Goal: Task Accomplishment & Management: Use online tool/utility

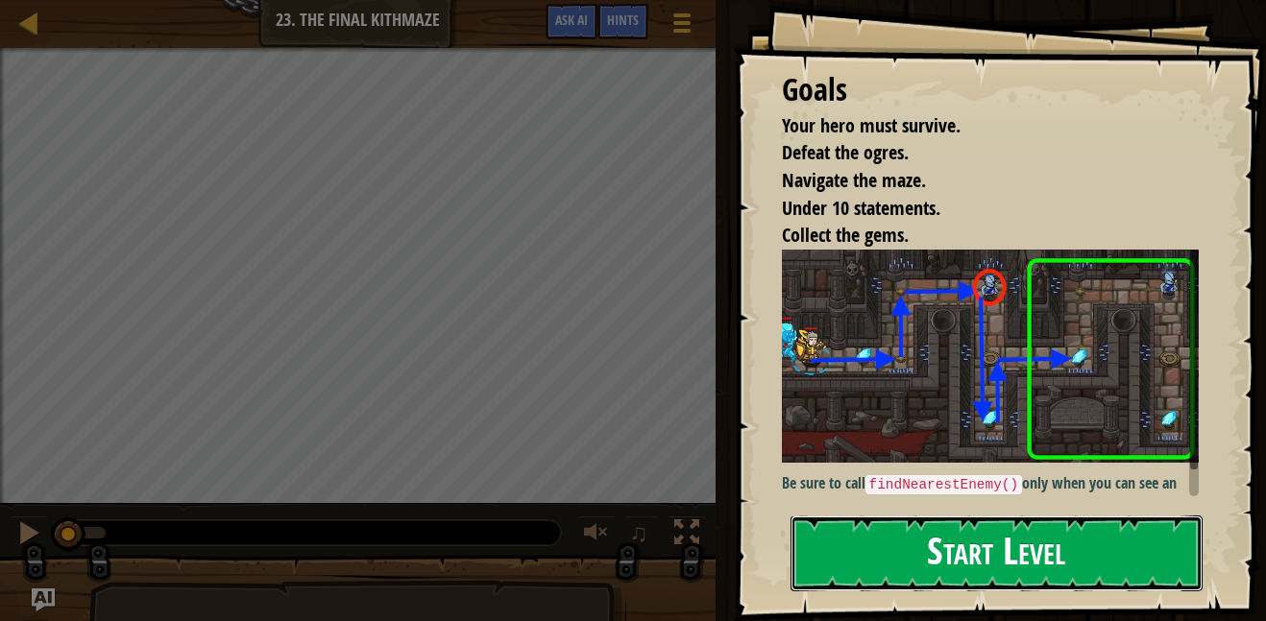
click at [1109, 528] on button "Start Level" at bounding box center [996, 554] width 412 height 76
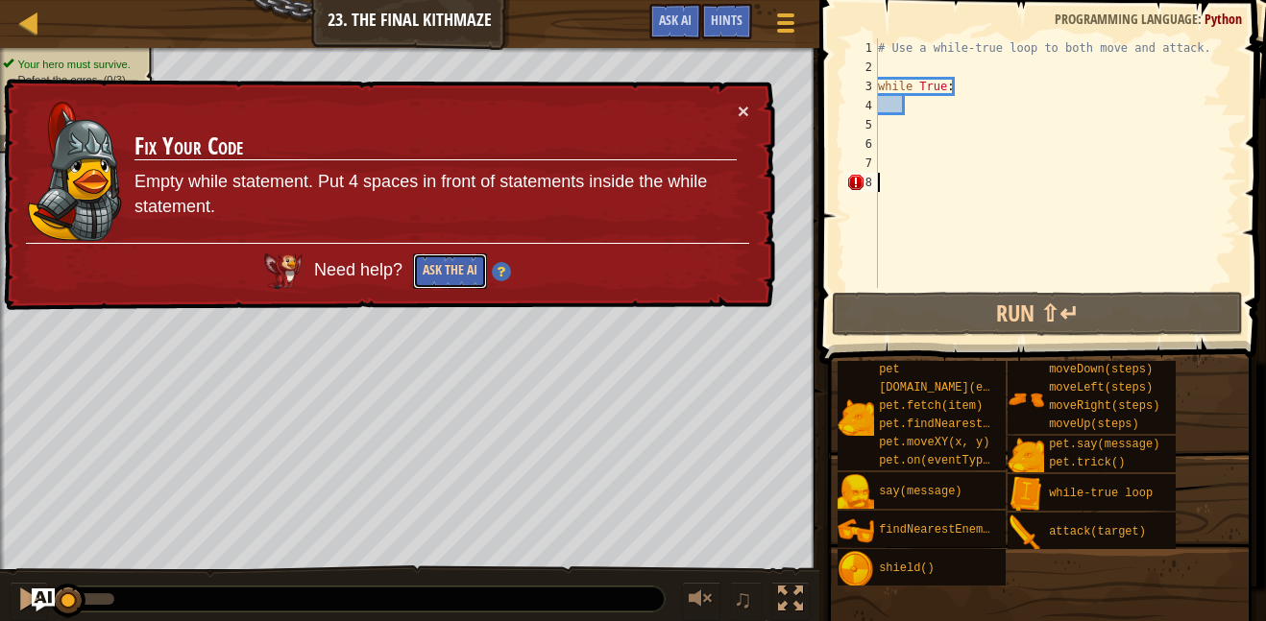
click at [469, 272] on button "Ask the AI" at bounding box center [450, 272] width 74 height 36
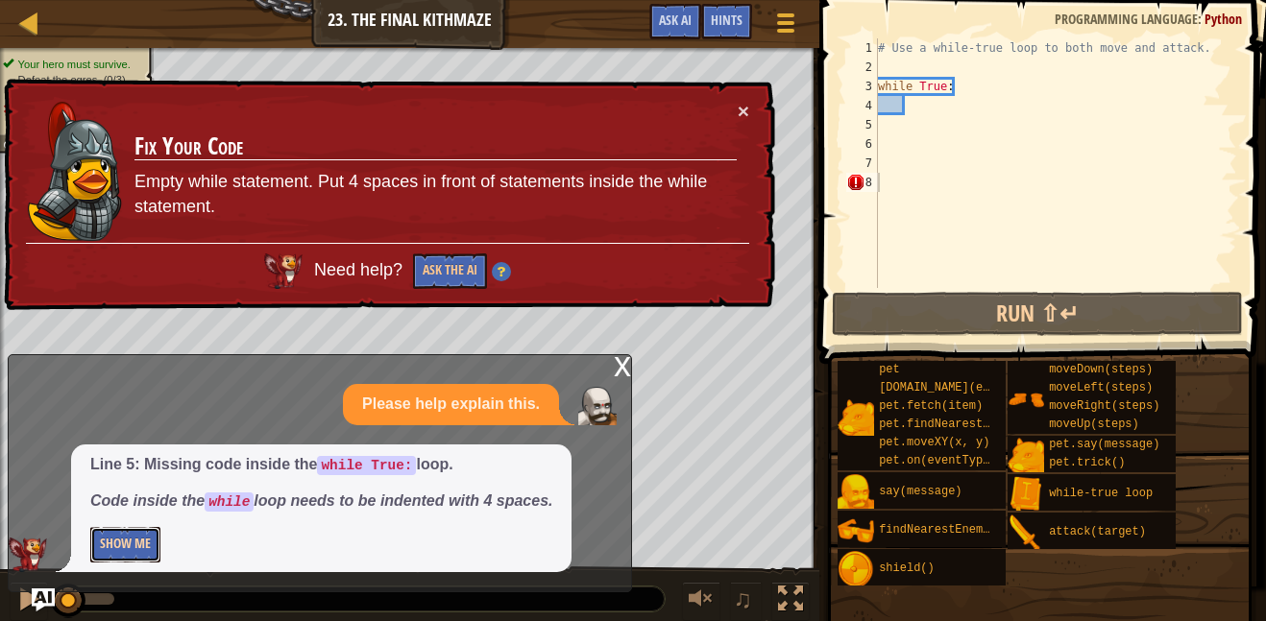
click at [129, 550] on button "Show Me" at bounding box center [125, 545] width 70 height 36
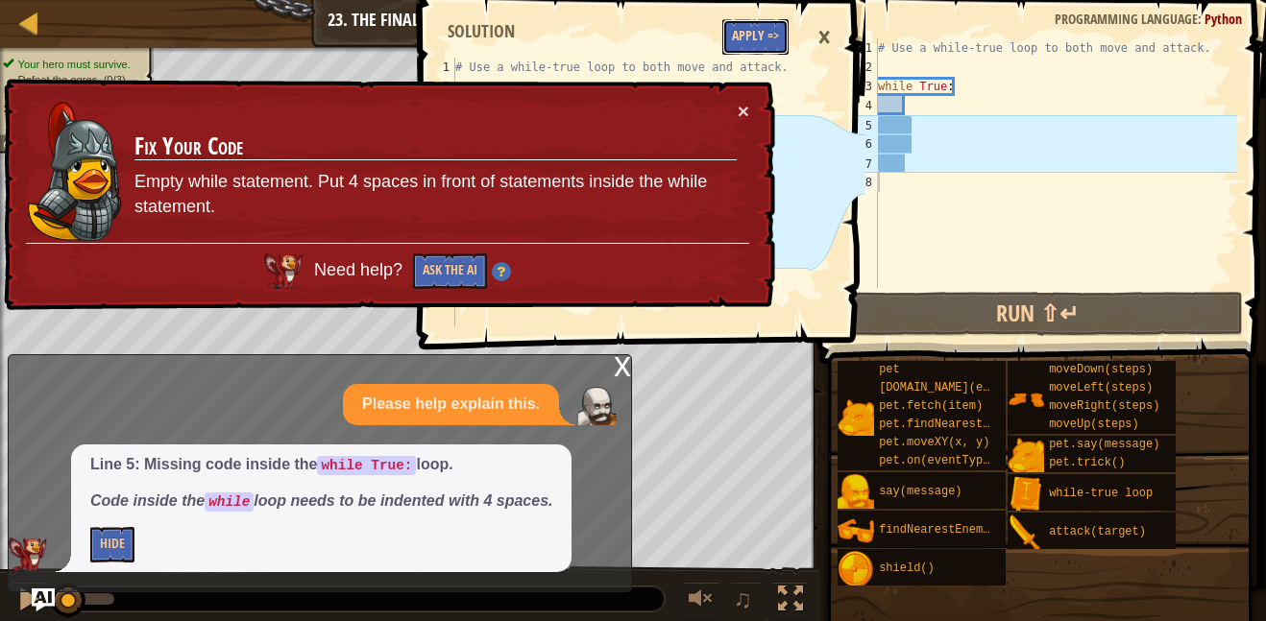
click at [753, 39] on button "Apply =>" at bounding box center [755, 37] width 66 height 36
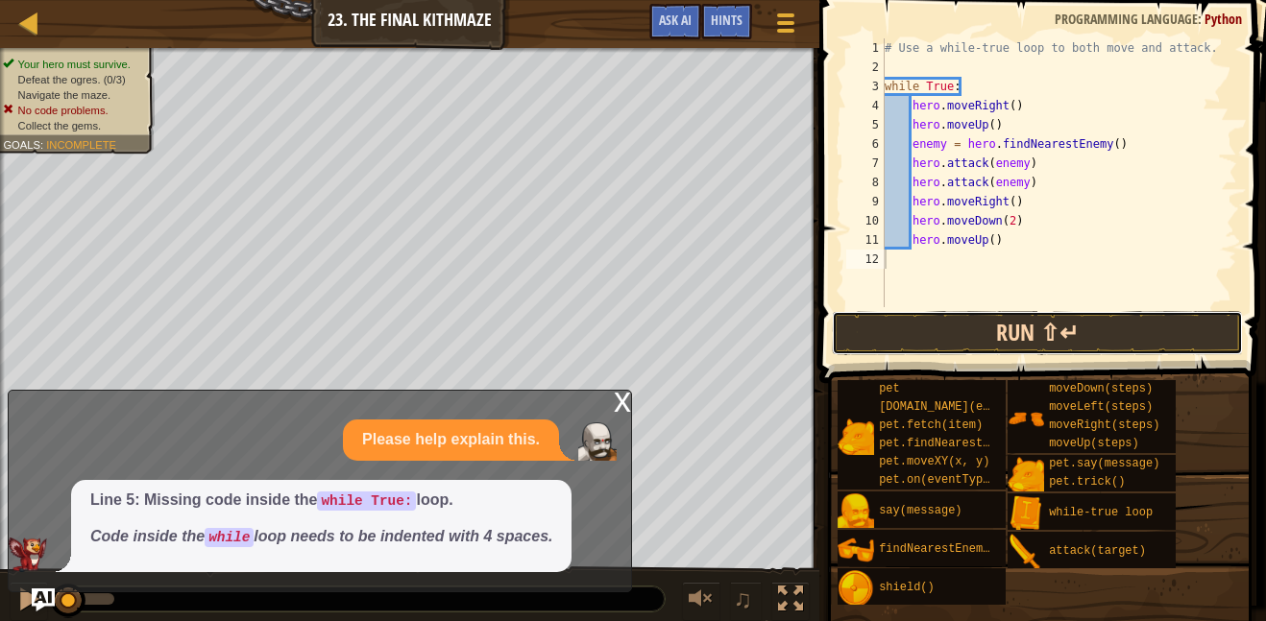
click at [1016, 341] on button "Run ⇧↵" at bounding box center [1037, 333] width 411 height 44
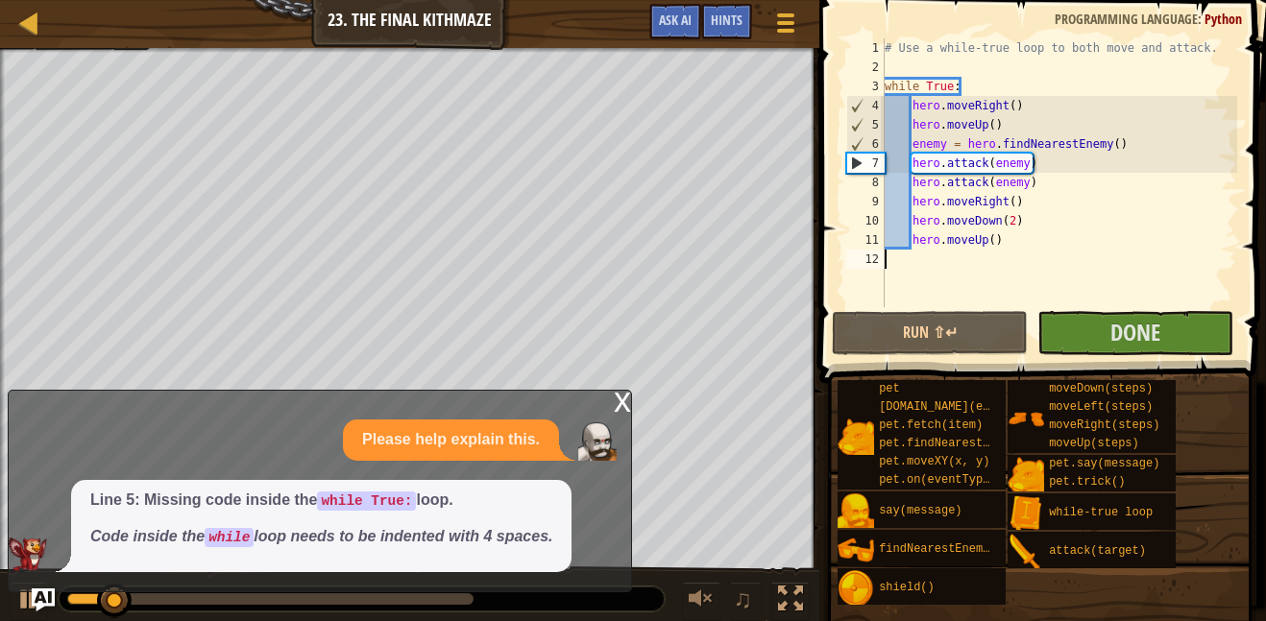
click at [618, 396] on div "x" at bounding box center [622, 400] width 17 height 19
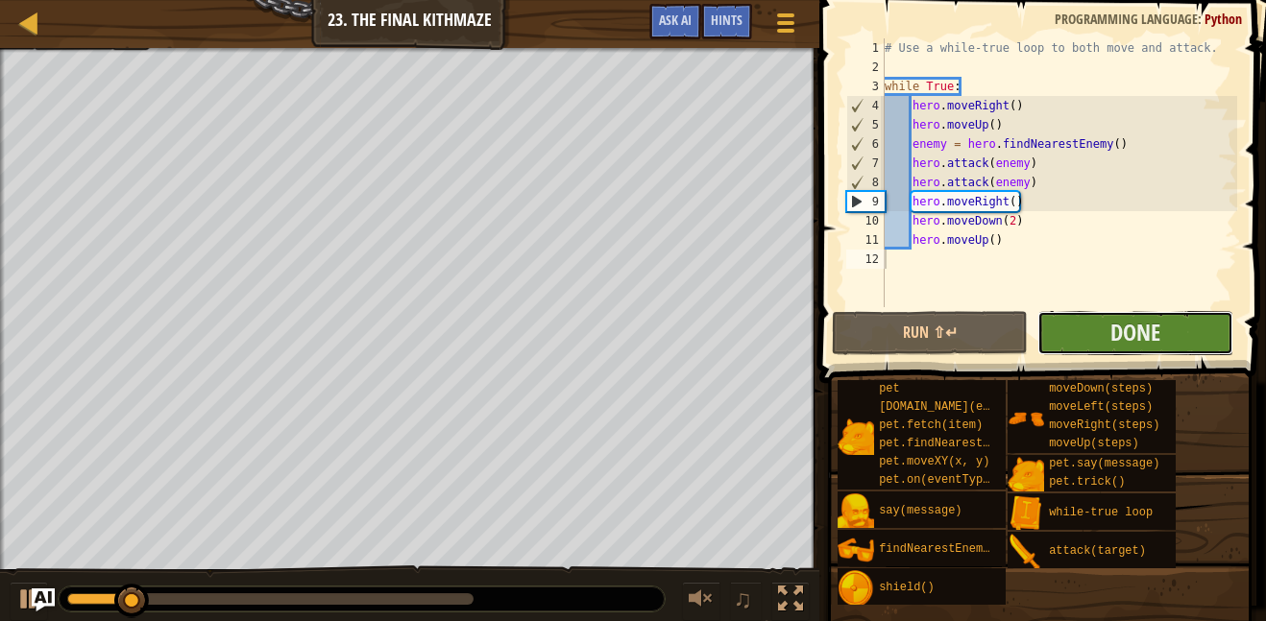
click at [1071, 327] on button "Done" at bounding box center [1135, 333] width 196 height 44
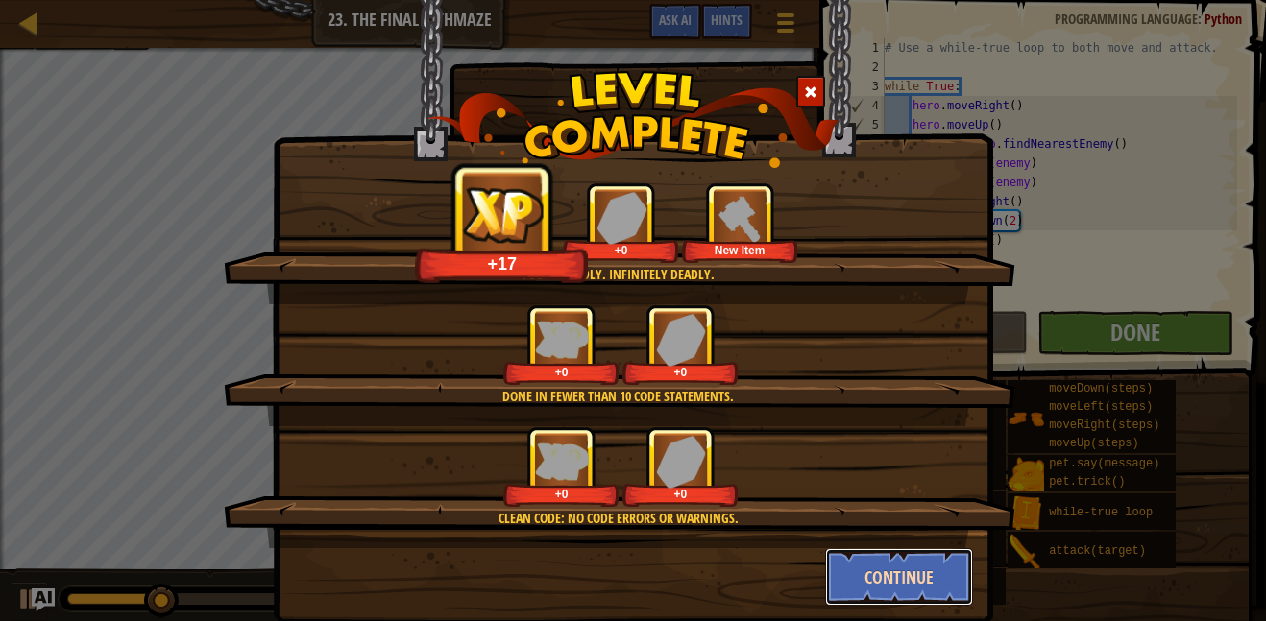
click at [909, 571] on button "Continue" at bounding box center [899, 577] width 149 height 58
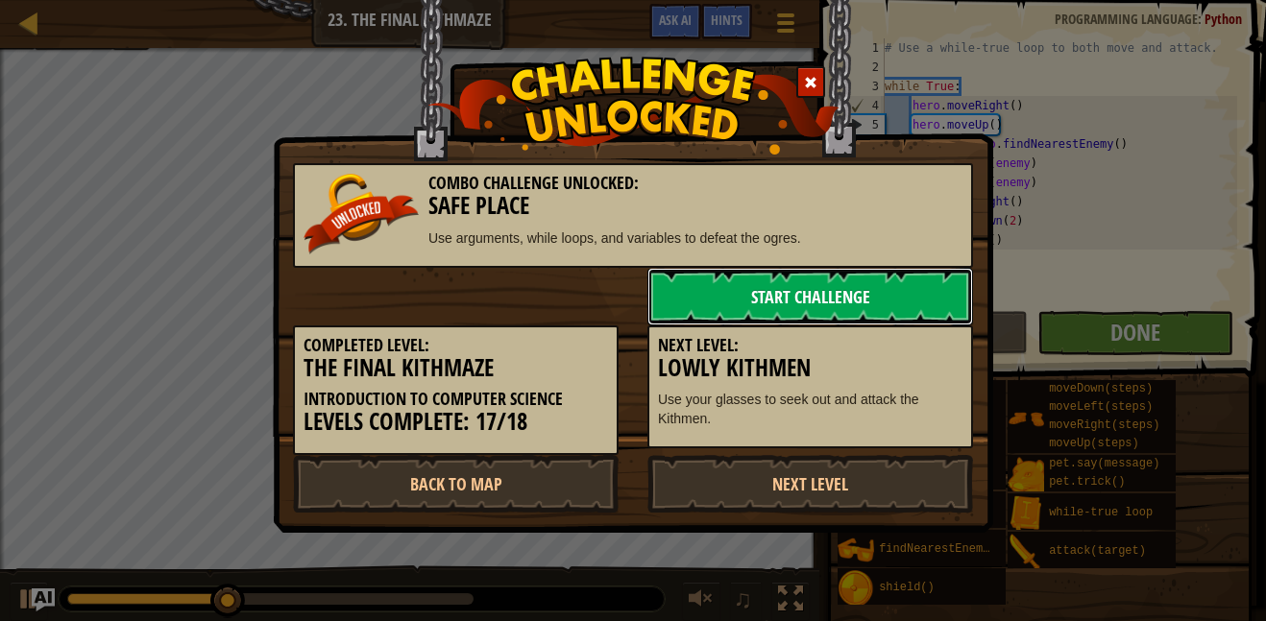
click at [815, 302] on link "Start Challenge" at bounding box center [810, 297] width 326 height 58
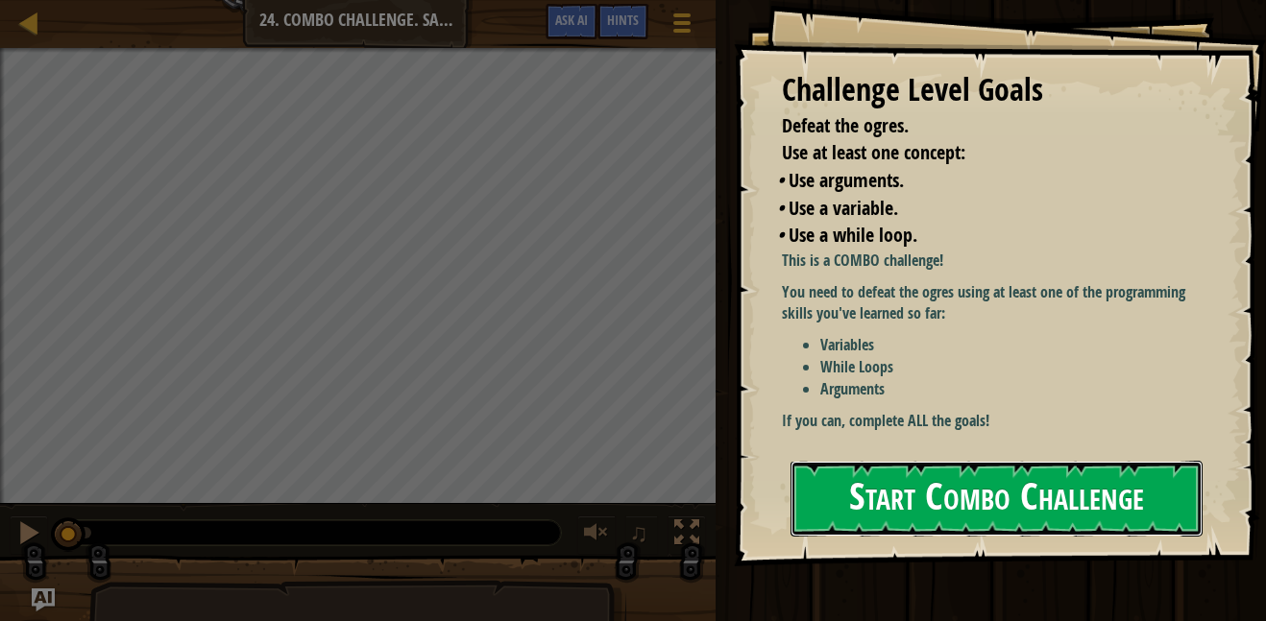
click at [875, 518] on button "Start Combo Challenge" at bounding box center [996, 499] width 412 height 76
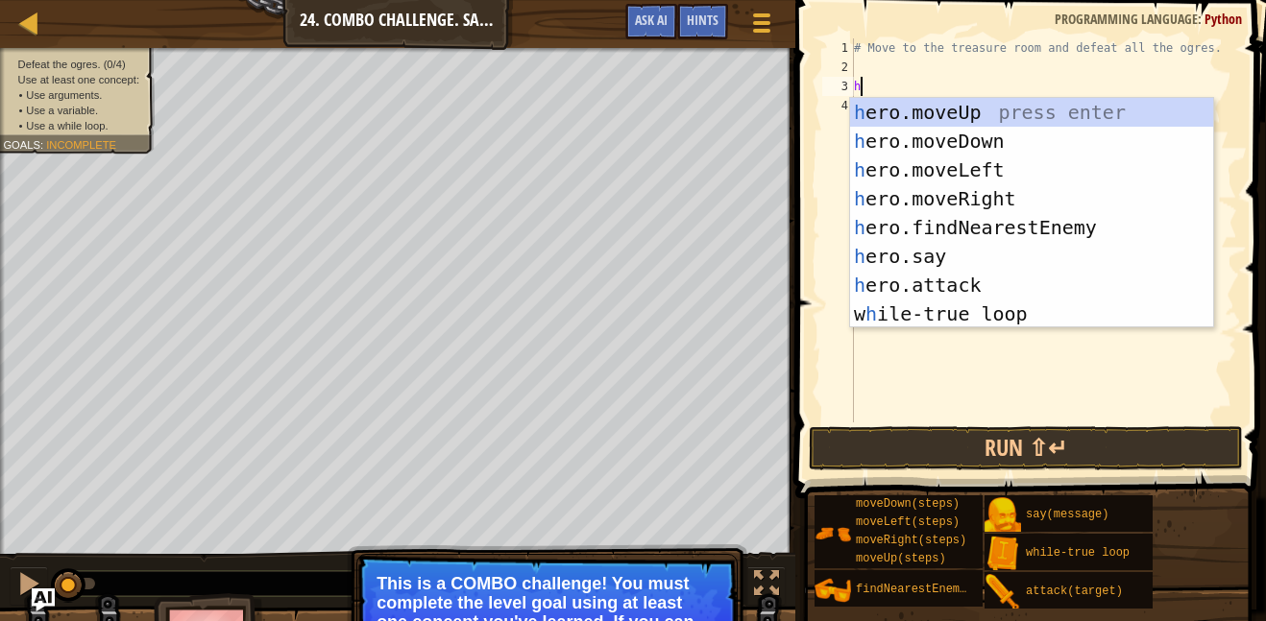
scroll to position [9, 1]
type textarea "he"
click at [1086, 125] on div "he ro.moveUp press enter he ro.moveDown press enter he ro.moveLeft press enter …" at bounding box center [1031, 242] width 363 height 288
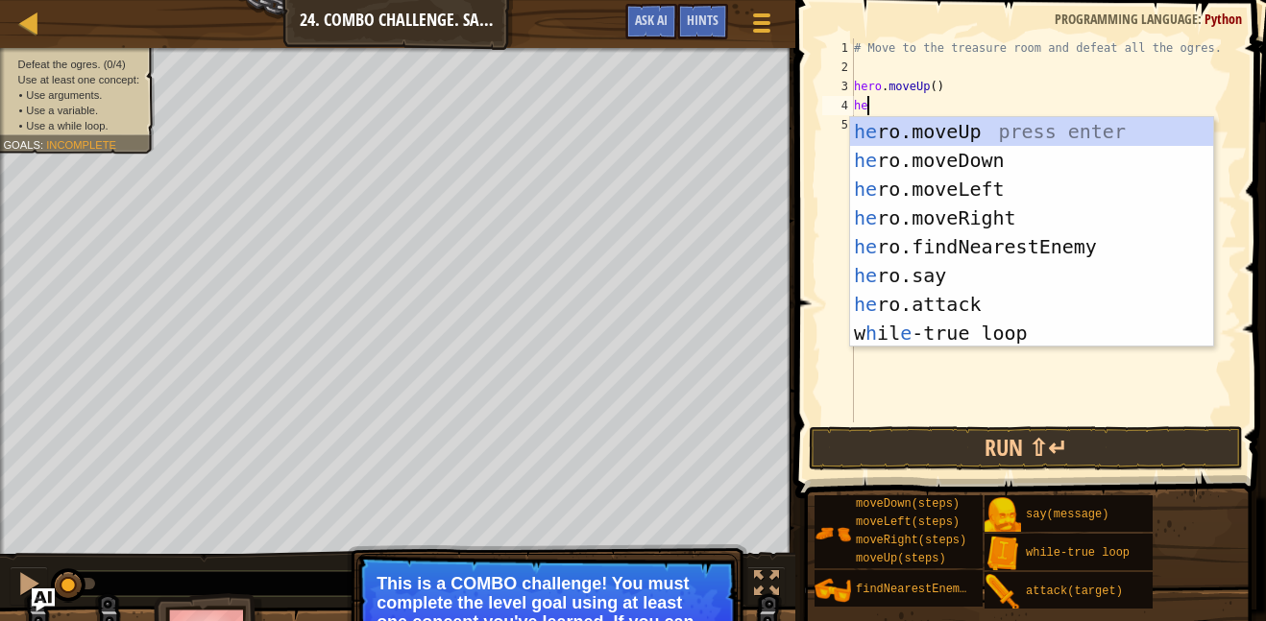
type textarea "h"
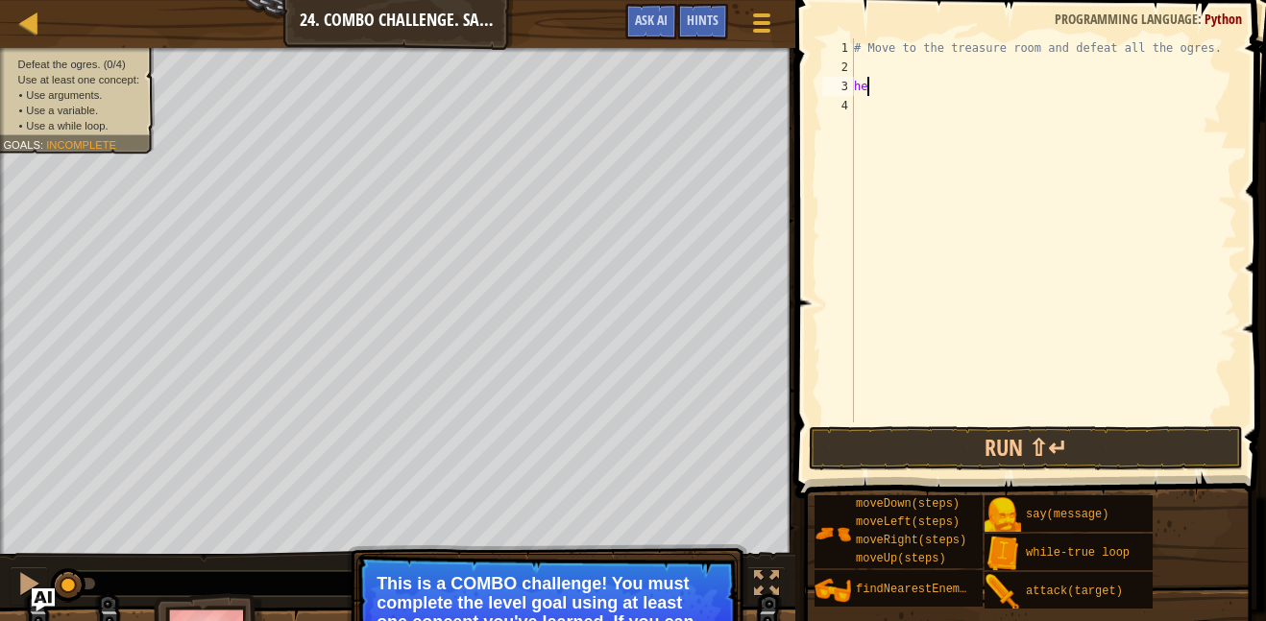
type textarea "h"
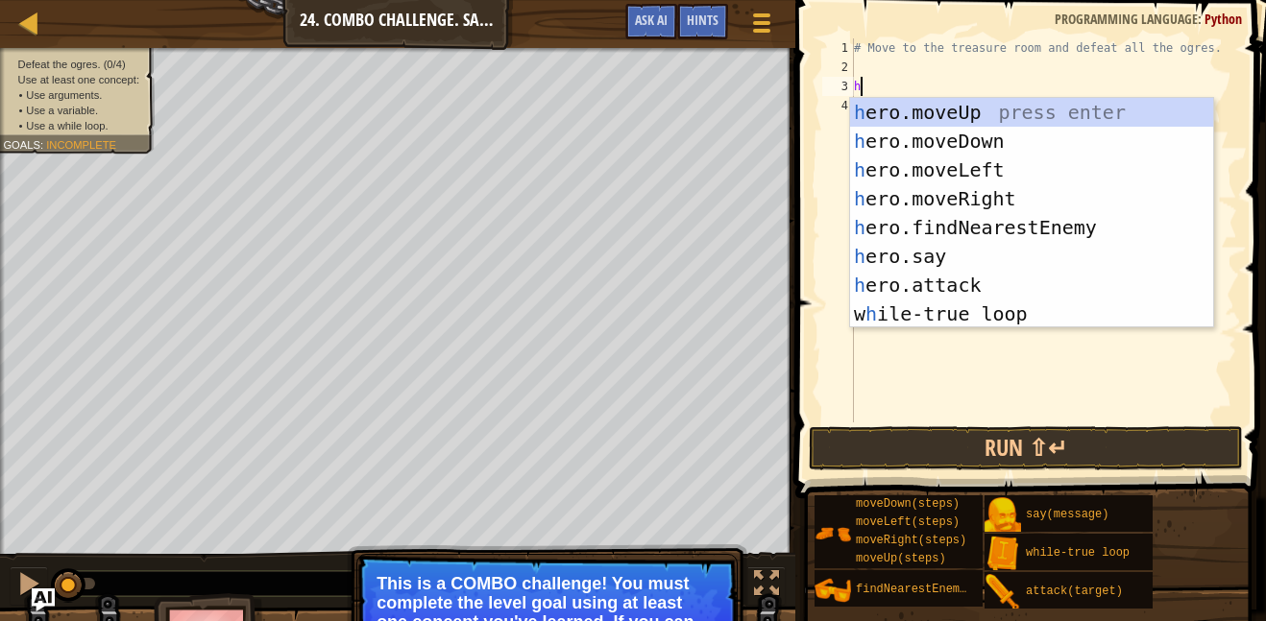
scroll to position [9, 1]
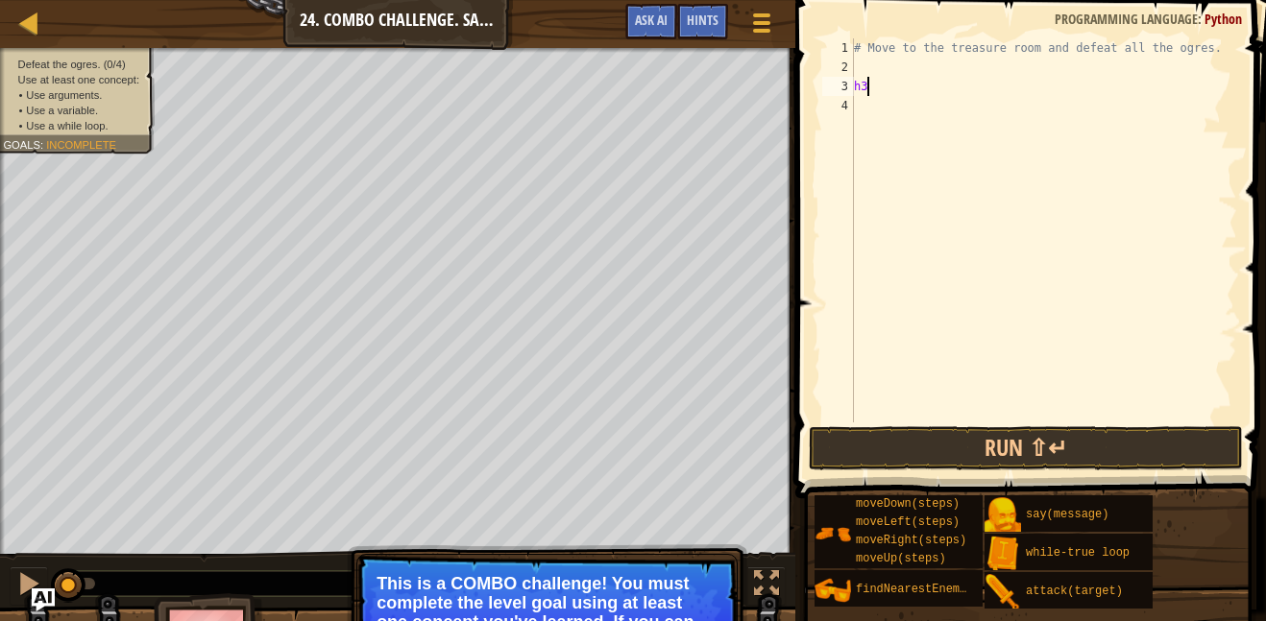
type textarea "h"
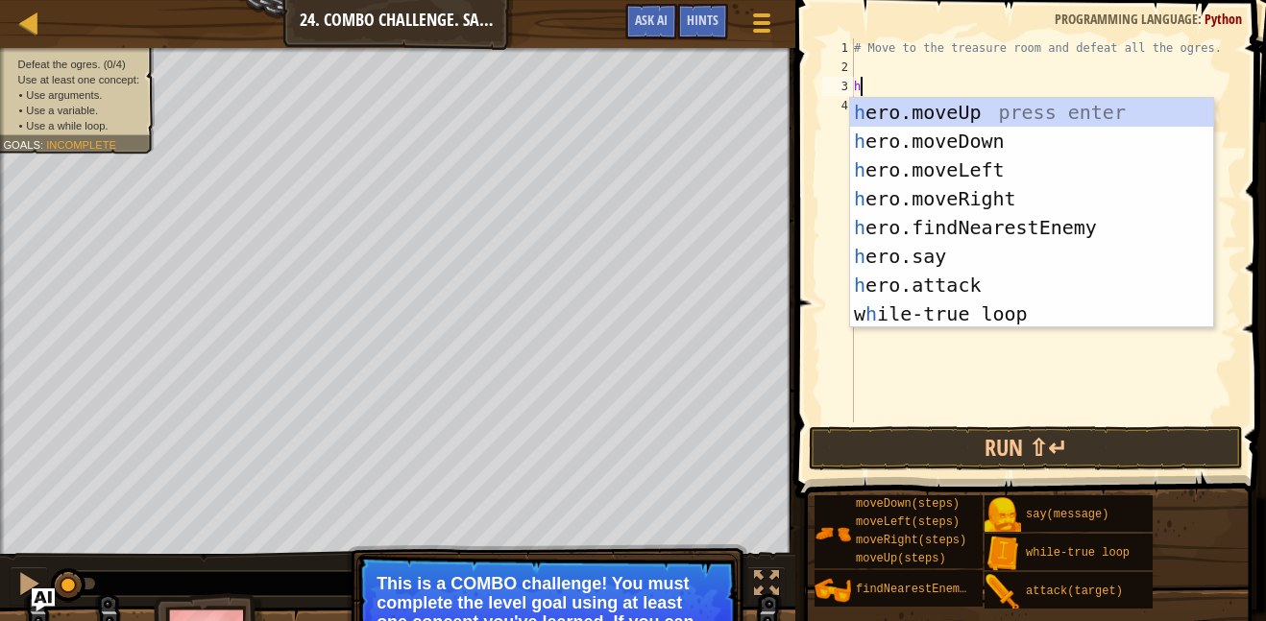
click at [1011, 314] on div "h ero.moveUp press enter h ero.moveDown press enter h ero.moveLeft press enter …" at bounding box center [1031, 242] width 363 height 288
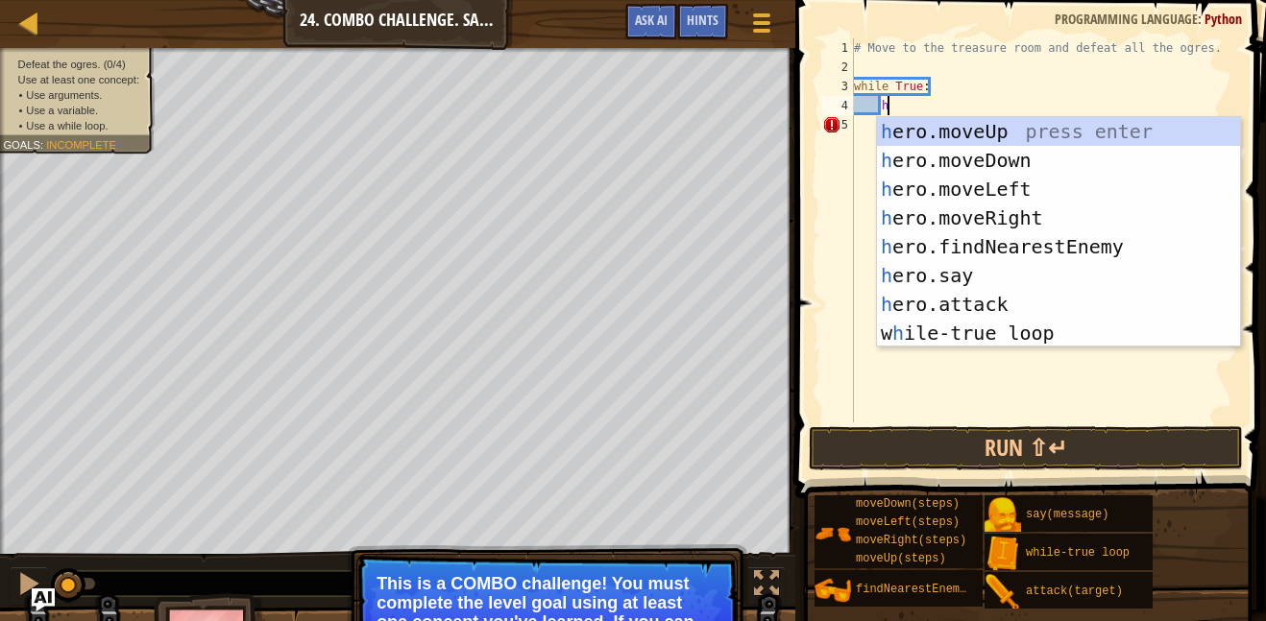
type textarea "he"
click at [1054, 145] on div "he ro.moveUp press enter he ro.moveDown press enter he ro.moveLeft press enter …" at bounding box center [1058, 261] width 363 height 288
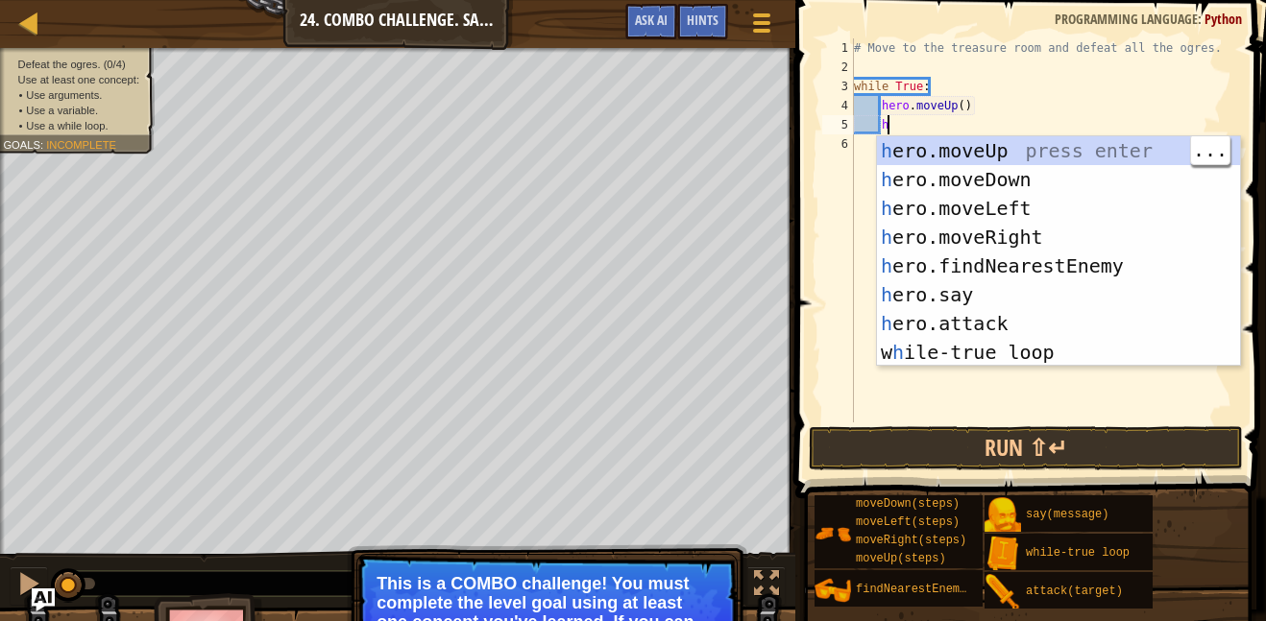
type textarea "h"
click at [1063, 248] on div "h ero.moveUp press enter h ero.moveDown press enter h ero.moveLeft press enter …" at bounding box center [1058, 280] width 363 height 288
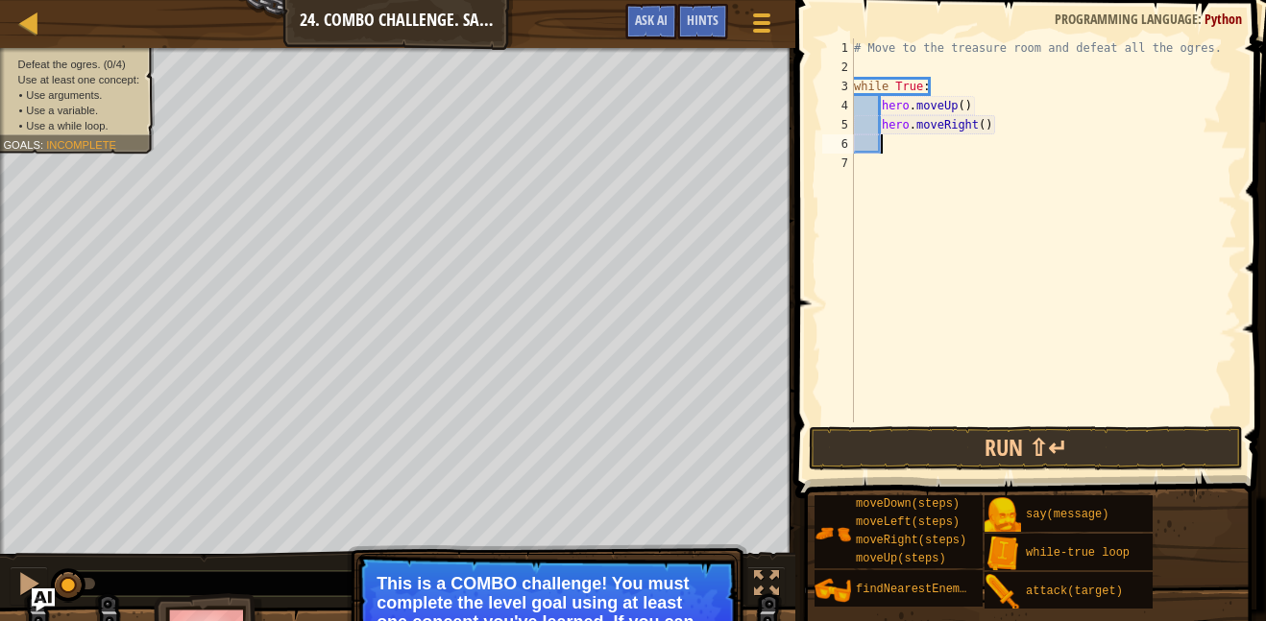
scroll to position [9, 3]
type textarea "h"
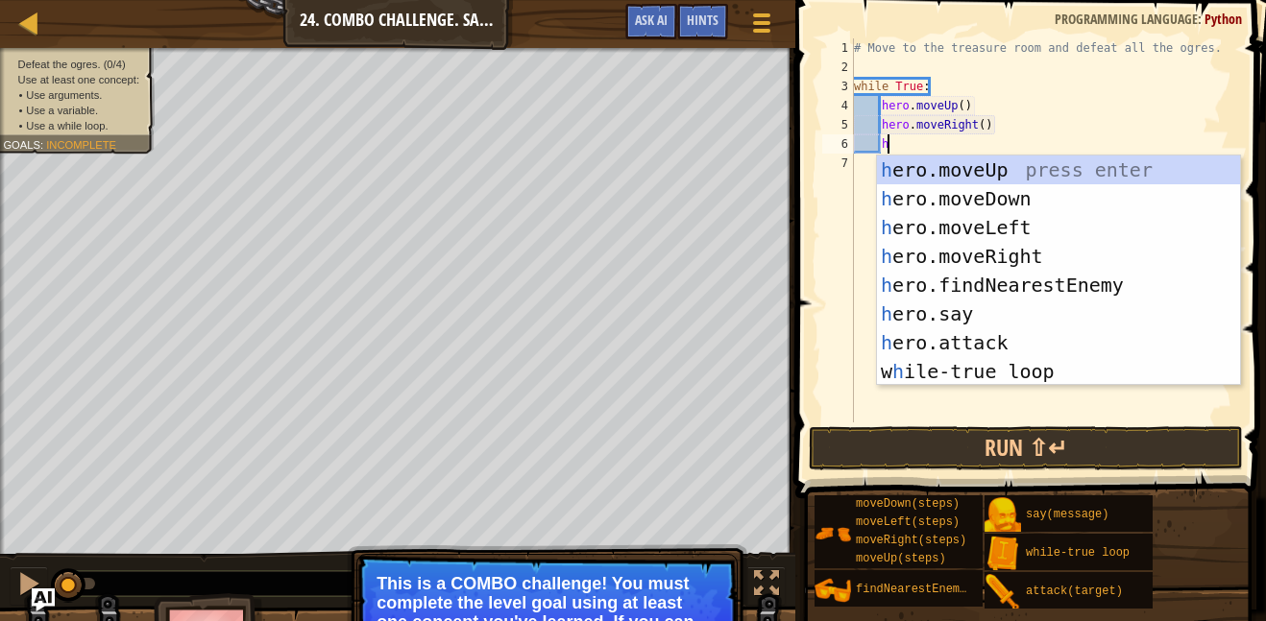
scroll to position [9, 4]
click at [1052, 205] on div "h ero.moveUp press enter h ero.moveDown press enter h ero.moveLeft press enter …" at bounding box center [1058, 300] width 363 height 288
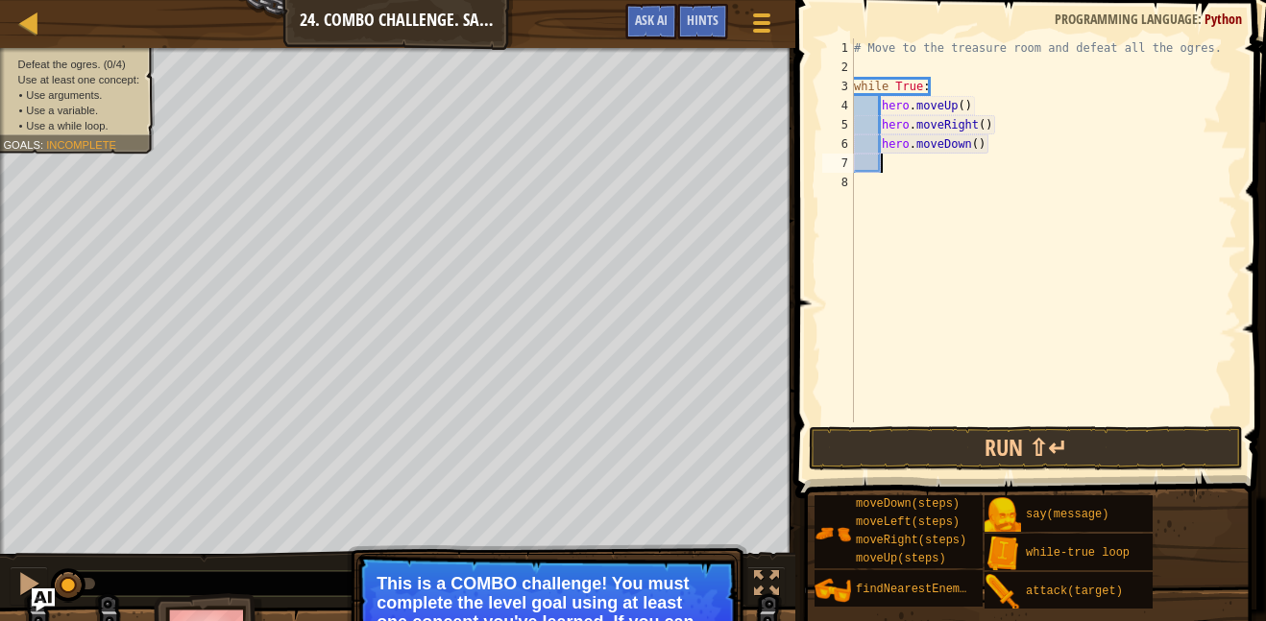
scroll to position [9, 3]
type textarea "h"
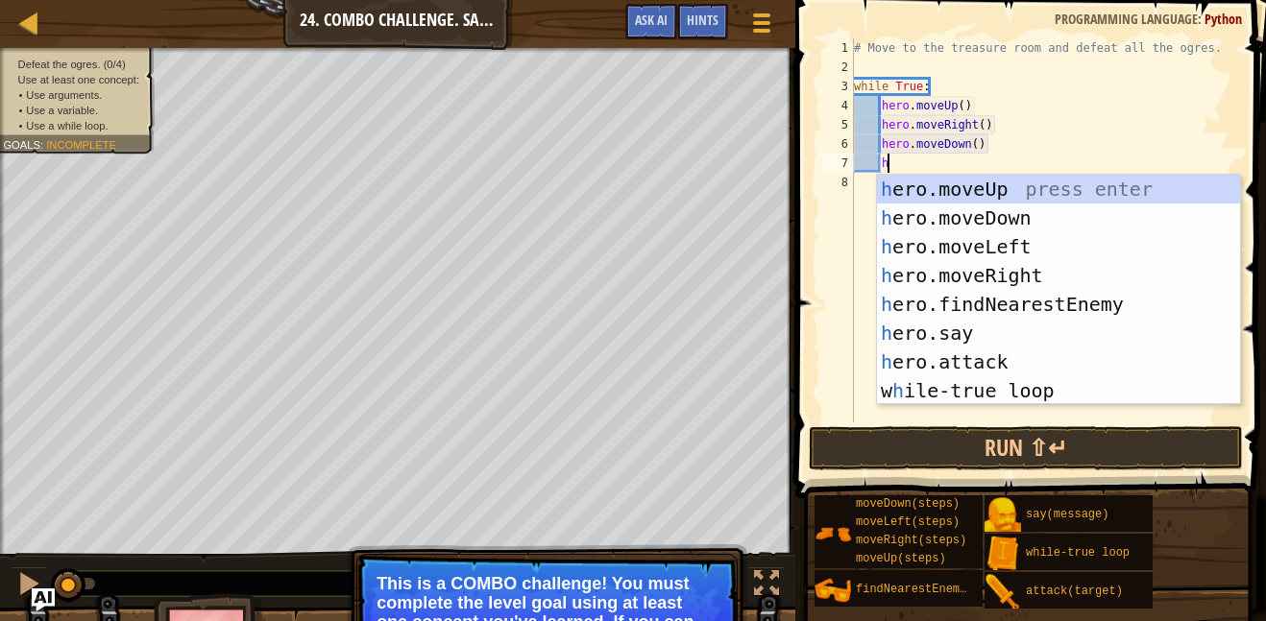
scroll to position [9, 4]
click at [946, 273] on div "h ero.moveUp press enter h ero.moveDown press enter h ero.moveLeft press enter …" at bounding box center [1058, 319] width 363 height 288
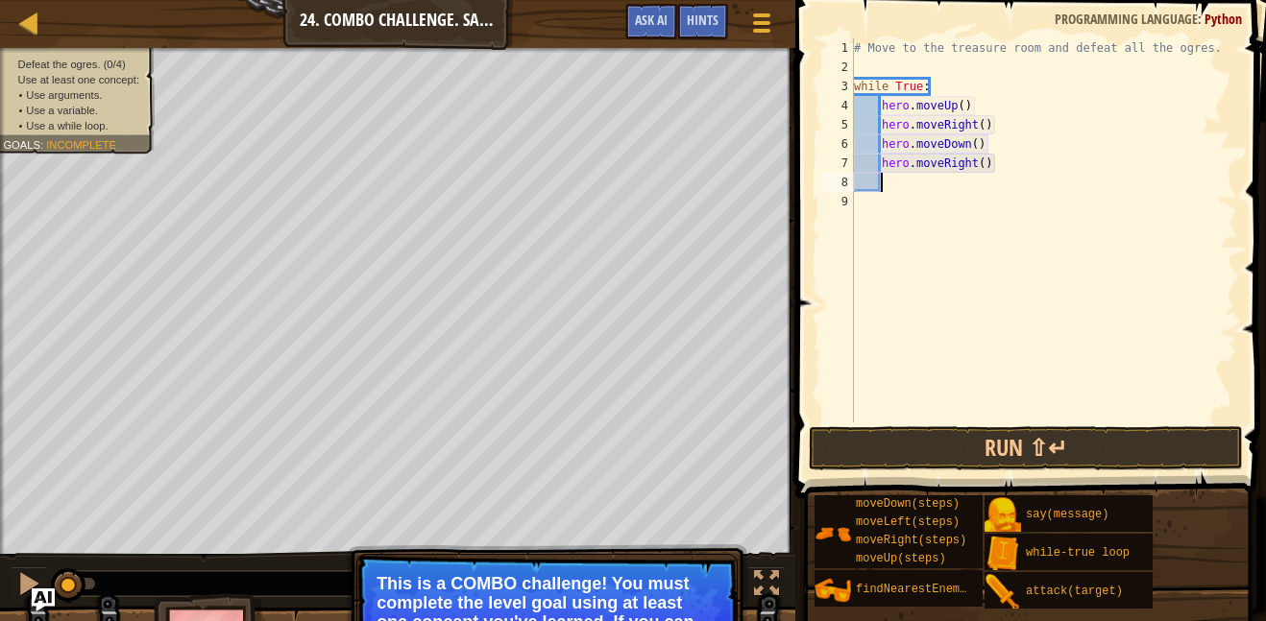
click at [996, 173] on div "# Move to the treasure room and defeat all the ogres. while True : hero . moveU…" at bounding box center [1043, 249] width 387 height 423
type textarea "h"
type textarea "he"
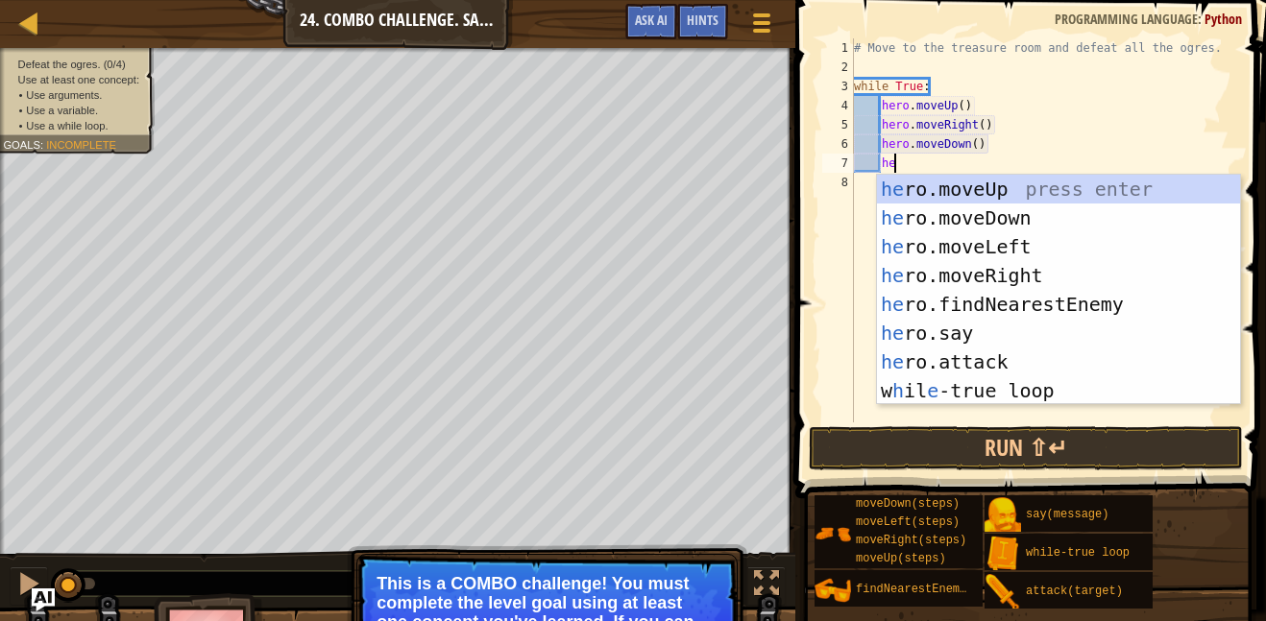
click at [1066, 251] on div "he ro.moveUp press enter he ro.moveDown press enter he ro.moveLeft press enter …" at bounding box center [1058, 319] width 363 height 288
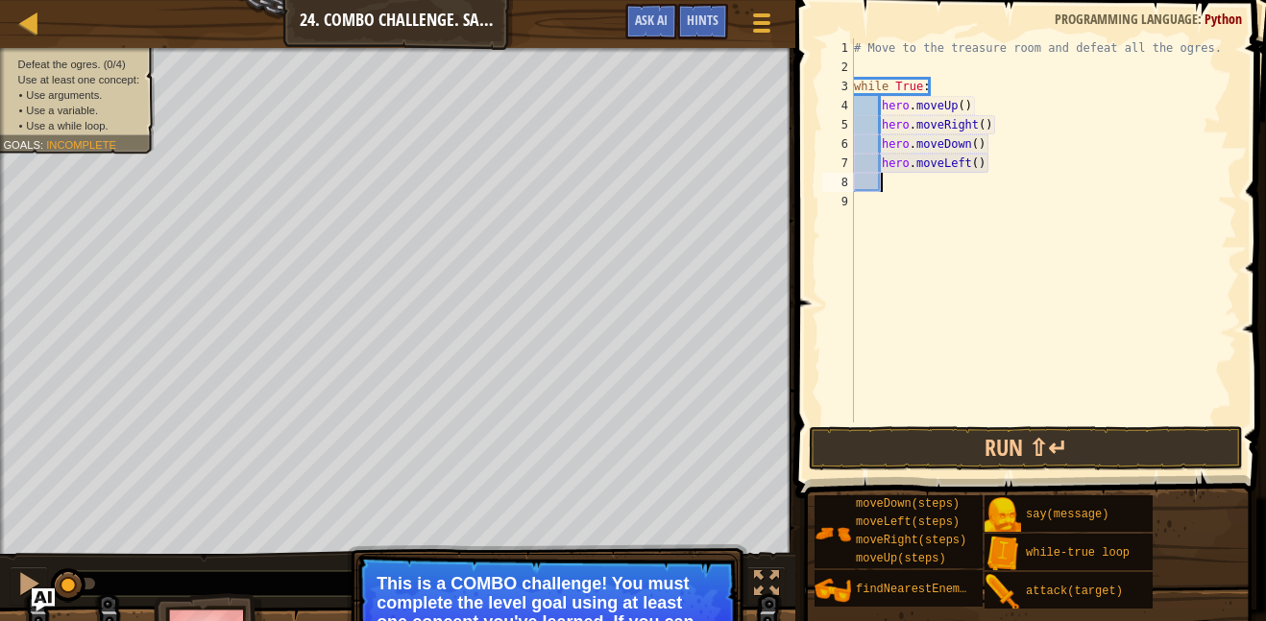
scroll to position [9, 3]
click at [1127, 448] on button "Run ⇧↵" at bounding box center [1026, 448] width 434 height 44
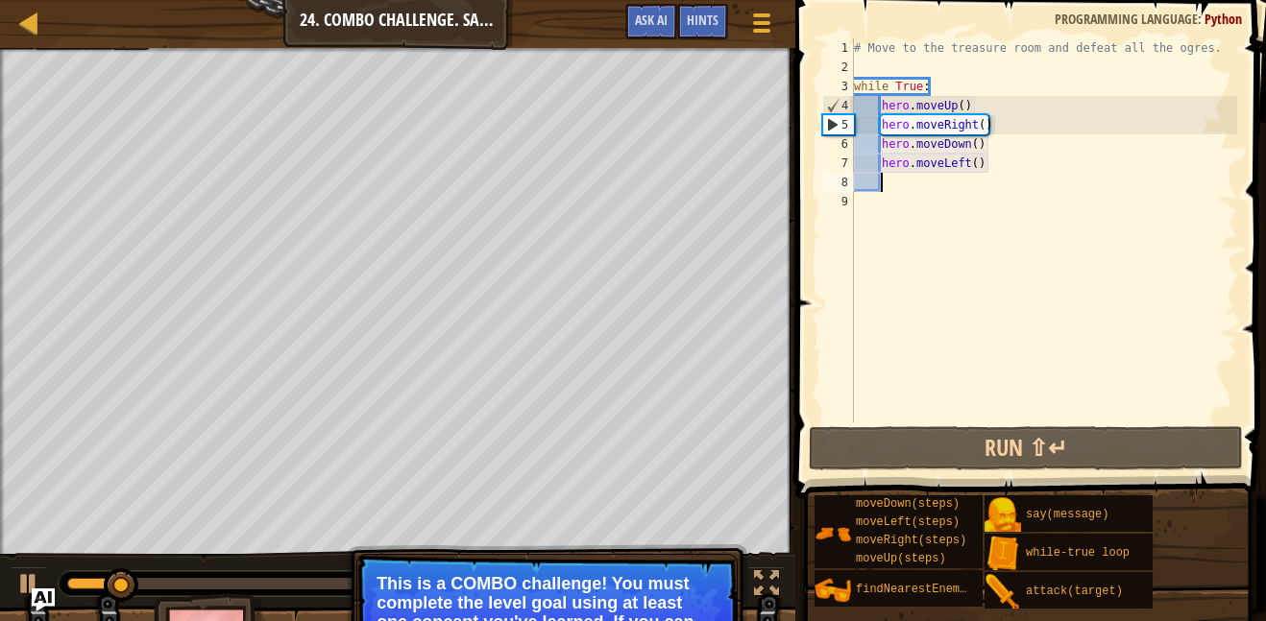
click at [966, 109] on div "# Move to the treasure room and defeat all the ogres. while True : hero . moveU…" at bounding box center [1043, 249] width 387 height 423
click at [957, 101] on div "# Move to the treasure room and defeat all the ogres. while True : hero . moveU…" at bounding box center [1043, 249] width 387 height 423
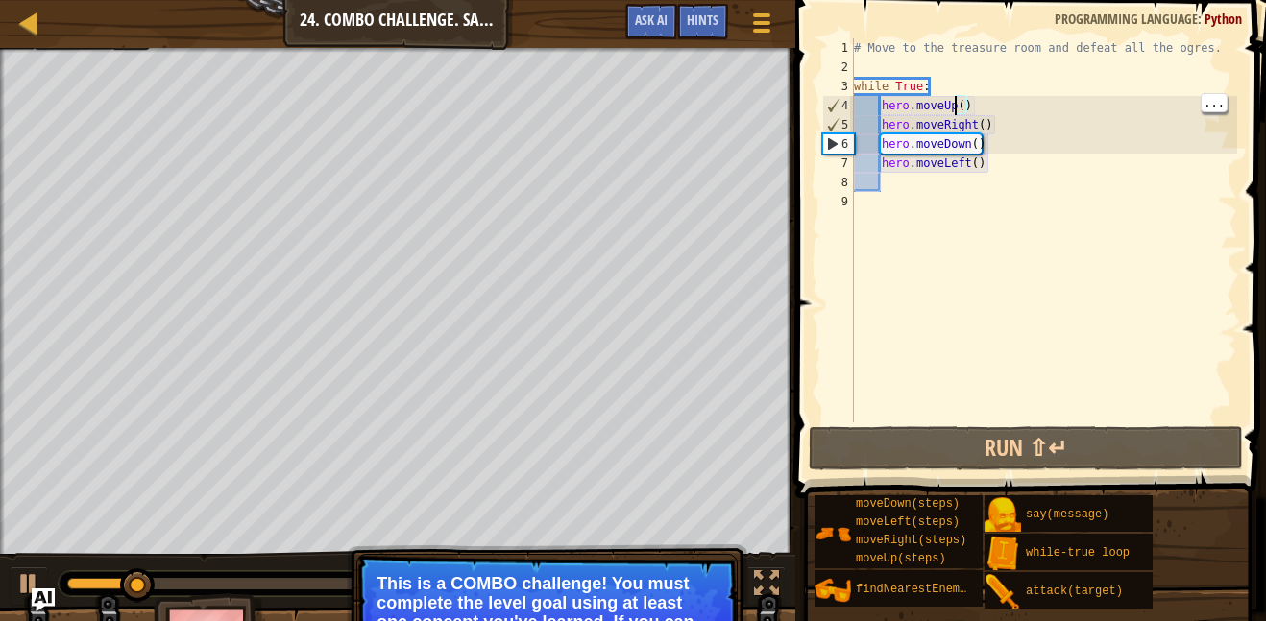
click at [962, 109] on div "# Move to the treasure room and defeat all the ogres. while True : hero . moveU…" at bounding box center [1043, 249] width 387 height 423
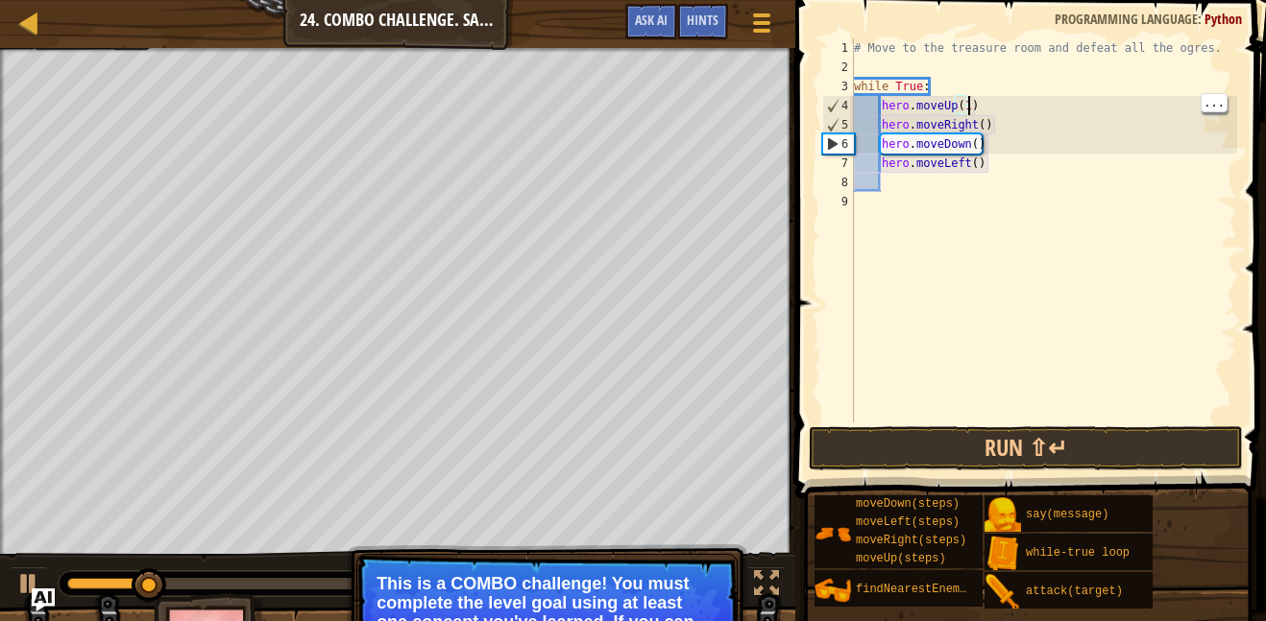
scroll to position [9, 16]
click at [983, 121] on div "# Move to the treasure room and defeat all the ogres. while True : hero . moveU…" at bounding box center [1043, 249] width 387 height 423
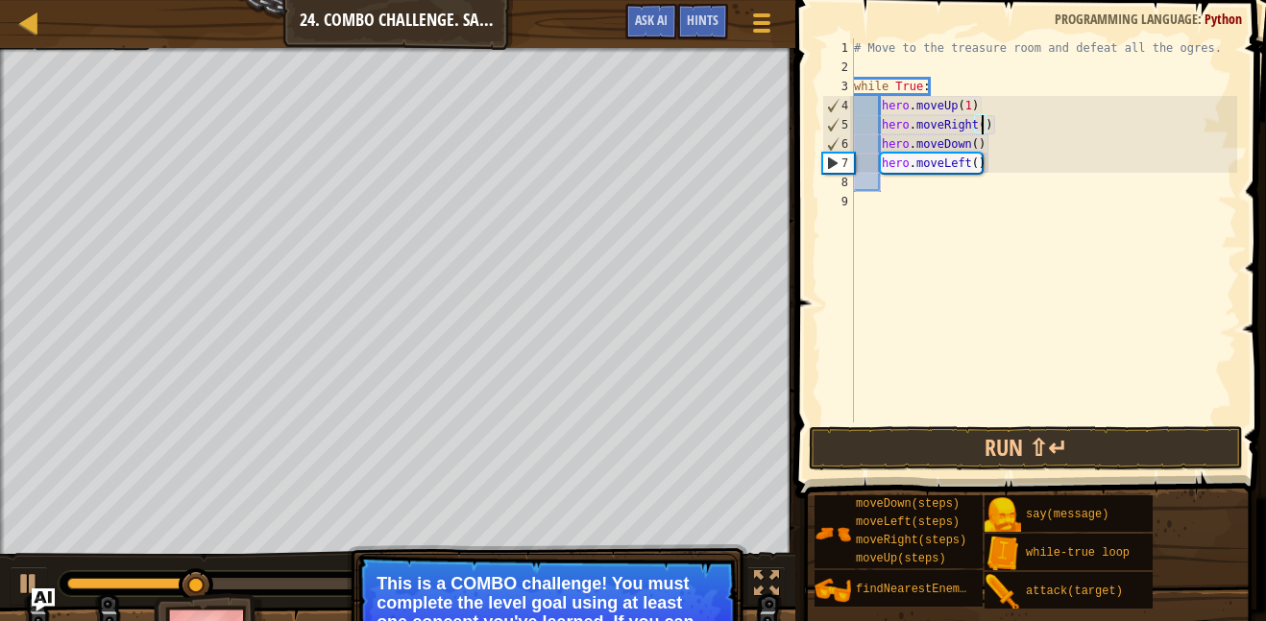
click at [966, 104] on div "# Move to the treasure room and defeat all the ogres. while True : hero . moveU…" at bounding box center [1043, 249] width 387 height 423
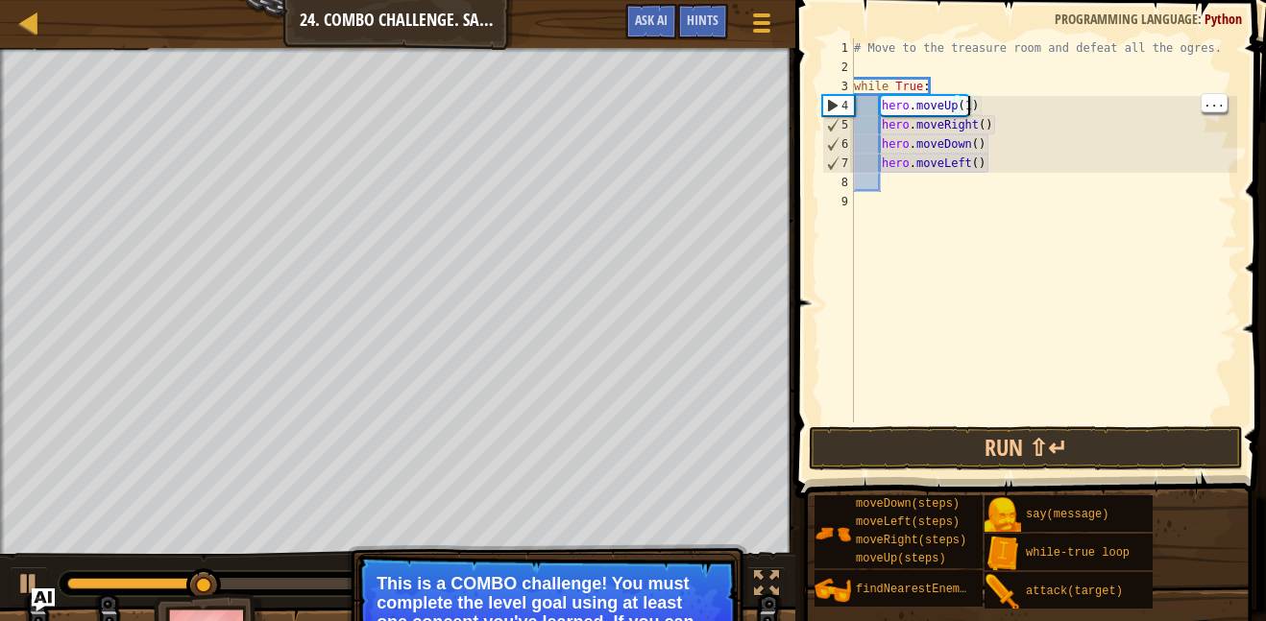
click at [970, 102] on div "# Move to the treasure room and defeat all the ogres. while True : hero . moveU…" at bounding box center [1043, 249] width 387 height 423
click at [957, 99] on div "# Move to the treasure room and defeat all the ogres. while True : hero . moveU…" at bounding box center [1043, 249] width 387 height 423
click at [967, 109] on div "# Move to the treasure room and defeat all the ogres. while True : hero . moveU…" at bounding box center [1043, 249] width 387 height 423
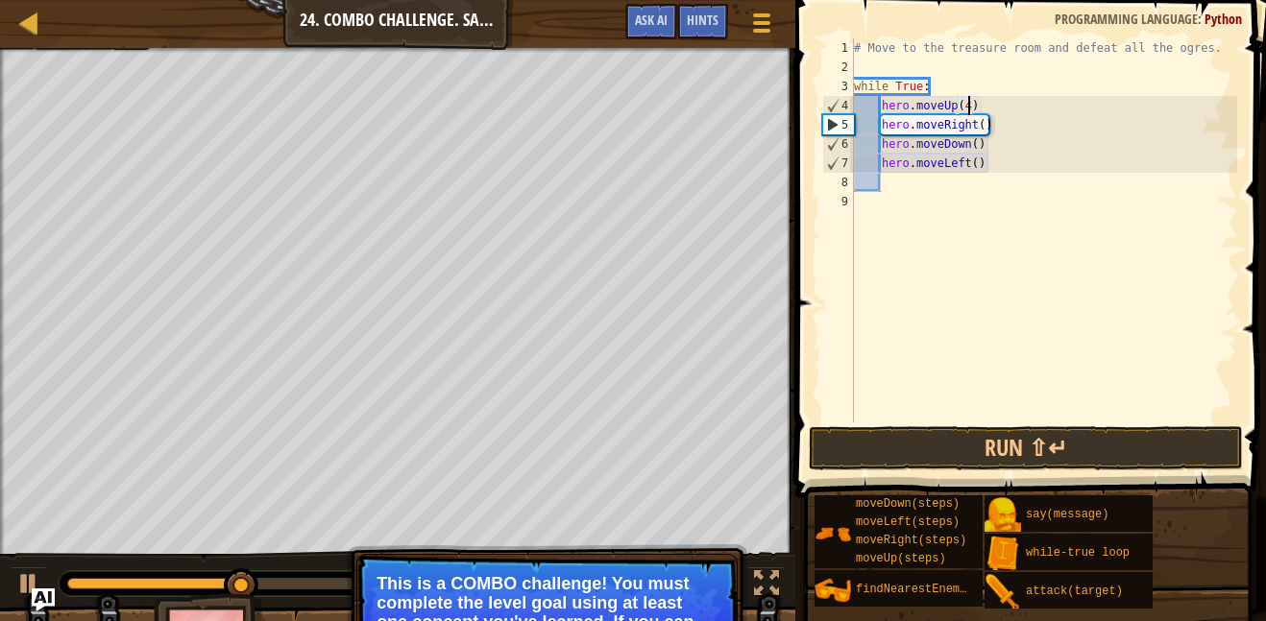
click at [987, 124] on div "# Move to the treasure room and defeat all the ogres. while True : hero . moveU…" at bounding box center [1043, 249] width 387 height 423
click at [980, 125] on div "# Move to the treasure room and defeat all the ogres. while True : hero . moveU…" at bounding box center [1043, 249] width 387 height 423
click at [969, 133] on div "# Move to the treasure room and defeat all the ogres. while True : hero . moveU…" at bounding box center [1043, 249] width 387 height 423
click at [969, 155] on div "# Move to the treasure room and defeat all the ogres. while True : hero . moveU…" at bounding box center [1043, 249] width 387 height 423
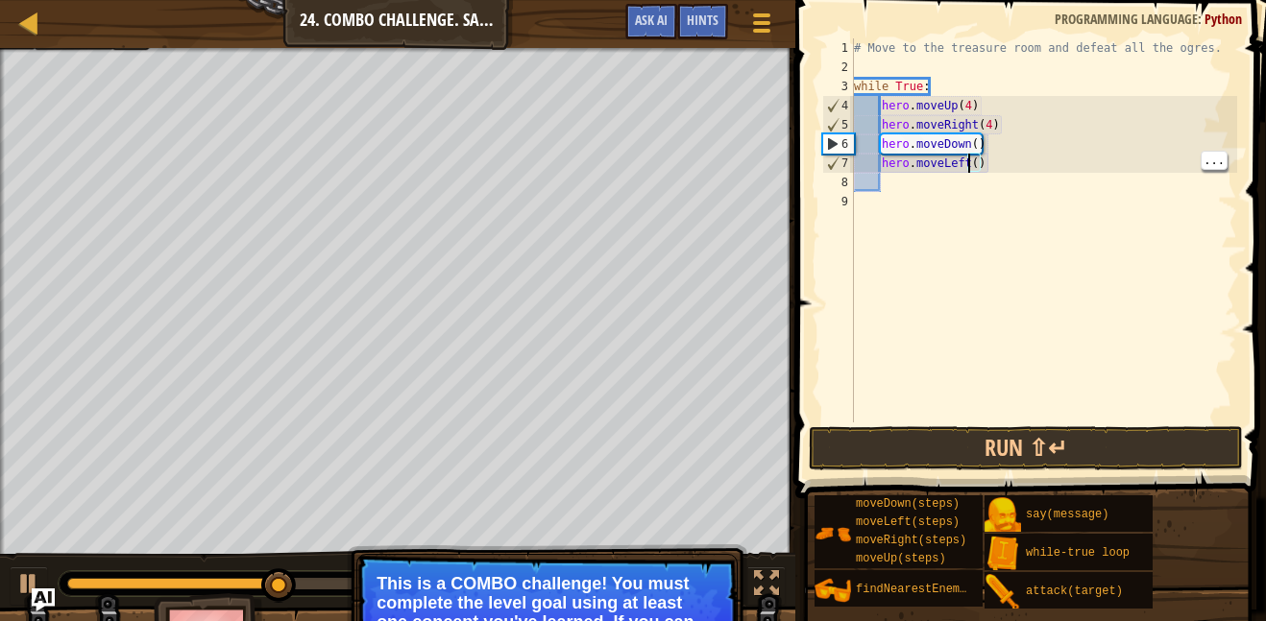
scroll to position [9, 17]
click at [975, 135] on div "# Move to the treasure room and defeat all the ogres. while True : hero . moveU…" at bounding box center [1043, 249] width 387 height 423
click at [971, 168] on div "# Move to the treasure room and defeat all the ogres. while True : hero . moveU…" at bounding box center [1043, 249] width 387 height 423
click at [979, 162] on div "# Move to the treasure room and defeat all the ogres. while True : hero . moveU…" at bounding box center [1043, 249] width 387 height 423
click at [976, 158] on div "# Move to the treasure room and defeat all the ogres. while True : hero . moveU…" at bounding box center [1043, 249] width 387 height 423
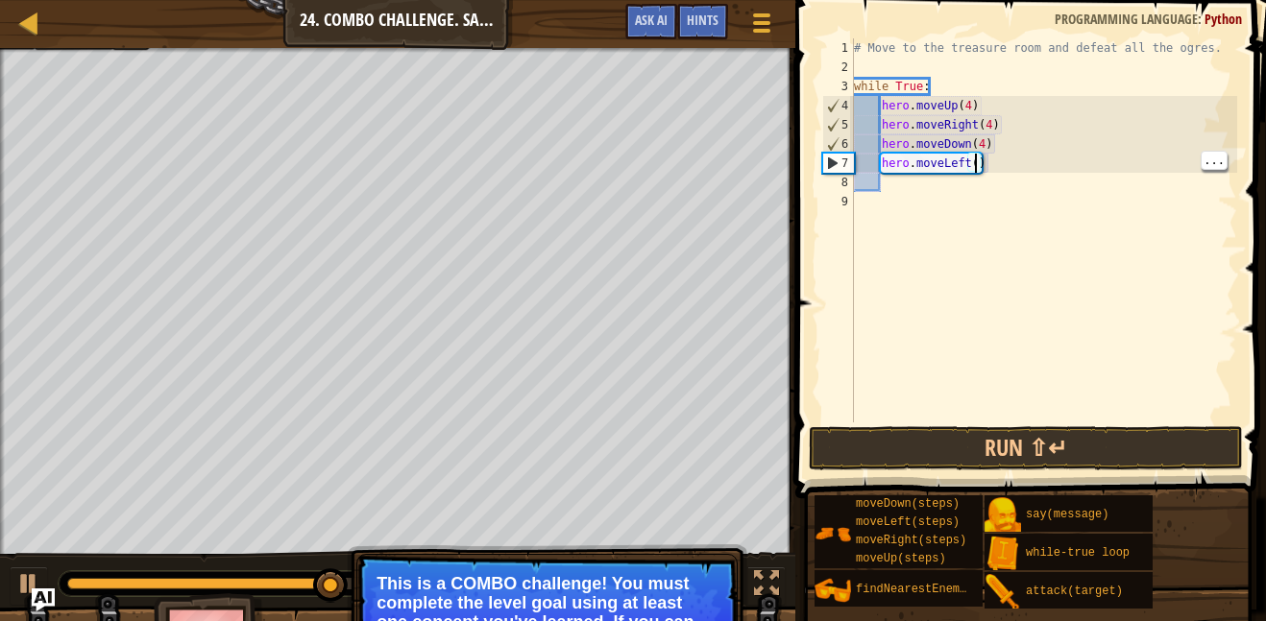
scroll to position [9, 18]
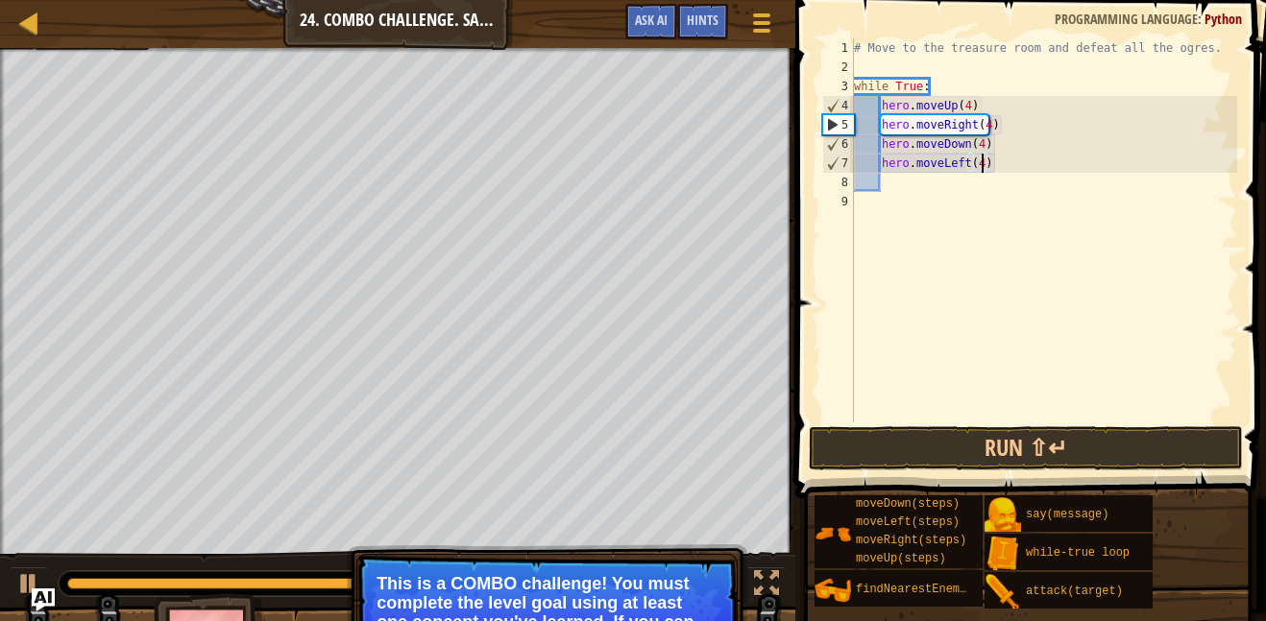
type textarea "hero.moveLeft(4)"
click at [1167, 465] on button "Run ⇧↵" at bounding box center [1026, 448] width 434 height 44
click at [873, 440] on button "Run ⇧↵" at bounding box center [1026, 448] width 434 height 44
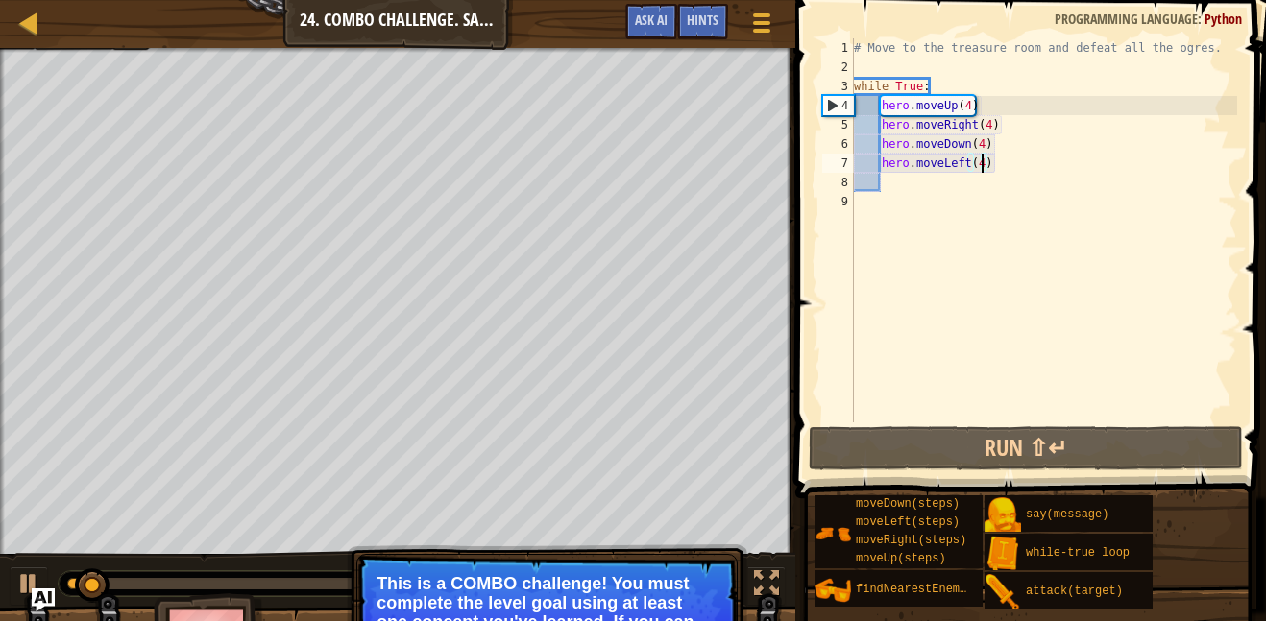
click at [914, 187] on div "# Move to the treasure room and defeat all the ogres. while True : hero . moveU…" at bounding box center [1043, 249] width 387 height 423
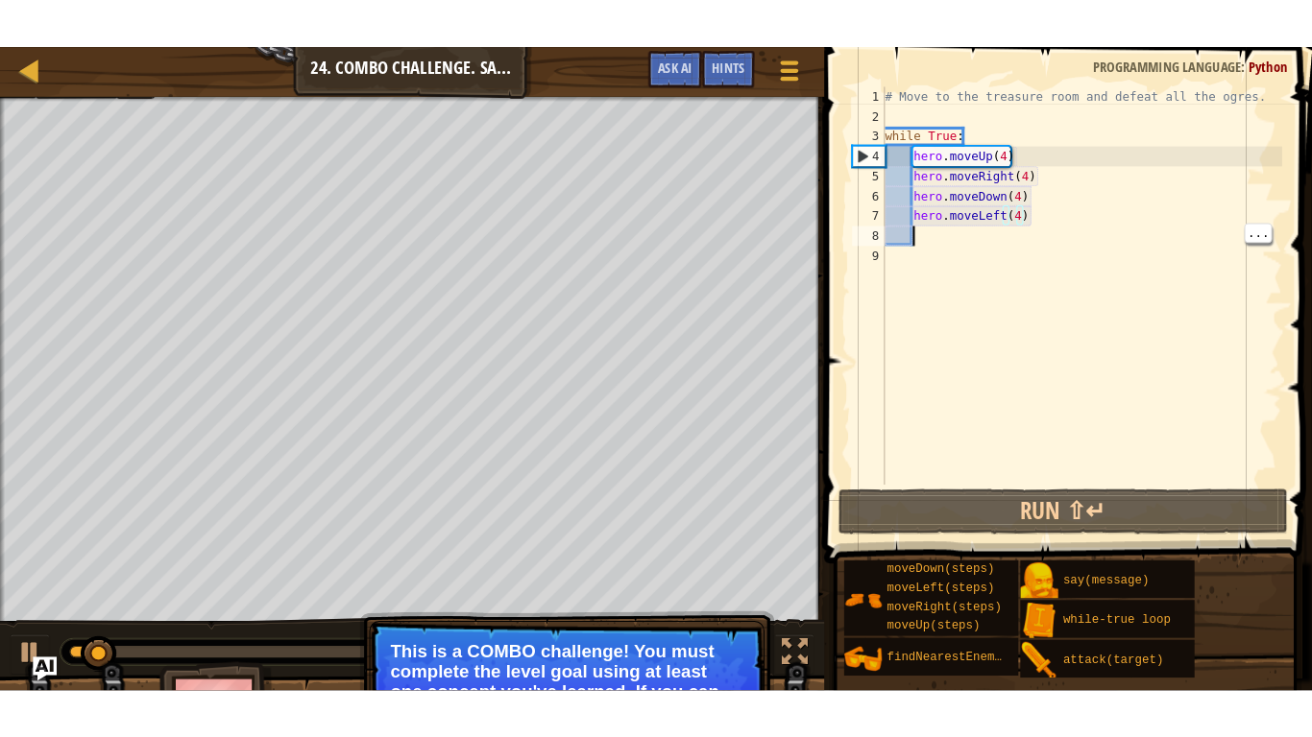
scroll to position [9, 3]
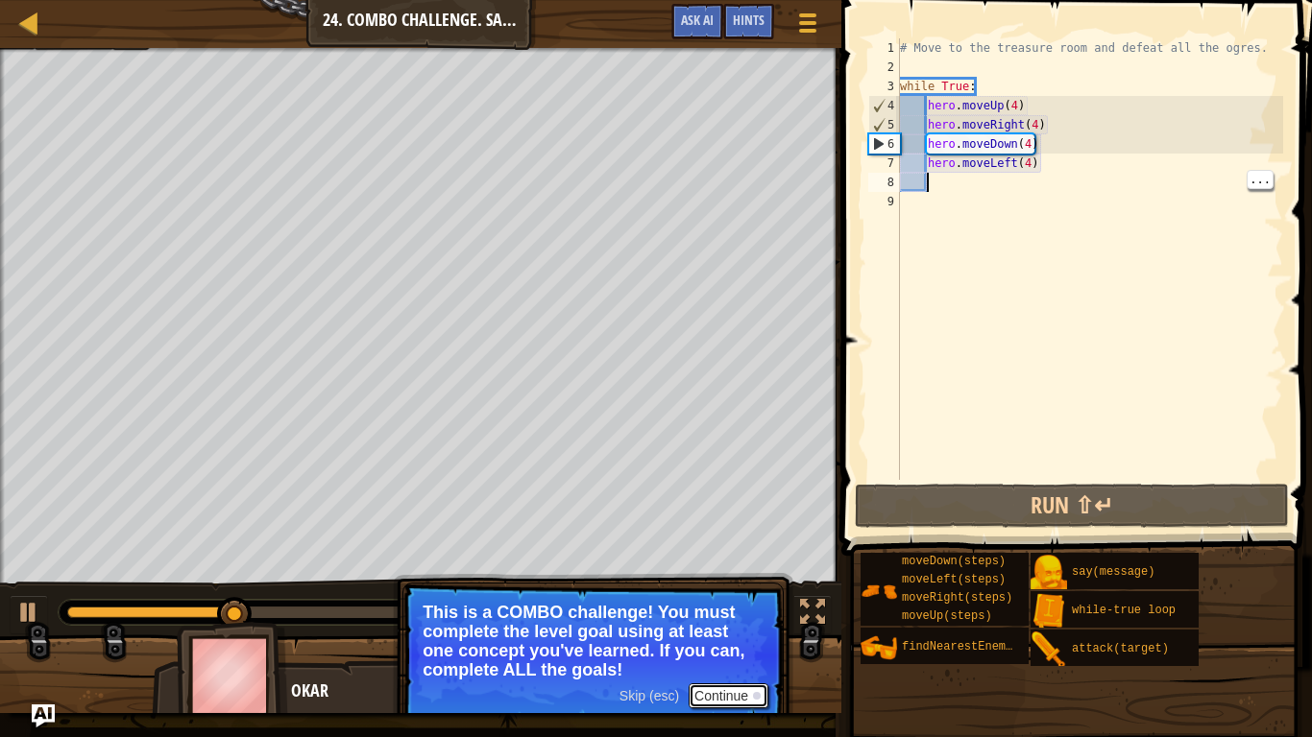
click at [743, 620] on button "Continue" at bounding box center [729, 696] width 80 height 25
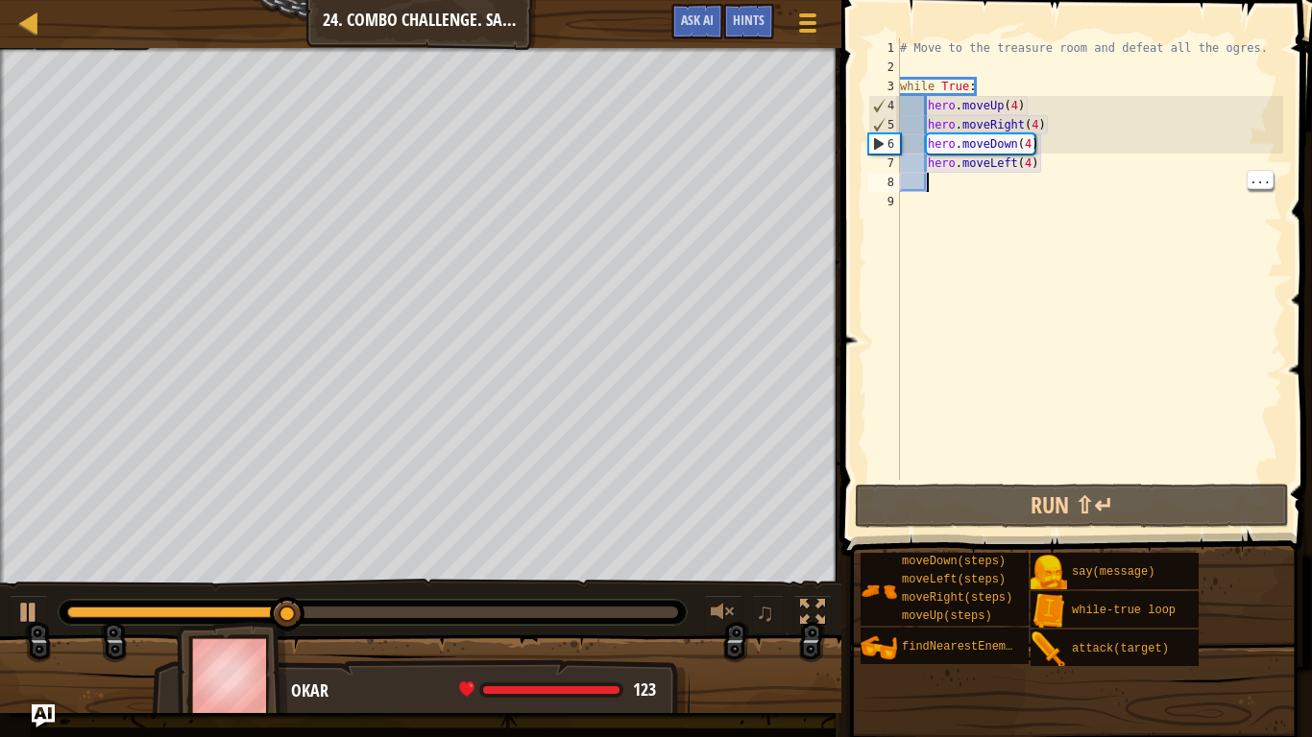
click at [1028, 159] on div "# Move to the treasure room and defeat all the ogres. while True : hero . moveU…" at bounding box center [1089, 278] width 387 height 480
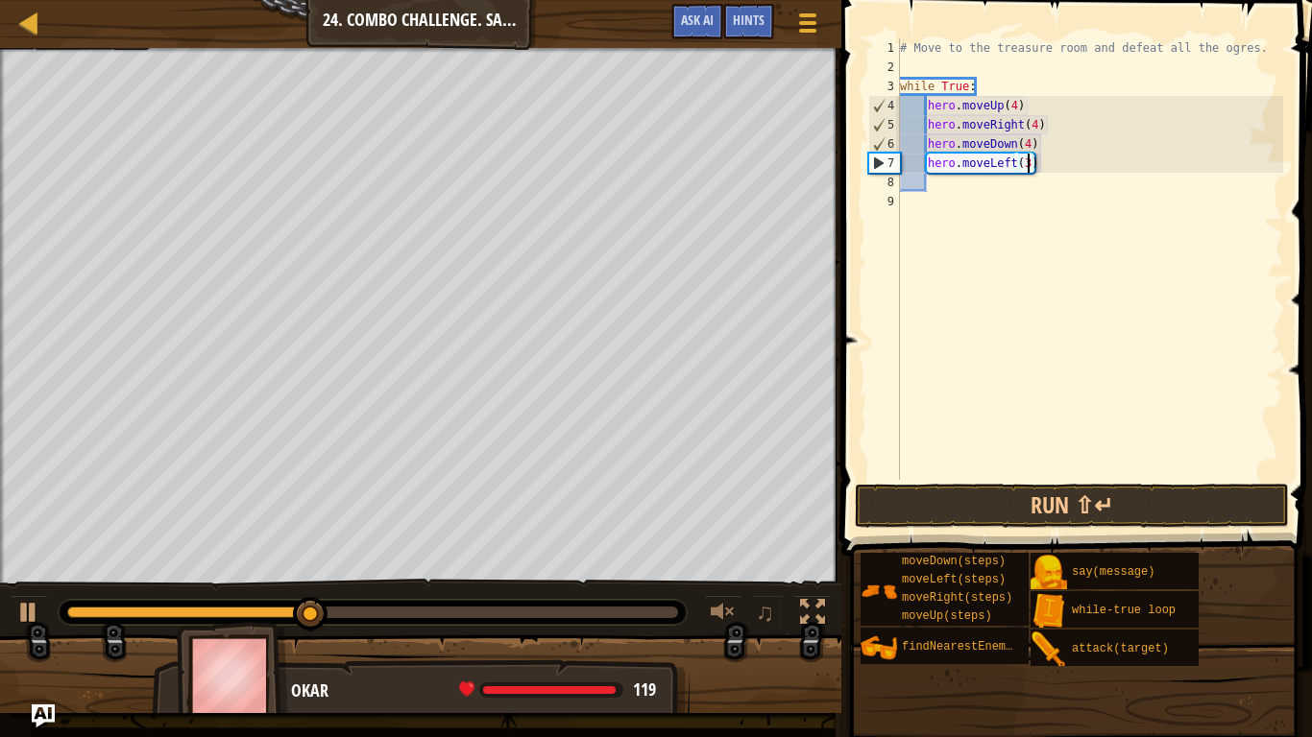
scroll to position [9, 18]
click at [1140, 516] on button "Run ⇧↵" at bounding box center [1072, 506] width 434 height 44
click at [1028, 139] on div "# Move to the treasure room and defeat all the ogres. while True : hero . moveU…" at bounding box center [1089, 278] width 387 height 480
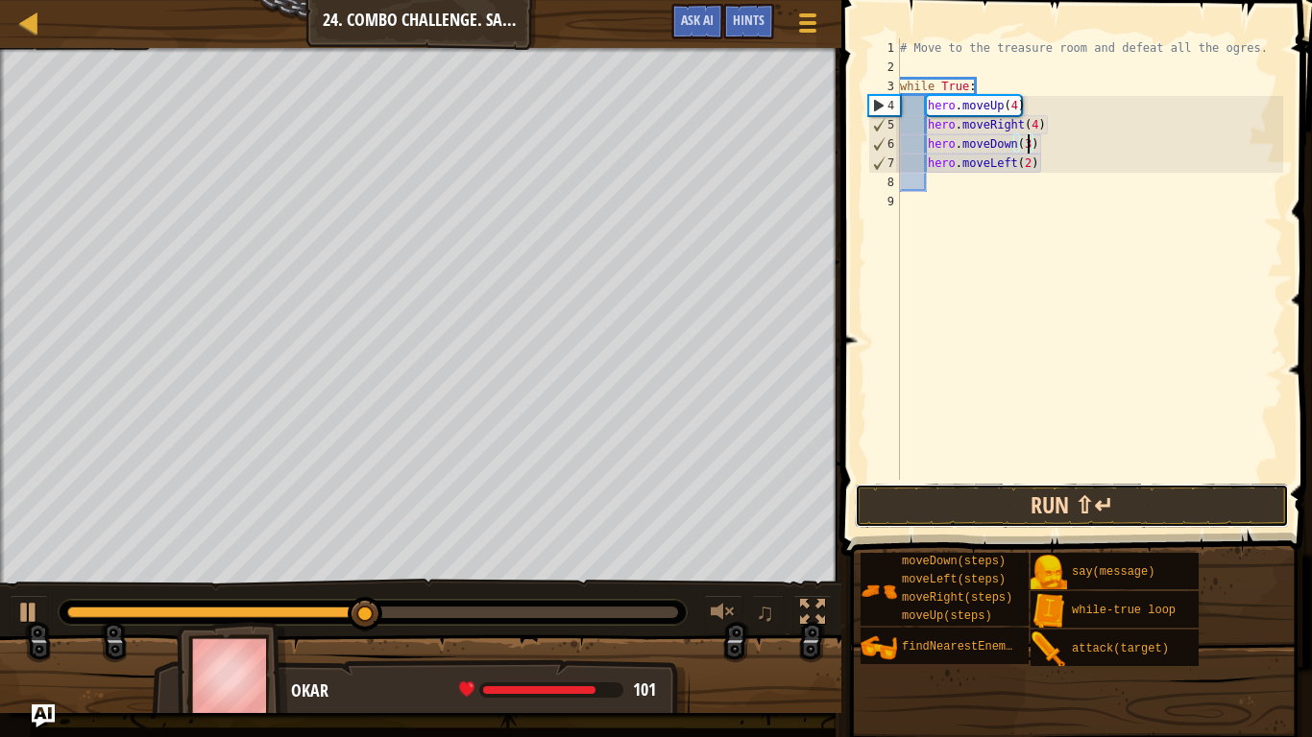
click at [1130, 525] on button "Run ⇧↵" at bounding box center [1072, 506] width 434 height 44
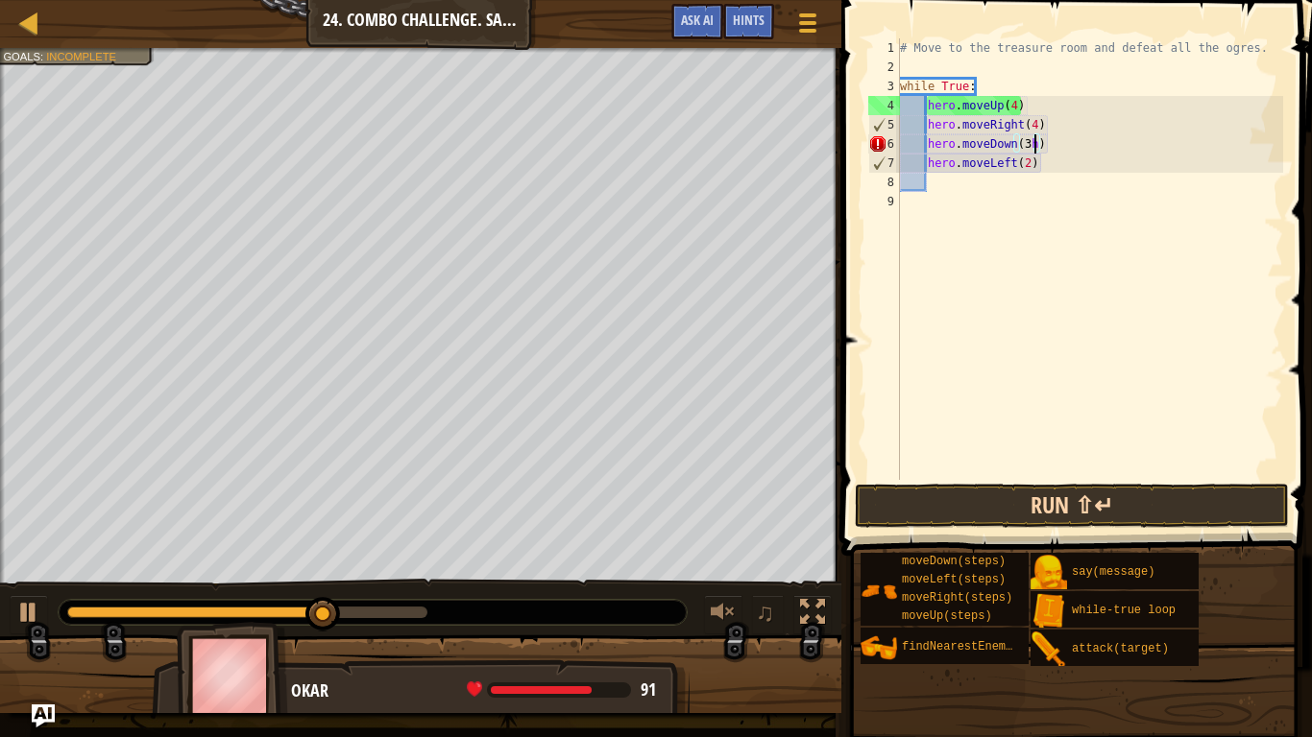
type textarea "hero.moveDown(3)"
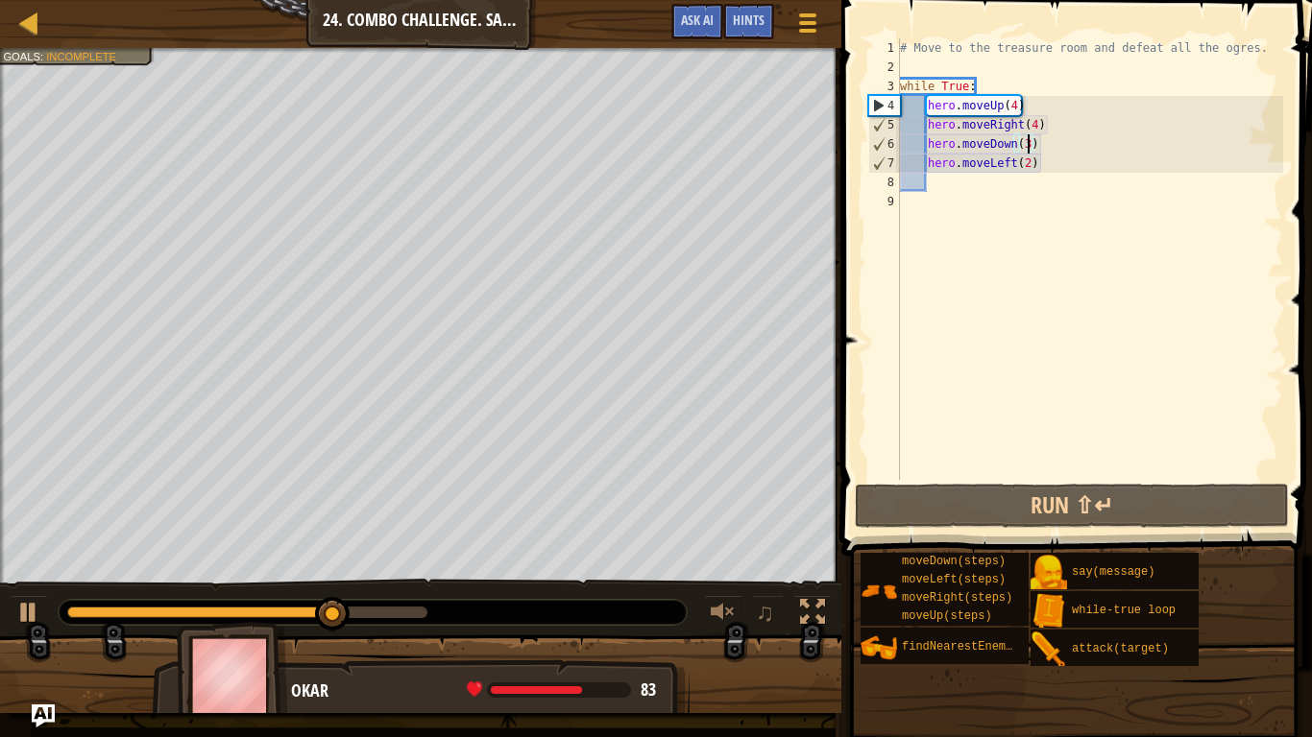
click at [1057, 210] on div "# Move to the treasure room and defeat all the ogres. while True : hero . moveU…" at bounding box center [1089, 278] width 387 height 480
click at [1014, 197] on div "# Move to the treasure room and defeat all the ogres. while True : hero . moveU…" at bounding box center [1089, 278] width 387 height 480
click at [946, 176] on div "# Move to the treasure room and defeat all the ogres. while True : hero . moveU…" at bounding box center [1089, 278] width 387 height 480
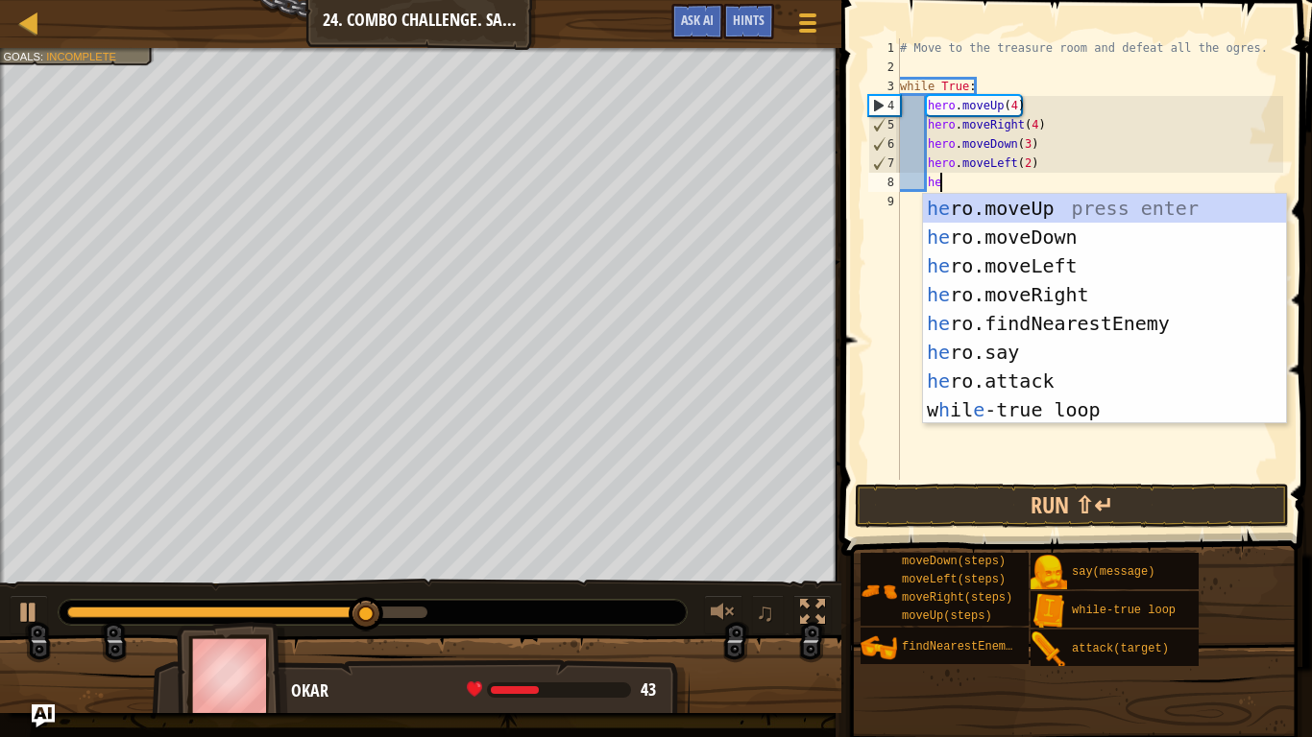
type textarea "he"
click at [1139, 326] on div "he ro.moveUp press enter he ro.moveDown press enter he ro.moveLeft press enter …" at bounding box center [1104, 338] width 363 height 288
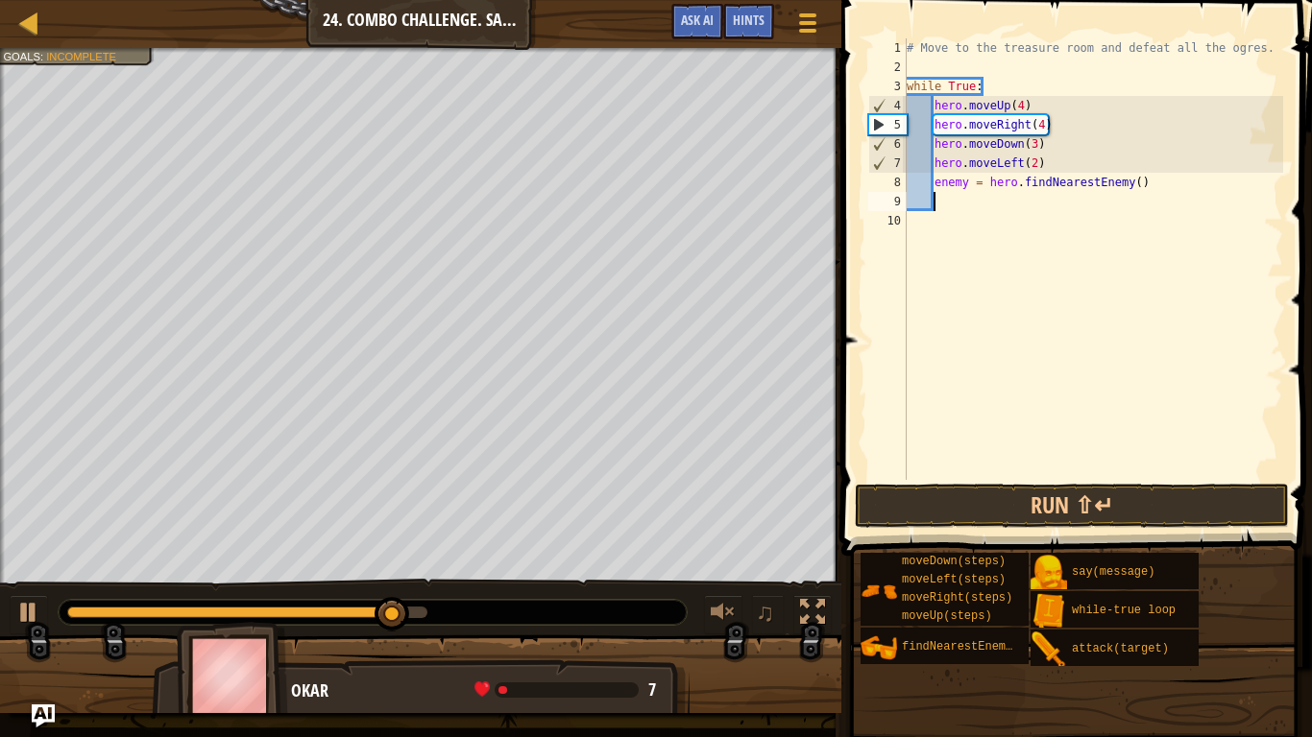
scroll to position [9, 3]
click at [1141, 181] on div "# Move to the treasure room and defeat all the ogres. while True : hero . moveU…" at bounding box center [1093, 278] width 380 height 480
type textarea "enemy = hero.findNearestEnemy()"
click at [1136, 175] on div "# Move to the treasure room and defeat all the ogres. while True : hero . moveU…" at bounding box center [1093, 278] width 380 height 480
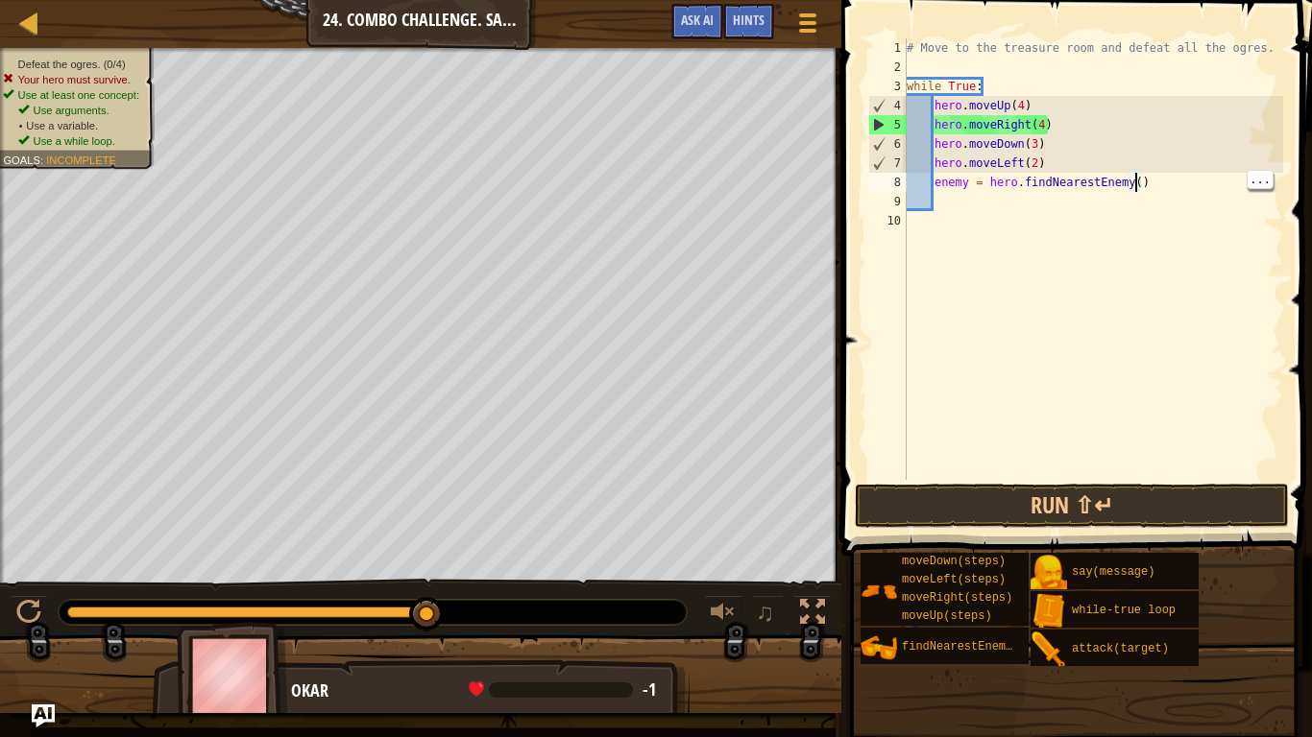
click at [979, 206] on div "# Move to the treasure room and defeat all the ogres. while True : hero . moveU…" at bounding box center [1093, 278] width 380 height 480
click at [1181, 509] on button "Run ⇧↵" at bounding box center [1072, 506] width 434 height 44
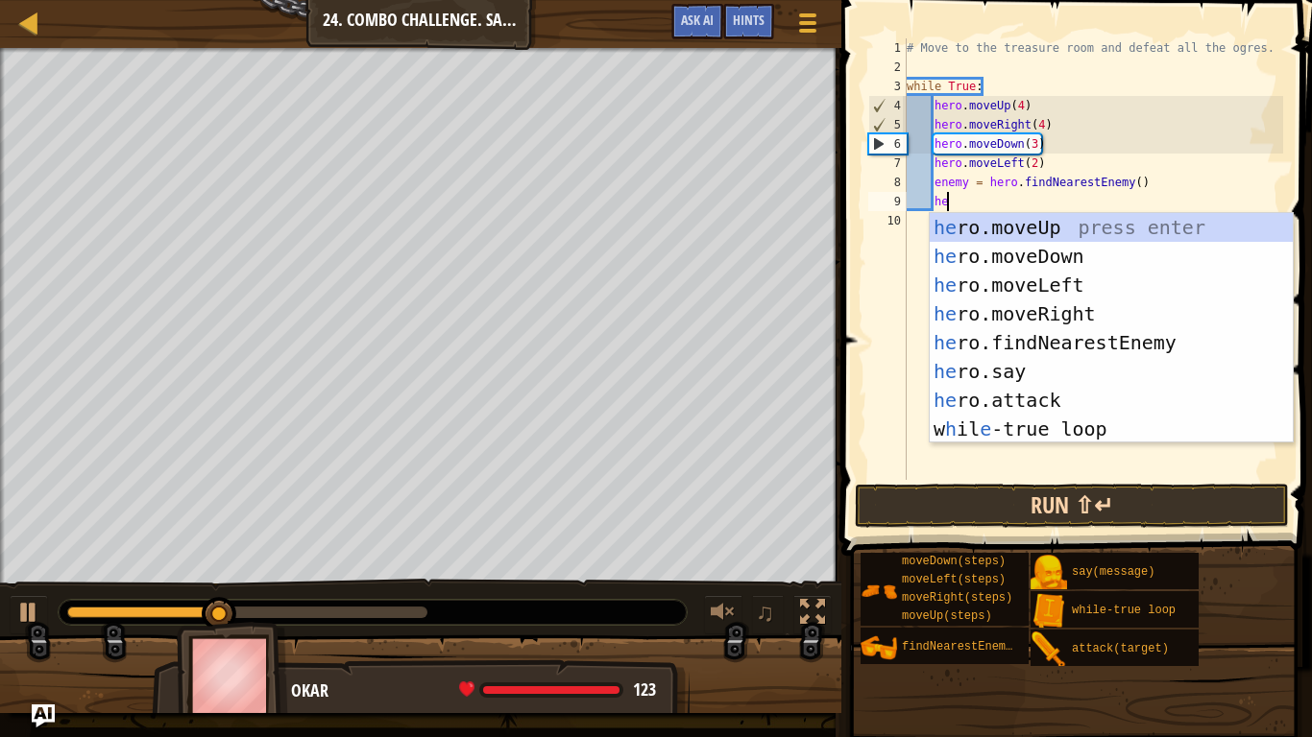
scroll to position [9, 5]
click at [1076, 400] on div "he ro.moveUp press enter he ro.moveDown press enter he ro.moveLeft press enter …" at bounding box center [1111, 357] width 363 height 288
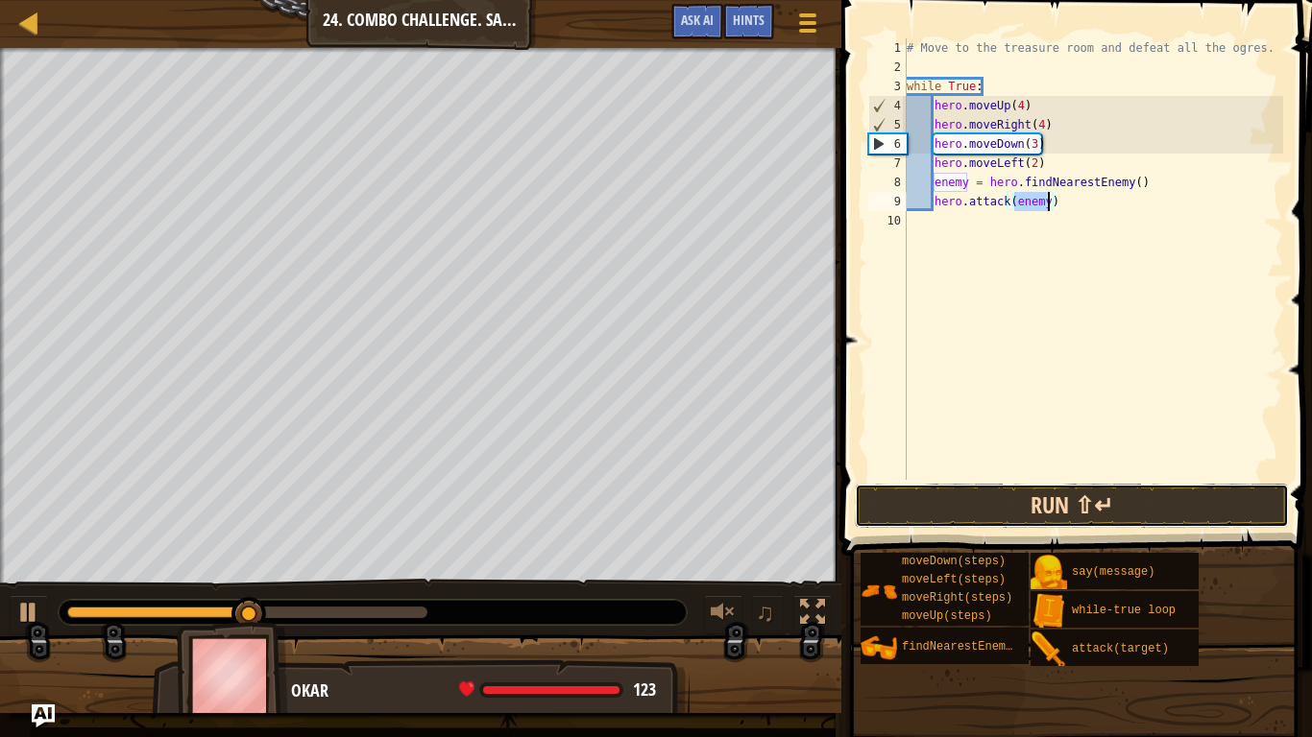
click at [1178, 499] on button "Run ⇧↵" at bounding box center [1072, 506] width 434 height 44
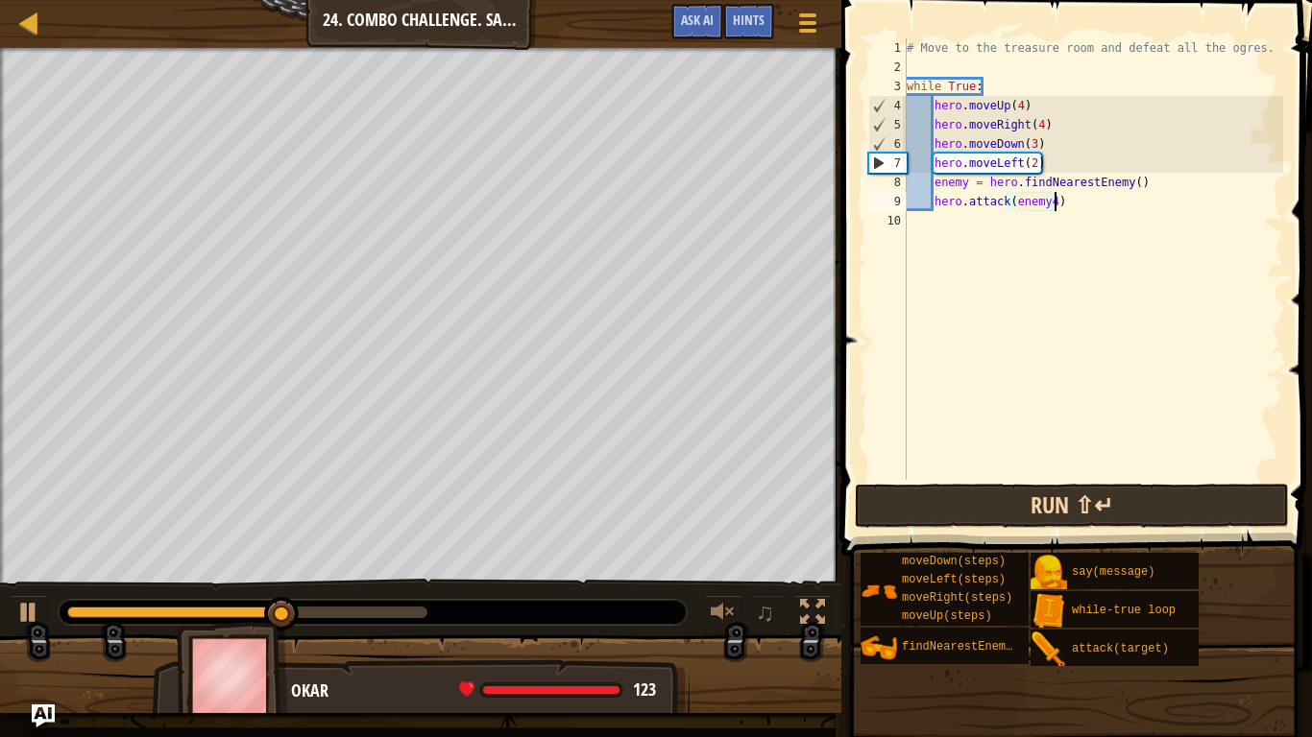
scroll to position [9, 21]
click at [1178, 524] on button "Run ⇧↵" at bounding box center [1072, 506] width 434 height 44
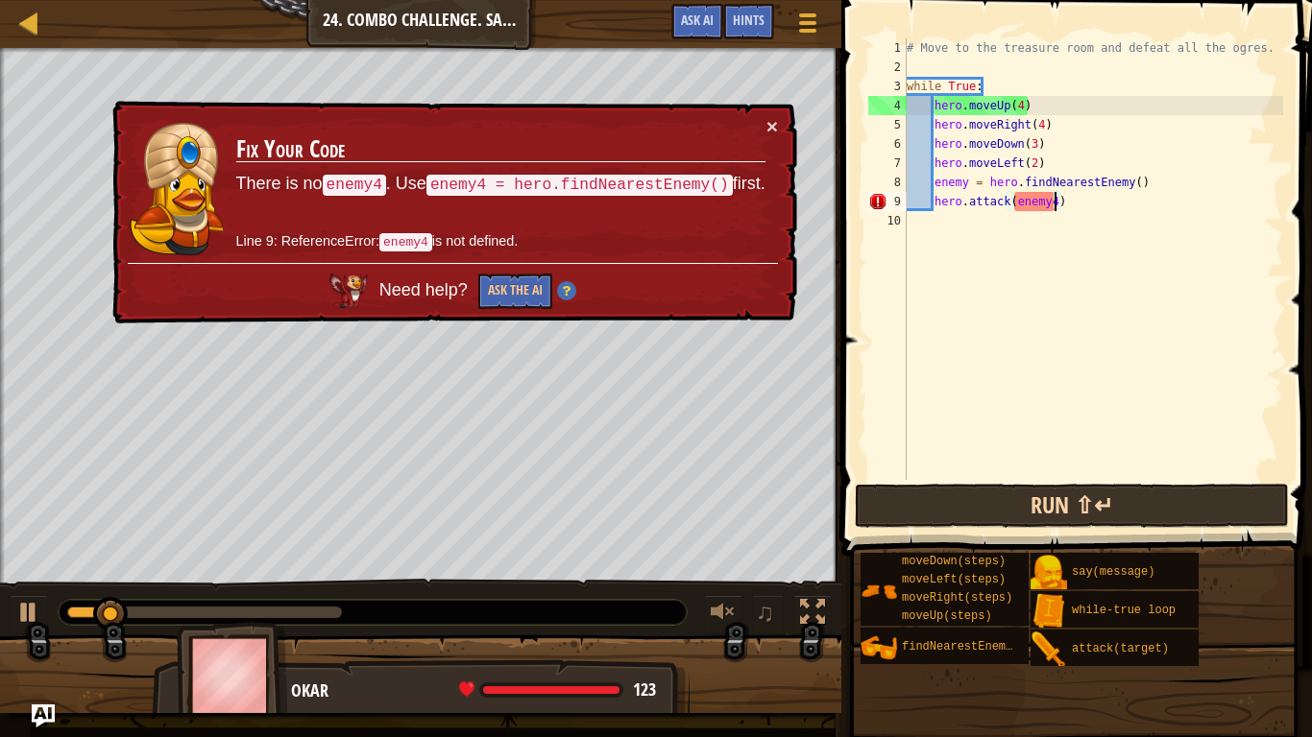
type textarea "hero.attack(enemy)"
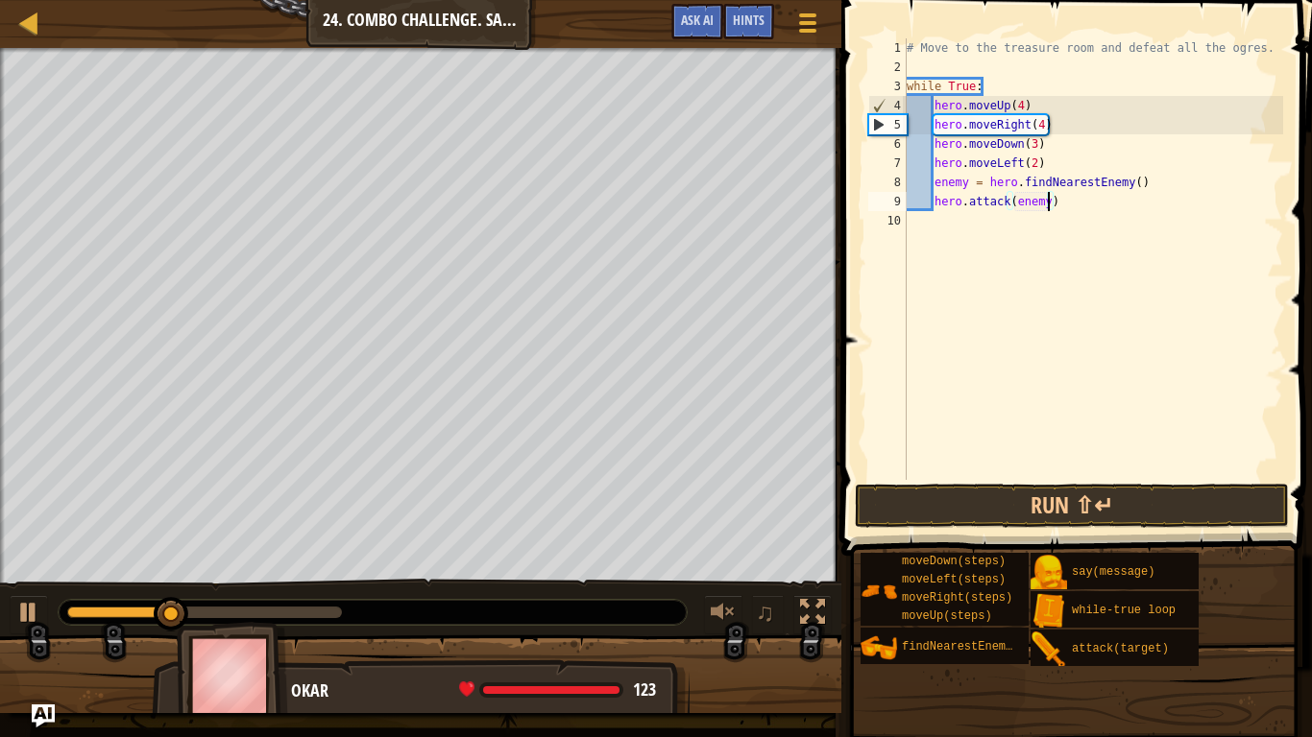
click at [974, 220] on div "# Move to the treasure room and defeat all the ogres. while True : hero . moveU…" at bounding box center [1093, 278] width 380 height 480
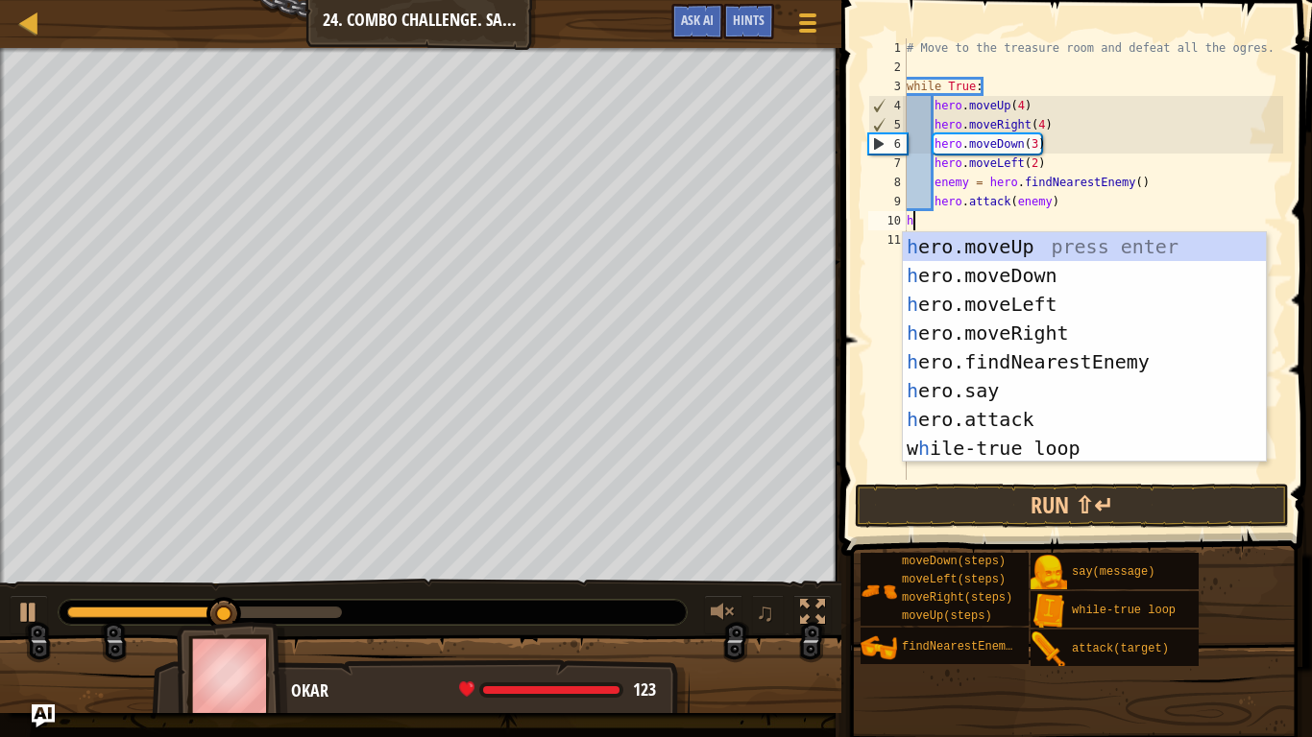
scroll to position [9, 1]
click at [1045, 419] on div "he ro.moveUp press enter he ro.moveDown press enter he ro.moveLeft press enter …" at bounding box center [1084, 376] width 363 height 288
type textarea "hero.attack(enemy)"
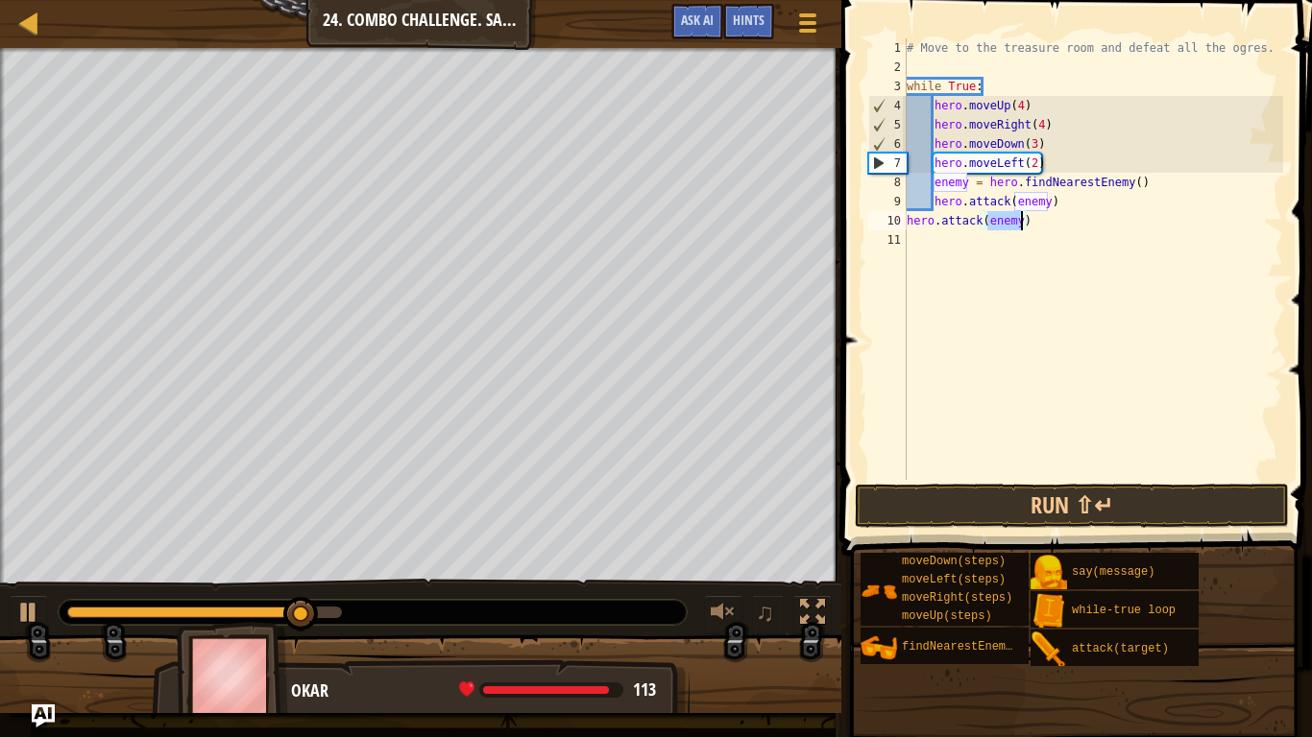
click at [943, 239] on div "# Move to the treasure room and defeat all the ogres. while True : hero . moveU…" at bounding box center [1093, 278] width 380 height 480
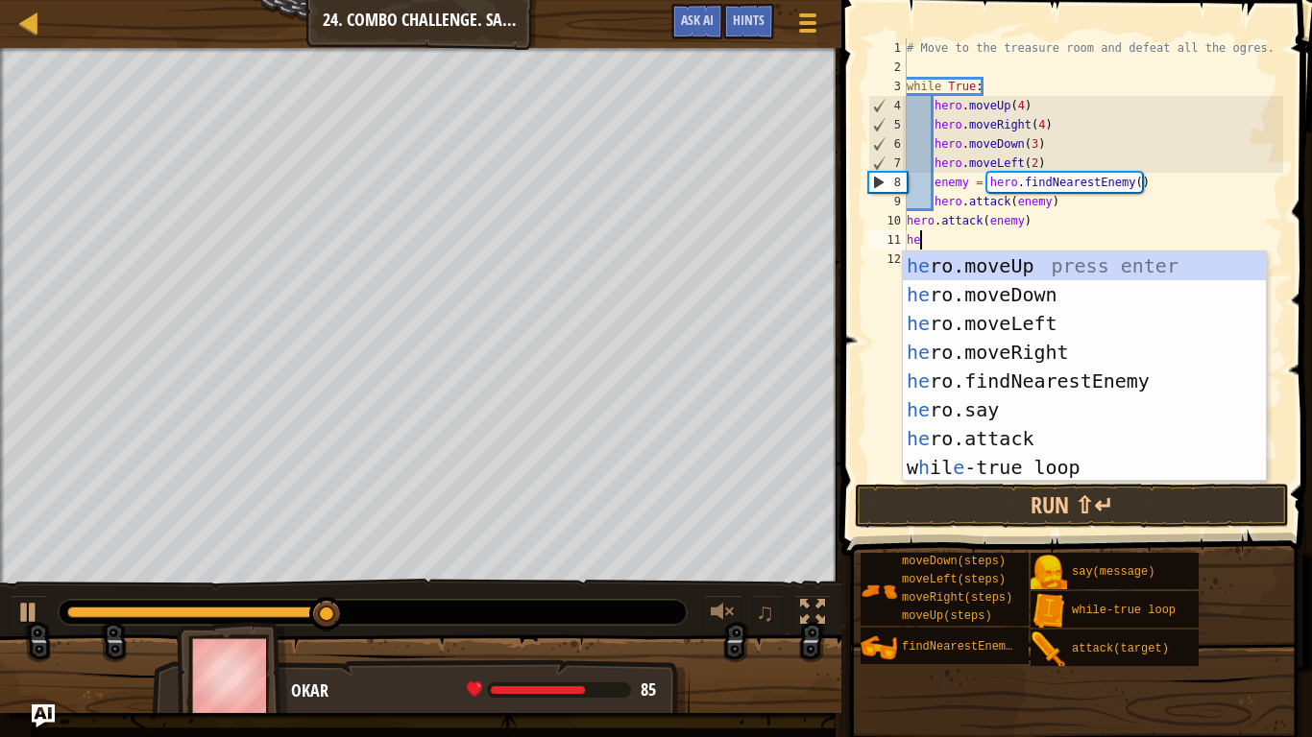
click at [1064, 437] on div "he ro.moveUp press enter he ro.moveDown press enter he ro.moveLeft press enter …" at bounding box center [1084, 396] width 363 height 288
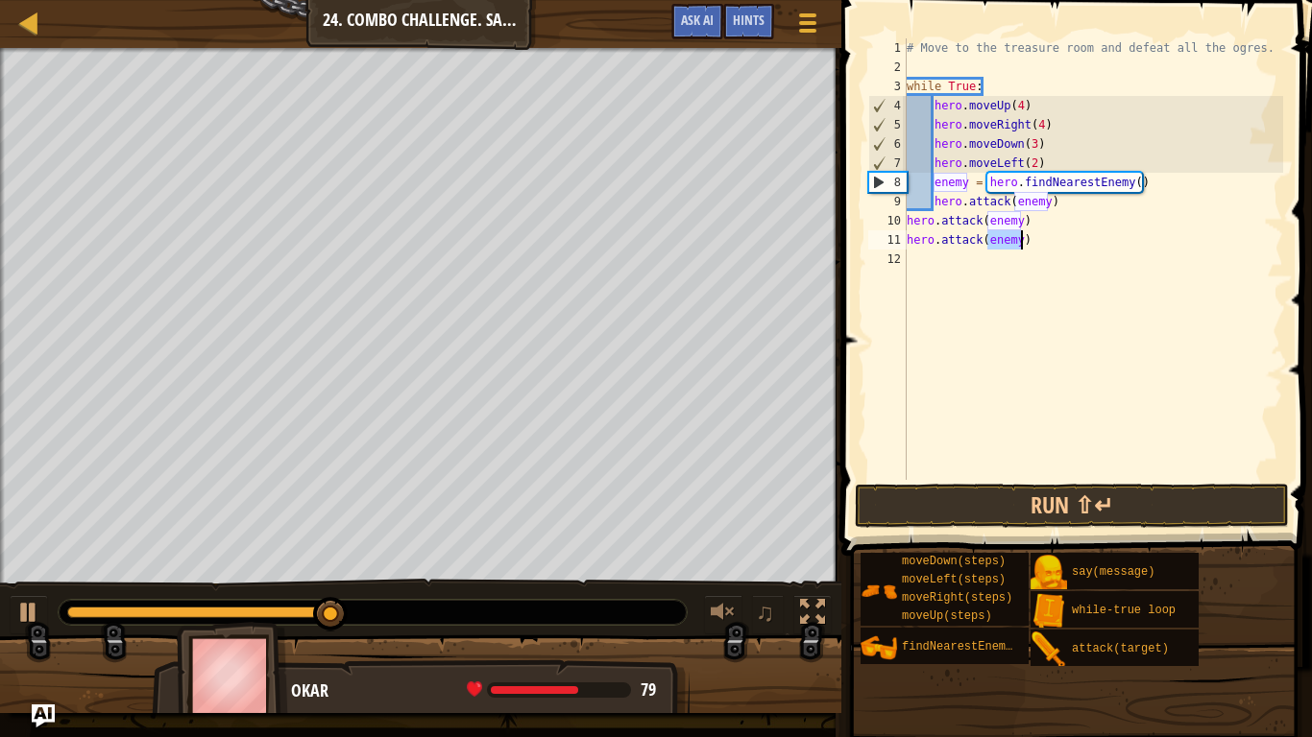
type textarea "hero.attack(enemy)"
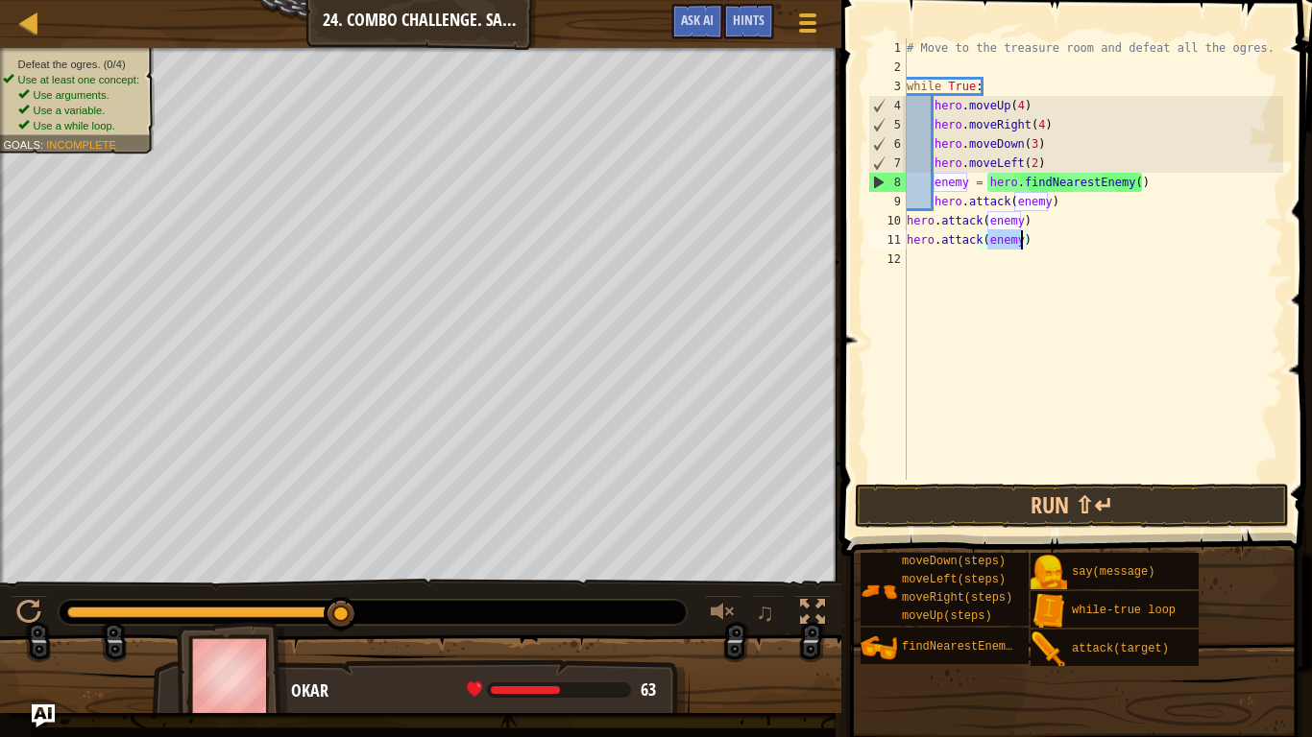
click at [967, 265] on div "# Move to the treasure room and defeat all the ogres. while True : hero . moveU…" at bounding box center [1093, 278] width 380 height 480
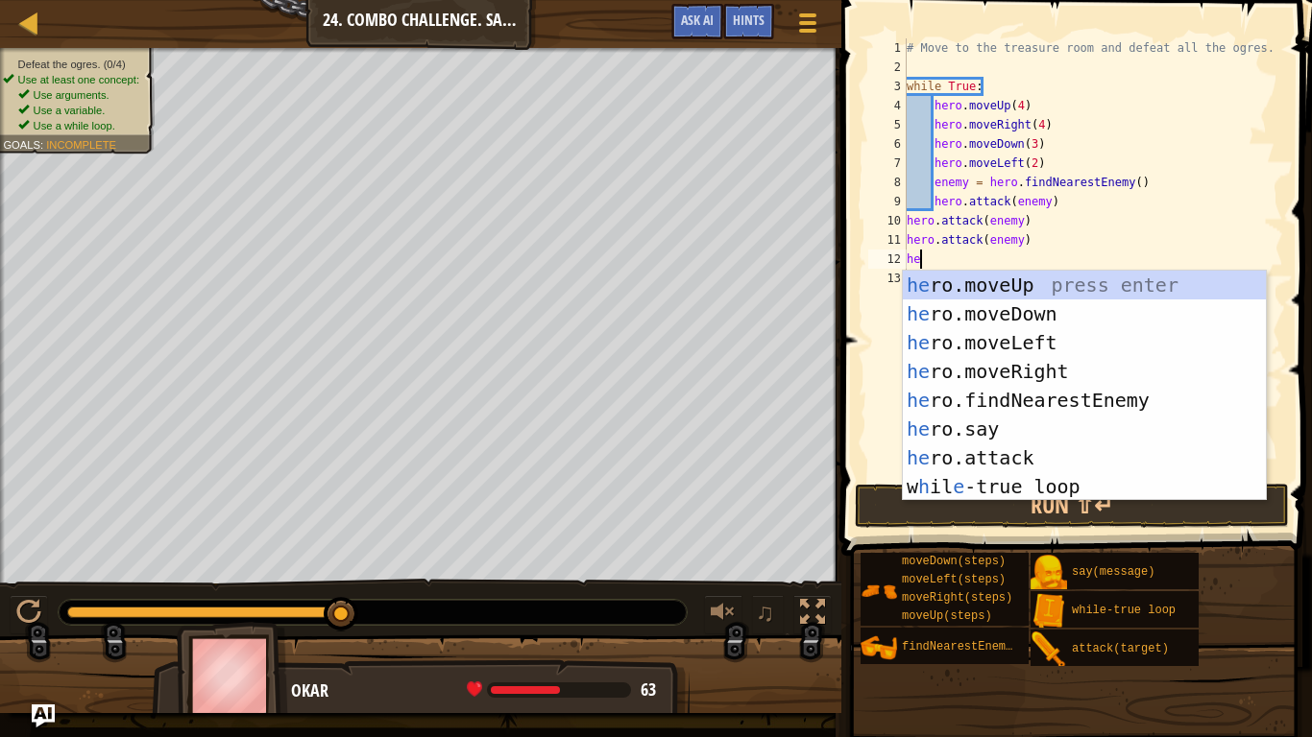
click at [1054, 455] on div "he ro.moveUp press enter he ro.moveDown press enter he ro.moveLeft press enter …" at bounding box center [1084, 415] width 363 height 288
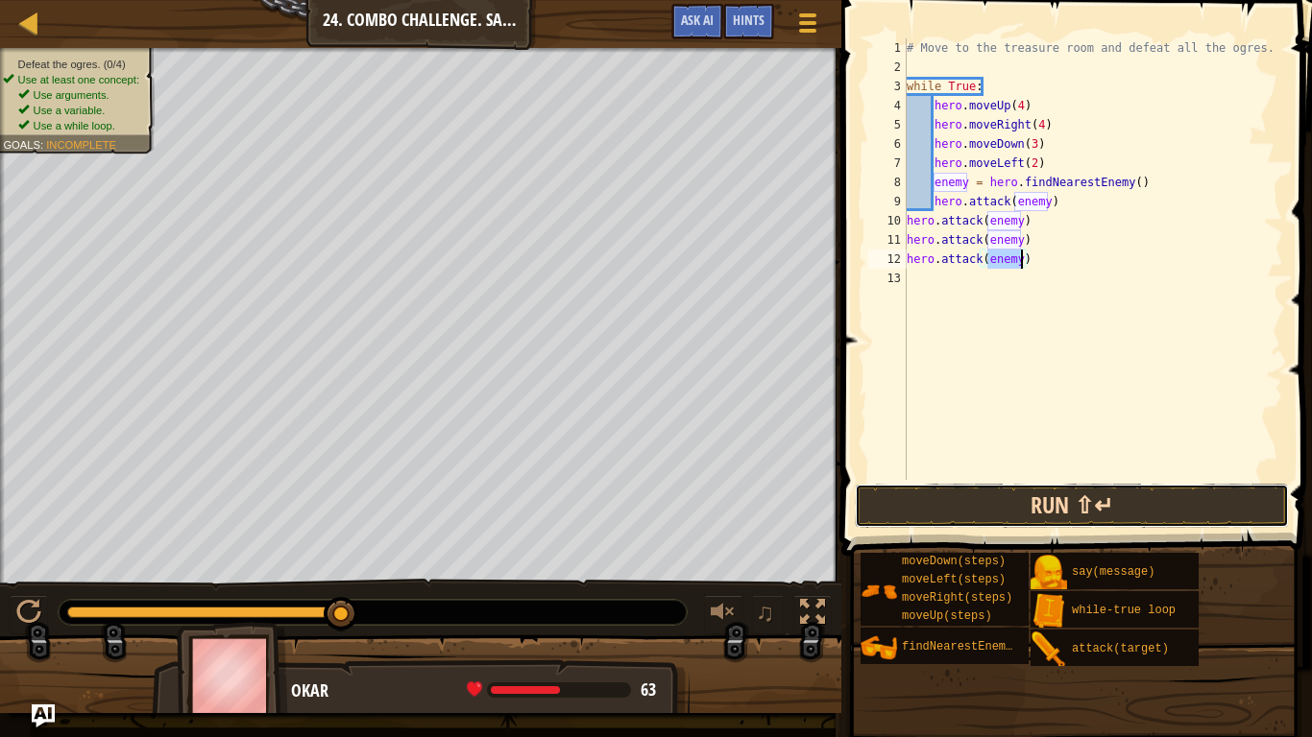
click at [1100, 514] on button "Run ⇧↵" at bounding box center [1072, 506] width 434 height 44
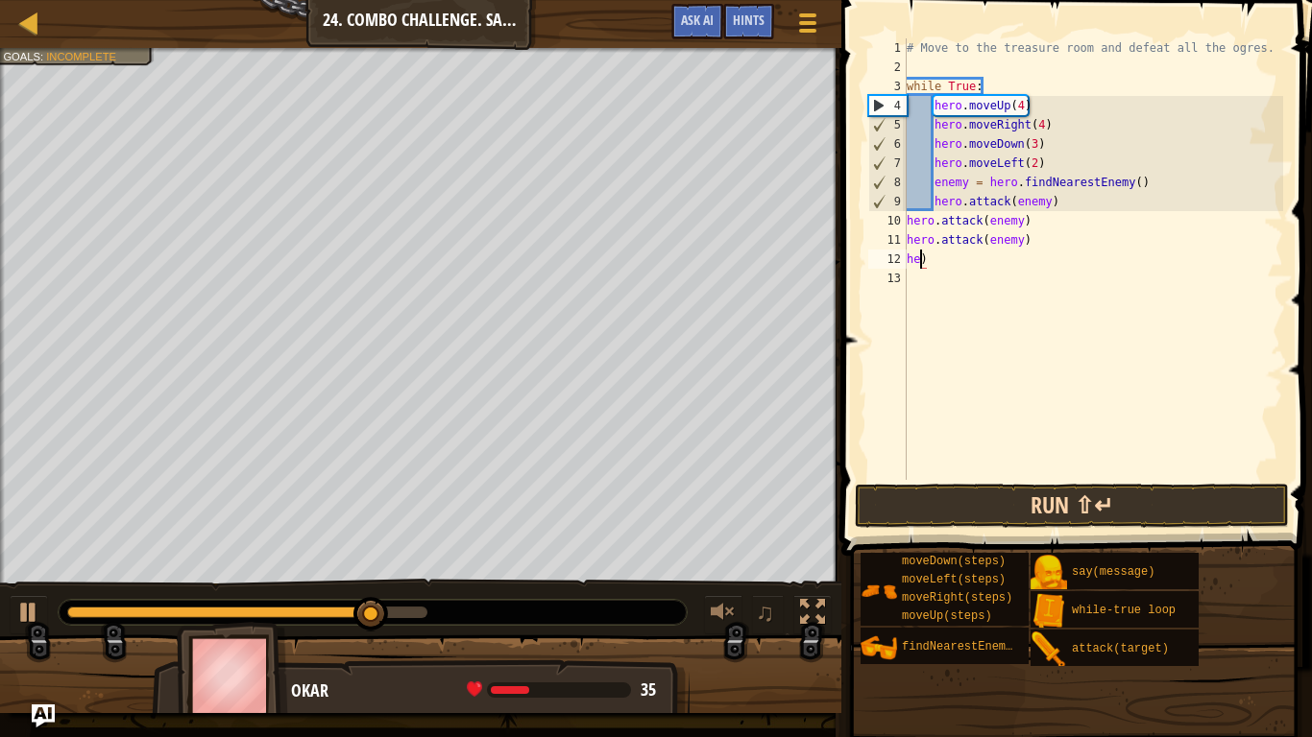
scroll to position [9, 0]
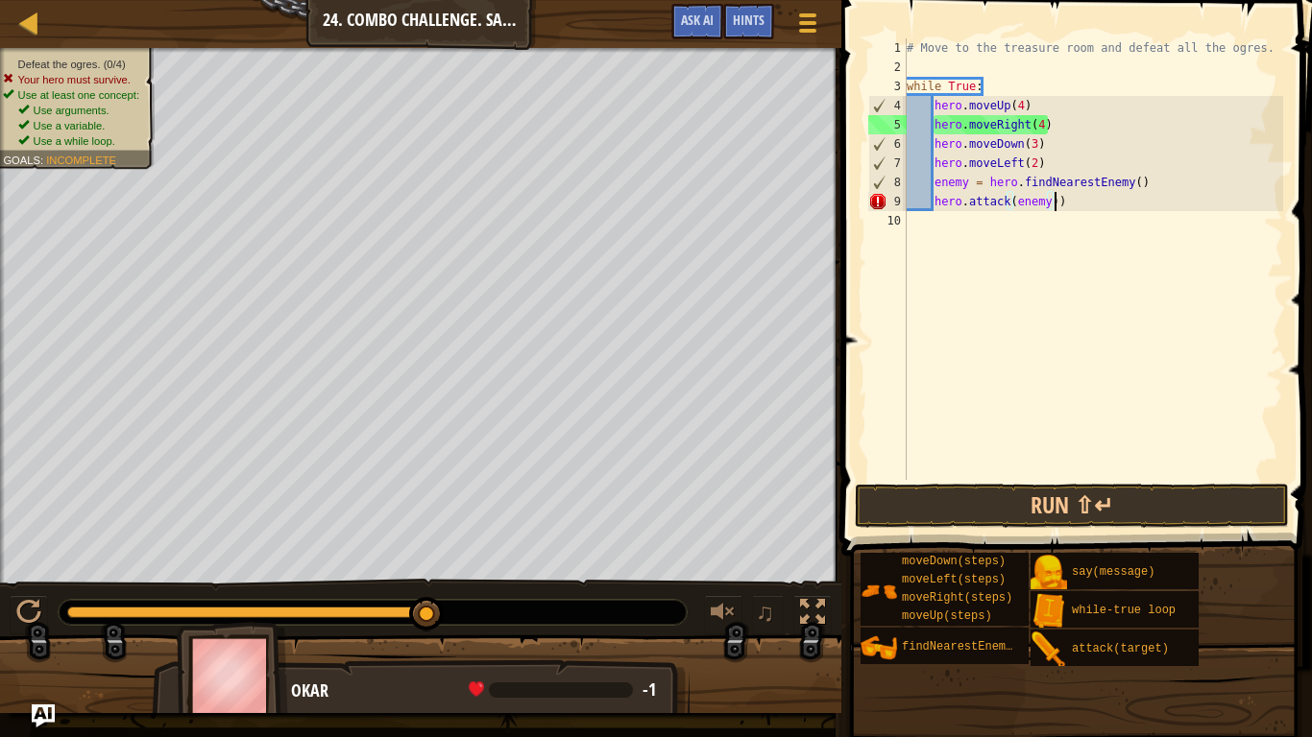
click at [1090, 203] on div "# Move to the treasure room and defeat all the ogres. while True : hero . moveU…" at bounding box center [1093, 278] width 380 height 480
type textarea "hero.attack(enemy)"
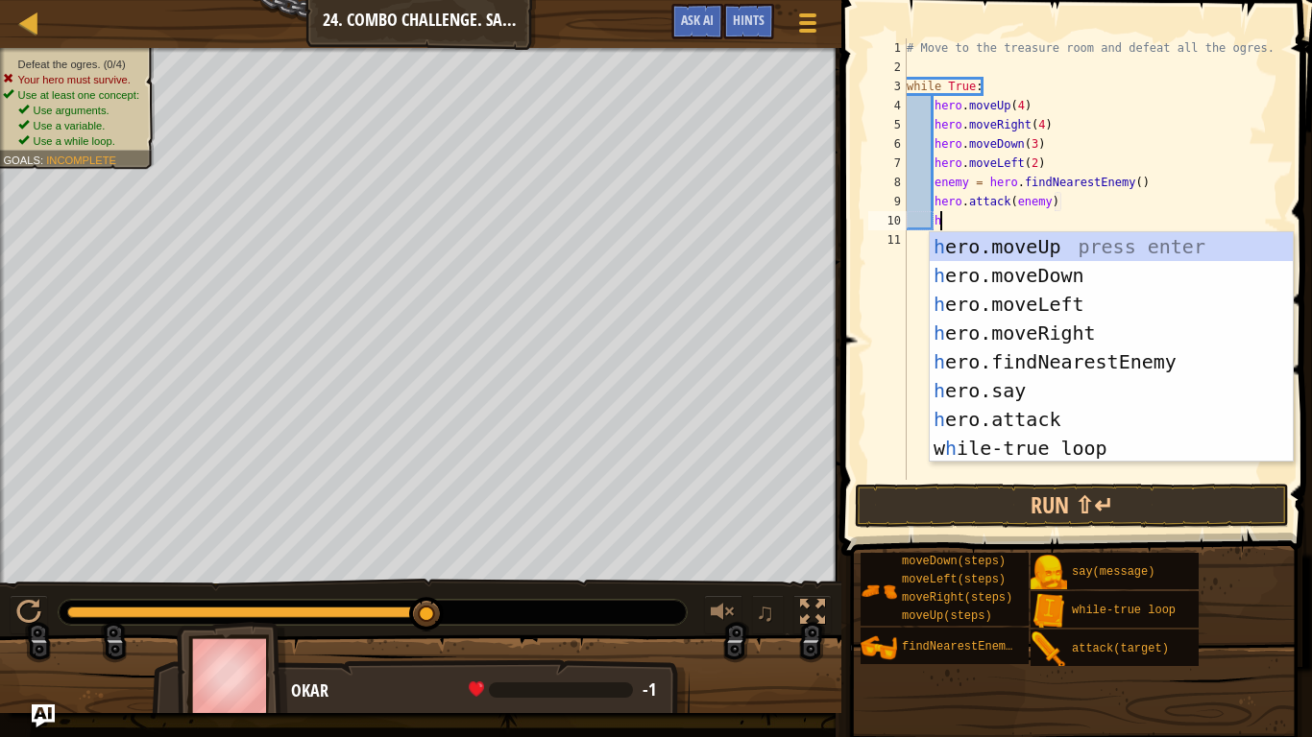
type textarea "he"
click at [1148, 367] on div "he ro.moveUp press enter he ro.moveDown press enter he ro.moveLeft press enter …" at bounding box center [1111, 376] width 363 height 288
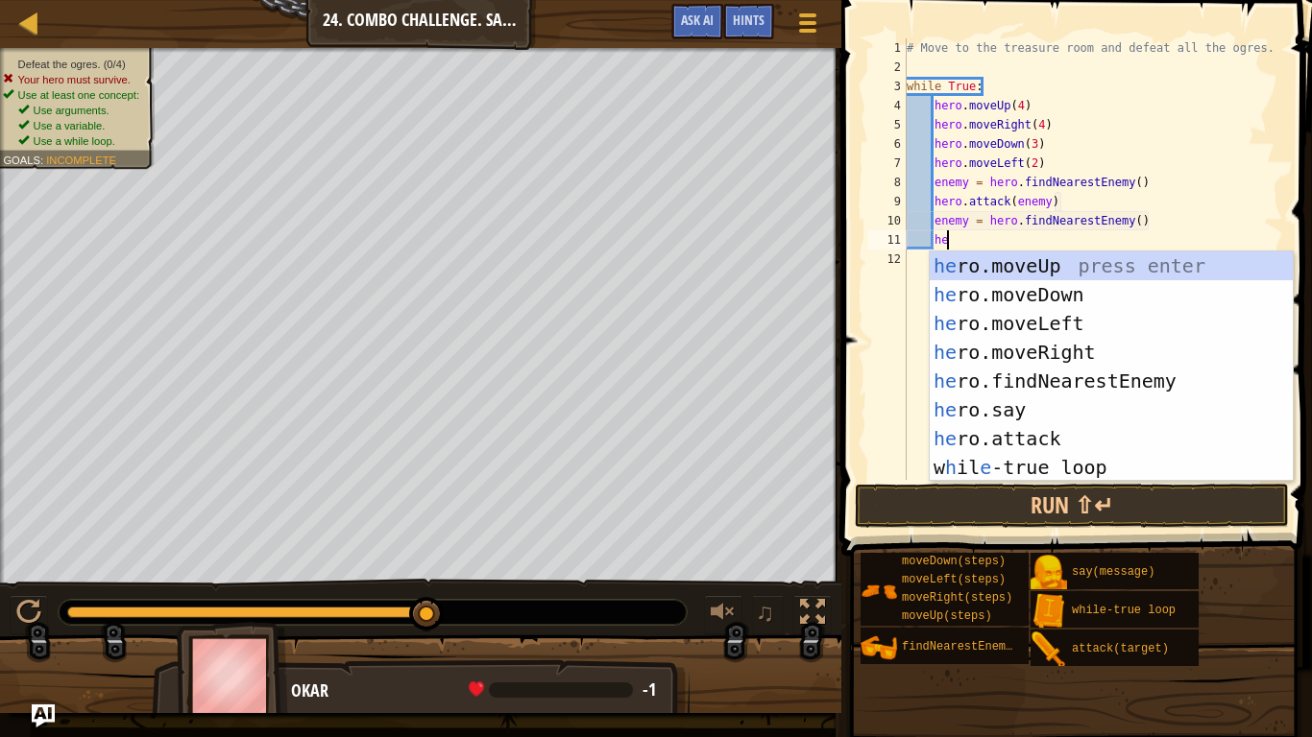
click at [1081, 437] on div "he ro.moveUp press enter he ro.moveDown press enter he ro.moveLeft press enter …" at bounding box center [1111, 396] width 363 height 288
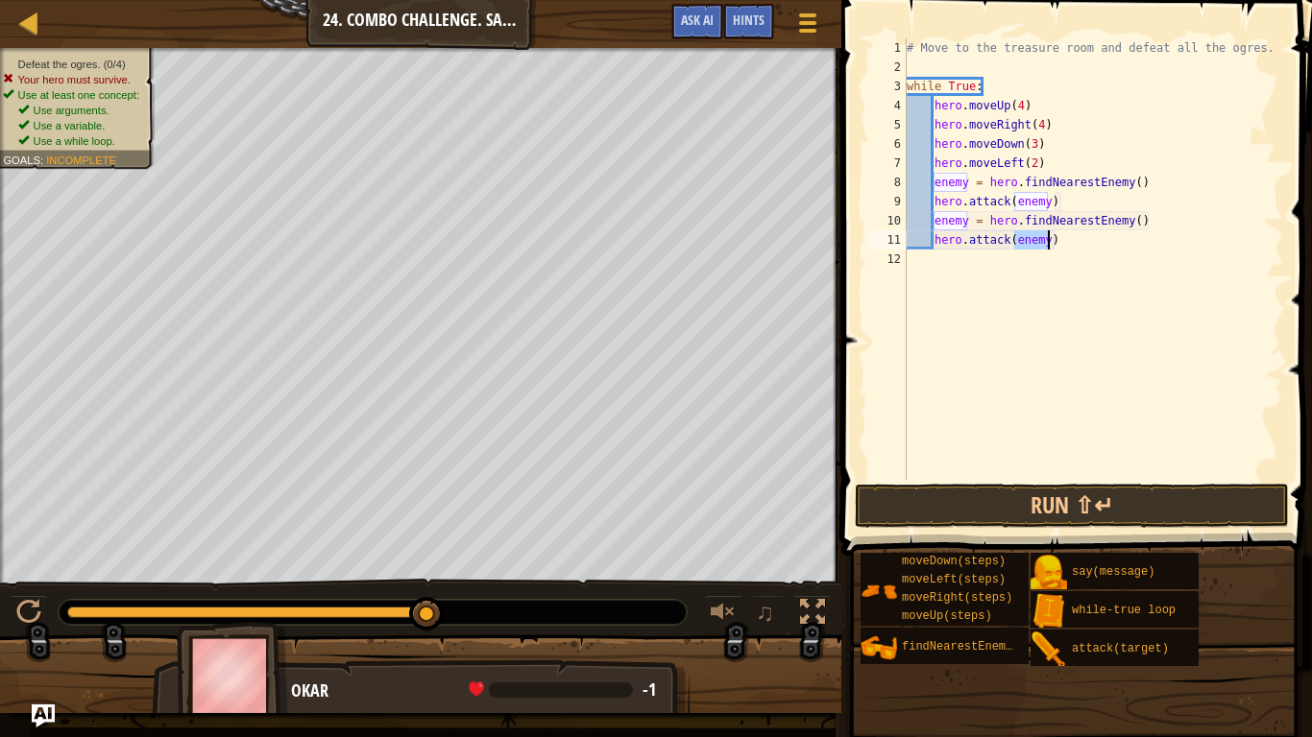
type textarea "hero.attack(enemy)"
click at [1085, 251] on div "# Move to the treasure room and defeat all the ogres. while True : hero . moveU…" at bounding box center [1093, 278] width 380 height 480
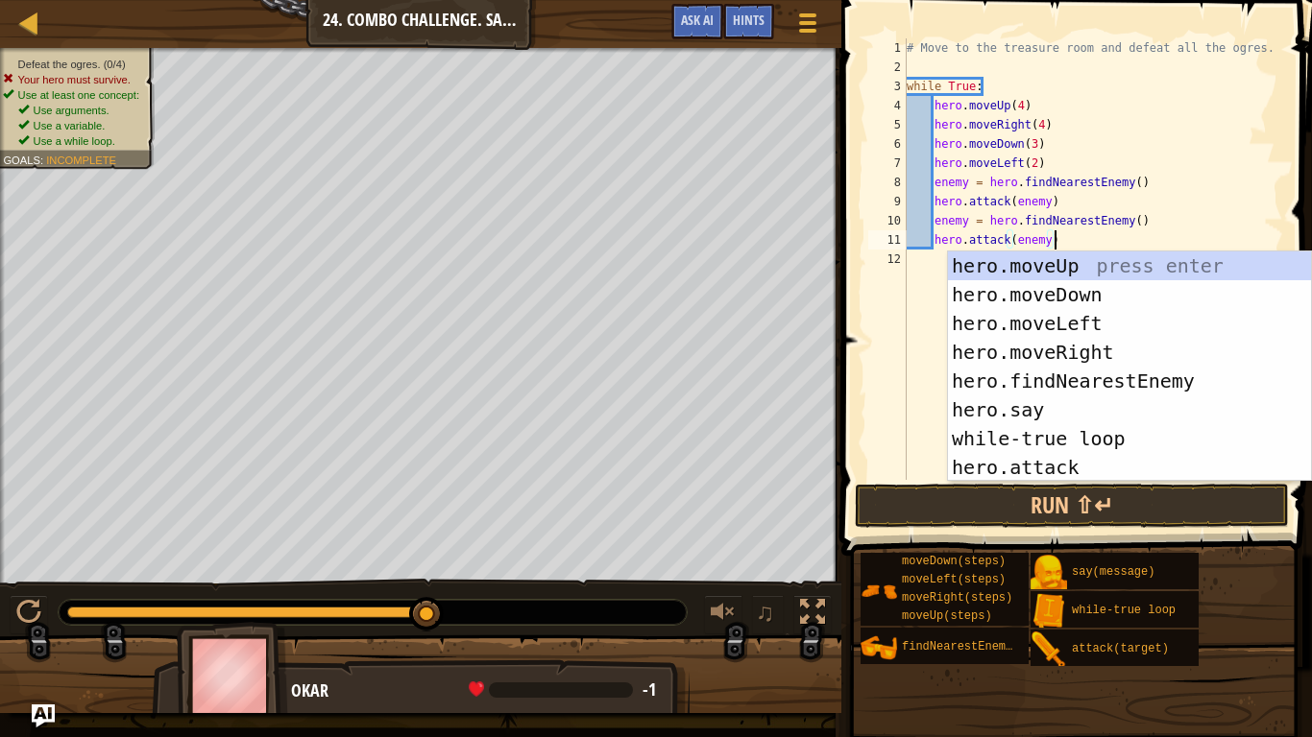
click at [981, 218] on div "# Move to the treasure room and defeat all the ogres. while True : hero . moveU…" at bounding box center [1093, 278] width 380 height 480
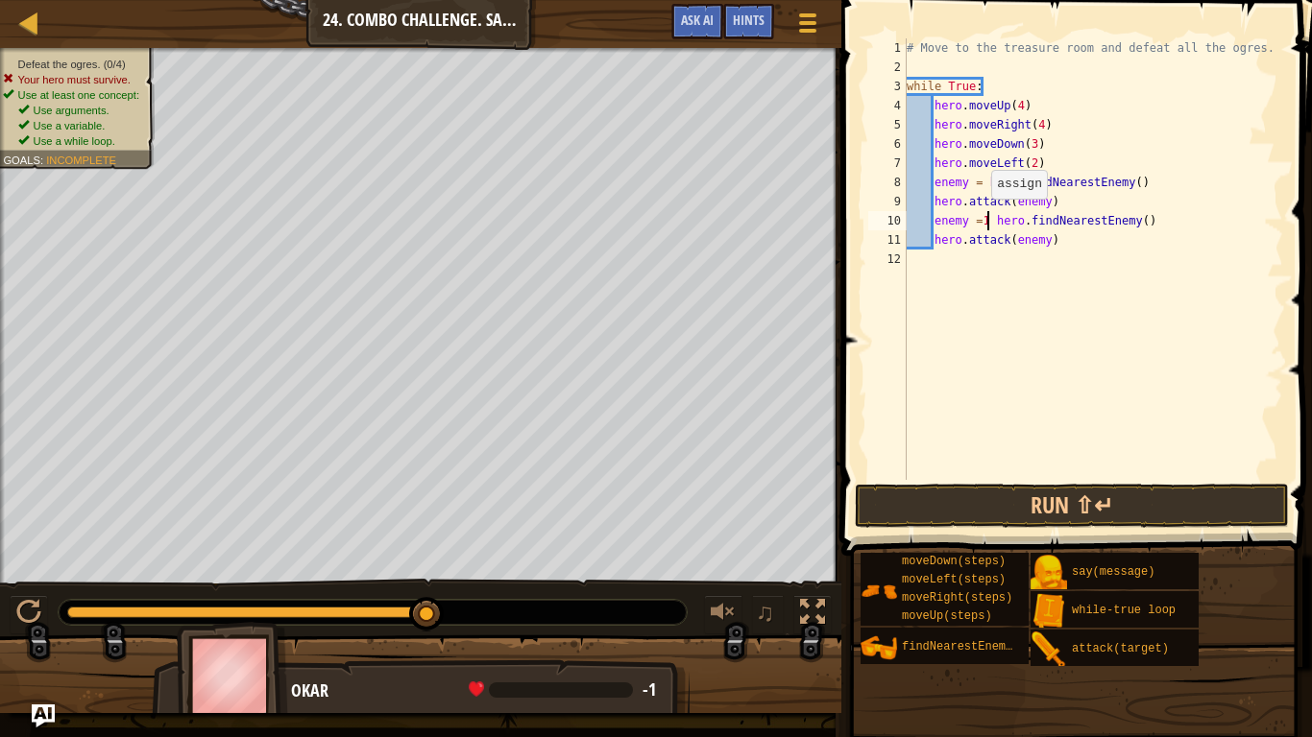
scroll to position [9, 12]
click at [961, 212] on div "# Move to the treasure room and defeat all the ogres. while True : hero . moveU…" at bounding box center [1093, 278] width 380 height 480
click at [973, 210] on div "# Move to the treasure room and defeat all the ogres. while True : hero . moveU…" at bounding box center [1093, 278] width 380 height 480
click at [970, 219] on div "# Move to the treasure room and defeat all the ogres. while True : hero . moveU…" at bounding box center [1093, 278] width 380 height 480
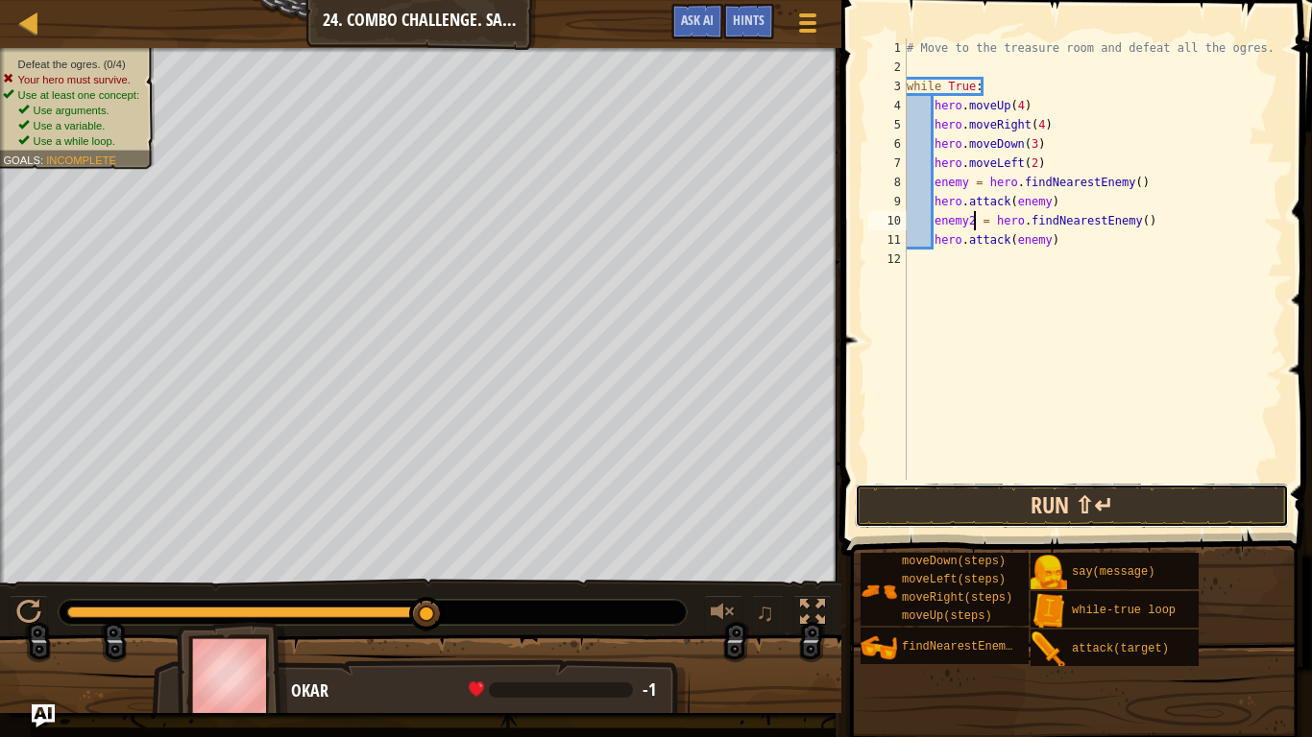
click at [1259, 510] on button "Run ⇧↵" at bounding box center [1072, 506] width 434 height 44
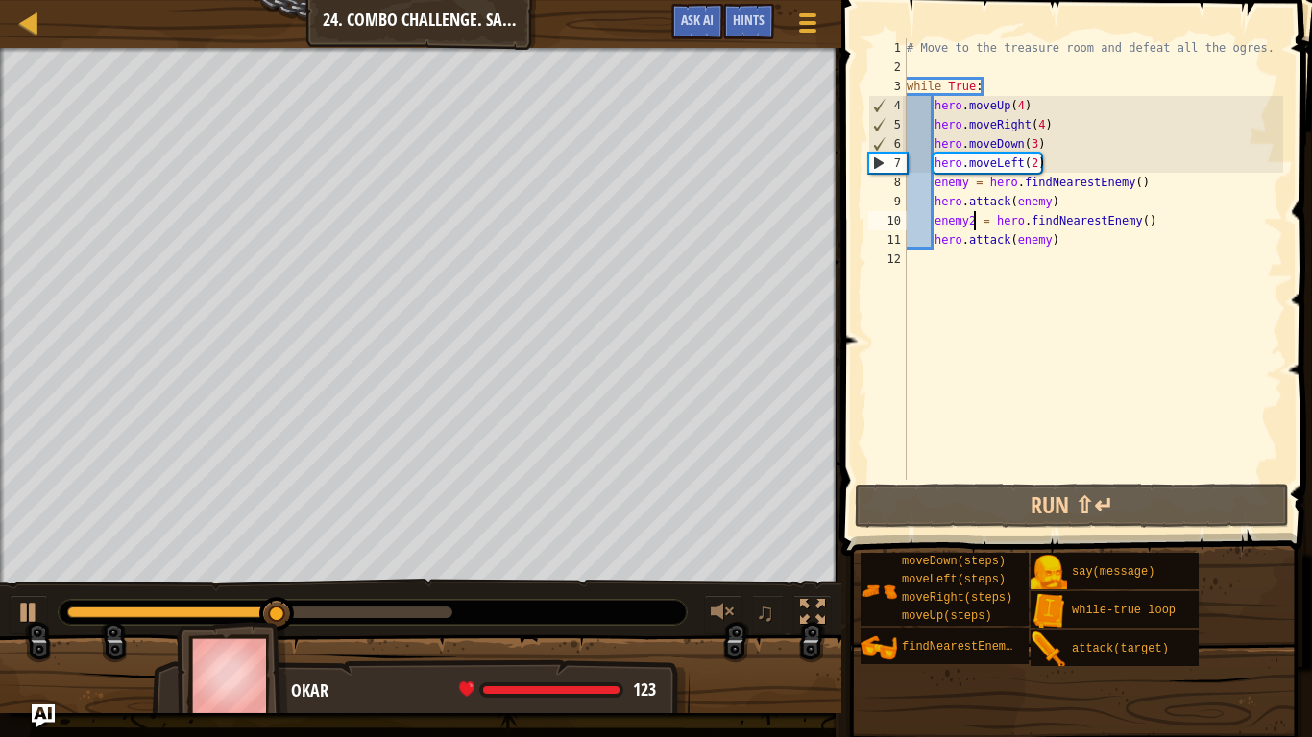
click at [1054, 222] on div "# Move to the treasure room and defeat all the ogres. while True : hero . moveU…" at bounding box center [1093, 278] width 380 height 480
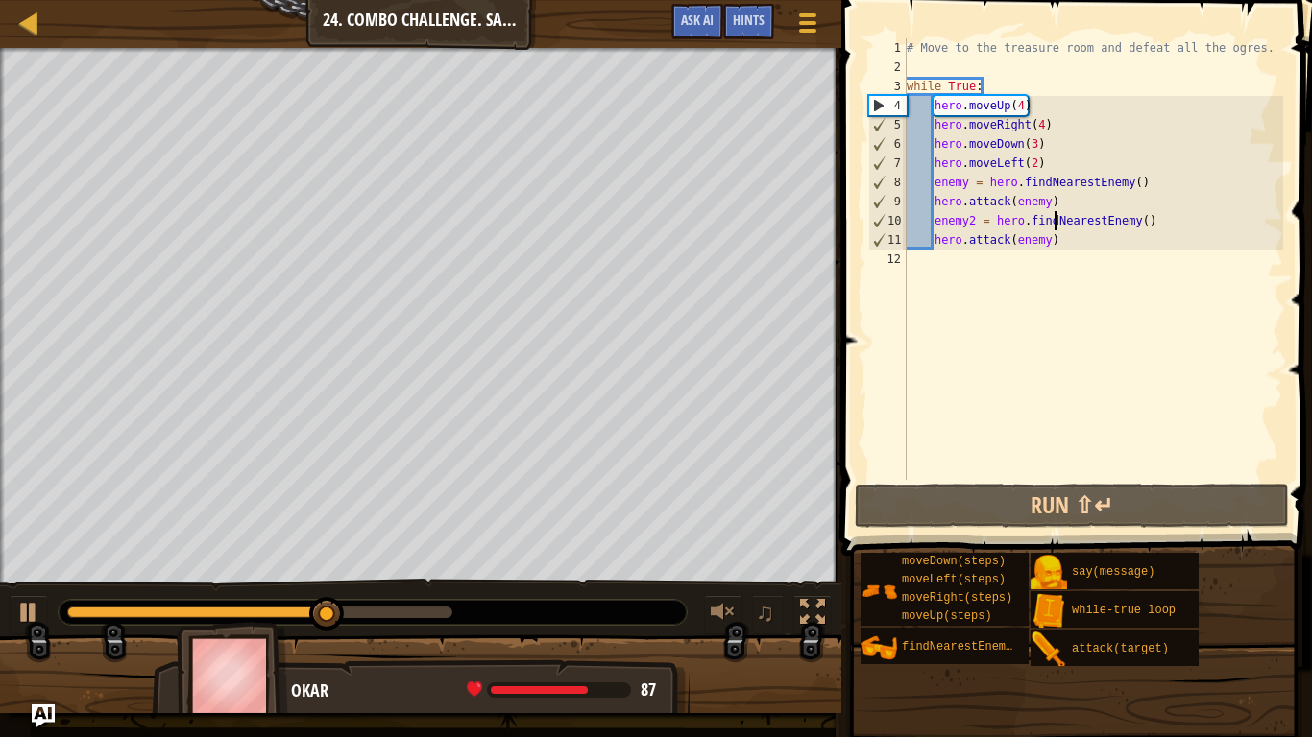
scroll to position [9, 23]
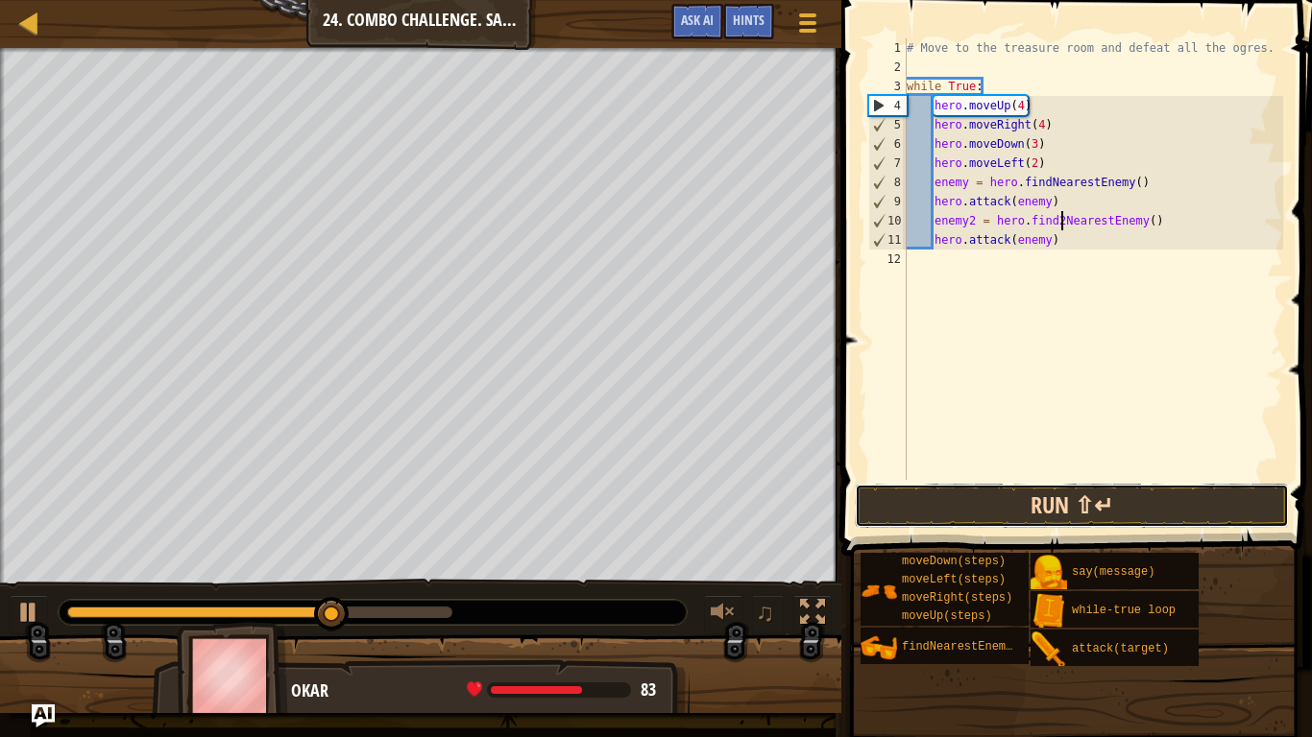
click at [1193, 524] on button "Run ⇧↵" at bounding box center [1072, 506] width 434 height 44
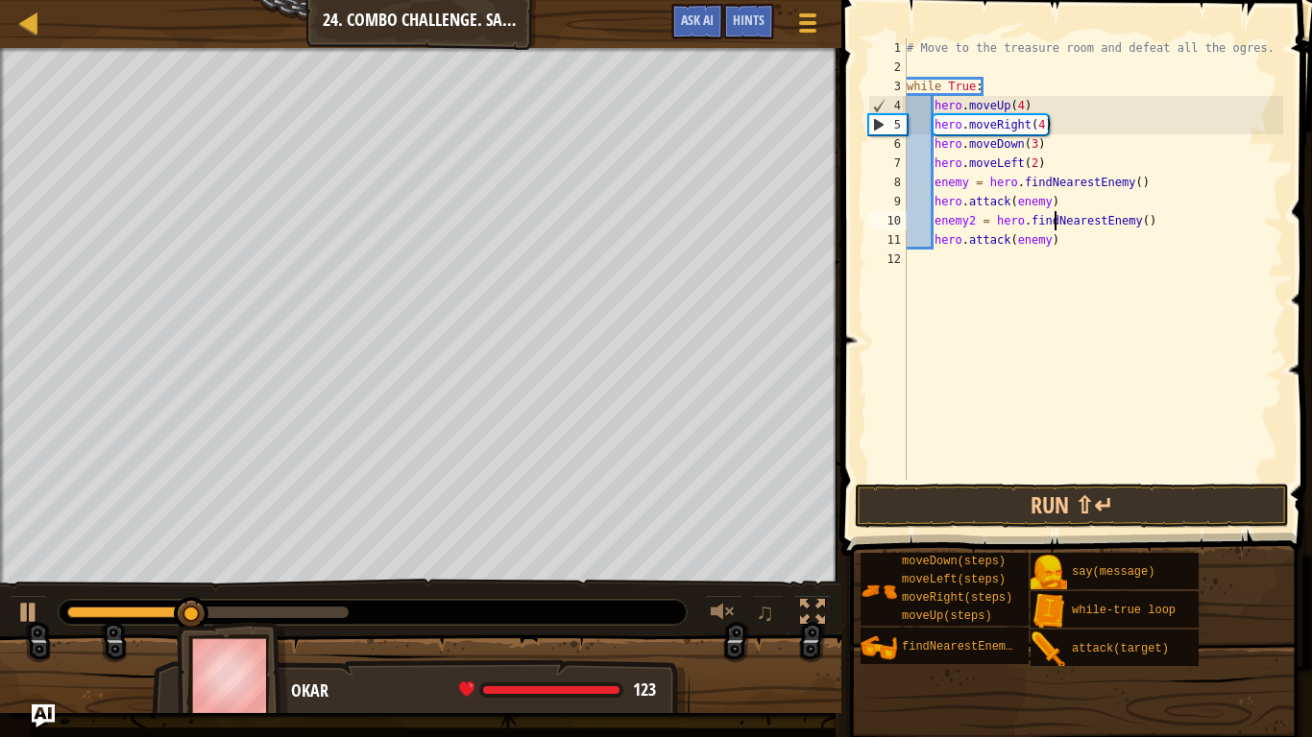
click at [1063, 240] on div "# Move to the treasure room and defeat all the ogres. while True : hero . moveU…" at bounding box center [1093, 278] width 380 height 480
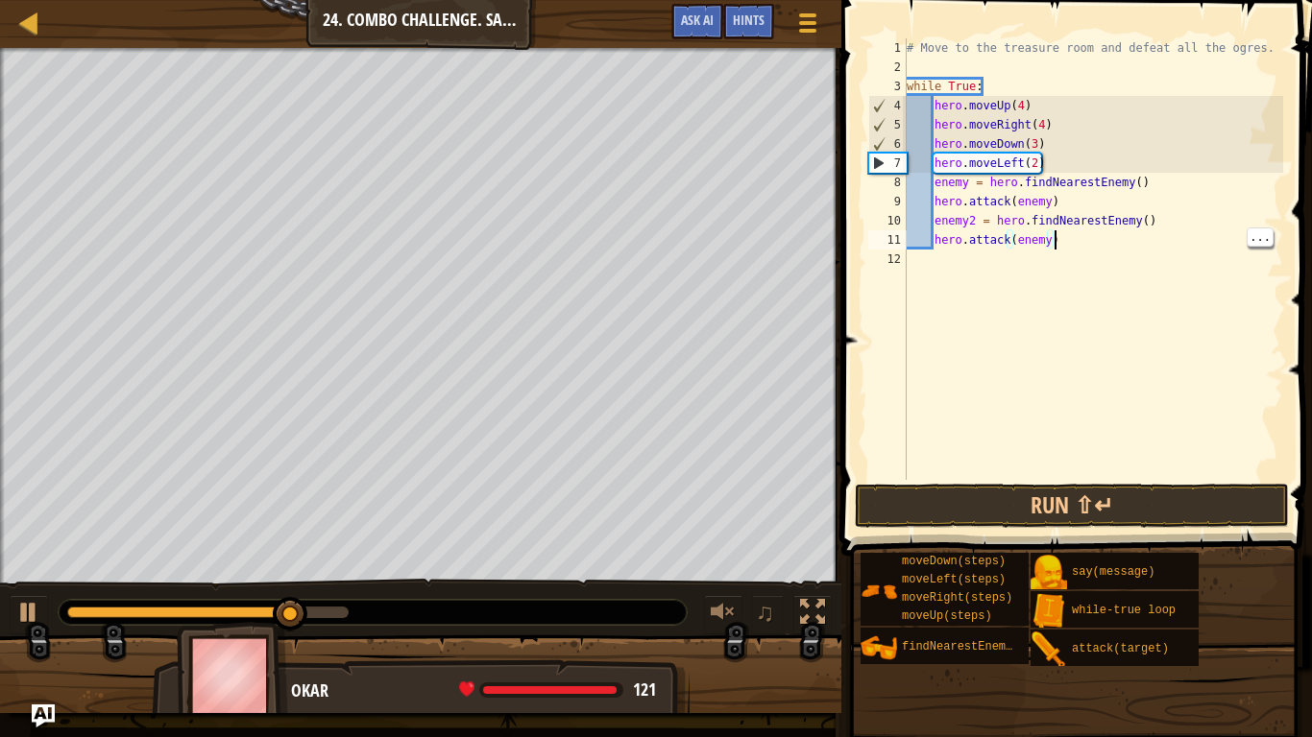
scroll to position [9, 21]
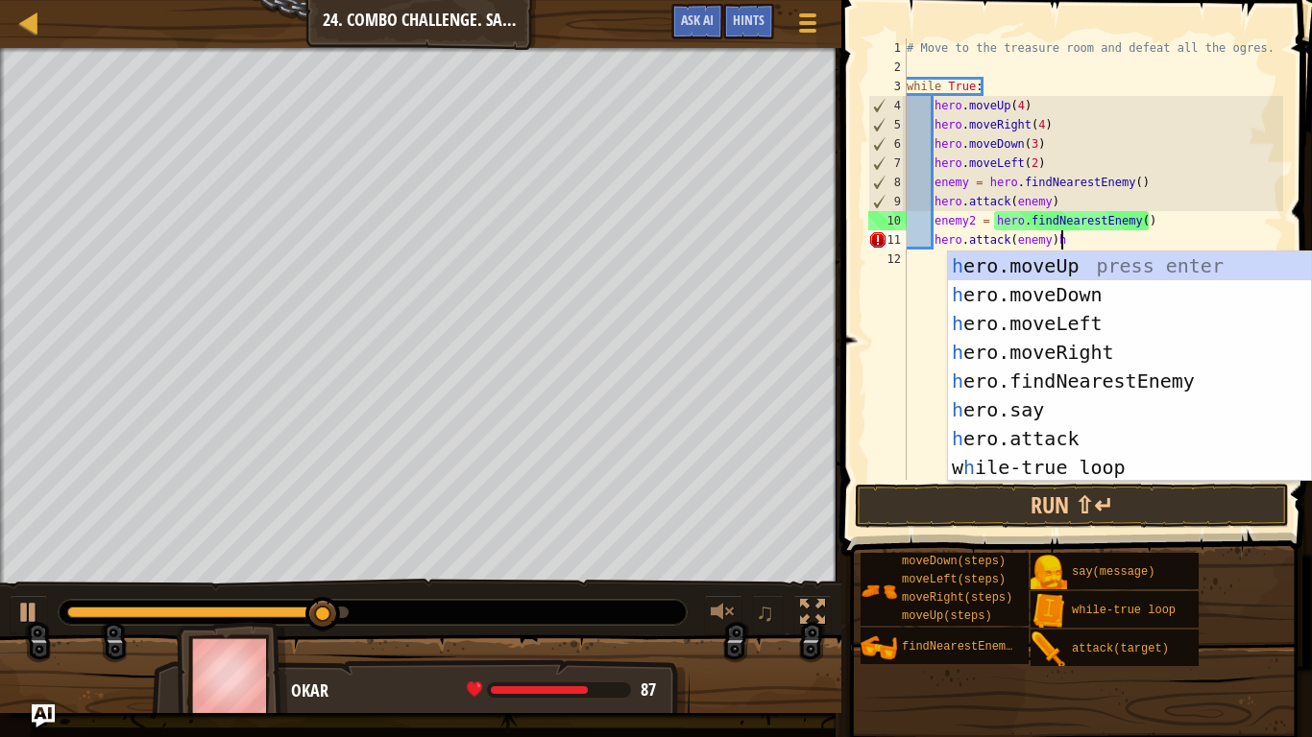
click at [1147, 387] on div "h ero.moveUp press enter h ero.moveDown press enter h ero.moveLeft press enter …" at bounding box center [1129, 396] width 363 height 288
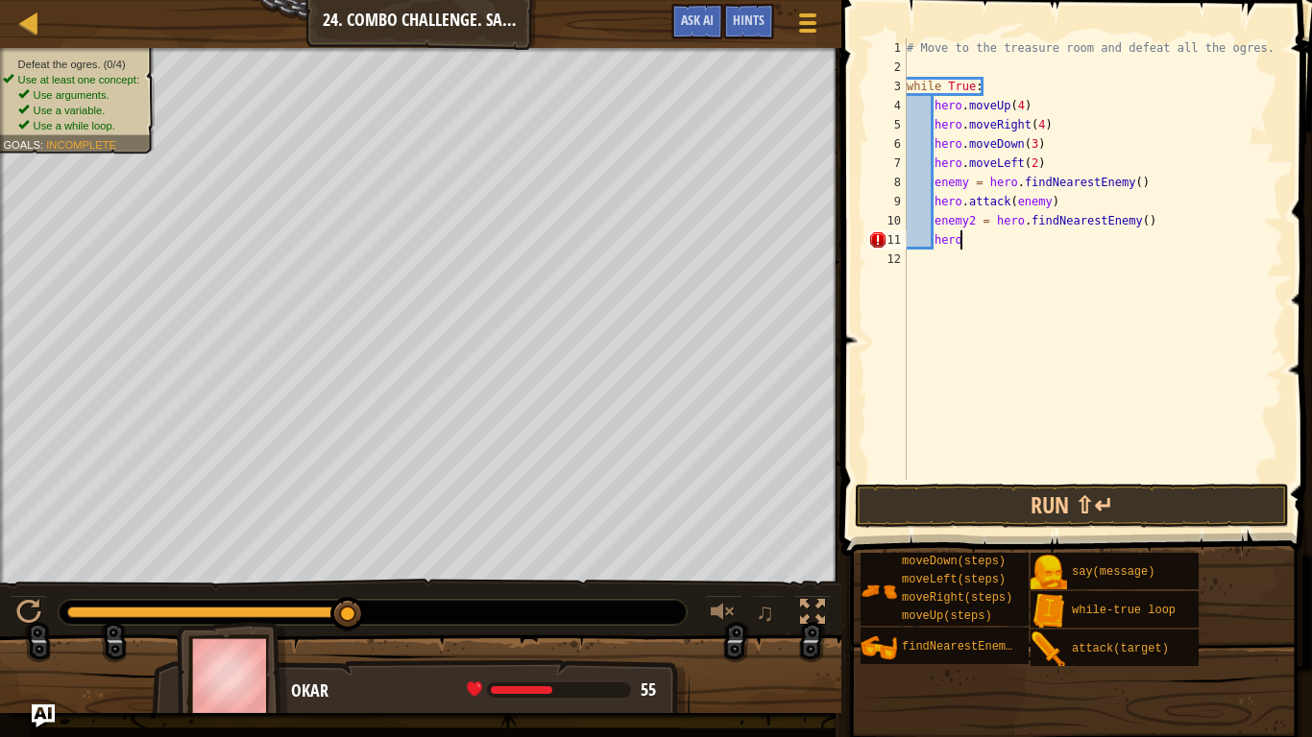
type textarea "h"
type textarea "e"
type textarea "h"
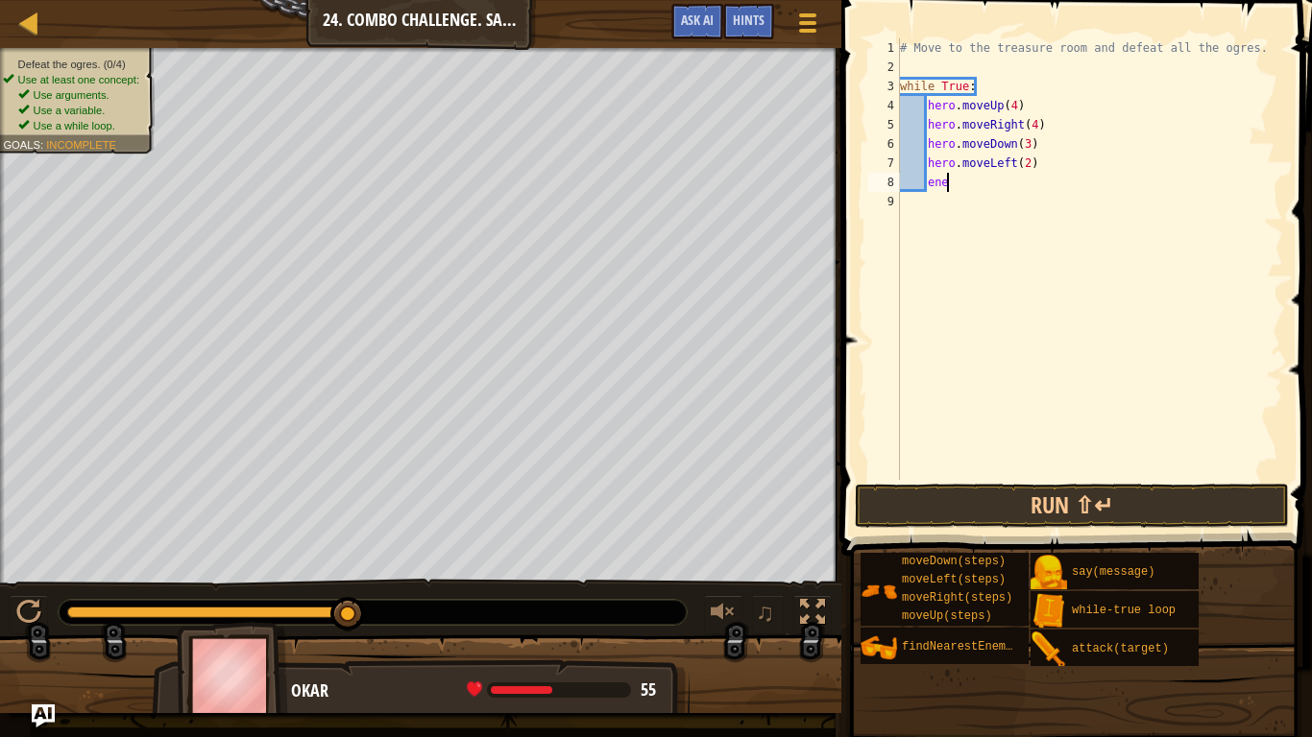
type textarea "e"
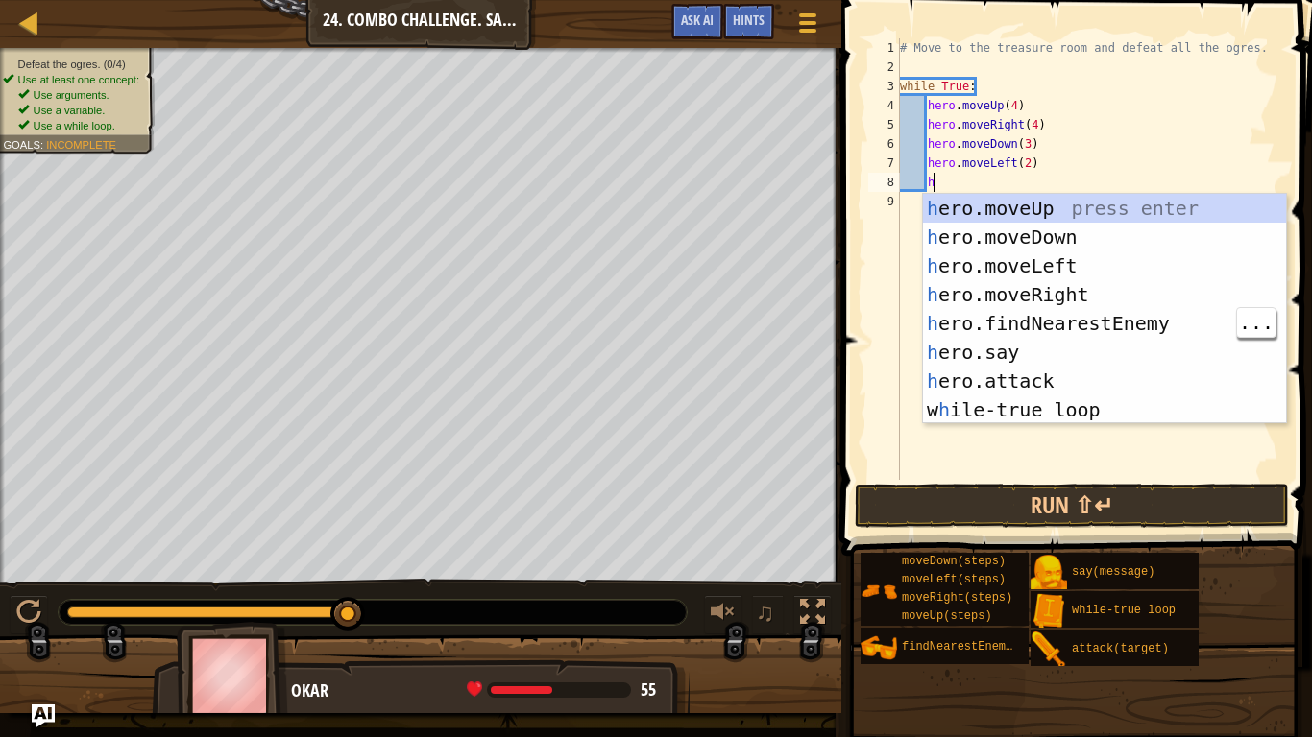
type textarea "he"
click at [1164, 327] on div "he ro.moveUp press enter he ro.moveDown press enter he ro.moveLeft press enter …" at bounding box center [1104, 338] width 363 height 288
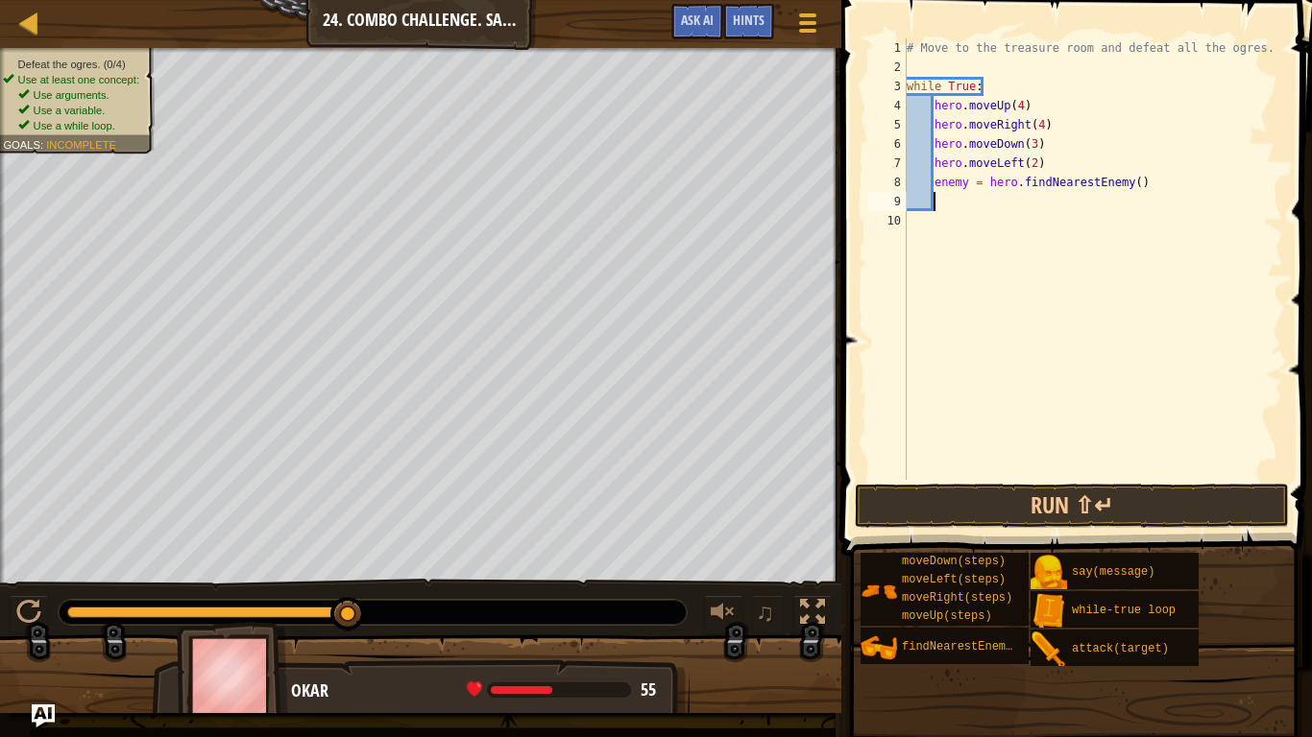
click at [965, 181] on div "# Move to the treasure room and defeat all the ogres. while True : hero . moveU…" at bounding box center [1093, 278] width 380 height 480
type textarea "mr.krabs = hero.findNearestEnemy()"
click at [942, 206] on div "# Move to the treasure room and defeat all the ogres. while True : hero . moveU…" at bounding box center [1093, 278] width 380 height 480
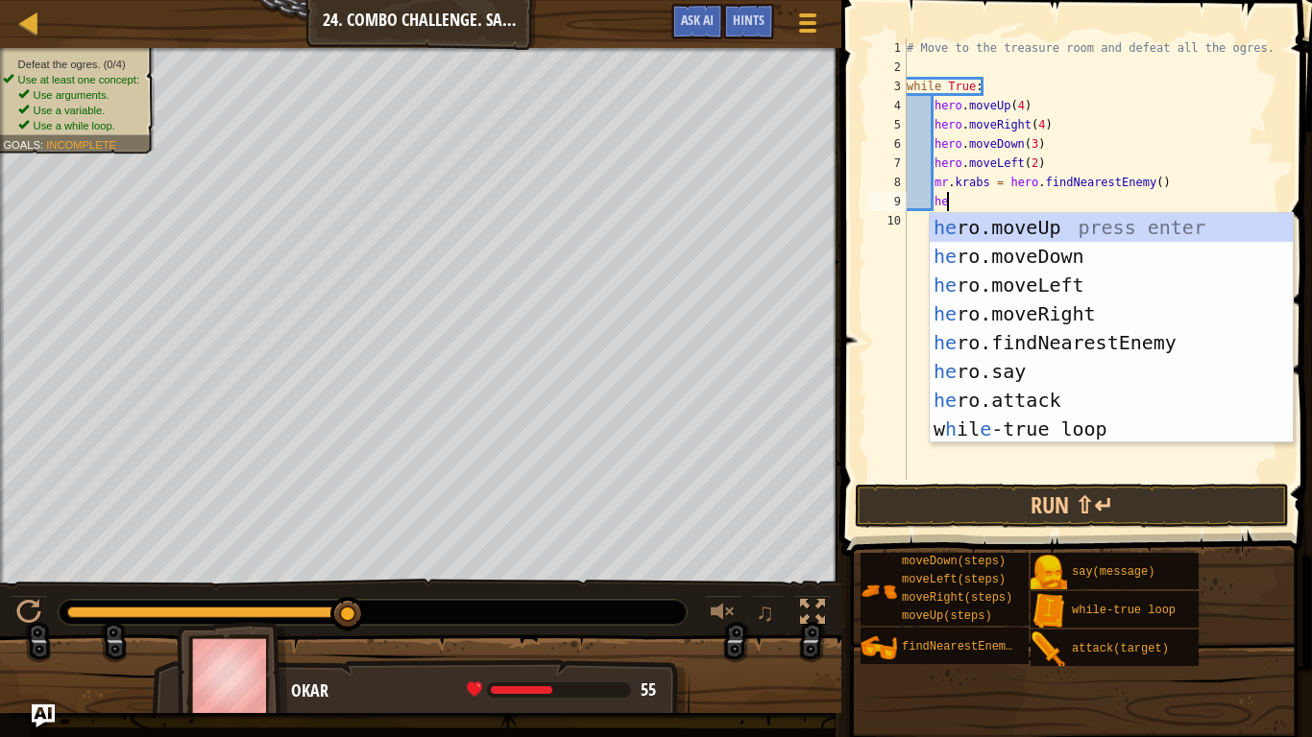
scroll to position [9, 5]
click at [1087, 403] on div "he ro.moveUp press enter he ro.moveDown press enter he ro.moveLeft press enter …" at bounding box center [1111, 357] width 363 height 288
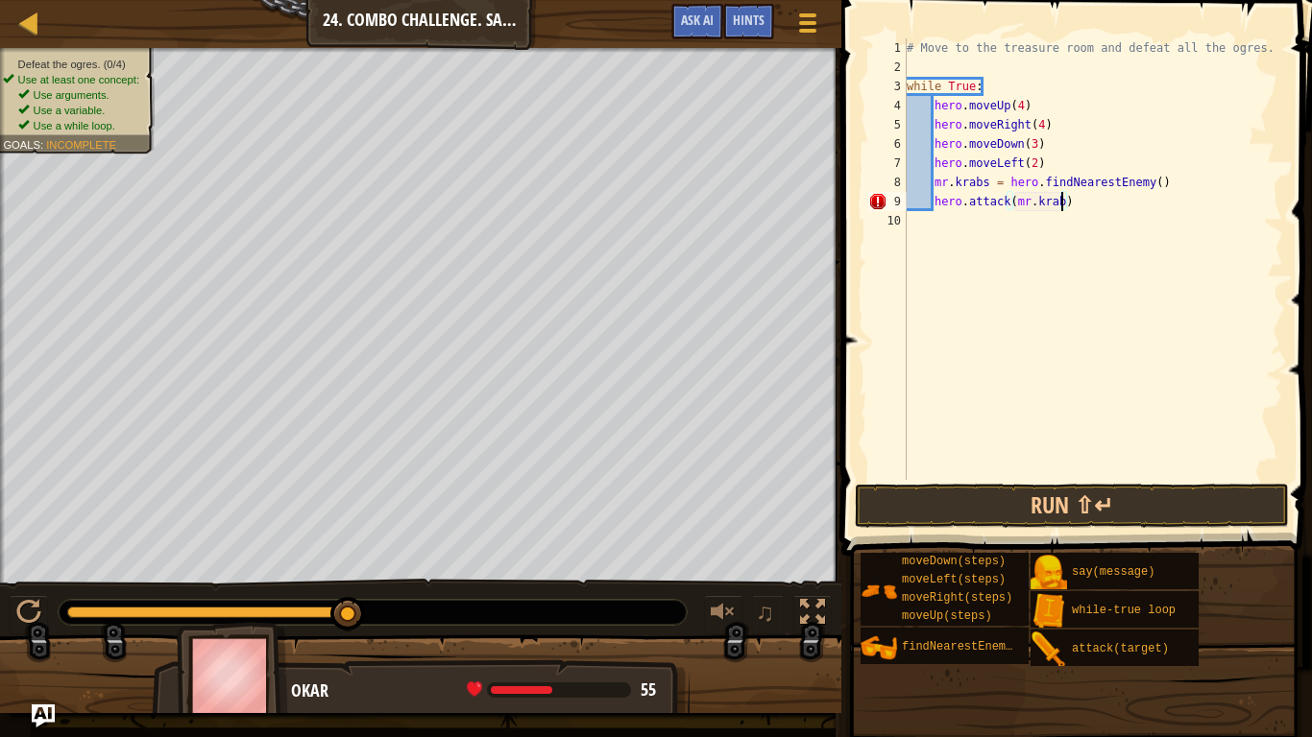
type textarea "hero.attack(mr.krabs)"
click at [995, 231] on div "# Move to the treasure room and defeat all the ogres. while True : hero . moveU…" at bounding box center [1093, 278] width 380 height 480
click at [1125, 204] on div "# Move to the treasure room and defeat all the ogres. while True : hero . moveU…" at bounding box center [1093, 278] width 380 height 480
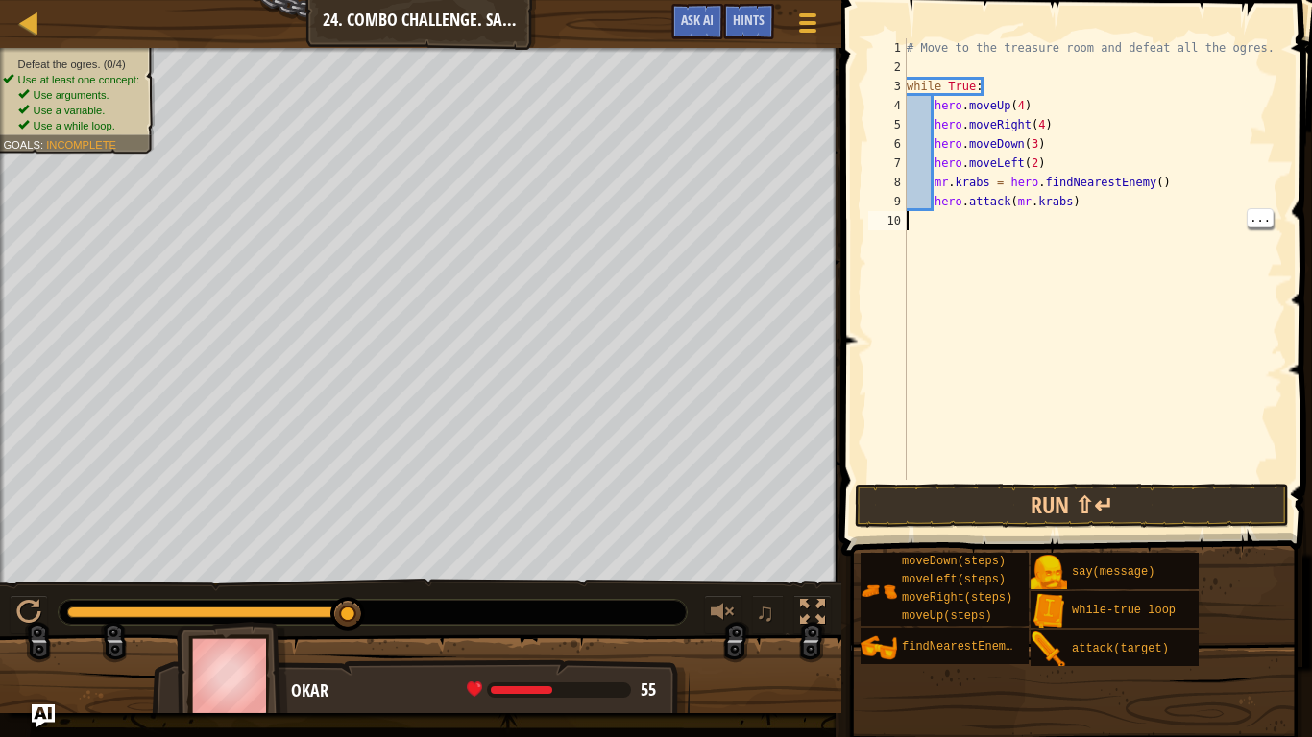
type textarea "hero.attack(mr.krabs)"
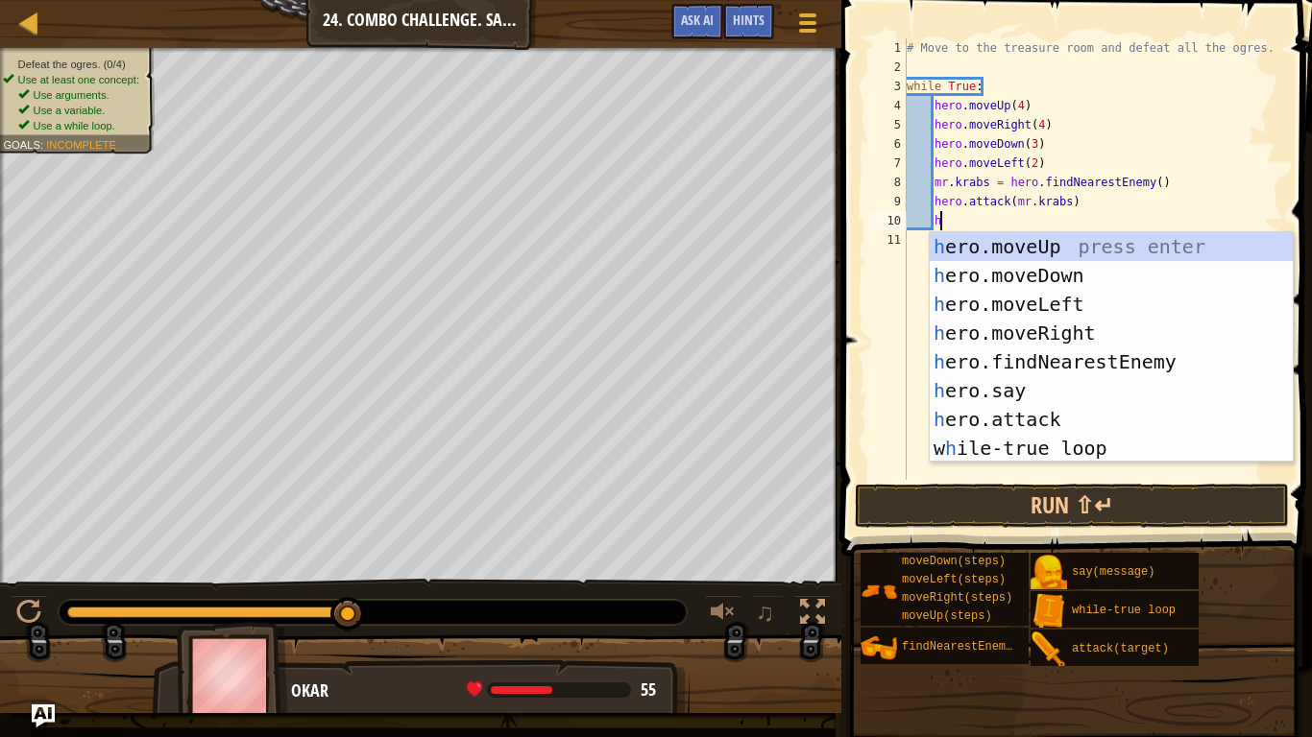
scroll to position [9, 5]
type textarea "he"
click at [1139, 368] on div "he ro.moveUp press enter he ro.moveDown press enter he ro.moveLeft press enter …" at bounding box center [1111, 376] width 363 height 288
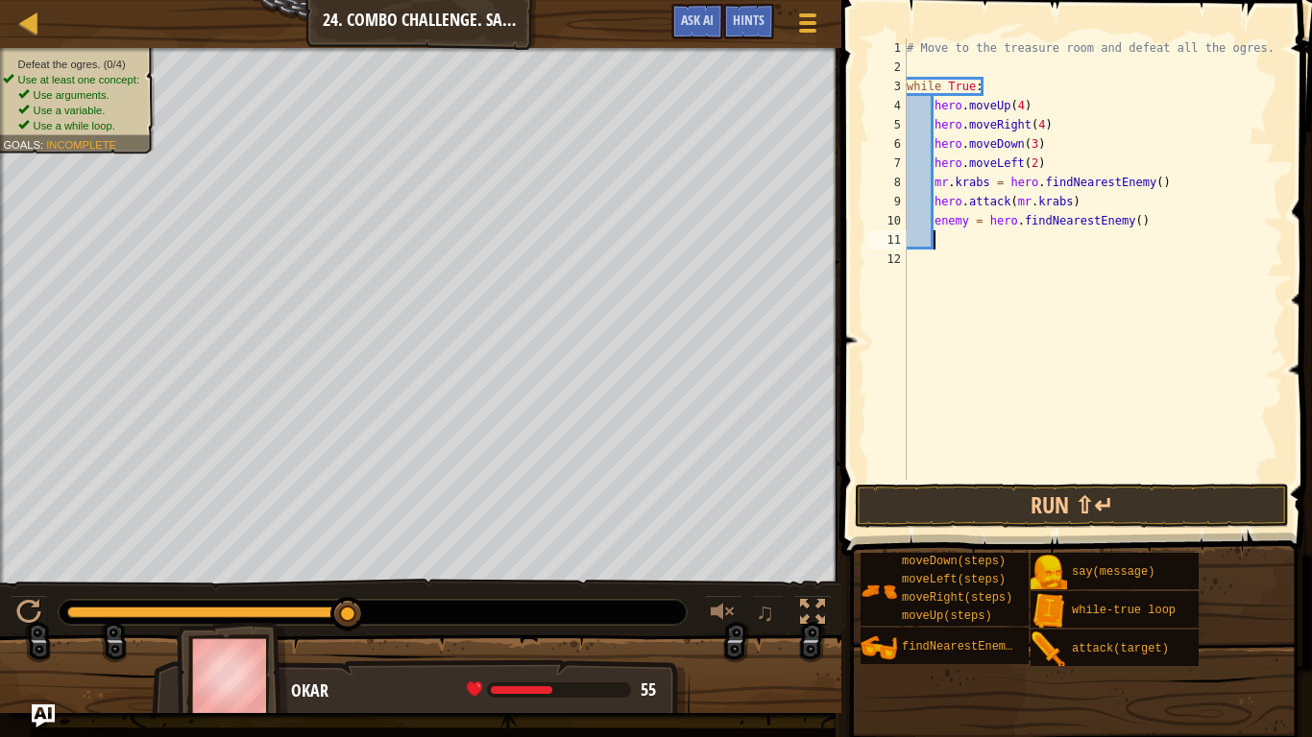
scroll to position [9, 4]
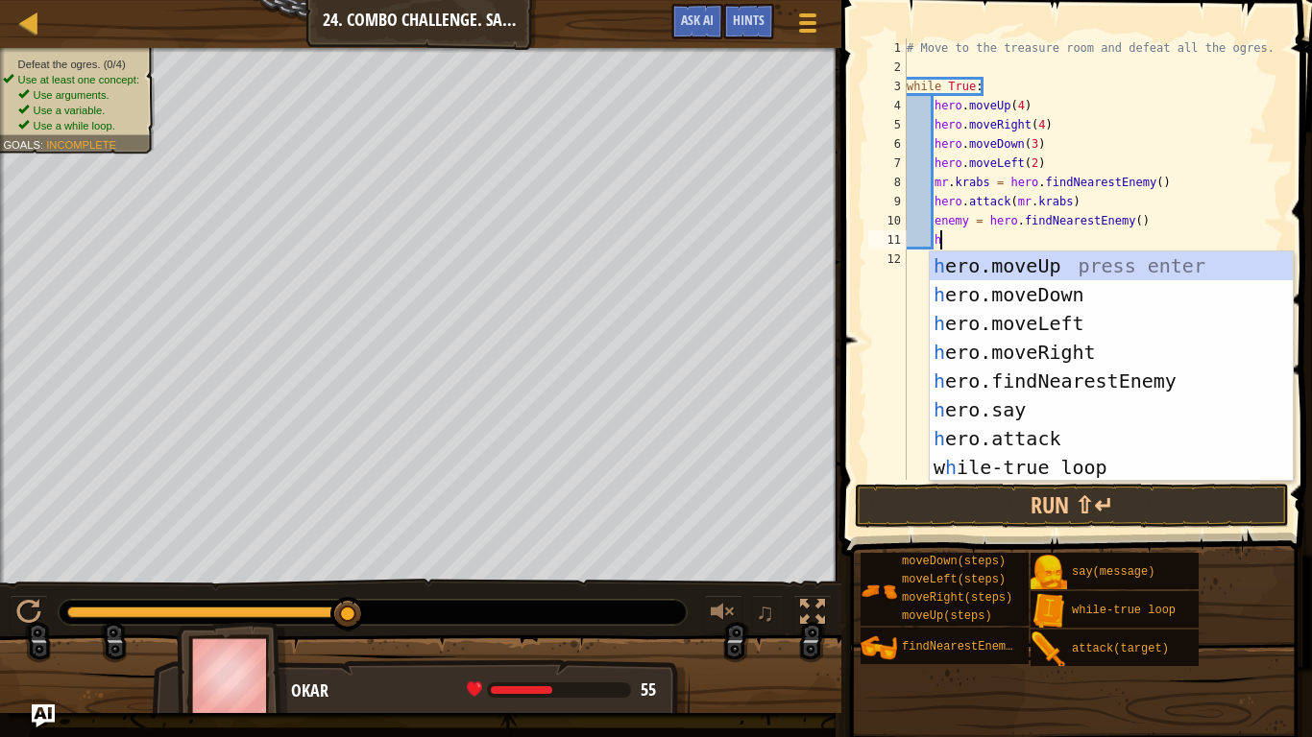
click at [1068, 447] on div "h ero.moveUp press enter h ero.moveDown press enter h ero.moveLeft press enter …" at bounding box center [1111, 396] width 363 height 288
type textarea "hero.attack(enemy)"
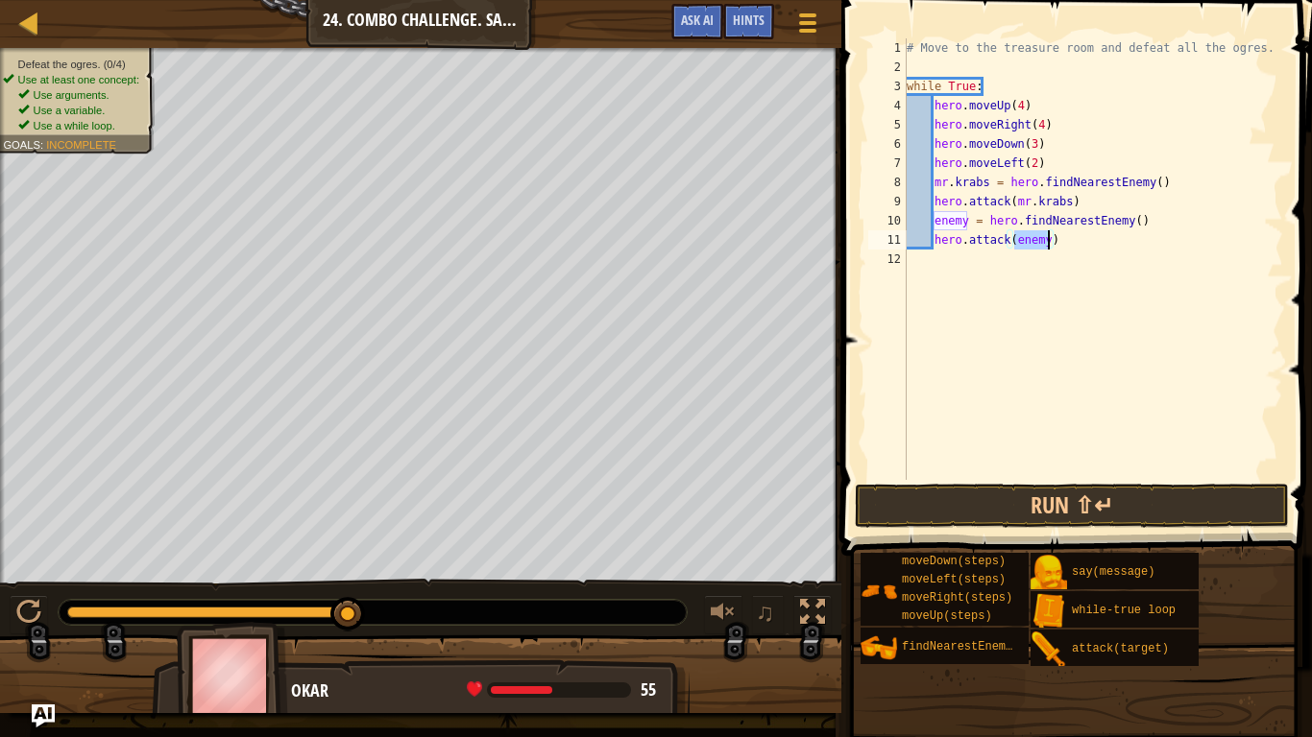
click at [1094, 251] on div "# Move to the treasure room and defeat all the ogres. while True : hero . moveU…" at bounding box center [1093, 278] width 380 height 480
click at [1079, 260] on div "# Move to the treasure room and defeat all the ogres. while True : hero . moveU…" at bounding box center [1093, 278] width 380 height 480
click at [1082, 238] on div "# Move to the treasure room and defeat all the ogres. while True : hero . moveU…" at bounding box center [1093, 278] width 380 height 480
type textarea "hero.attack(enemy)"
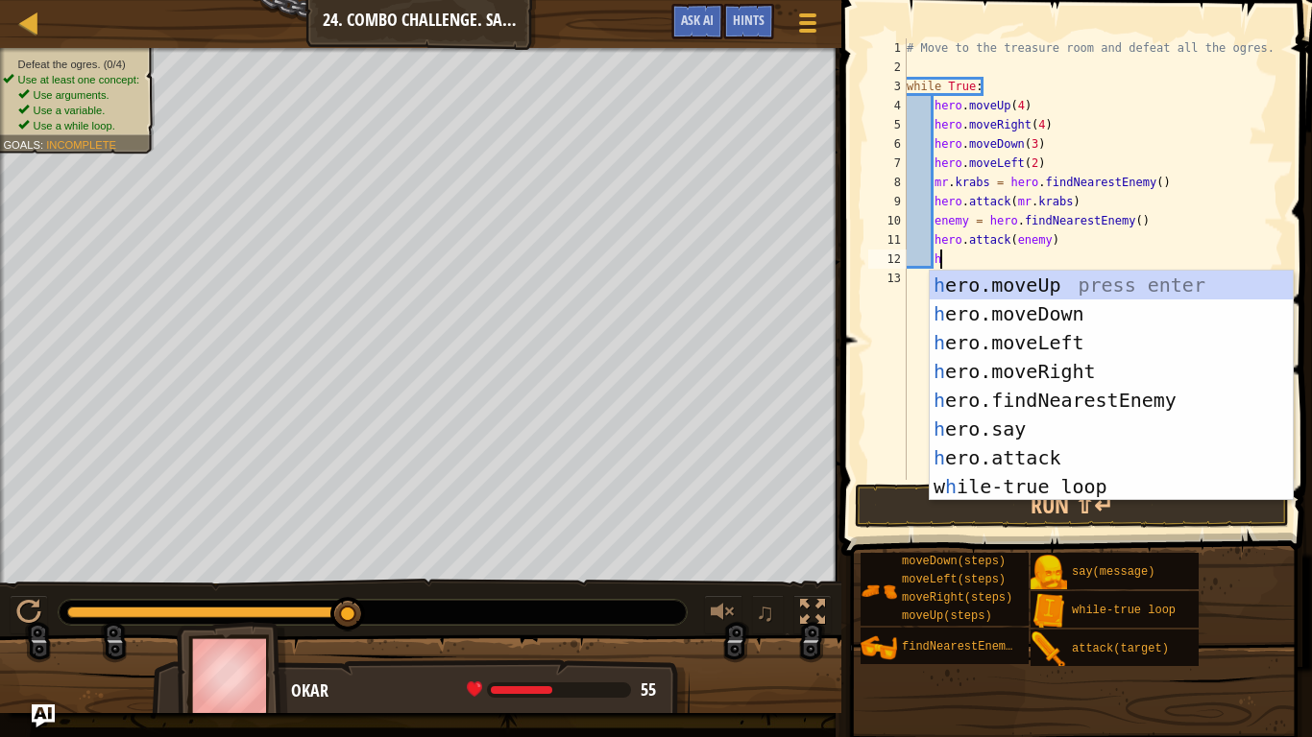
type textarea "he"
click at [1100, 401] on div "he ro.moveUp press enter he ro.moveDown press enter he ro.moveLeft press enter …" at bounding box center [1111, 415] width 363 height 288
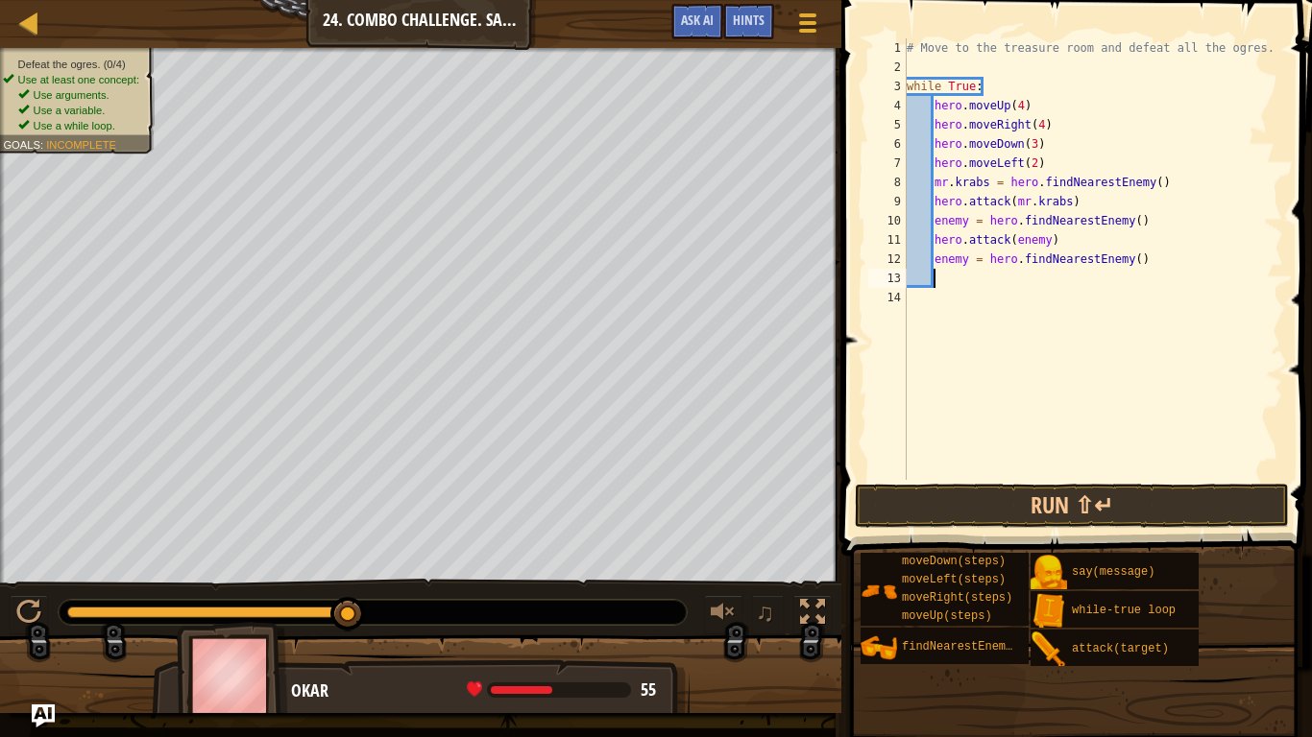
scroll to position [9, 3]
click at [962, 254] on div "# Move to the treasure room and defeat all the ogres. while True : hero . moveU…" at bounding box center [1093, 278] width 380 height 480
click at [971, 252] on div "# Move to the treasure room and defeat all the ogres. while True : hero . moveU…" at bounding box center [1093, 278] width 380 height 480
type textarea "popo.pants = hero.findNearestEnemy()"
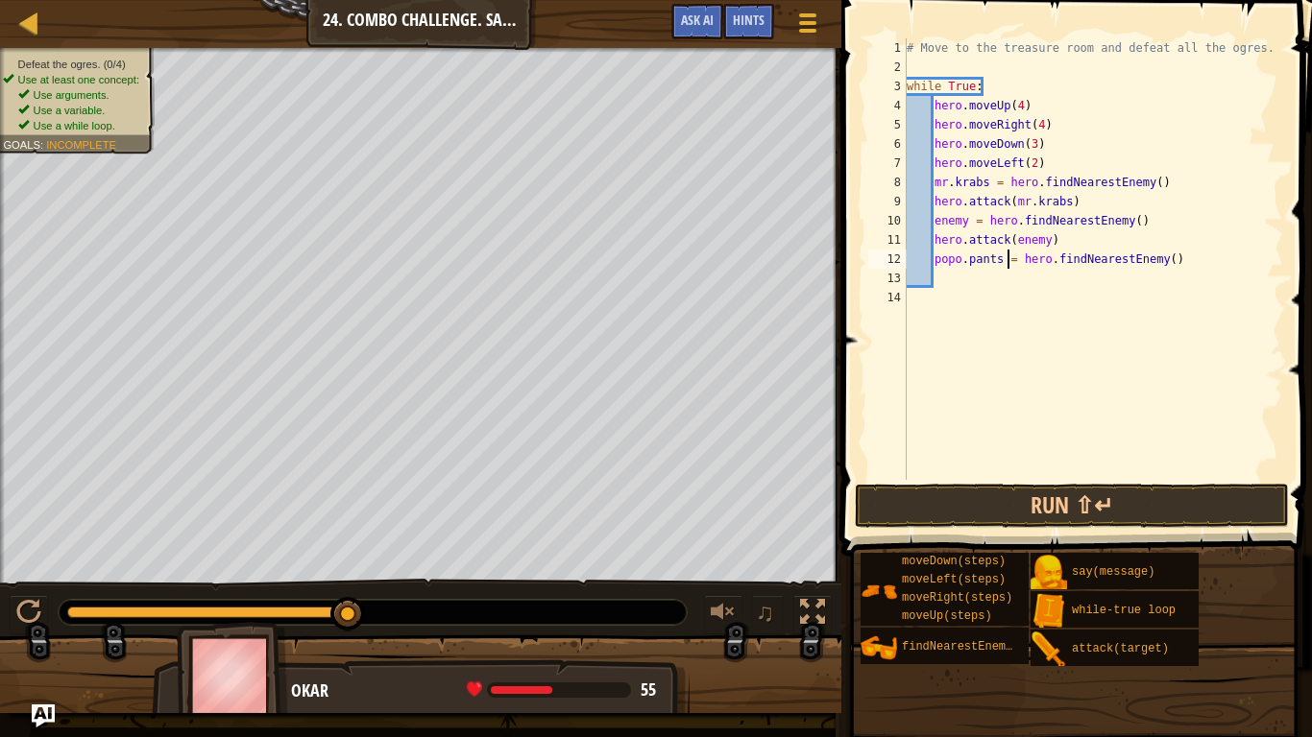
click at [947, 277] on div "# Move to the treasure room and defeat all the ogres. while True : hero . moveU…" at bounding box center [1093, 278] width 380 height 480
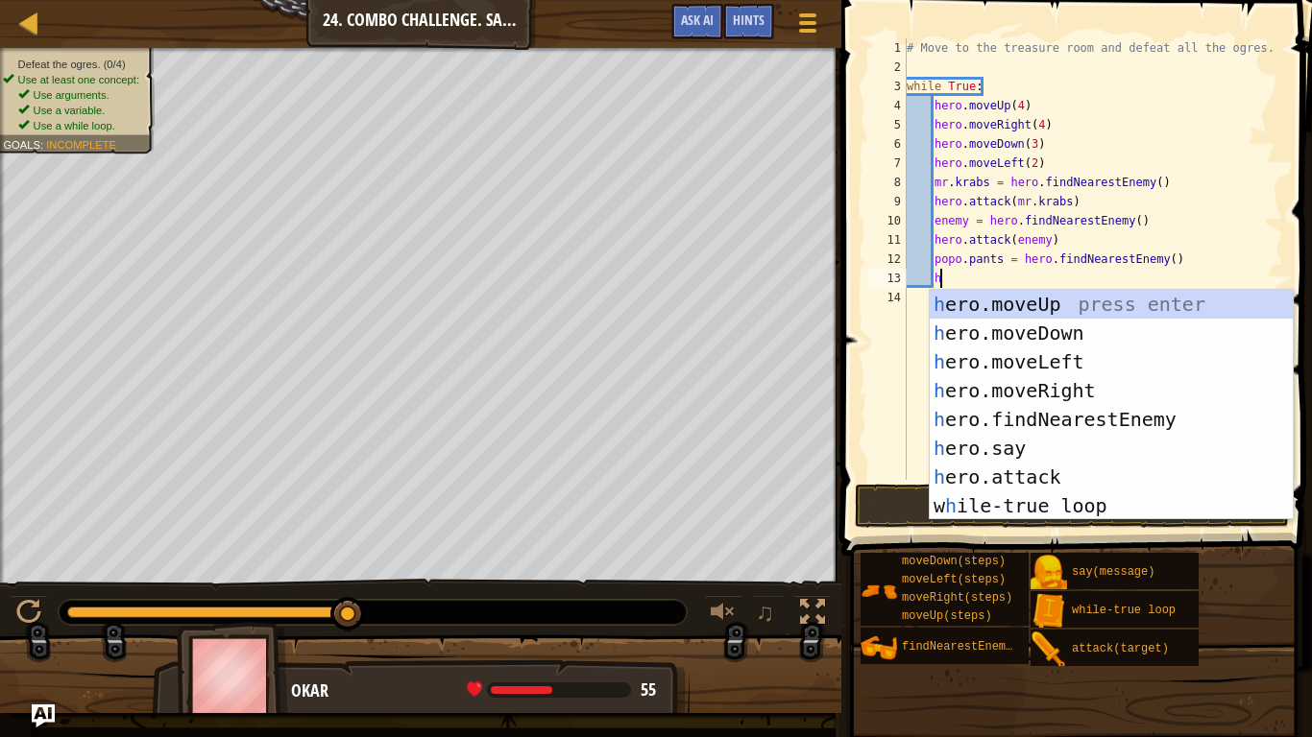
scroll to position [9, 5]
click at [1114, 484] on div "he ro.moveUp press enter he ro.moveDown press enter he ro.moveLeft press enter …" at bounding box center [1111, 434] width 363 height 288
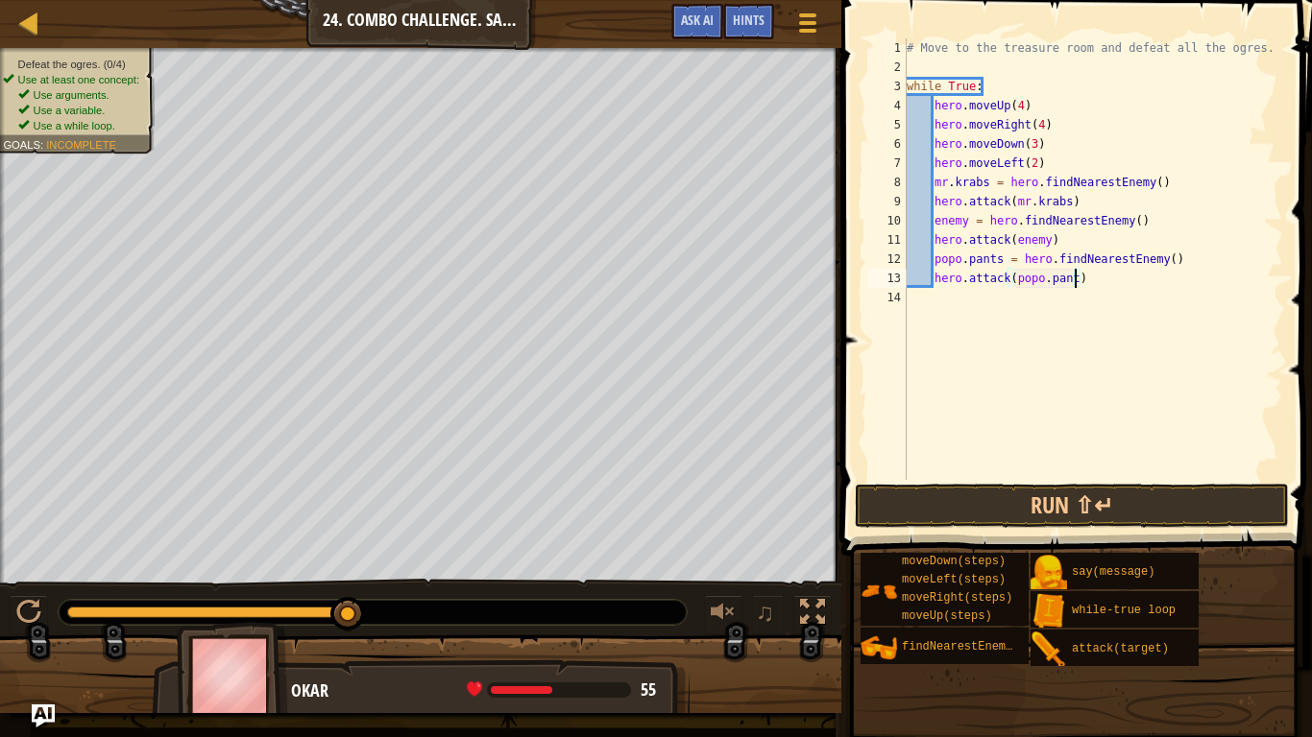
scroll to position [9, 25]
click at [1201, 503] on button "Run ⇧↵" at bounding box center [1072, 506] width 434 height 44
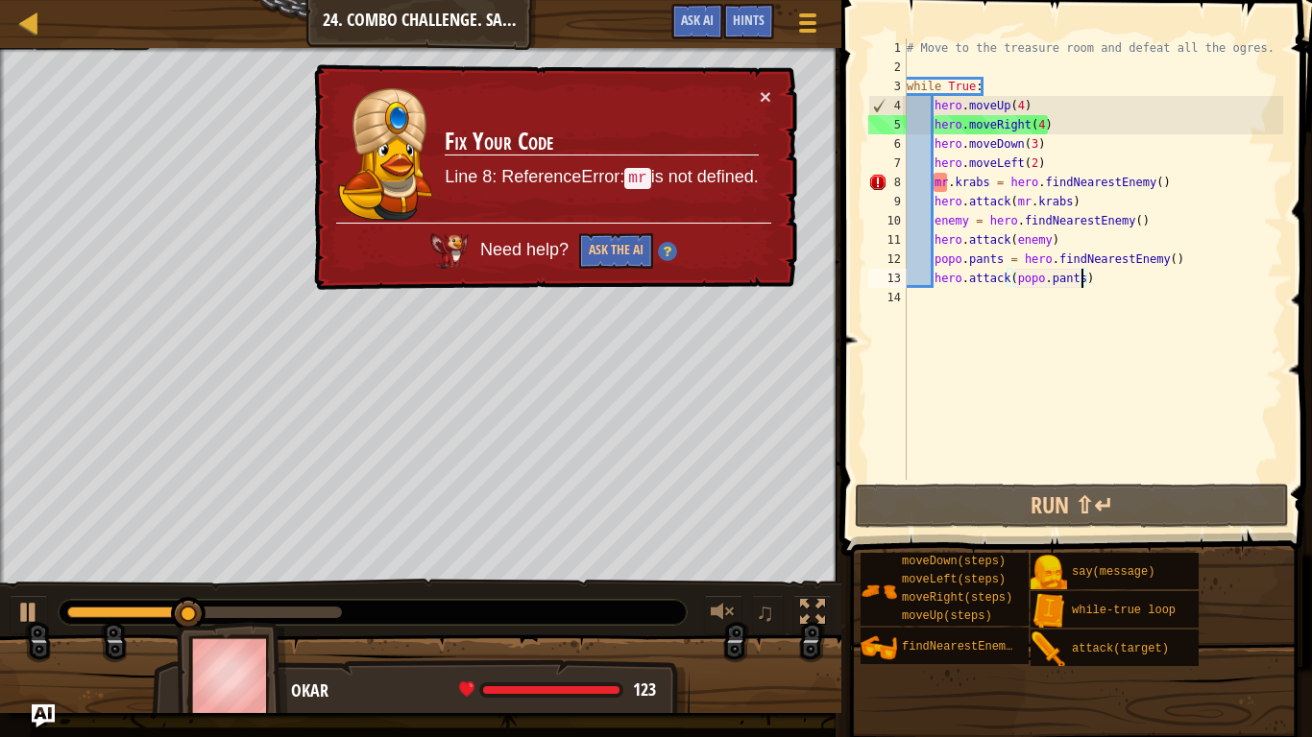
click at [941, 177] on div "# Move to the treasure room and defeat all the ogres. while True : hero . moveU…" at bounding box center [1093, 278] width 380 height 480
click at [944, 181] on div "# Move to the treasure room and defeat all the ogres. while True : hero . moveU…" at bounding box center [1093, 278] width 380 height 480
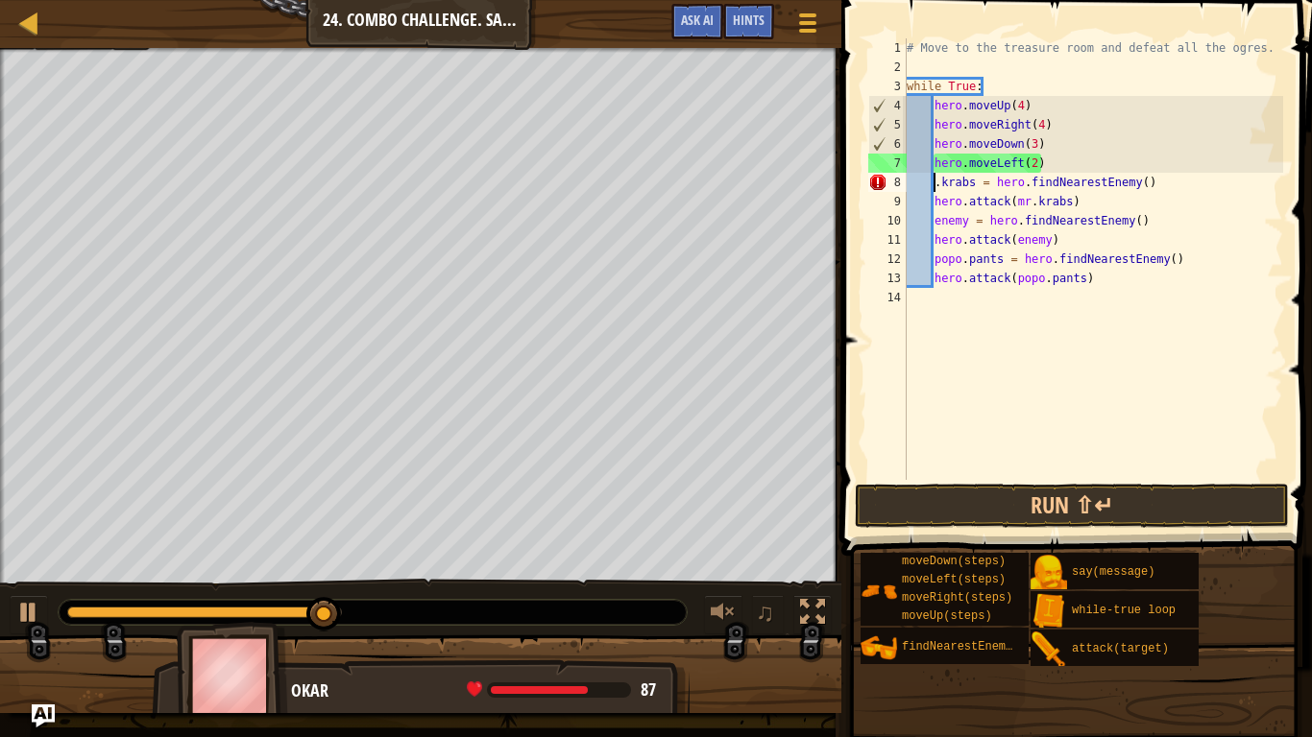
click at [939, 180] on div "# Move to the treasure room and defeat all the ogres. while True : hero . moveU…" at bounding box center [1093, 278] width 380 height 480
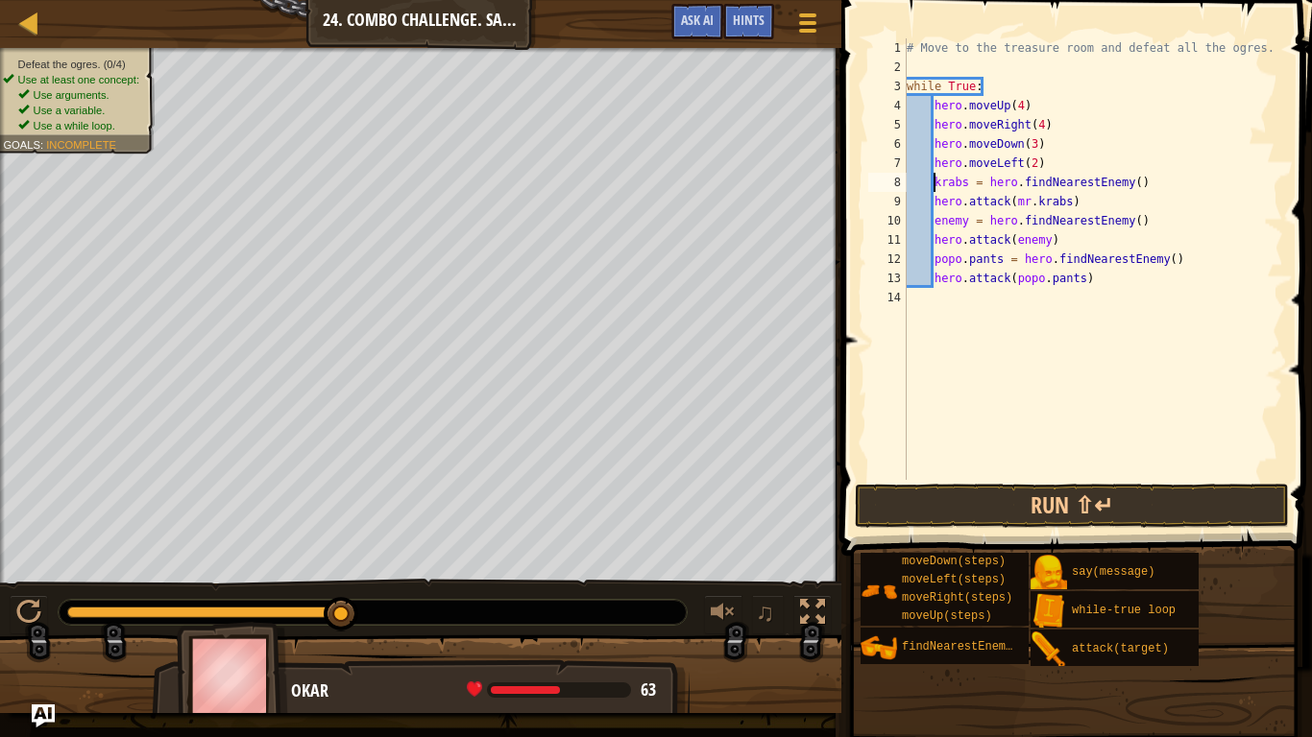
click at [1036, 198] on div "# Move to the treasure room and defeat all the ogres. while True : hero . moveU…" at bounding box center [1093, 278] width 380 height 480
type textarea "hero.attack(krabs)"
click at [1093, 292] on div "# Move to the treasure room and defeat all the ogres. while True : hero . moveU…" at bounding box center [1093, 278] width 380 height 480
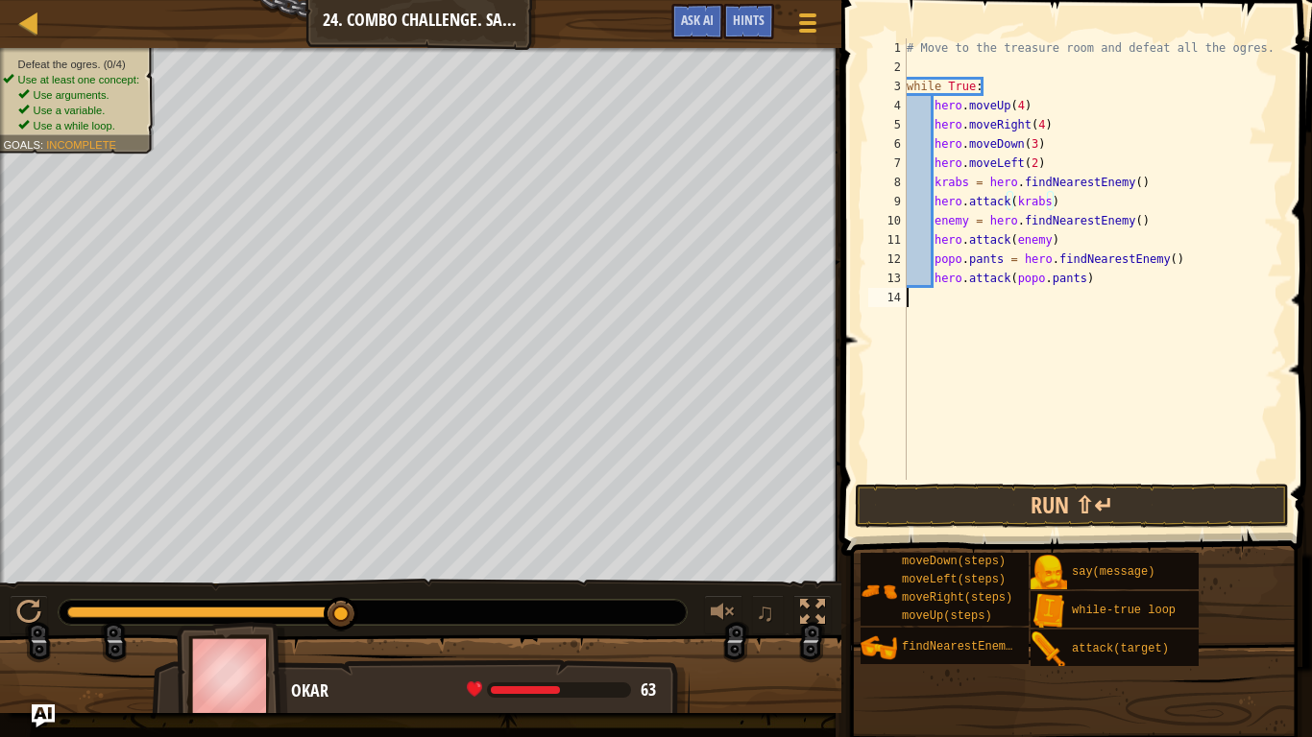
scroll to position [9, 0]
click at [1100, 280] on div "# Move to the treasure room and defeat all the ogres. while True : hero . moveU…" at bounding box center [1093, 278] width 380 height 480
type textarea "hero.attack(popo.pants)"
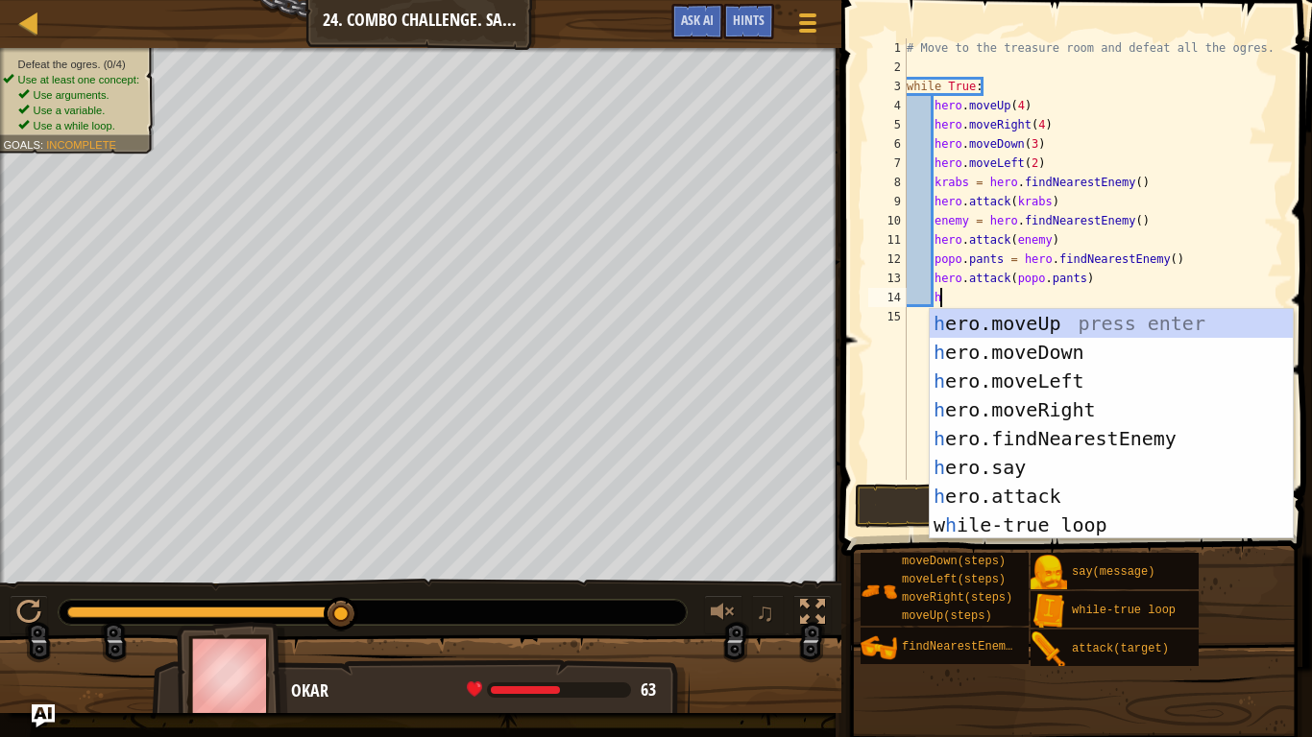
scroll to position [9, 5]
type textarea "he"
click at [1124, 449] on div "he ro.moveUp press enter he ro.moveDown press enter he ro.moveLeft press enter …" at bounding box center [1111, 453] width 363 height 288
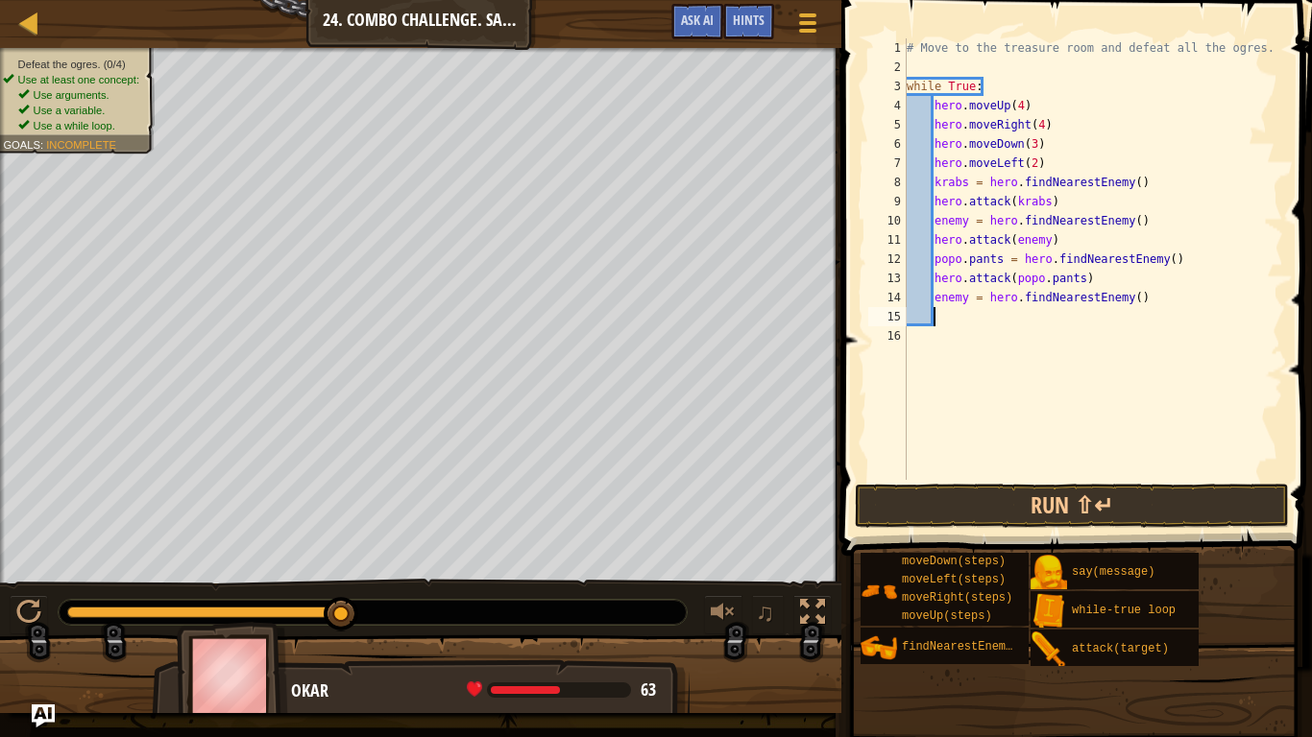
scroll to position [9, 4]
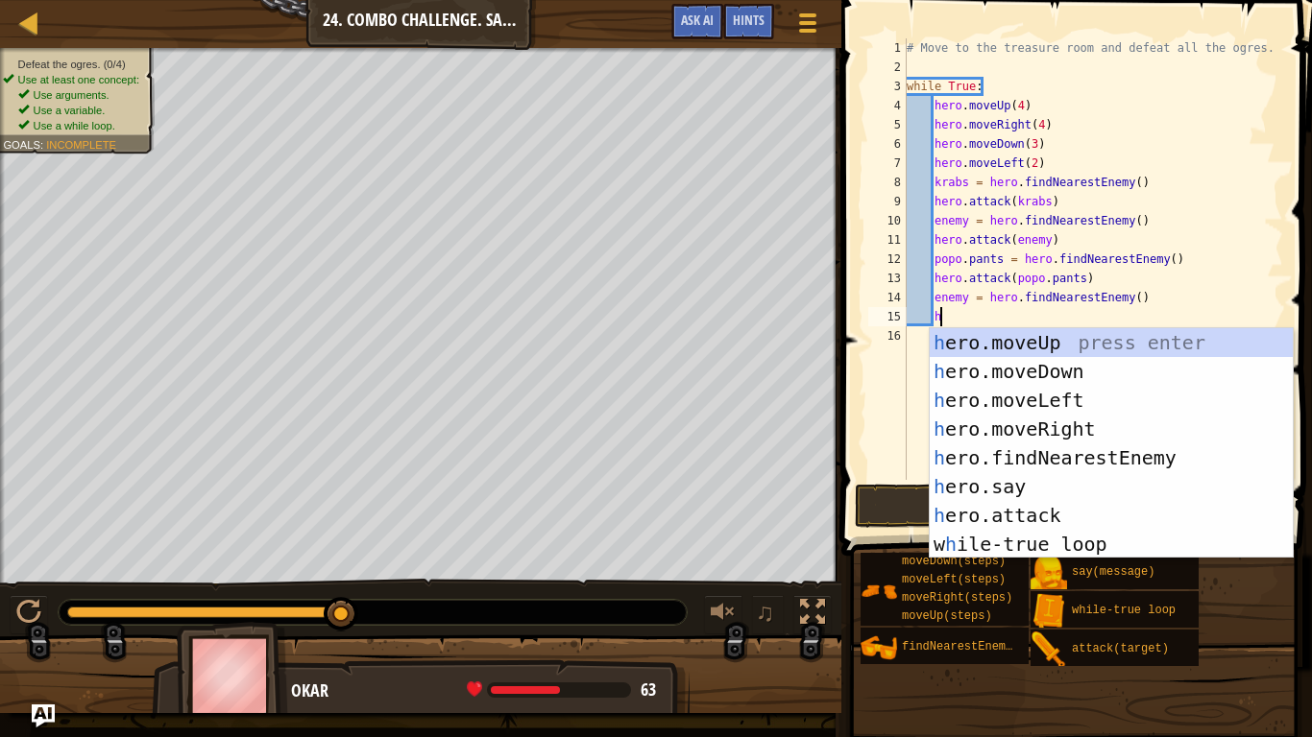
click at [1063, 515] on div "h ero.moveUp press enter h ero.moveDown press enter h ero.moveLeft press enter …" at bounding box center [1111, 472] width 363 height 288
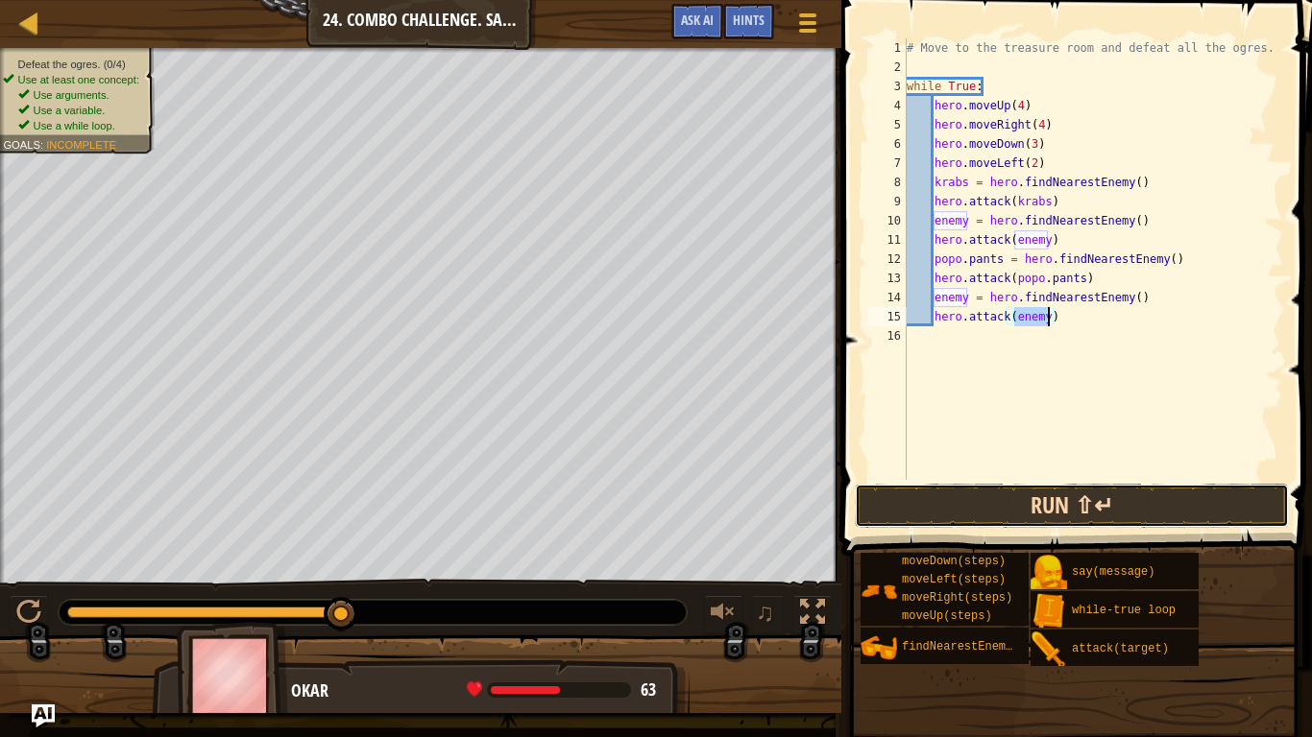
click at [1093, 509] on button "Run ⇧↵" at bounding box center [1072, 506] width 434 height 44
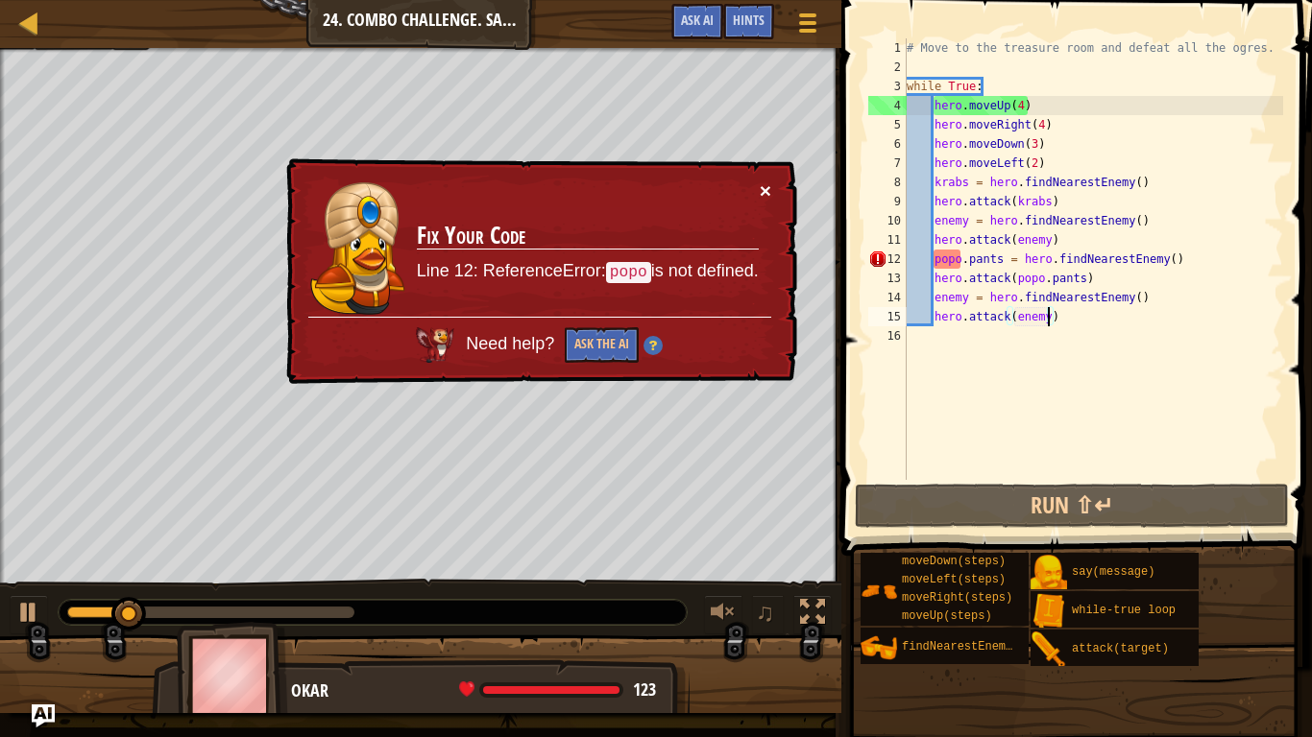
click at [762, 197] on button "×" at bounding box center [766, 191] width 12 height 20
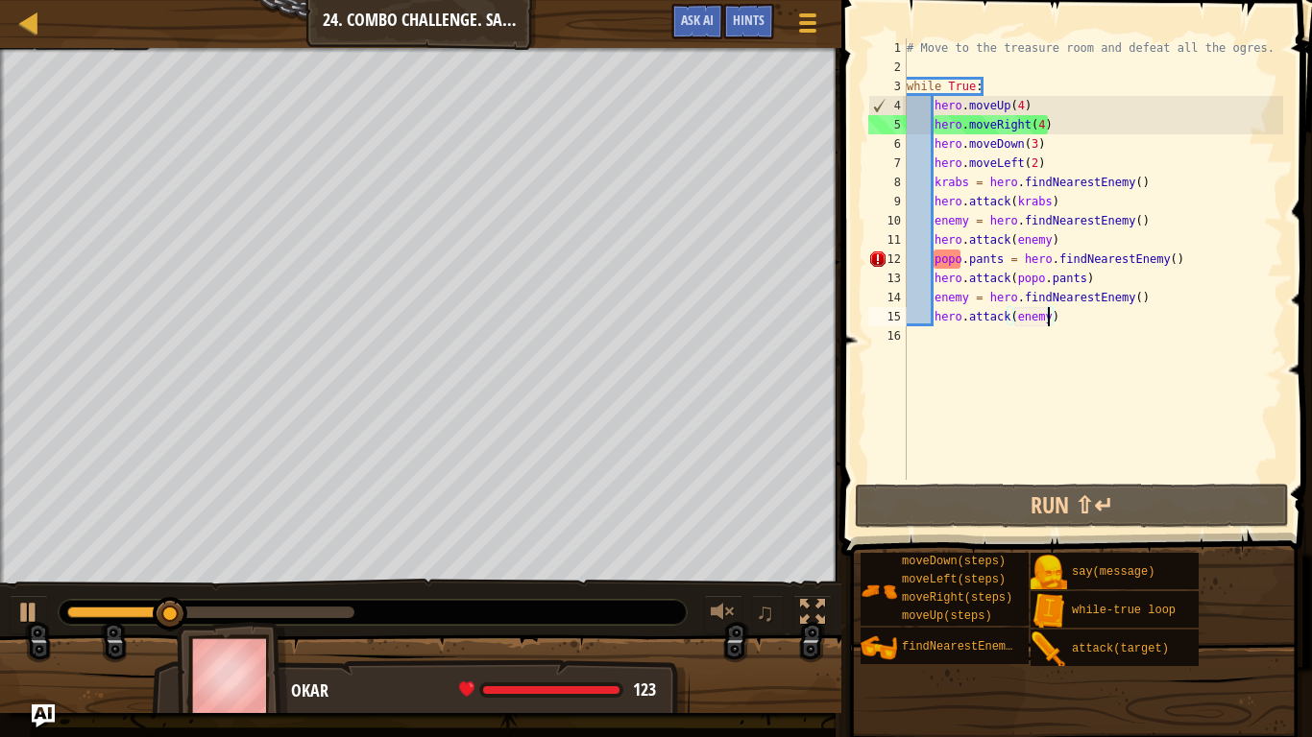
click at [955, 253] on div "# Move to the treasure room and defeat all the ogres. while True : hero . moveU…" at bounding box center [1093, 278] width 380 height 480
click at [968, 258] on div "# Move to the treasure room and defeat all the ogres. while True : hero . moveU…" at bounding box center [1093, 278] width 380 height 480
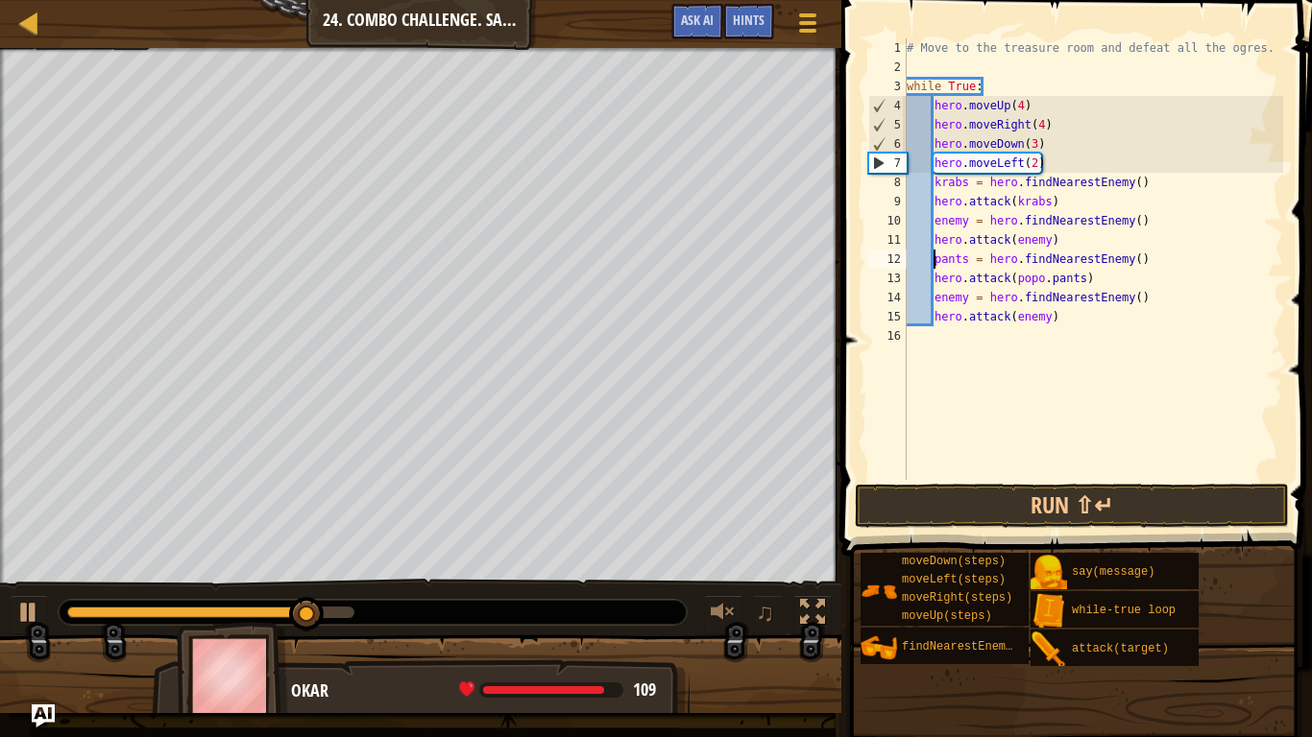
click at [1052, 276] on div "# Move to the treasure room and defeat all the ogres. while True : hero . moveU…" at bounding box center [1093, 278] width 380 height 480
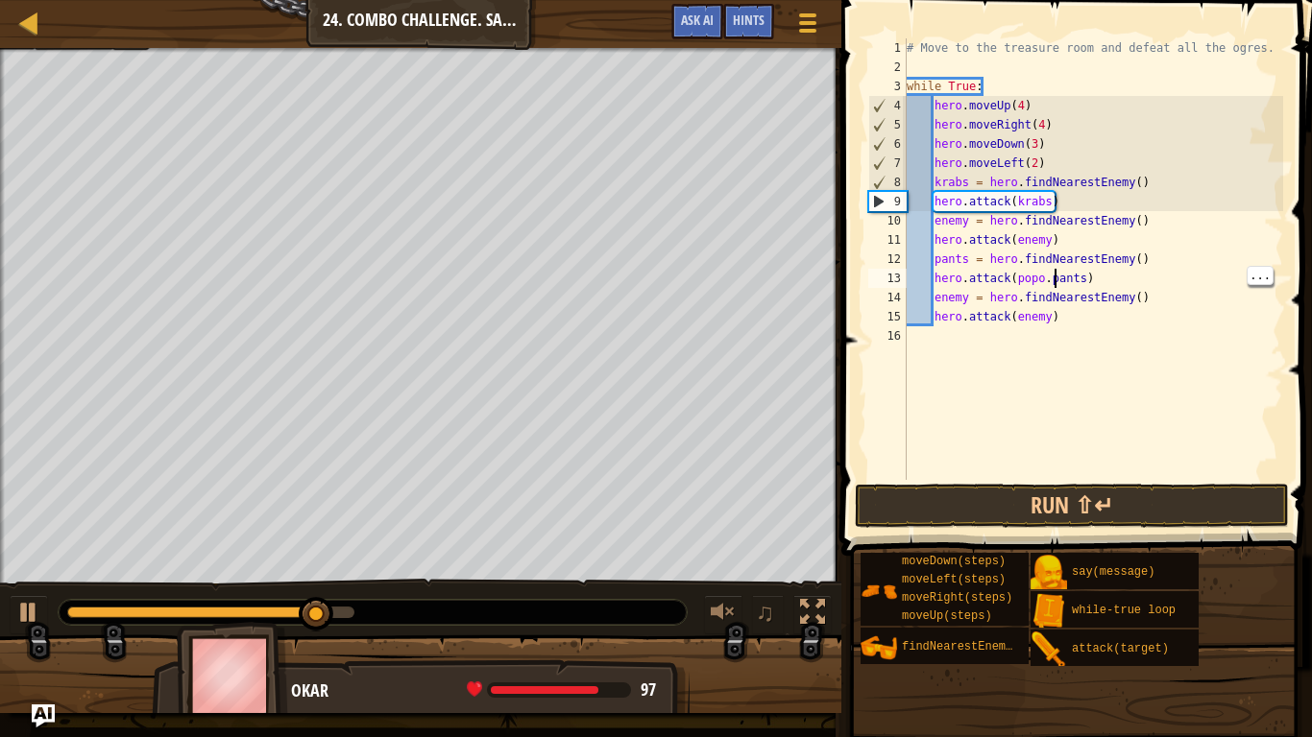
click at [1051, 282] on div "# Move to the treasure room and defeat all the ogres. while True : hero . moveU…" at bounding box center [1093, 278] width 380 height 480
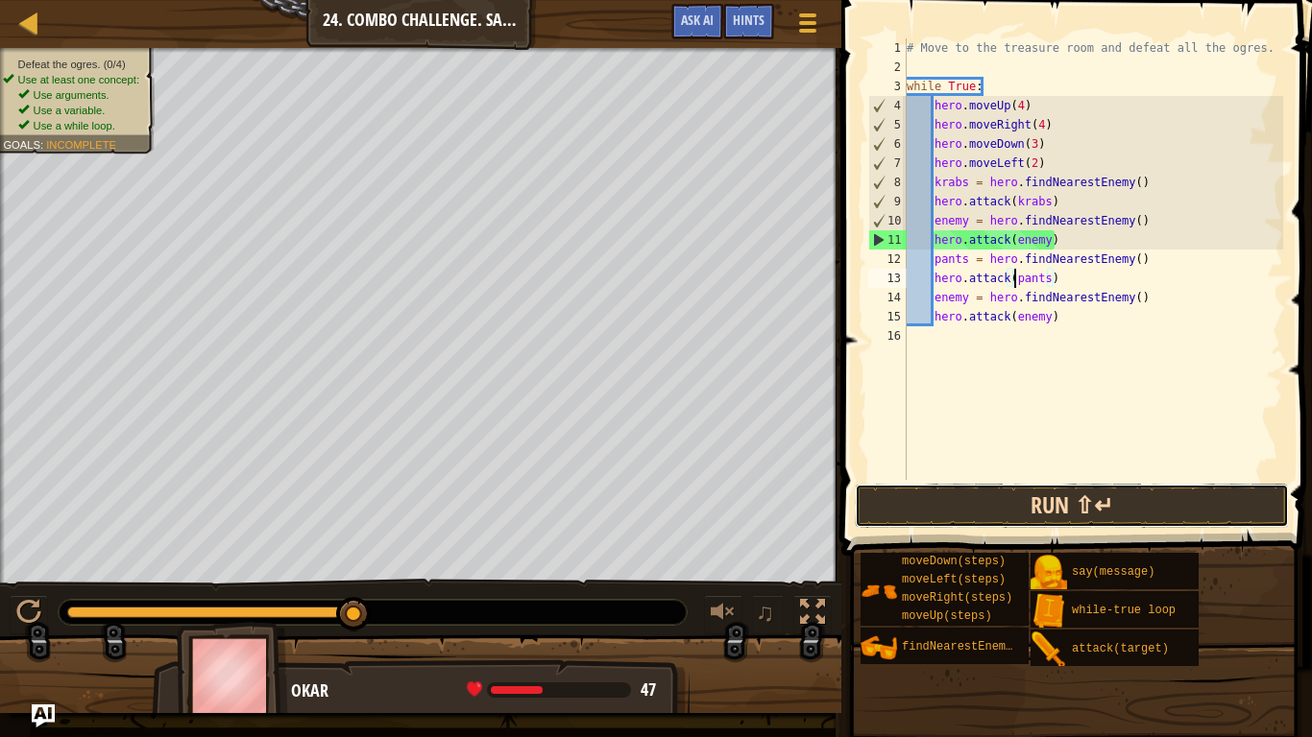
click at [1221, 510] on button "Run ⇧↵" at bounding box center [1072, 506] width 434 height 44
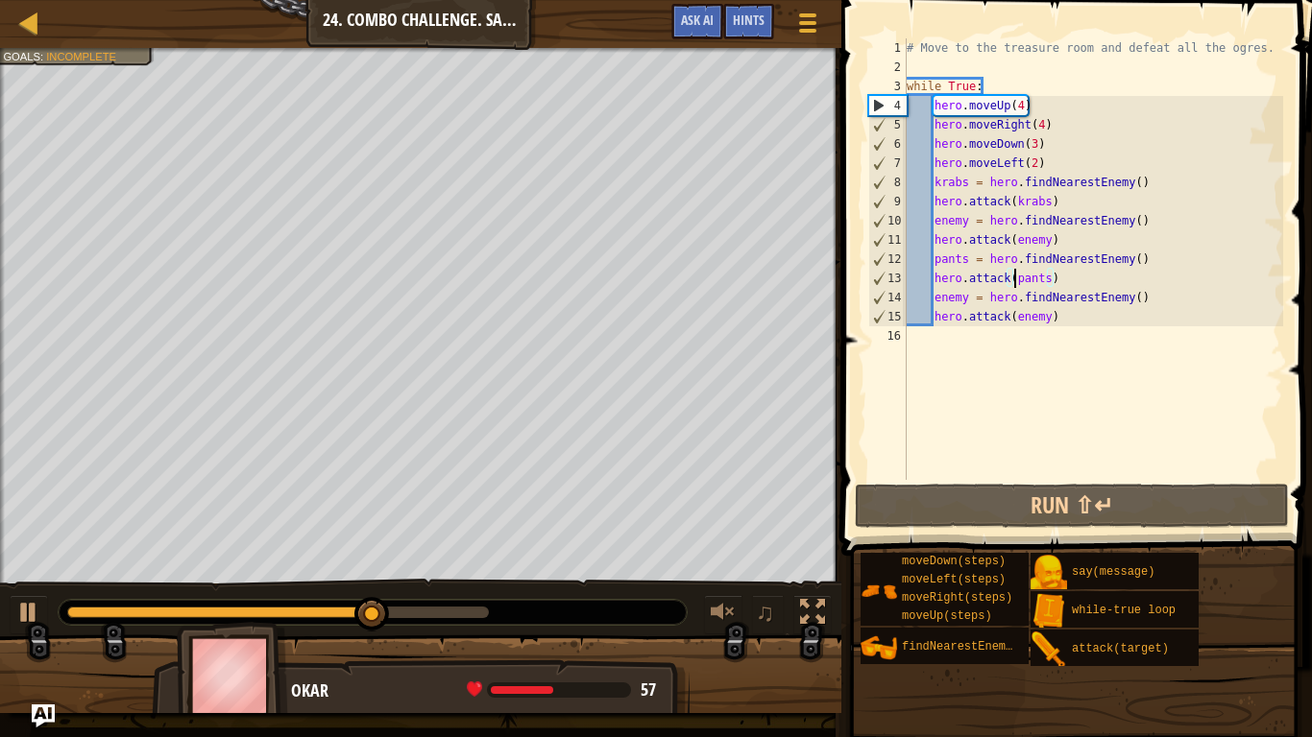
click at [1088, 322] on div "# Move to the treasure room and defeat all the ogres. while True : hero . moveU…" at bounding box center [1093, 278] width 380 height 480
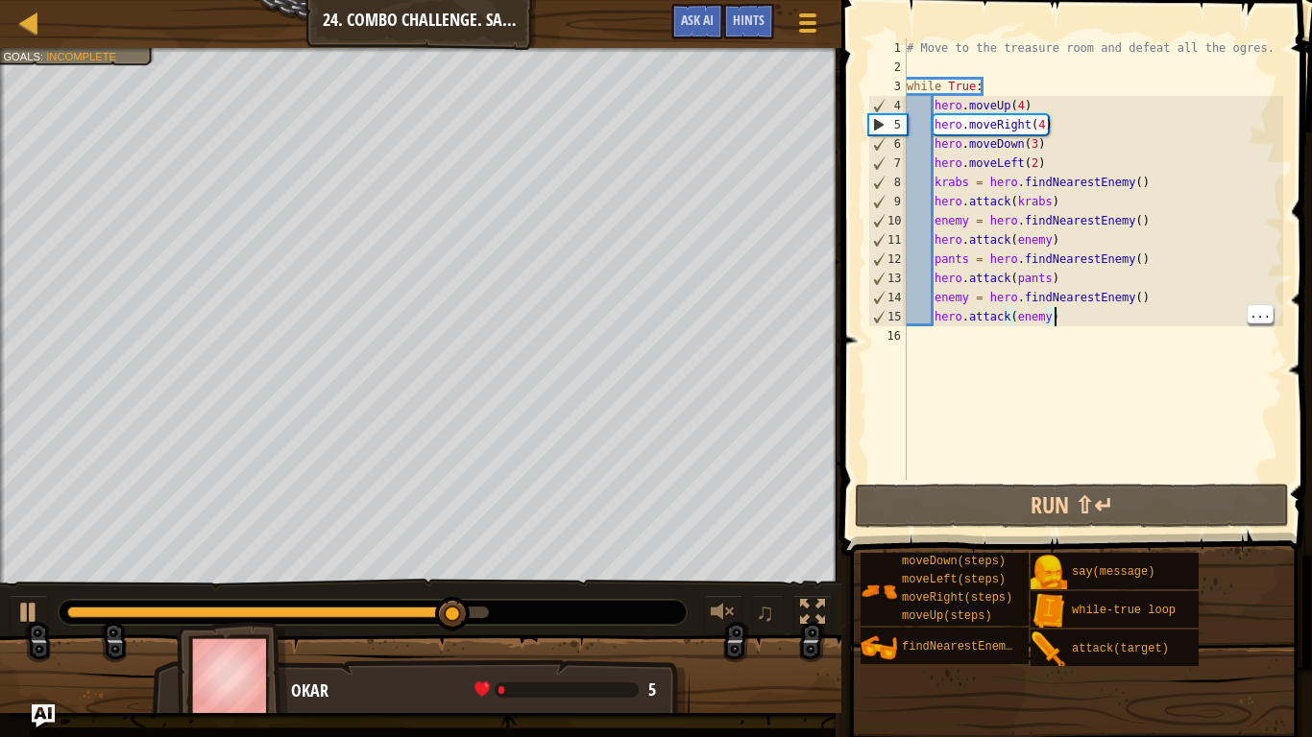
click at [1040, 130] on div "# Move to the treasure room and defeat all the ogres. while True : hero . moveU…" at bounding box center [1093, 278] width 380 height 480
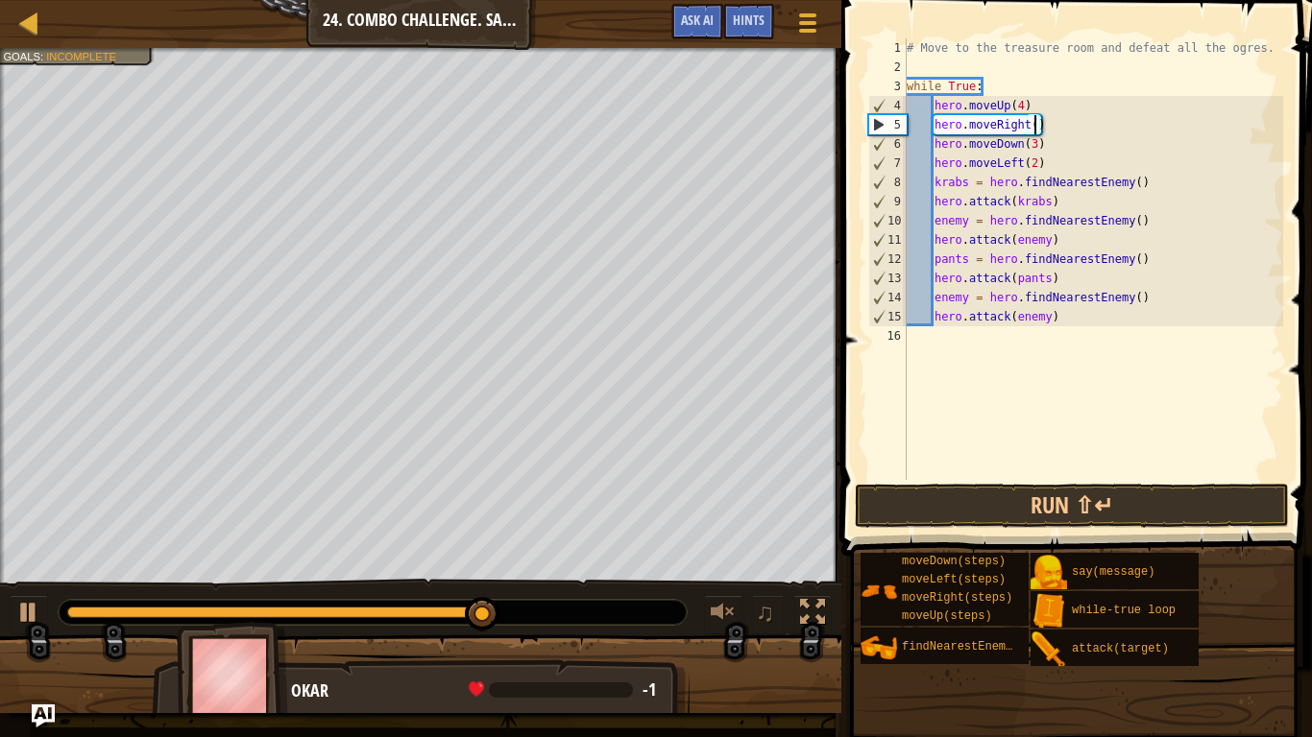
scroll to position [9, 19]
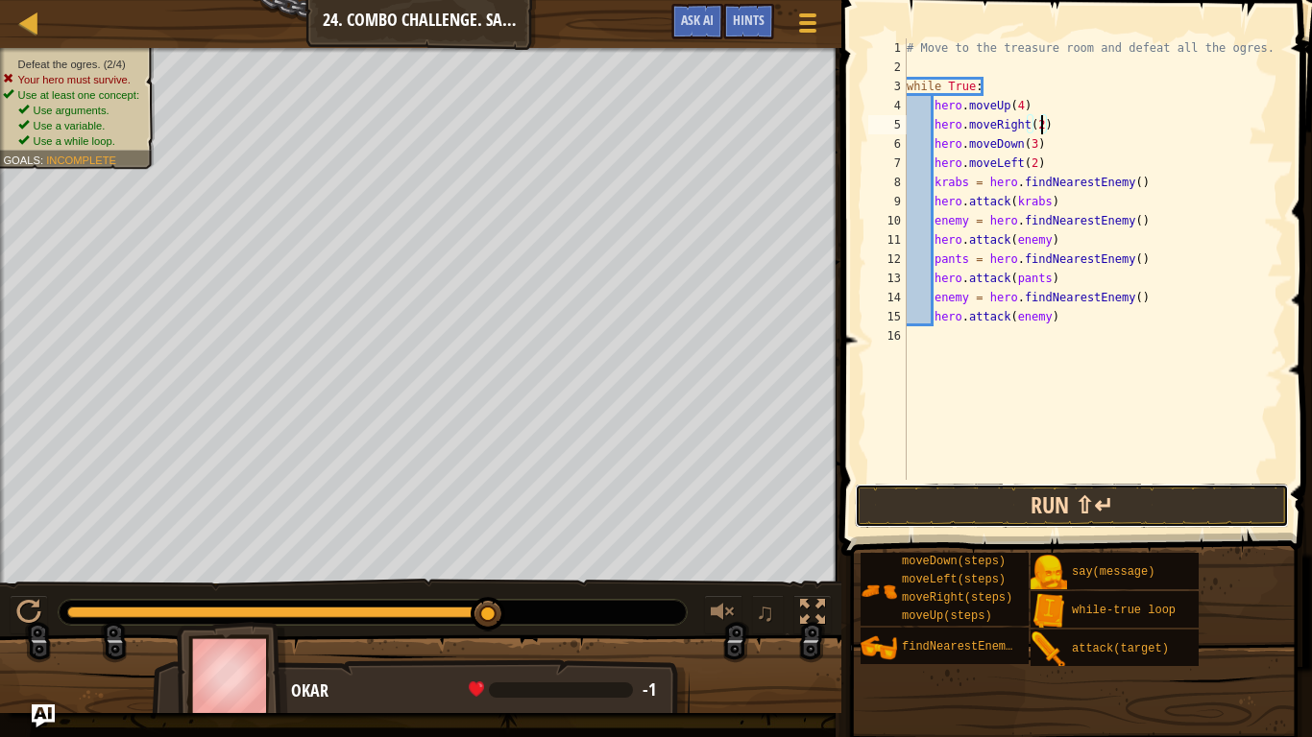
click at [1140, 512] on button "Run ⇧↵" at bounding box center [1072, 506] width 434 height 44
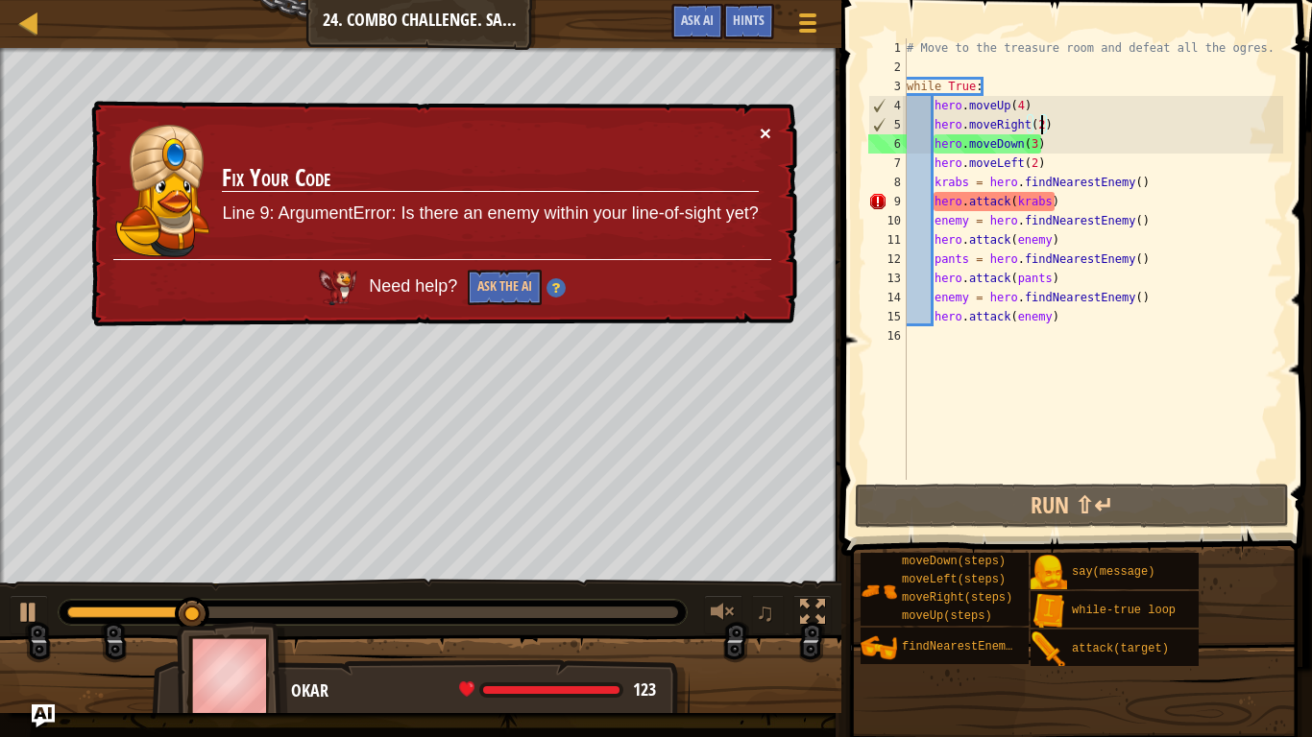
click at [769, 131] on button "×" at bounding box center [766, 133] width 12 height 20
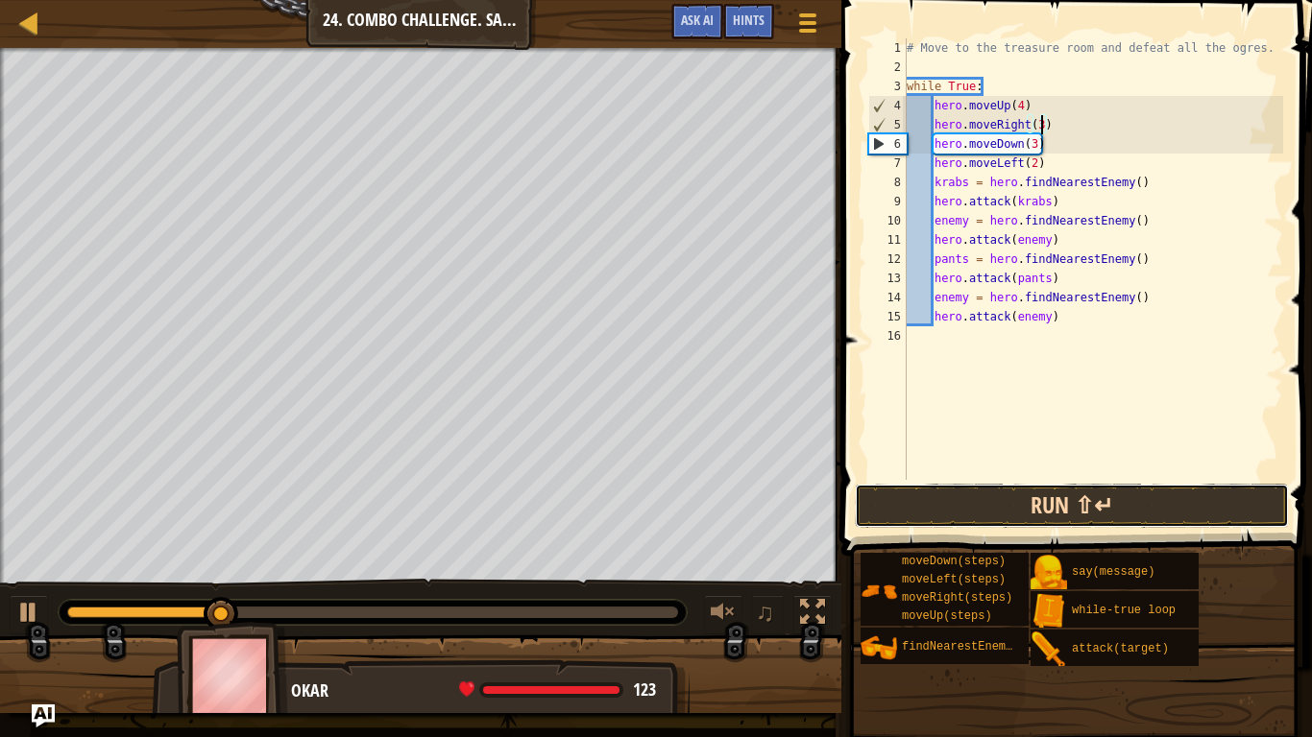
click at [1139, 518] on button "Run ⇧↵" at bounding box center [1072, 506] width 434 height 44
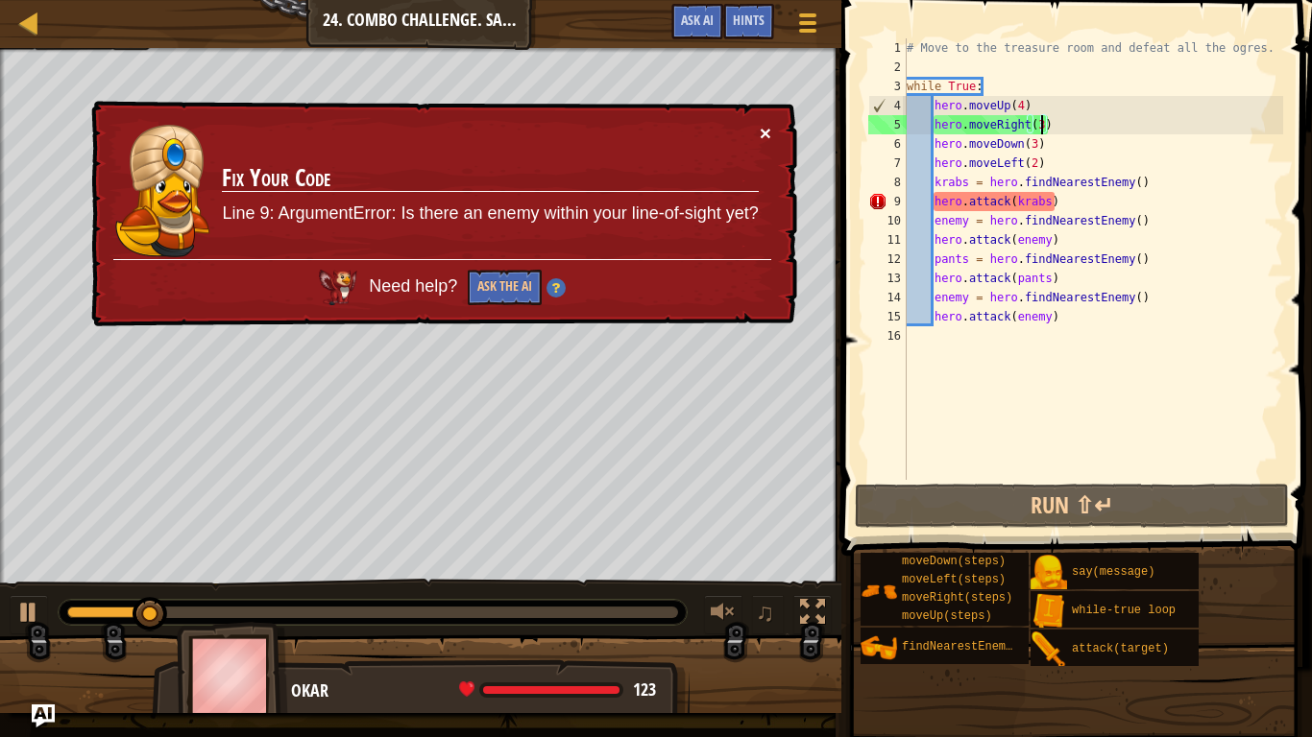
click at [765, 132] on button "×" at bounding box center [766, 133] width 12 height 20
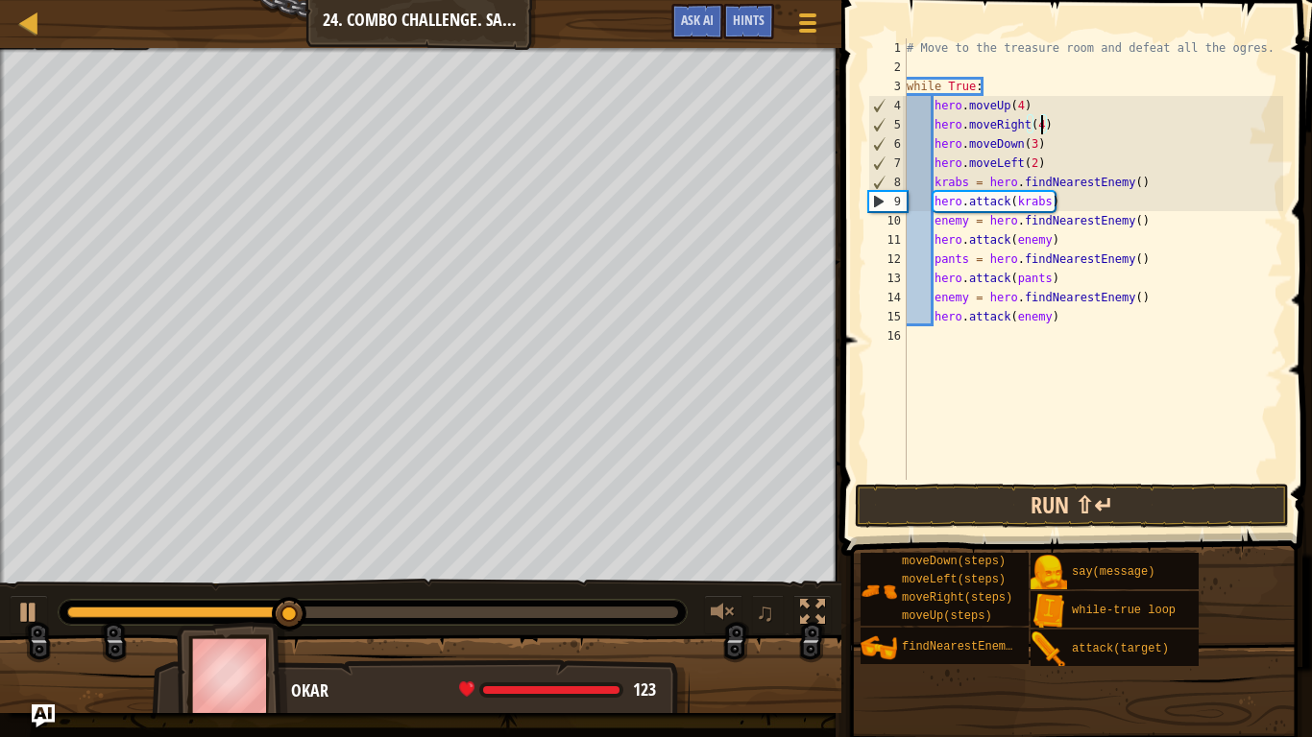
type textarea "hero.moveRight(4)"
click at [1181, 506] on button "Run ⇧↵" at bounding box center [1072, 506] width 434 height 44
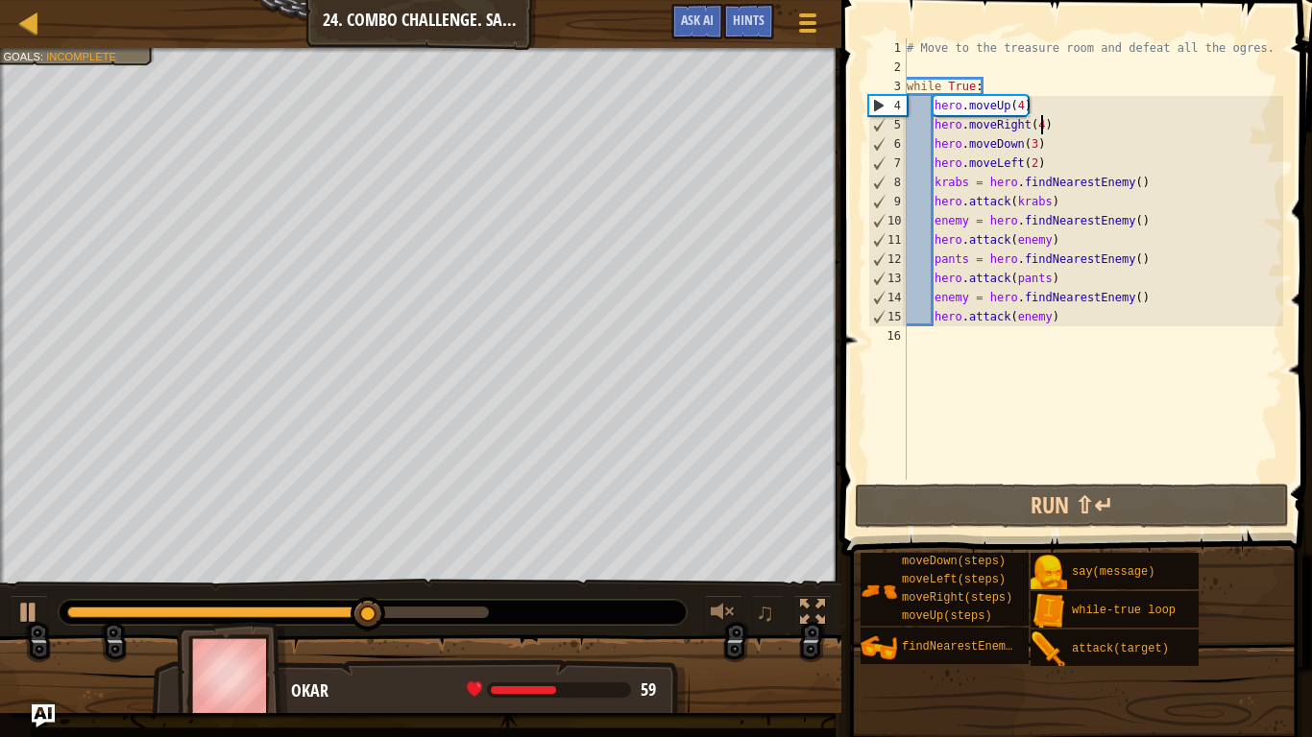
click at [1079, 341] on div "# Move to the treasure room and defeat all the ogres. while True : hero . moveU…" at bounding box center [1093, 278] width 380 height 480
click at [1116, 324] on div "# Move to the treasure room and defeat all the ogres. while True : hero . moveU…" at bounding box center [1093, 278] width 380 height 480
type textarea "hero.attack(enemy)"
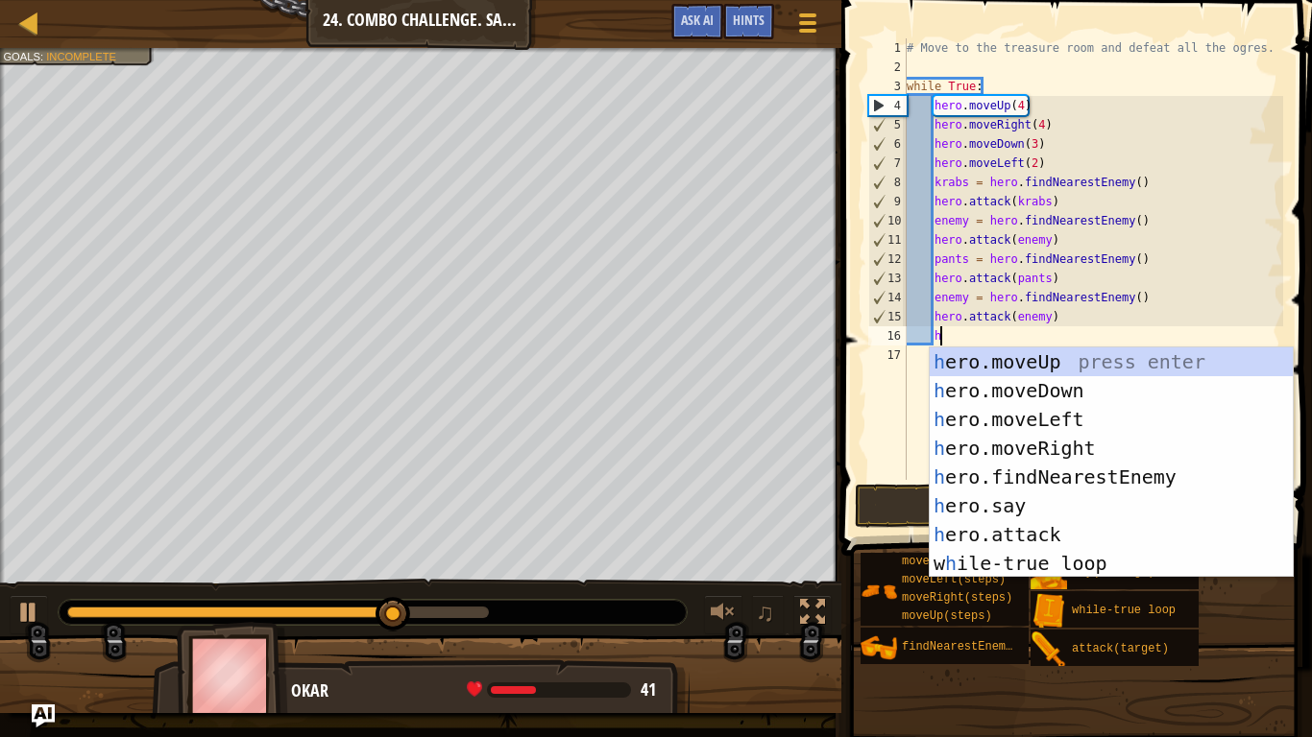
type textarea "he"
click at [1114, 480] on div "he ro.moveUp press enter he ro.moveDown press enter he ro.moveLeft press enter …" at bounding box center [1111, 492] width 363 height 288
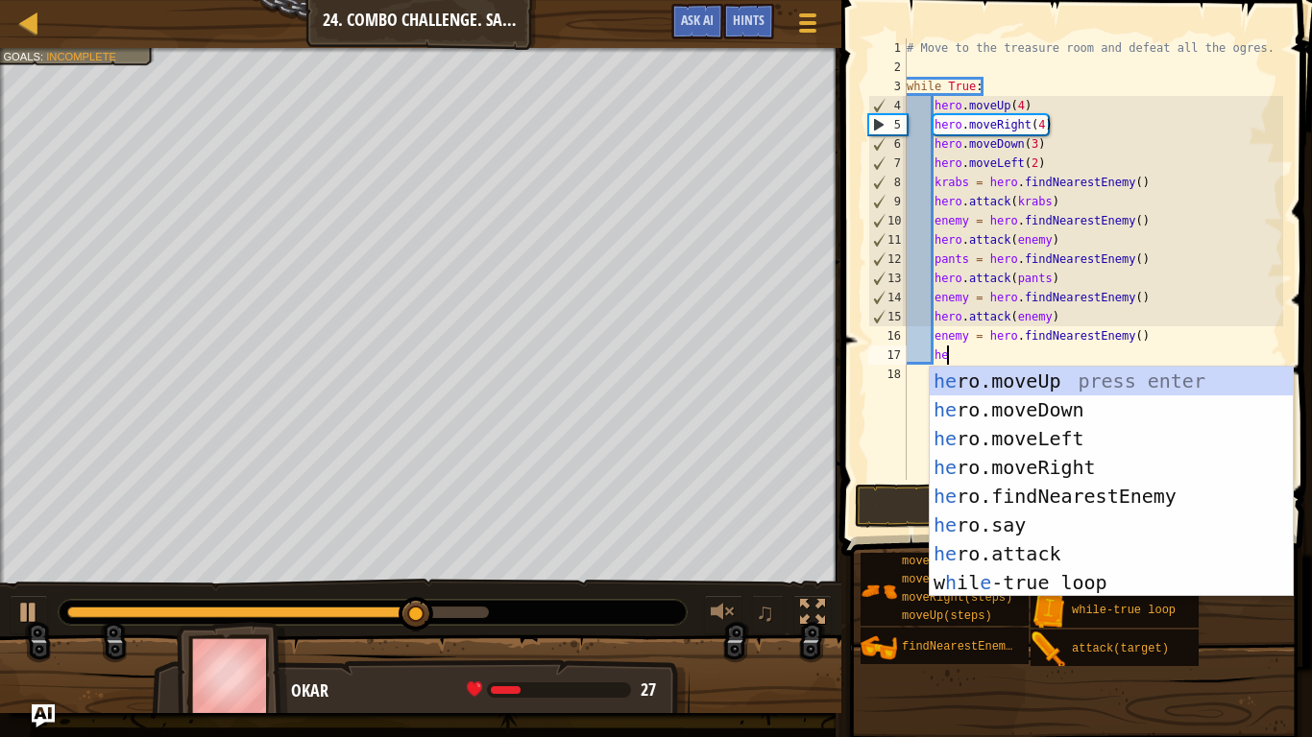
scroll to position [9, 5]
click at [1071, 554] on div "he ro.moveUp press enter he ro.moveDown press enter he ro.moveLeft press enter …" at bounding box center [1111, 511] width 363 height 288
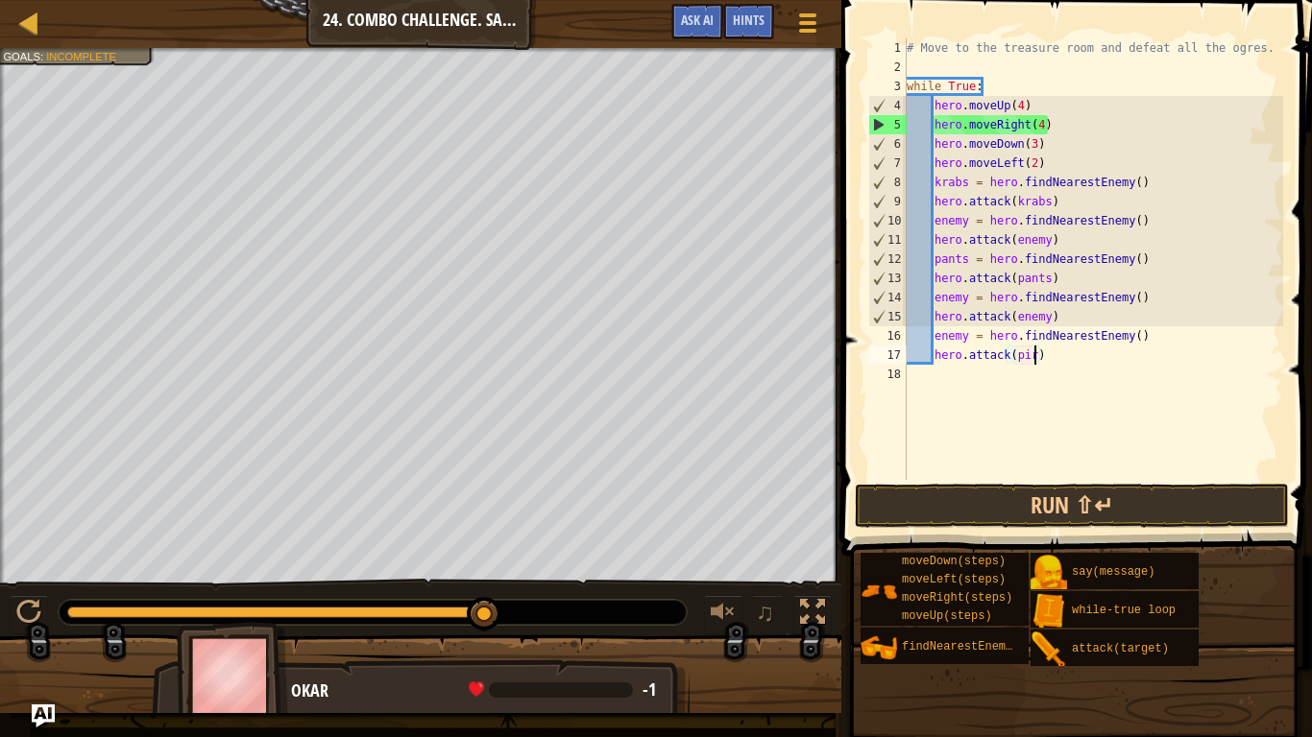
scroll to position [9, 19]
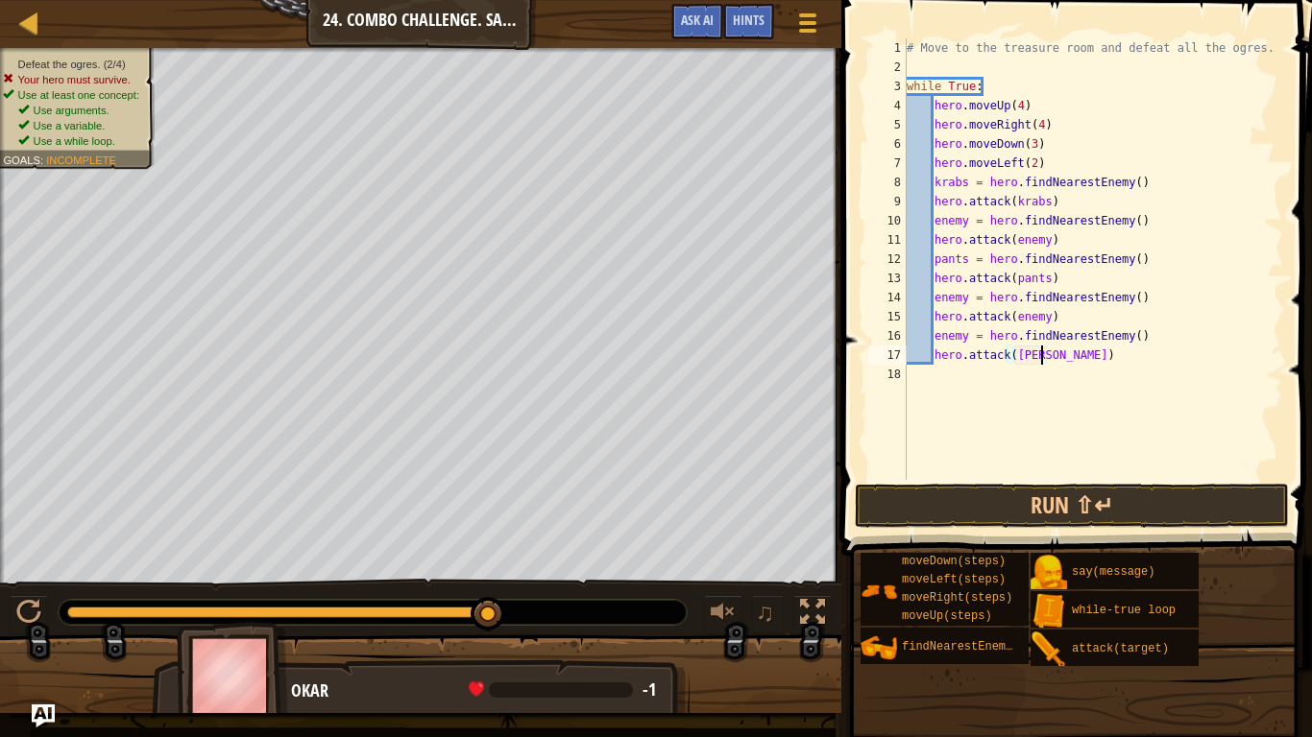
click at [963, 334] on div "# Move to the treasure room and defeat all the ogres. while True : hero . moveU…" at bounding box center [1093, 278] width 380 height 480
click at [968, 327] on div "# Move to the treasure room and defeat all the ogres. while True : hero . moveU…" at bounding box center [1093, 278] width 380 height 480
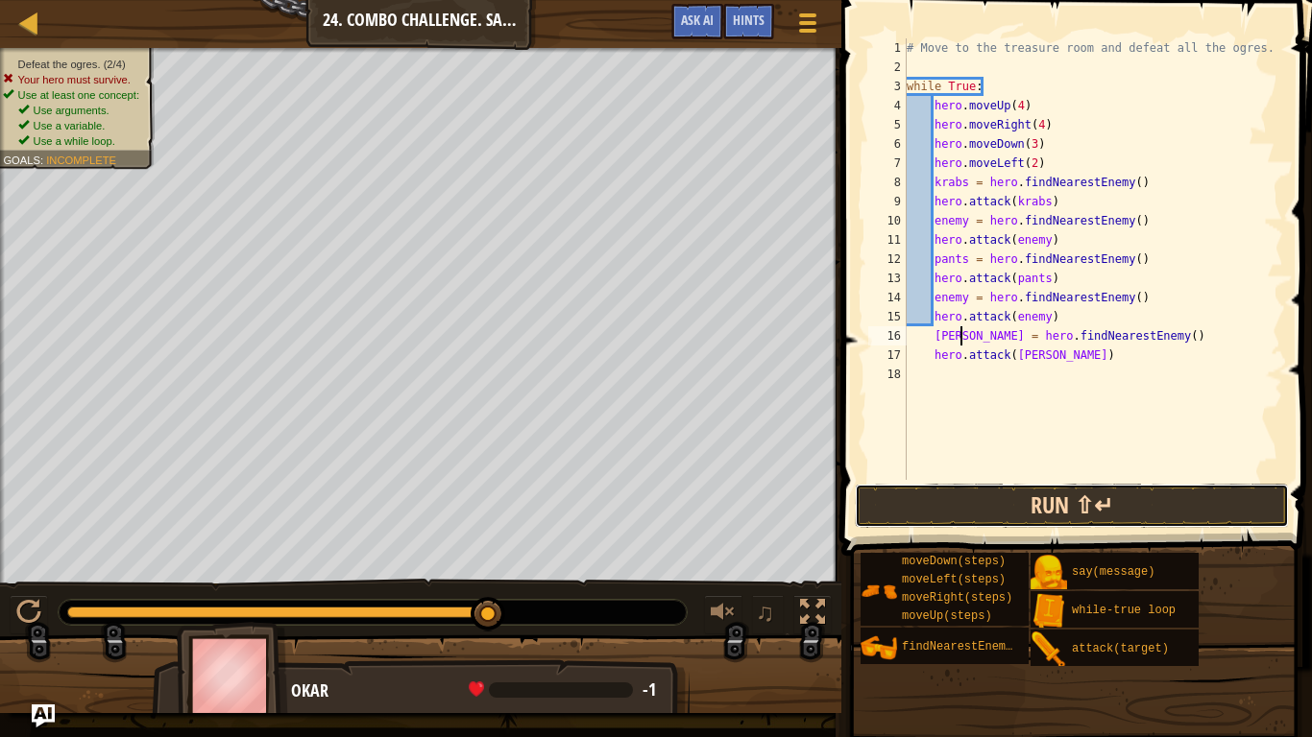
click at [1166, 505] on button "Run ⇧↵" at bounding box center [1072, 506] width 434 height 44
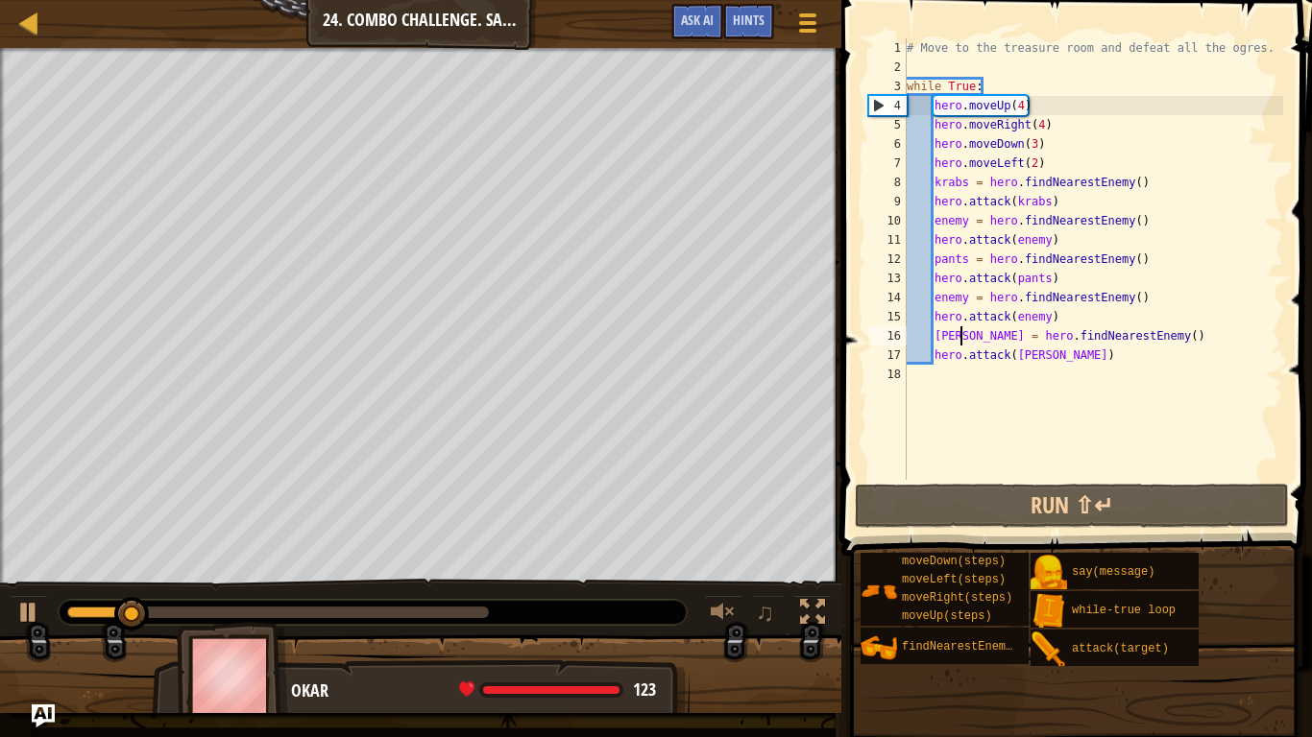
click at [1077, 356] on div "# Move to the treasure room and defeat all the ogres. while True : hero . moveU…" at bounding box center [1093, 278] width 380 height 480
type textarea "hero.attack([PERSON_NAME])"
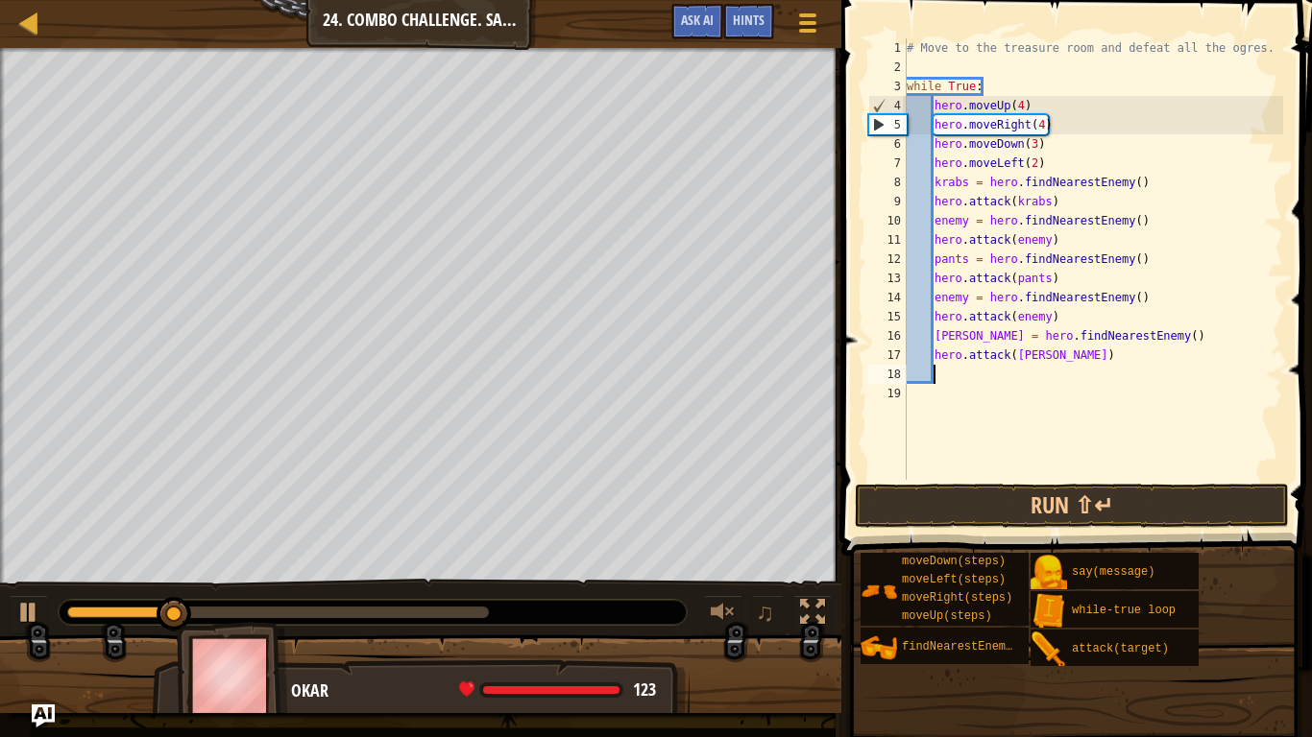
type textarea "he"
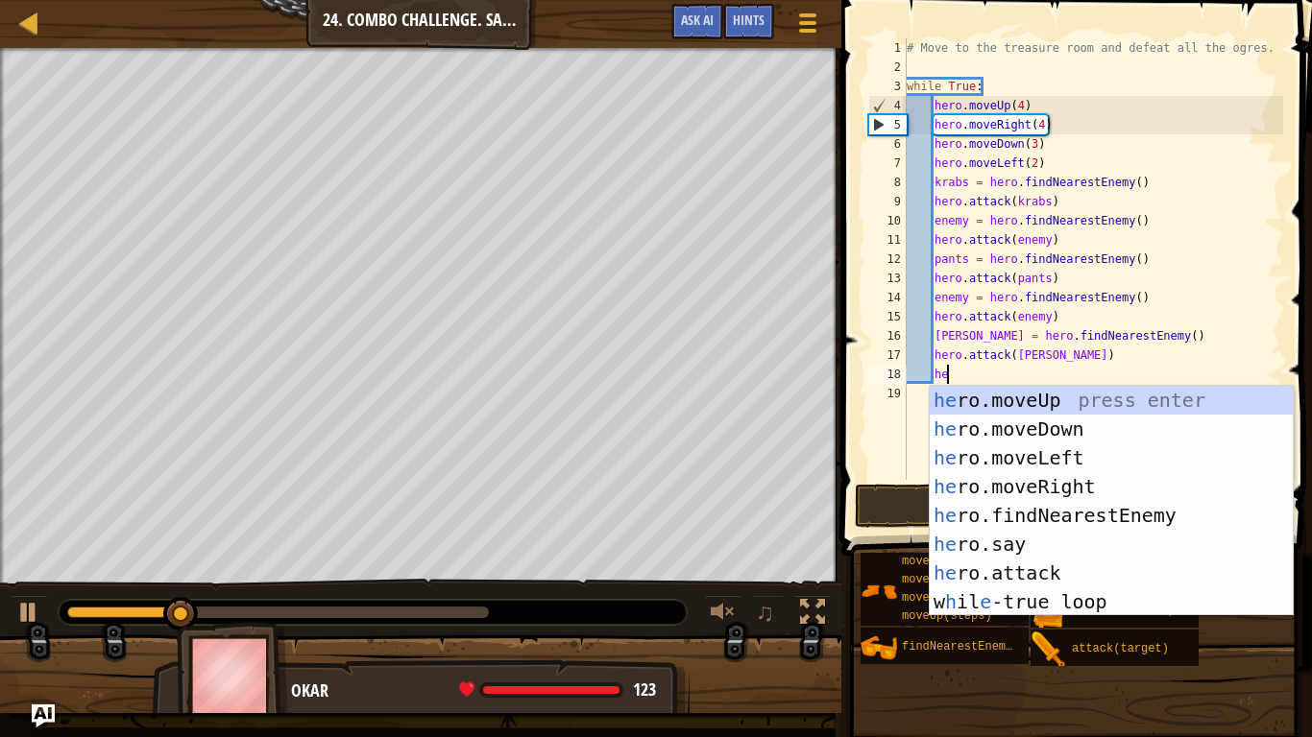
scroll to position [9, 5]
click at [1143, 520] on div "he ro.moveUp press enter he ro.moveDown press enter he ro.moveLeft press enter …" at bounding box center [1111, 530] width 363 height 288
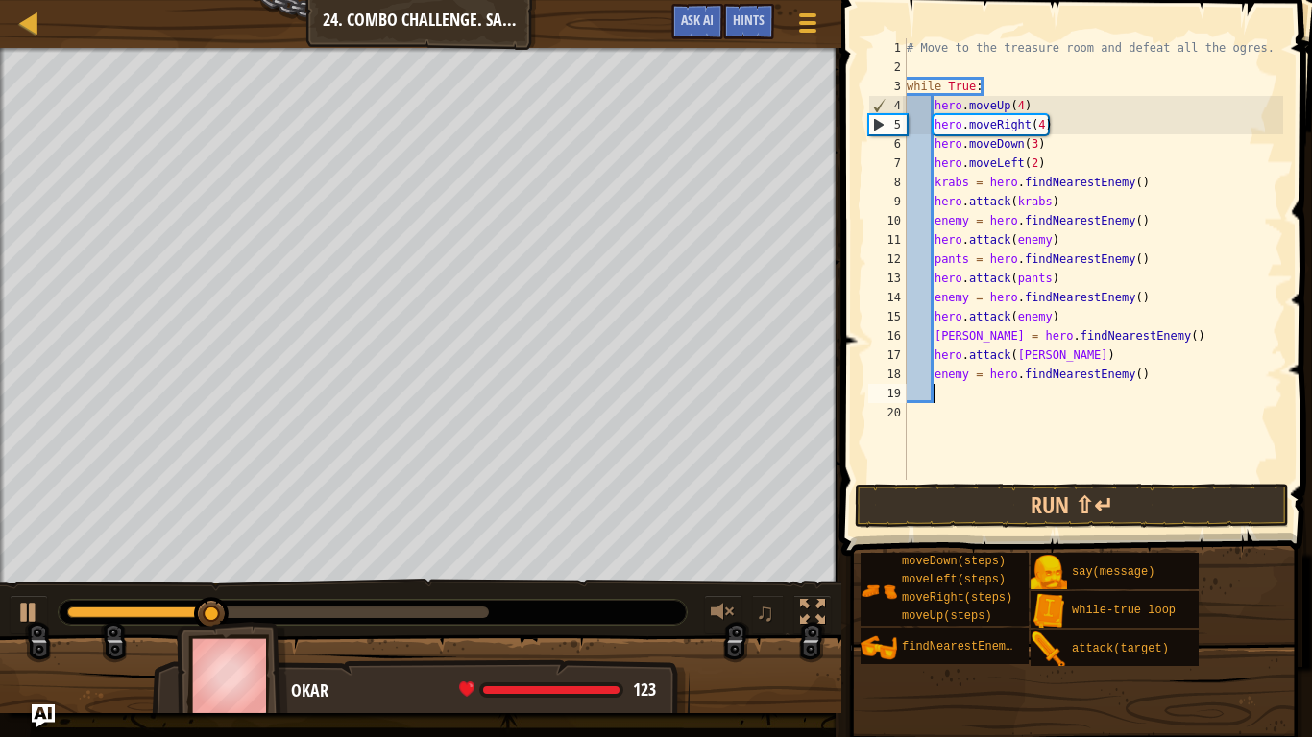
scroll to position [9, 3]
click at [967, 373] on div "# Move to the treasure room and defeat all the ogres. while True : hero . moveU…" at bounding box center [1093, 278] width 380 height 480
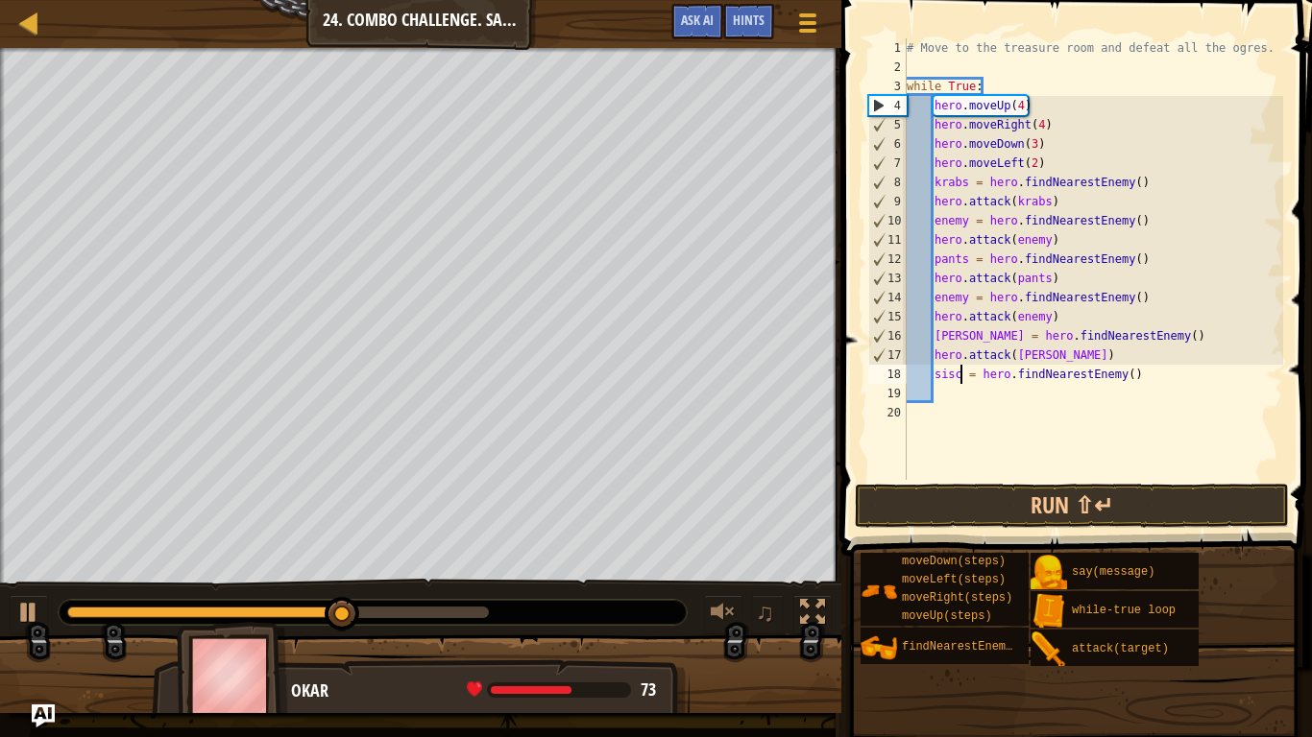
type textarea "[PERSON_NAME] = hero.findNearestEnemy()"
click at [1003, 405] on div "# Move to the treasure room and defeat all the ogres. while True : hero . moveU…" at bounding box center [1093, 278] width 380 height 480
click at [1026, 398] on div "# Move to the treasure room and defeat all the ogres. while True : hero . moveU…" at bounding box center [1093, 278] width 380 height 480
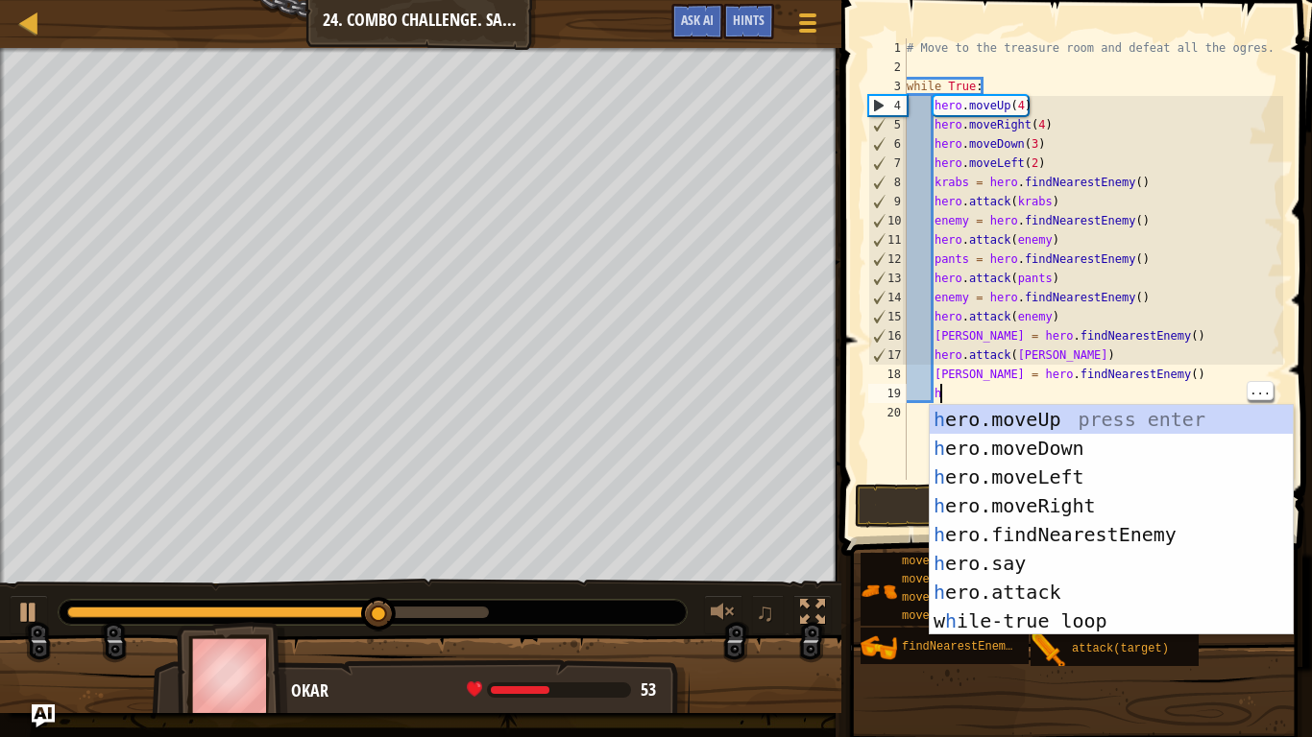
scroll to position [9, 4]
click at [1097, 595] on div "h ero.moveUp press enter h ero.moveDown press enter h ero.moveLeft press enter …" at bounding box center [1111, 549] width 363 height 288
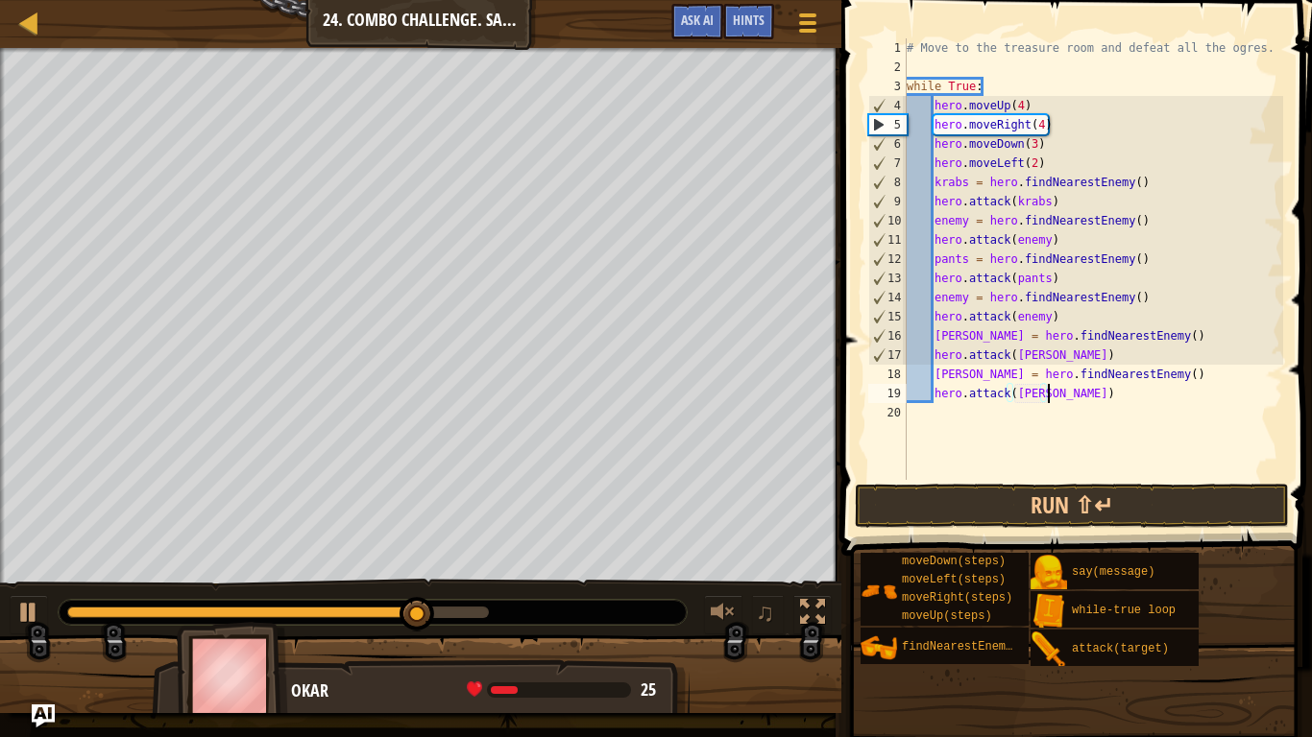
scroll to position [9, 20]
type textarea "hero.attack([PERSON_NAME])"
click at [1217, 492] on button "Run ⇧↵" at bounding box center [1072, 506] width 434 height 44
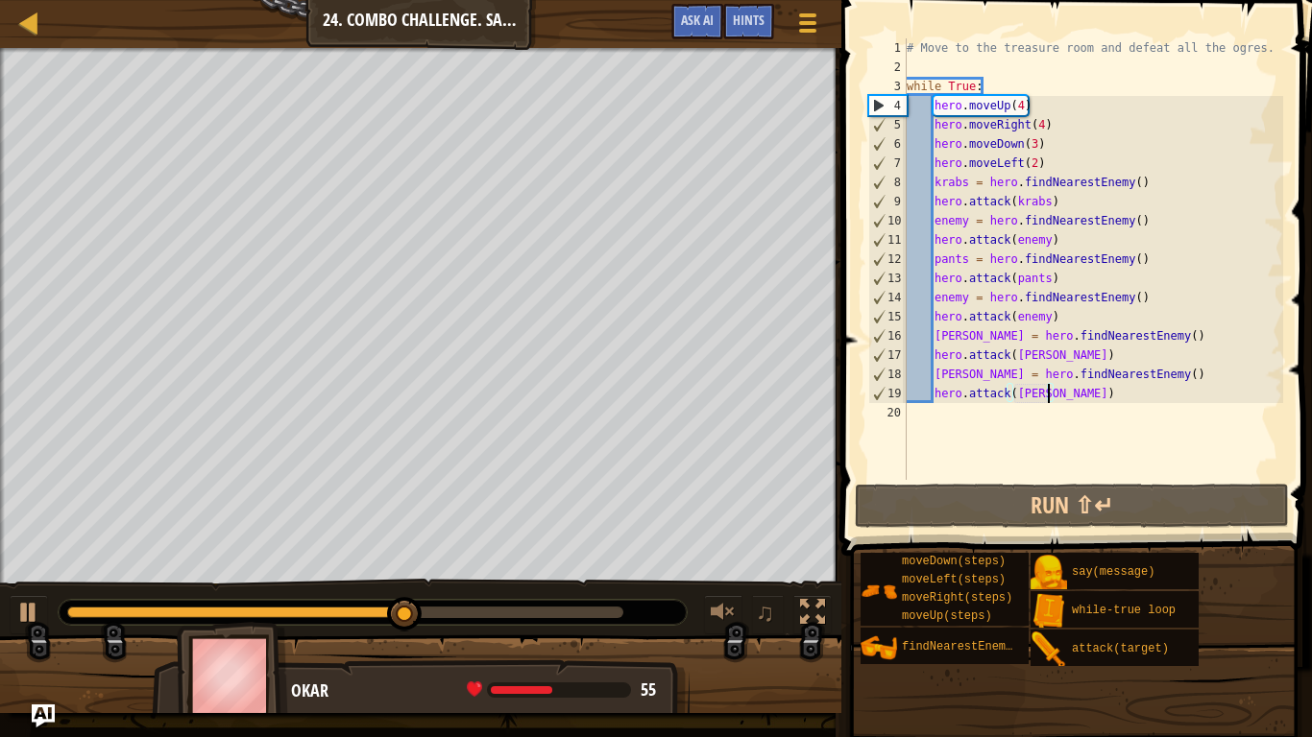
click at [1100, 385] on div "# Move to the treasure room and defeat all the ogres. while True : hero . moveU…" at bounding box center [1093, 278] width 380 height 480
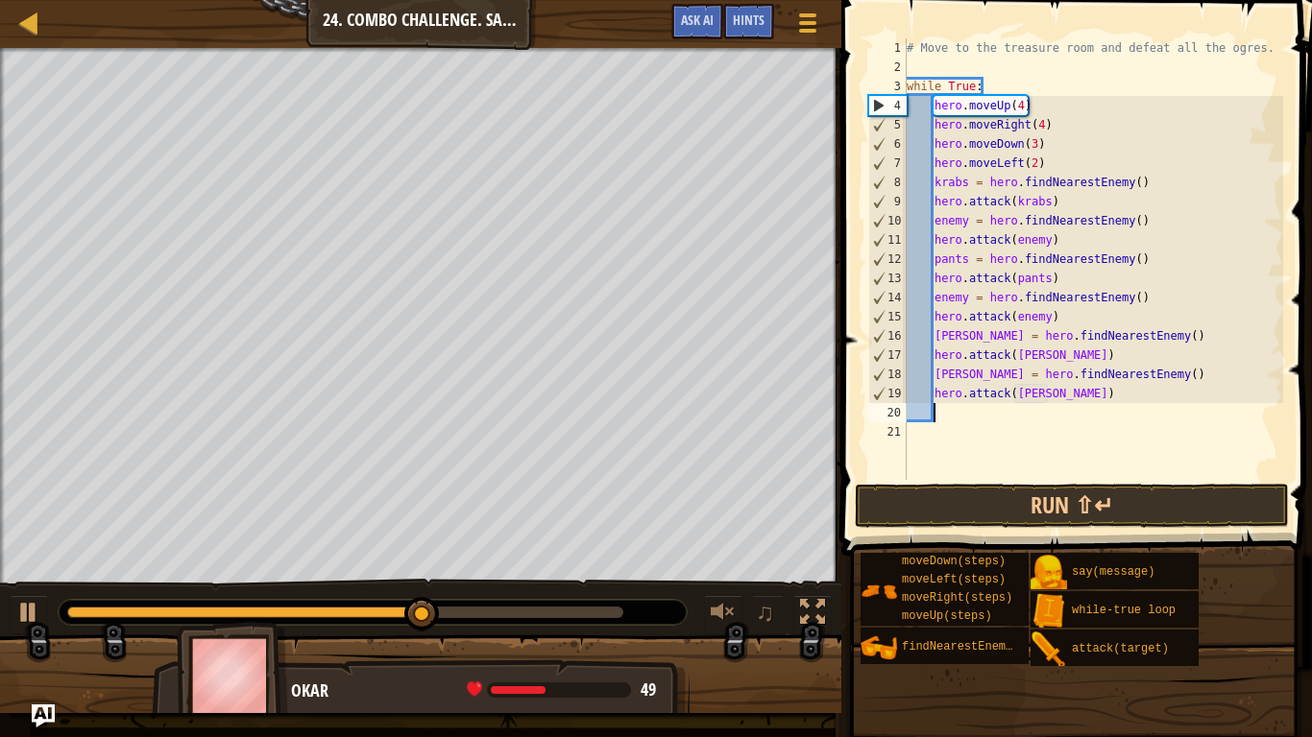
type textarea "he"
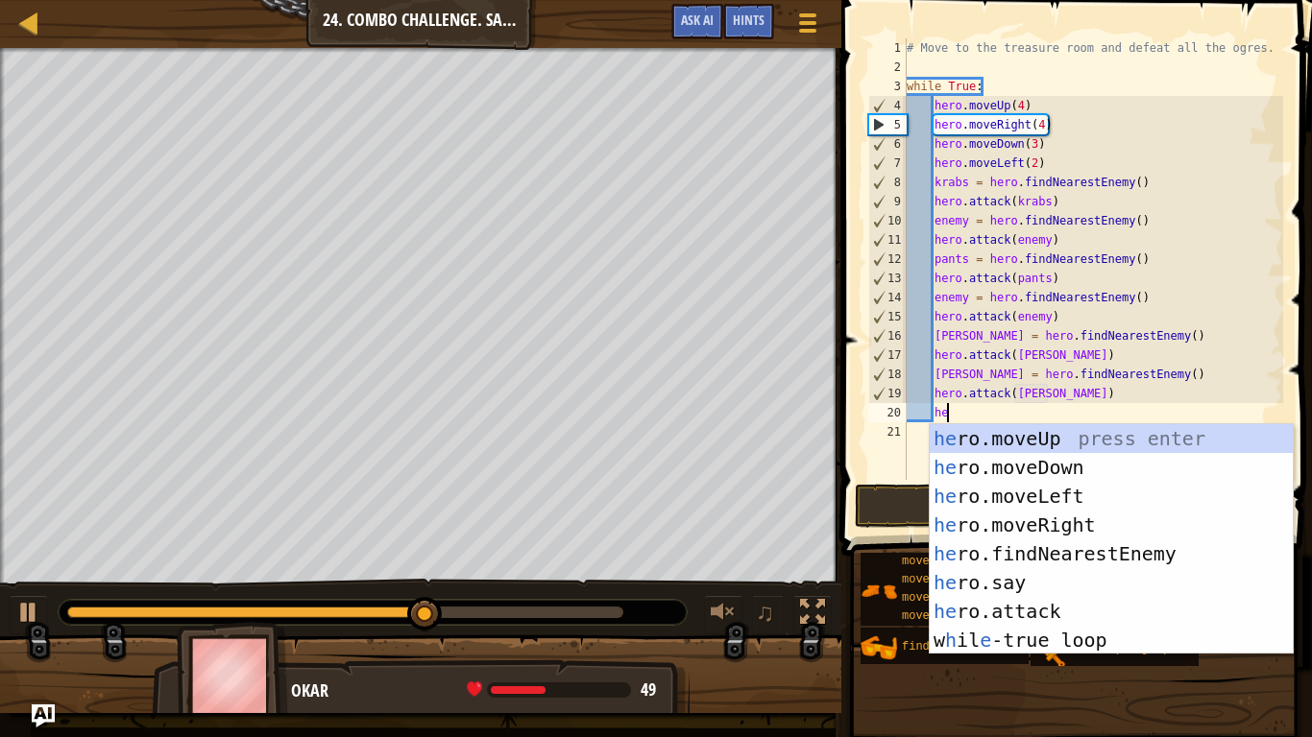
scroll to position [9, 5]
click at [1129, 562] on div "he ro.moveUp press enter he ro.moveDown press enter he ro.moveLeft press enter …" at bounding box center [1111, 568] width 363 height 288
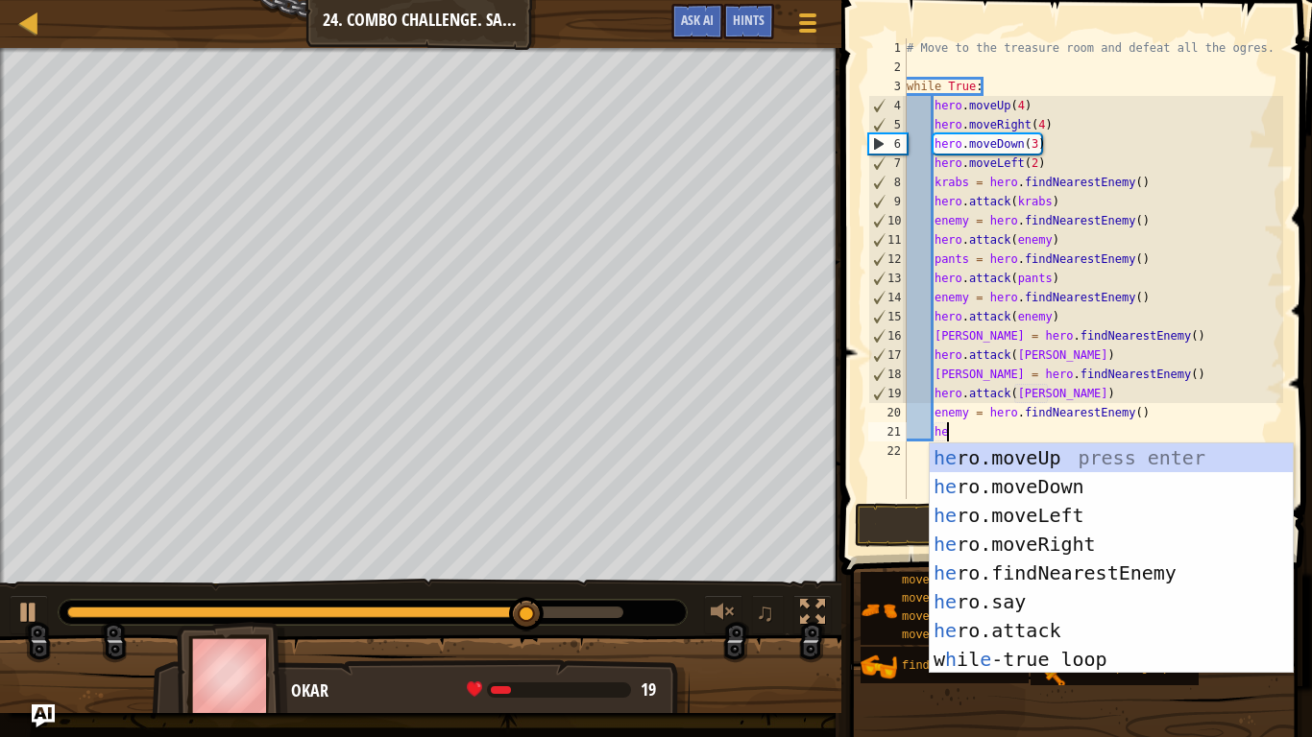
click at [1076, 620] on div "he ro.moveUp press enter he ro.moveDown press enter he ro.moveLeft press enter …" at bounding box center [1111, 588] width 363 height 288
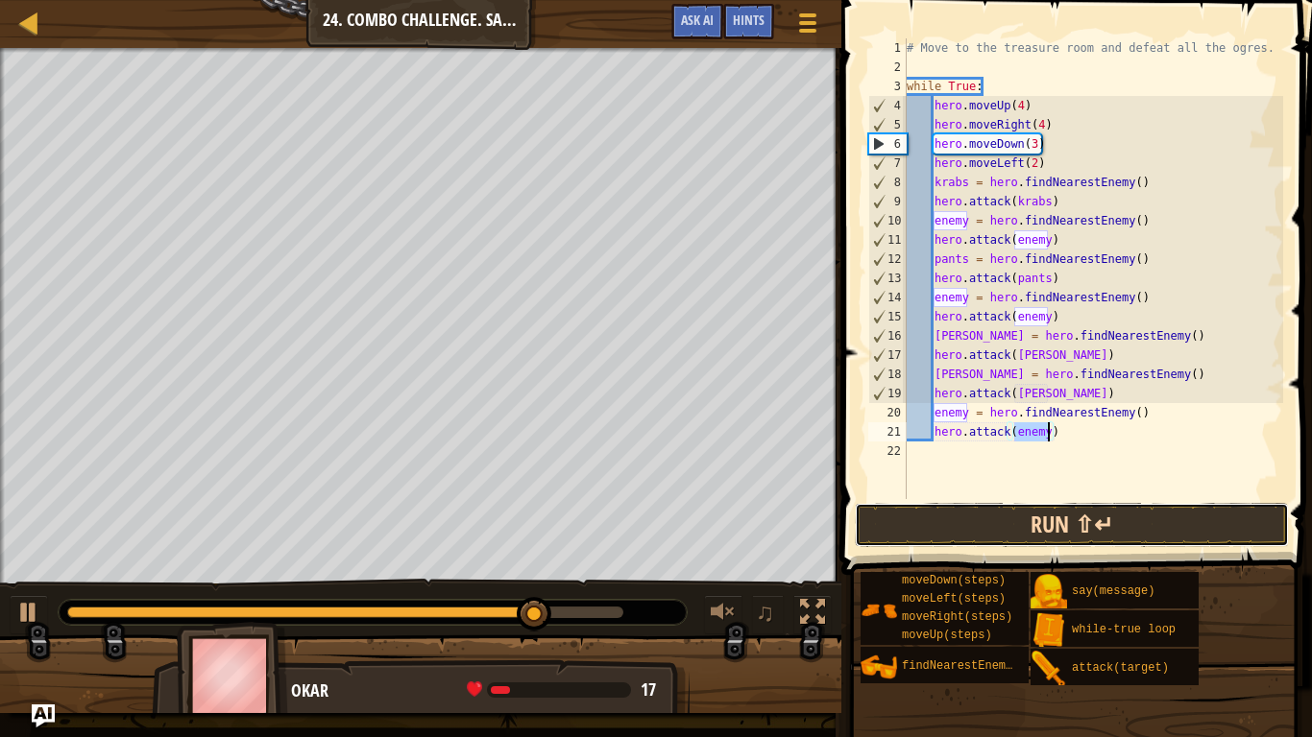
click at [1145, 526] on button "Run ⇧↵" at bounding box center [1072, 525] width 434 height 44
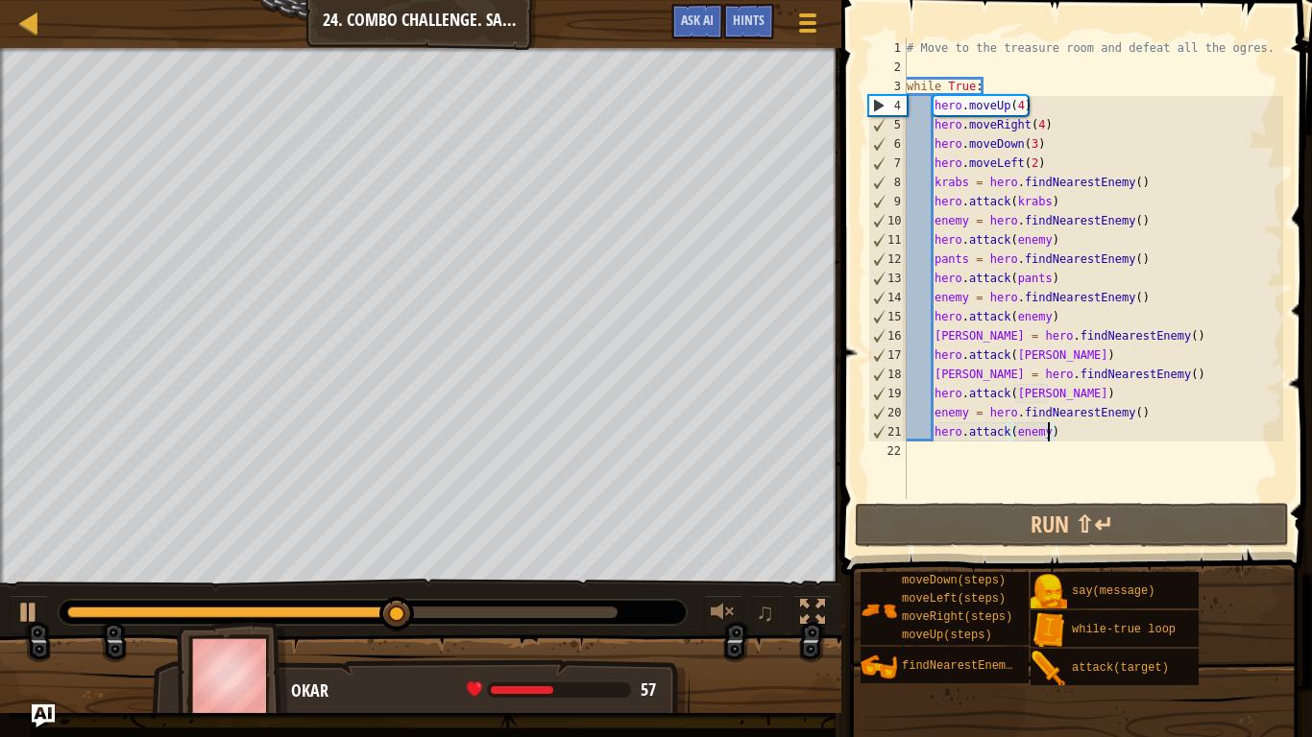
click at [1073, 433] on div "# Move to the treasure room and defeat all the ogres. while True : hero . moveU…" at bounding box center [1093, 287] width 380 height 499
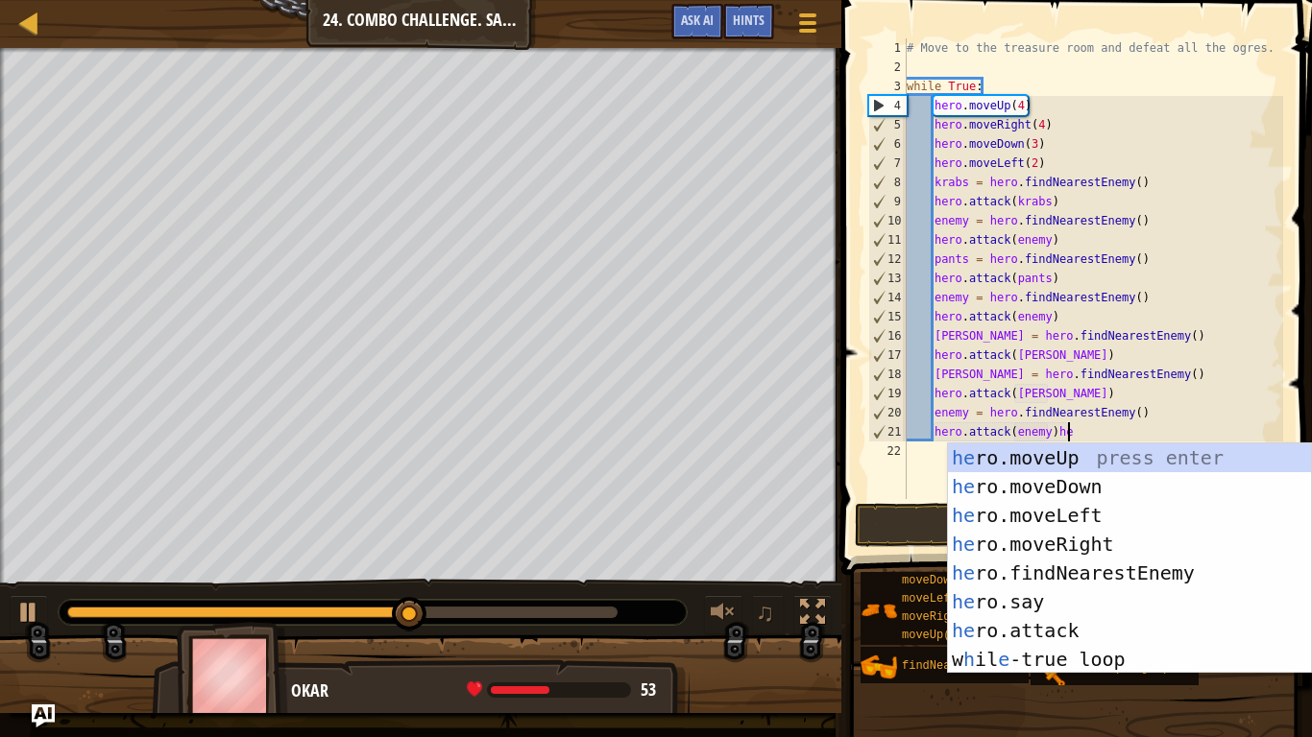
scroll to position [9, 22]
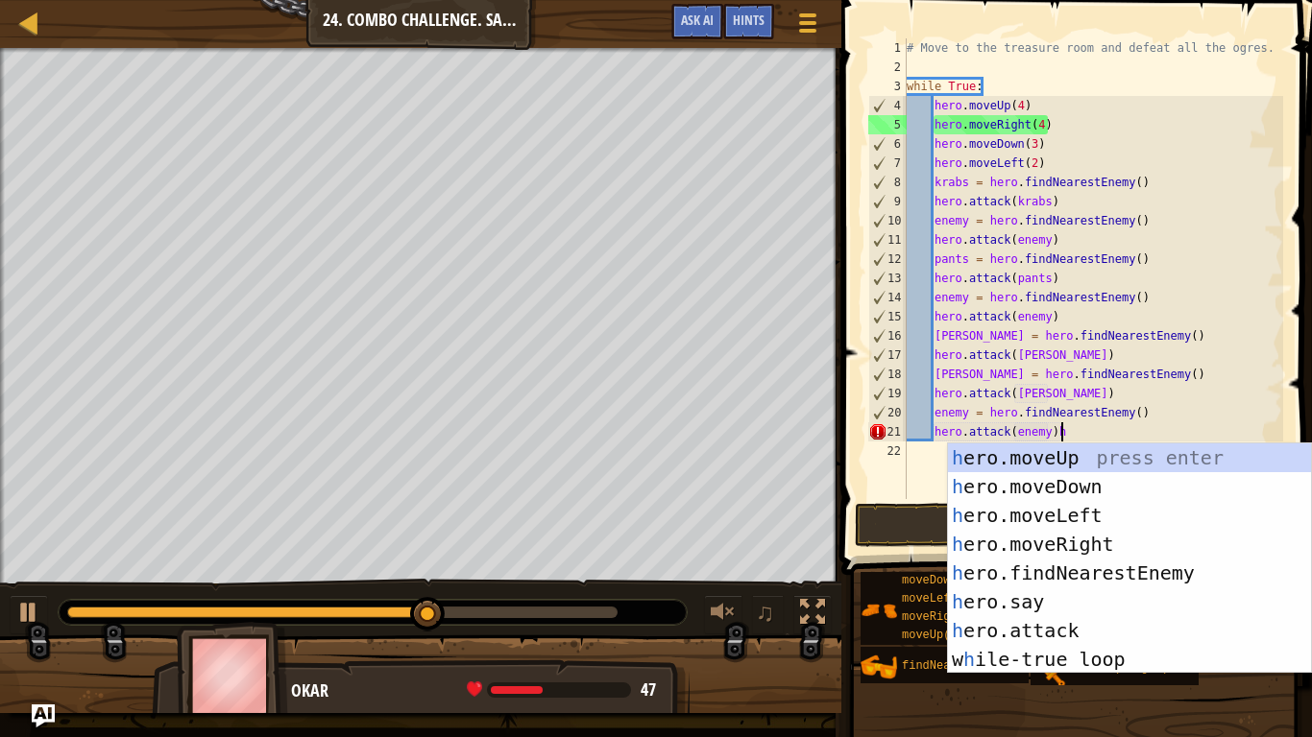
type textarea "hero.attack(enemy)"
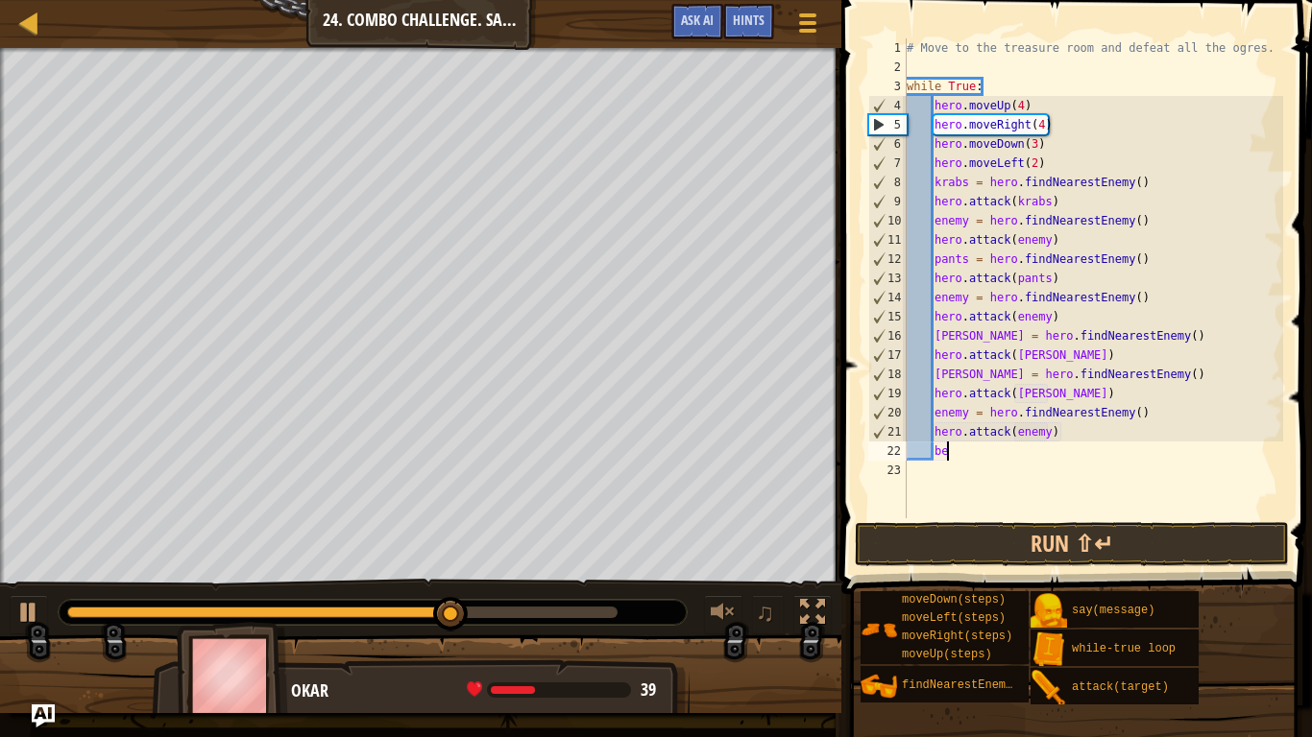
type textarea "b"
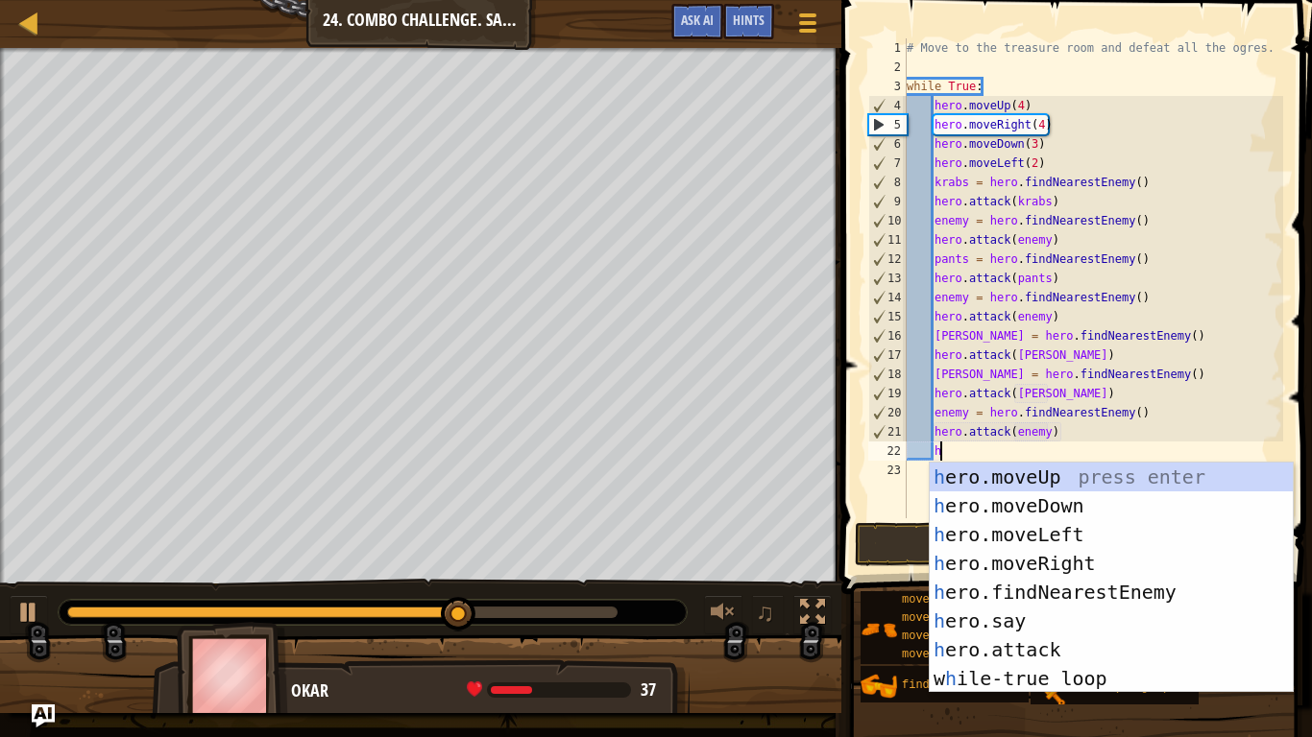
scroll to position [9, 4]
click at [1106, 620] on div "h ero.moveUp press enter h ero.moveDown press enter h ero.moveLeft press enter …" at bounding box center [1111, 607] width 363 height 288
type textarea "hero.attack(enemy)"
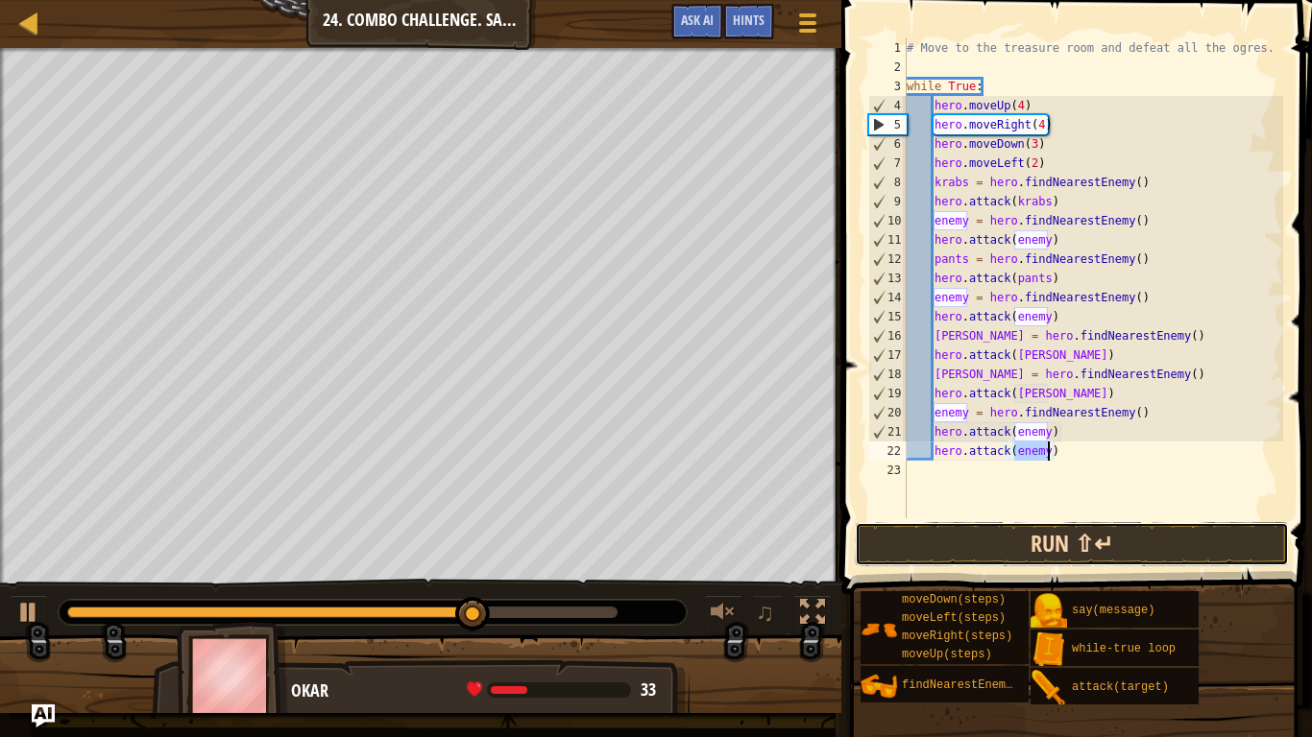
click at [1187, 531] on button "Run ⇧↵" at bounding box center [1072, 544] width 434 height 44
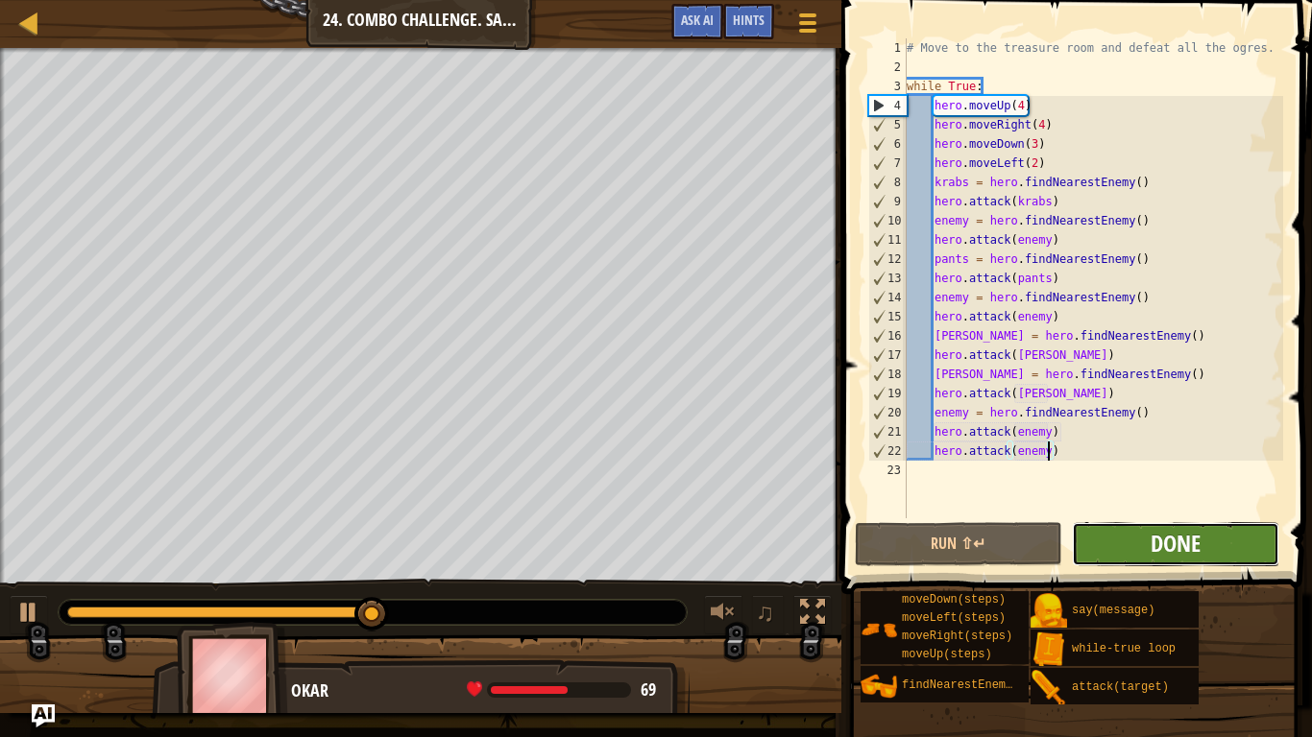
click at [1194, 543] on span "Done" at bounding box center [1175, 543] width 50 height 31
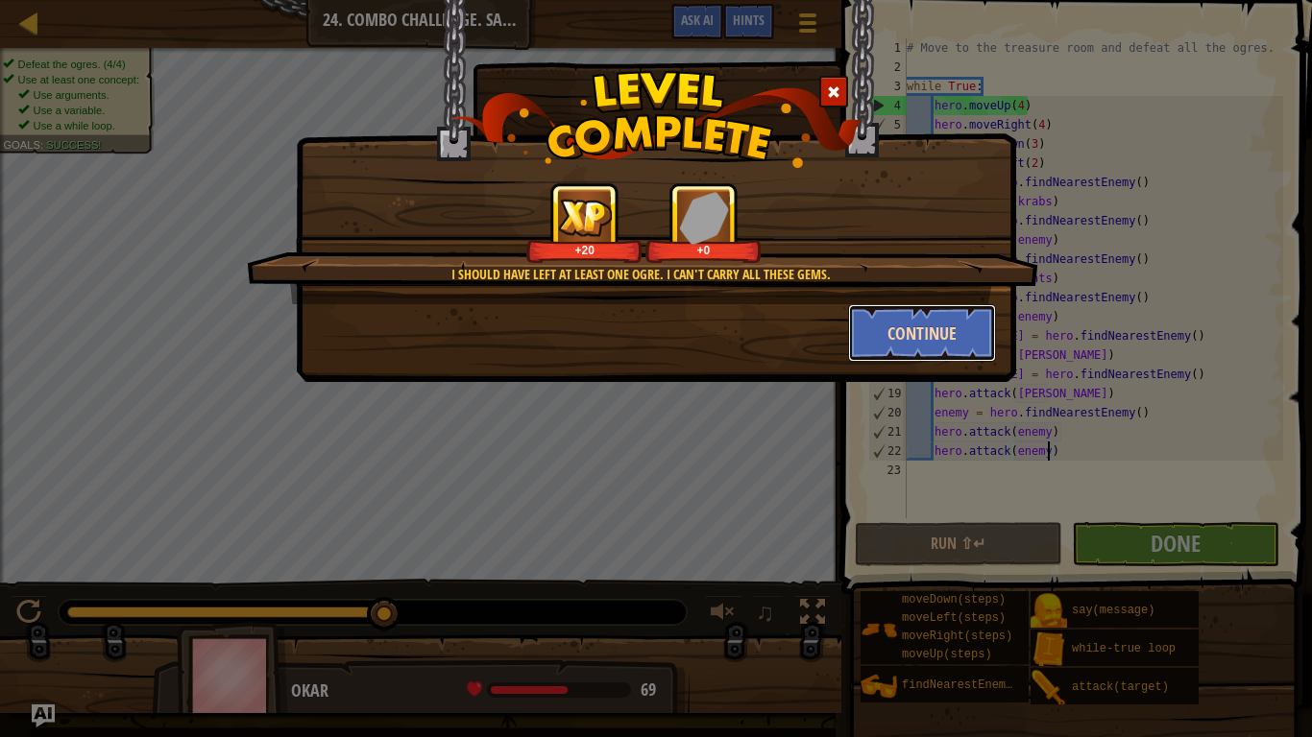
click at [955, 349] on button "Continue" at bounding box center [922, 333] width 149 height 58
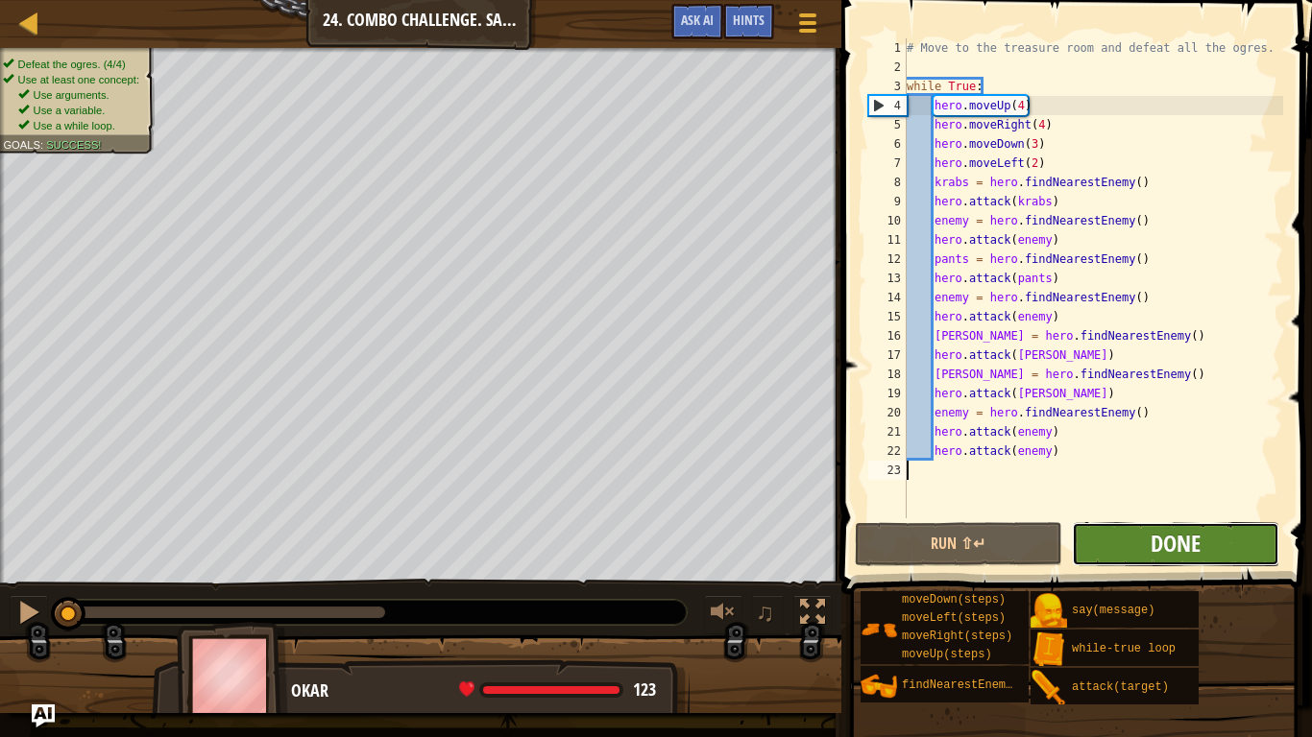
click at [1197, 552] on span "Done" at bounding box center [1175, 543] width 50 height 31
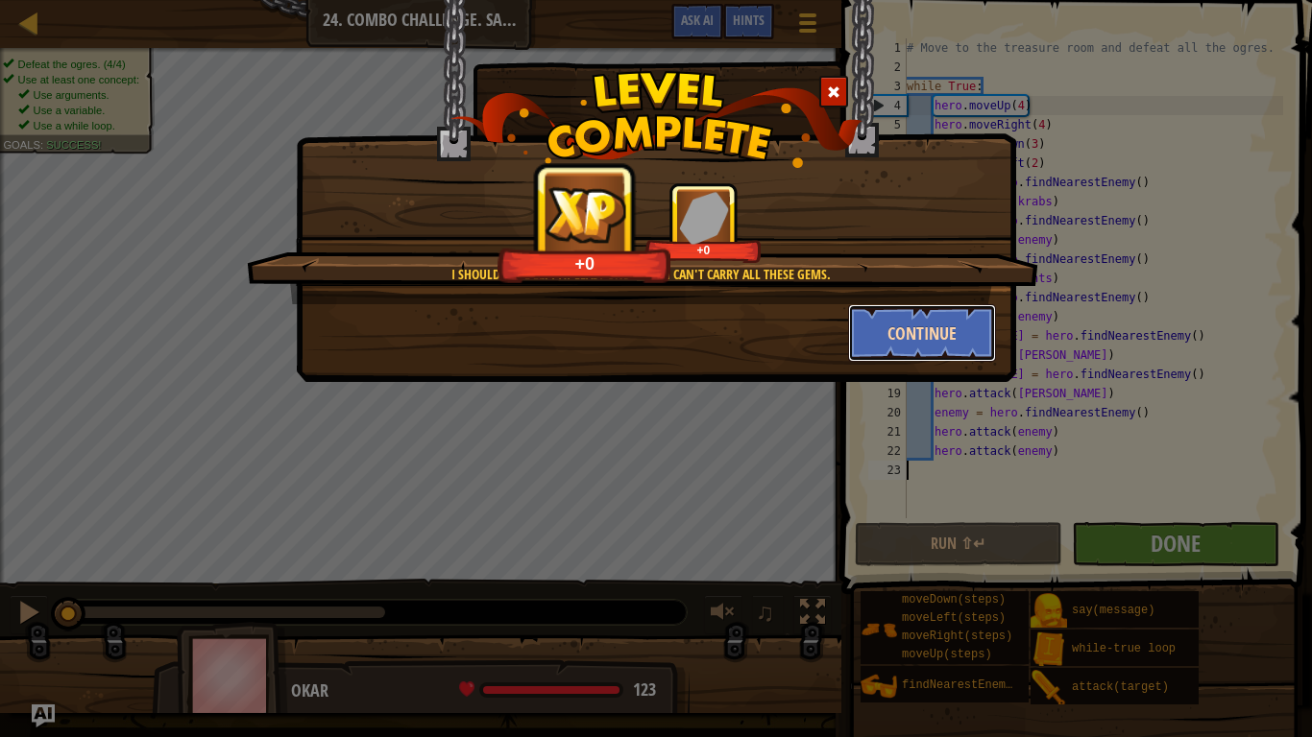
click at [956, 335] on button "Continue" at bounding box center [922, 333] width 149 height 58
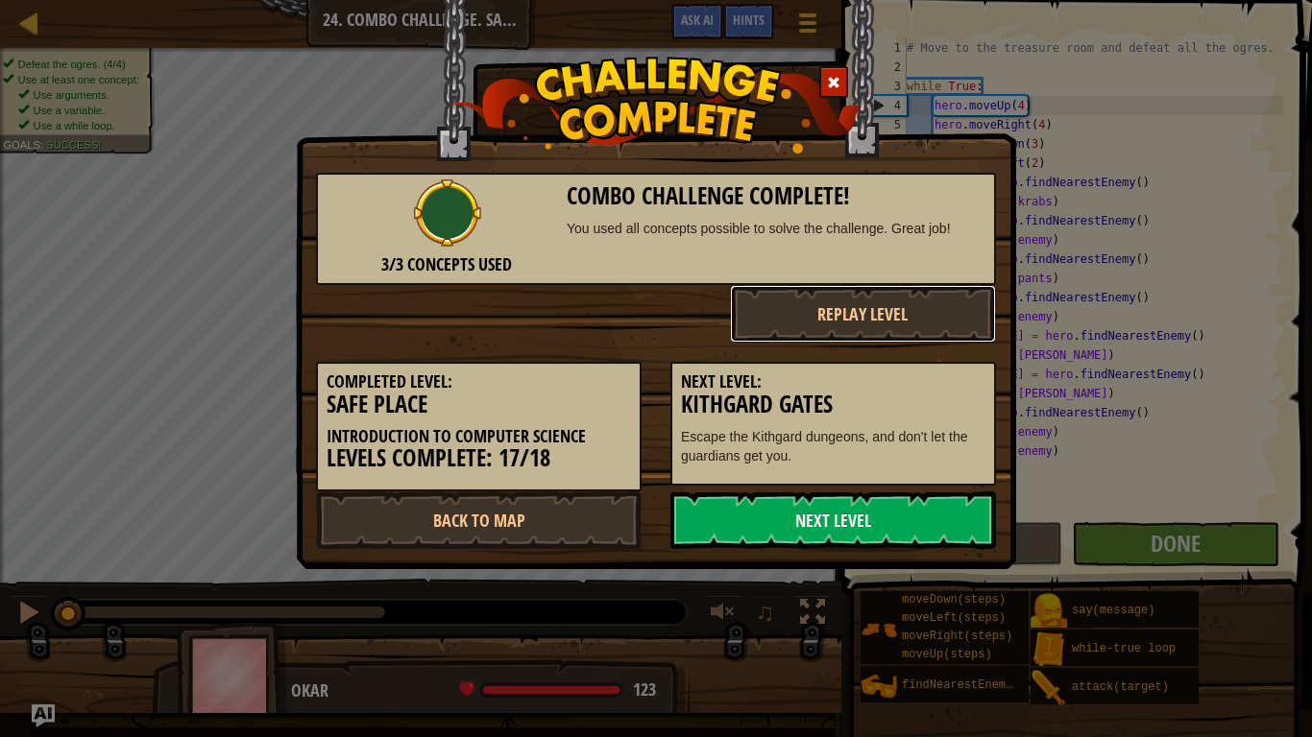
click at [956, 335] on button "Replay Level" at bounding box center [863, 314] width 267 height 58
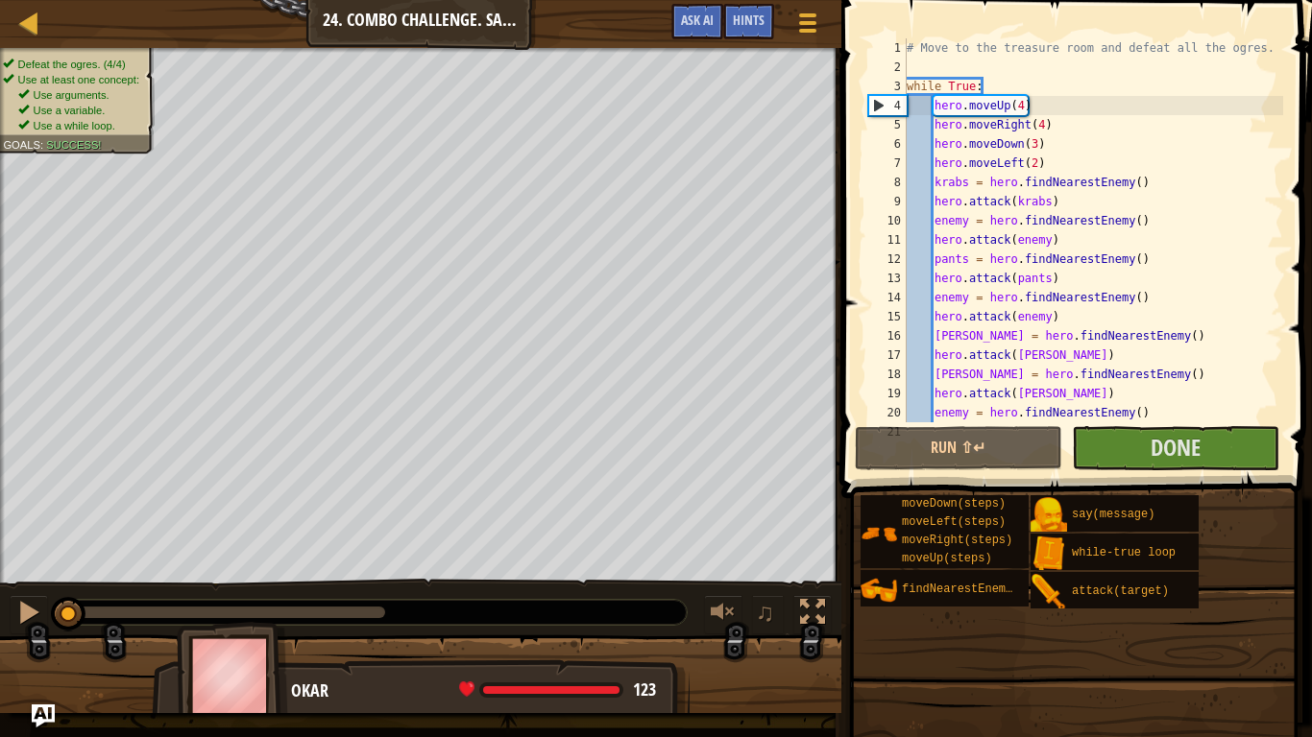
click at [1141, 432] on div "# Move to the treasure room and defeat all the ogres. while True : hero . moveU…" at bounding box center [1143, 249] width 480 height 423
type textarea "hero.attack(enemy)"
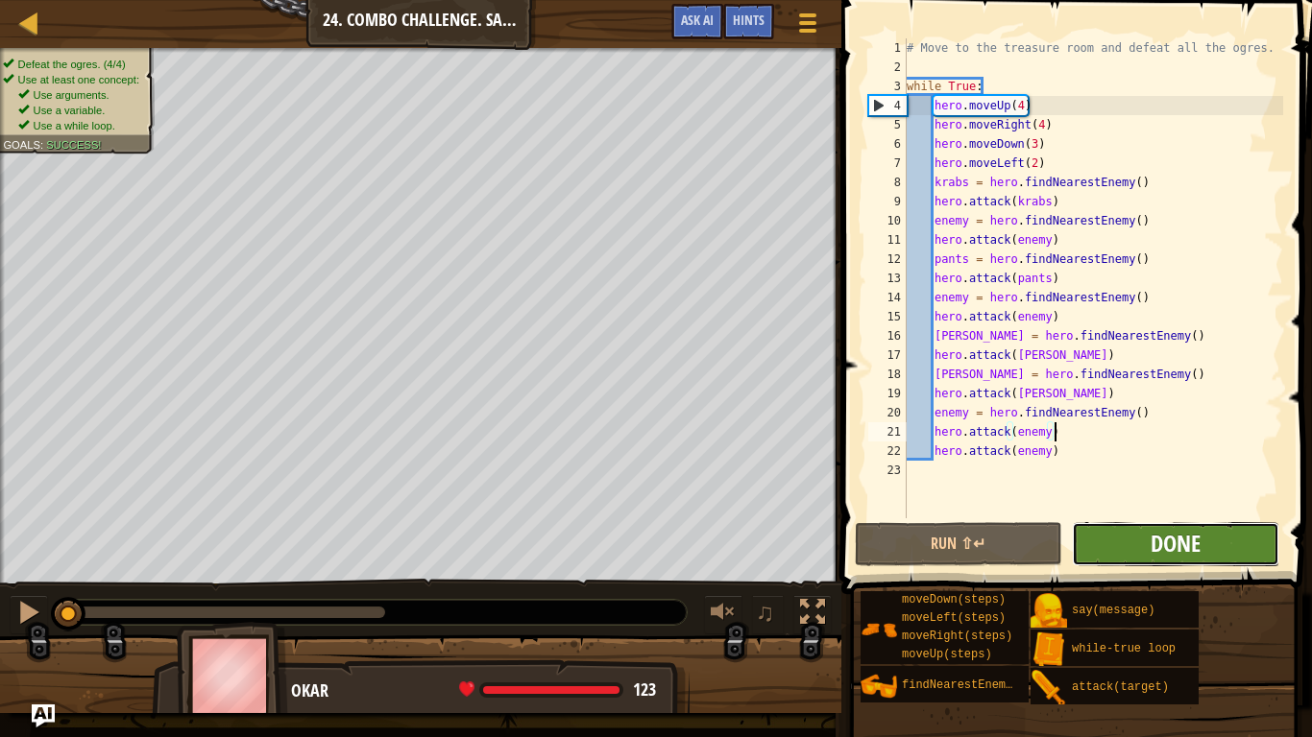
click at [1154, 543] on span "Done" at bounding box center [1175, 543] width 50 height 31
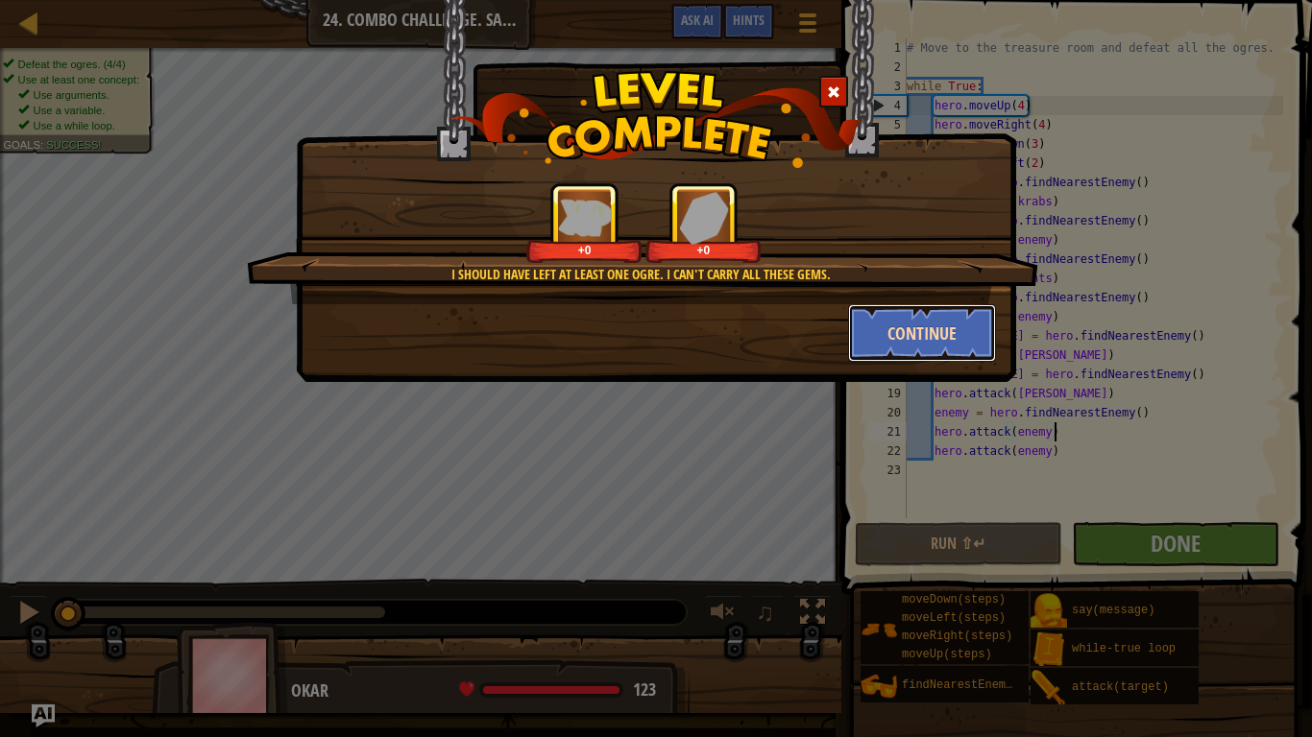
click at [877, 347] on button "Continue" at bounding box center [922, 333] width 149 height 58
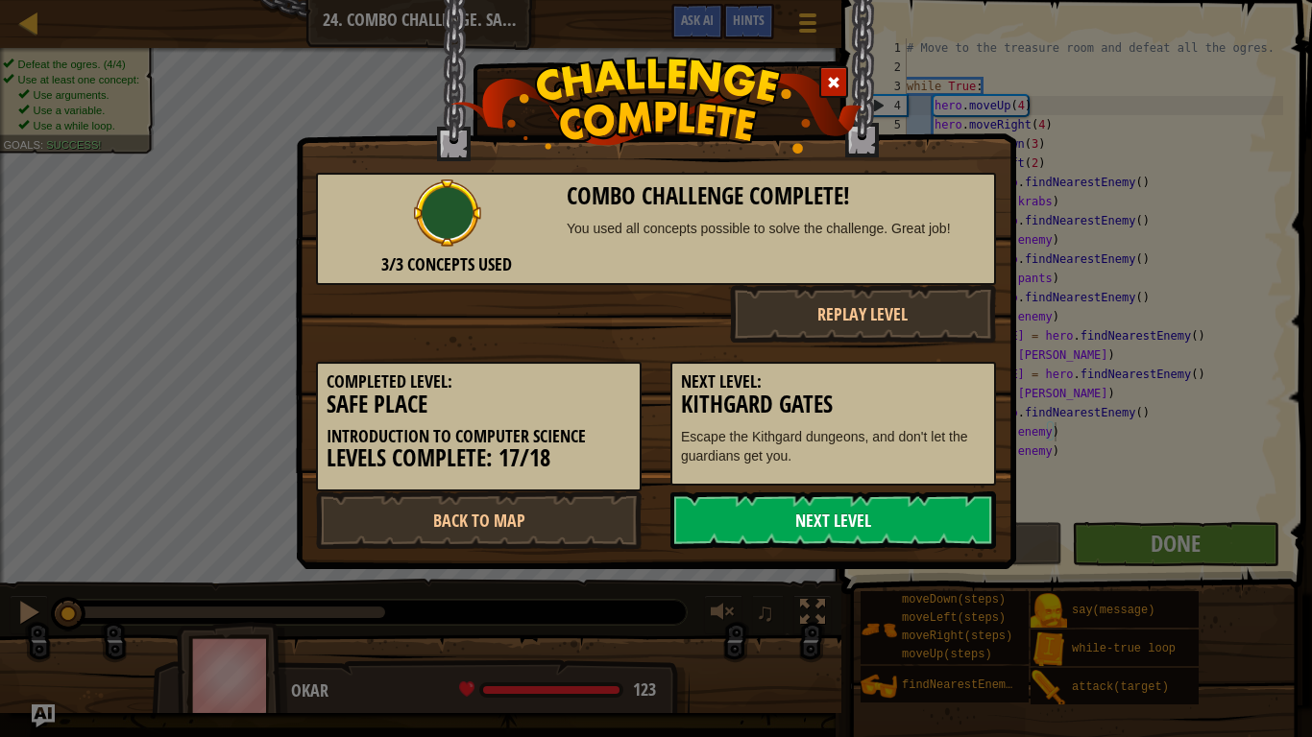
click at [837, 530] on link "Next Level" at bounding box center [833, 521] width 326 height 58
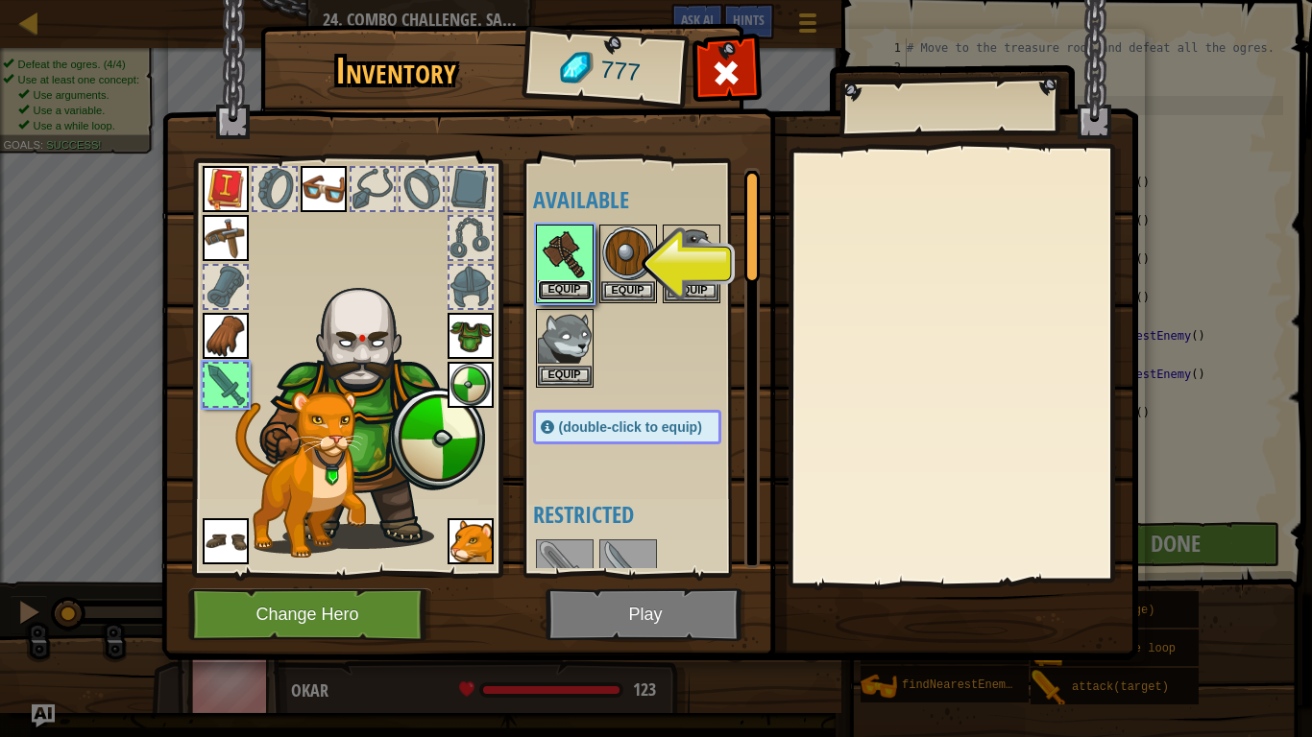
click at [546, 284] on button "Equip" at bounding box center [565, 290] width 54 height 20
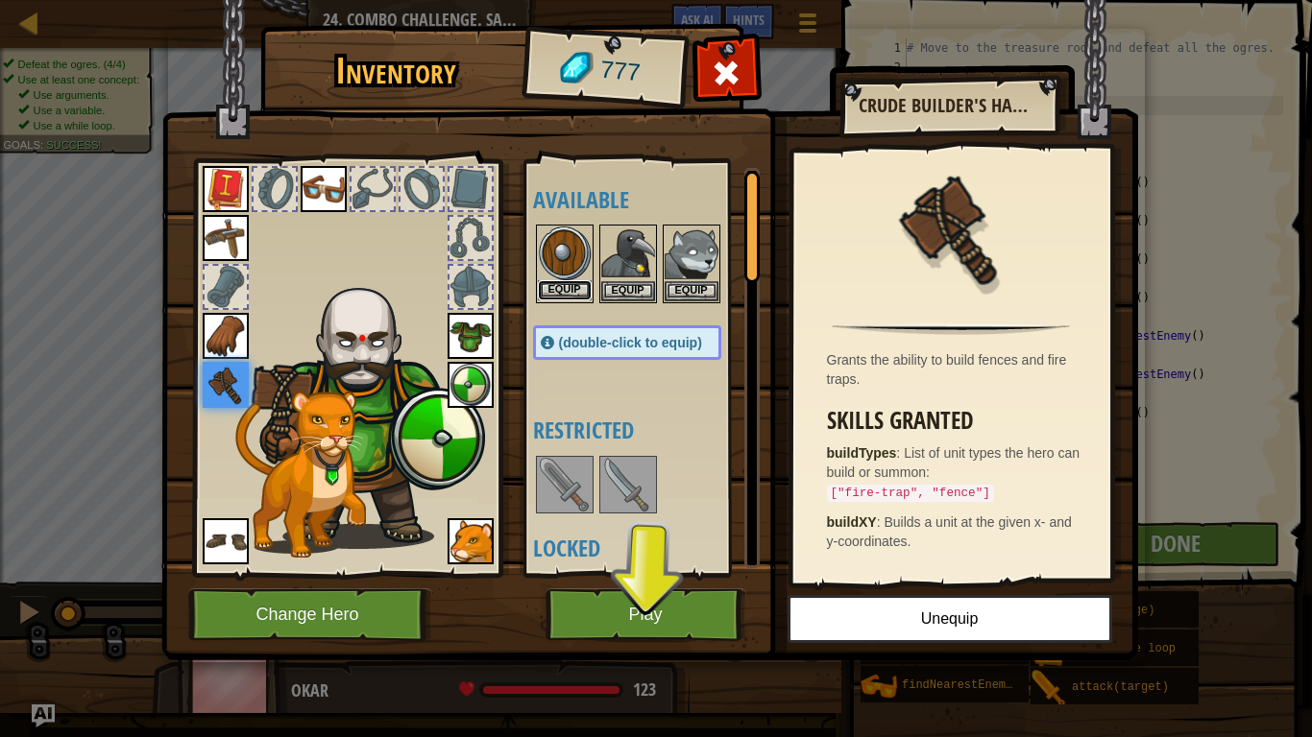
click at [578, 289] on button "Equip" at bounding box center [565, 290] width 54 height 20
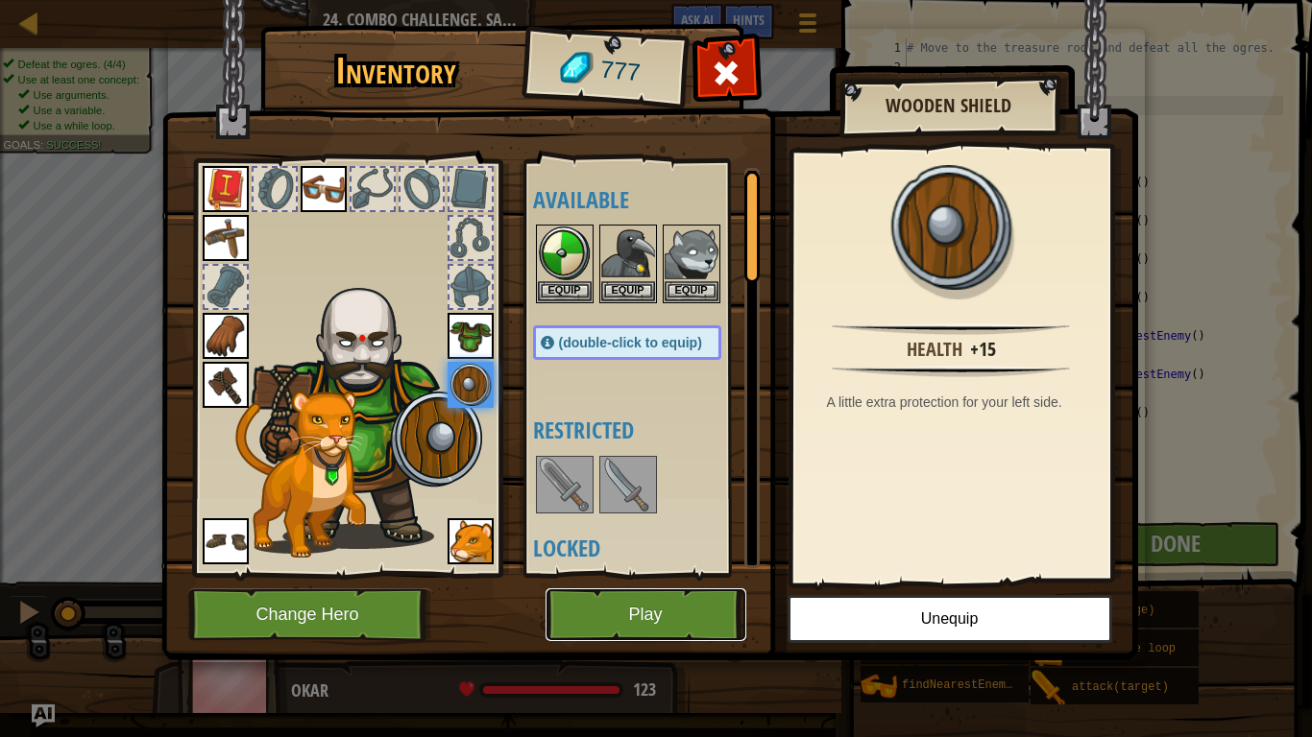
click at [691, 604] on button "Play" at bounding box center [645, 615] width 201 height 53
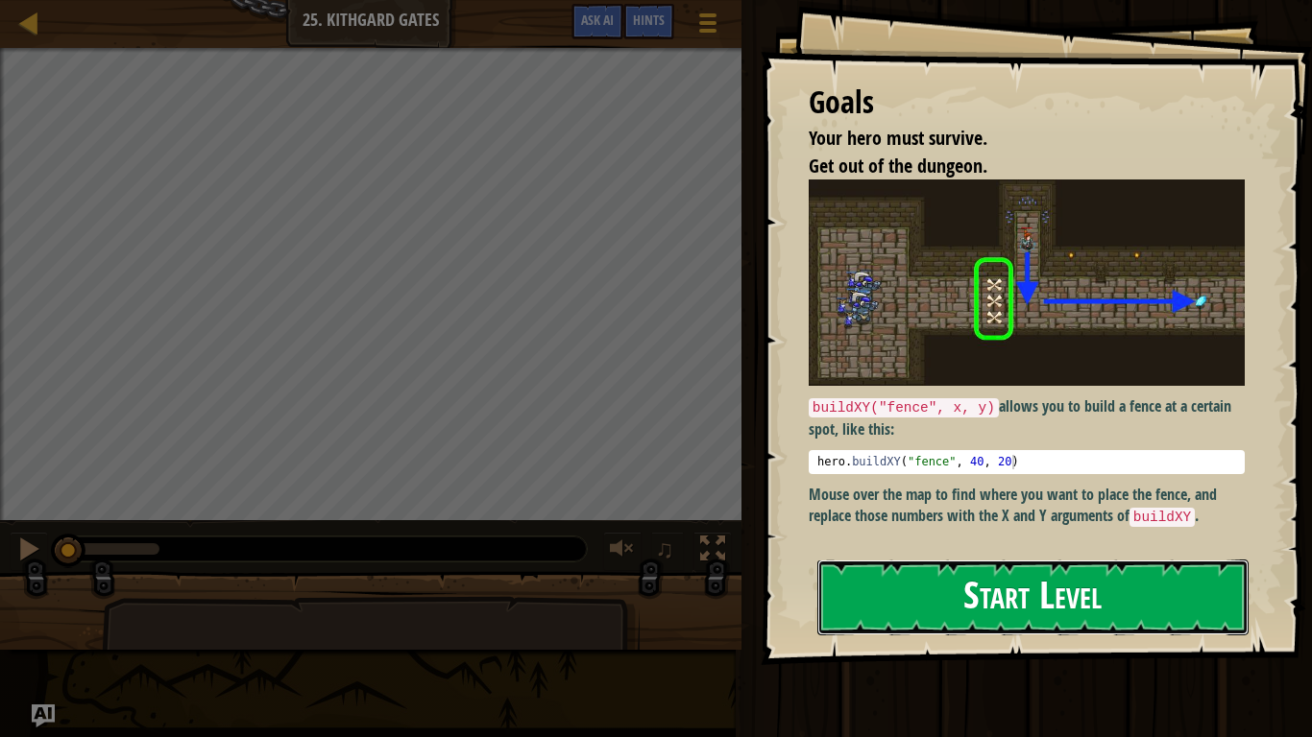
click at [932, 585] on button "Start Level" at bounding box center [1032, 598] width 431 height 76
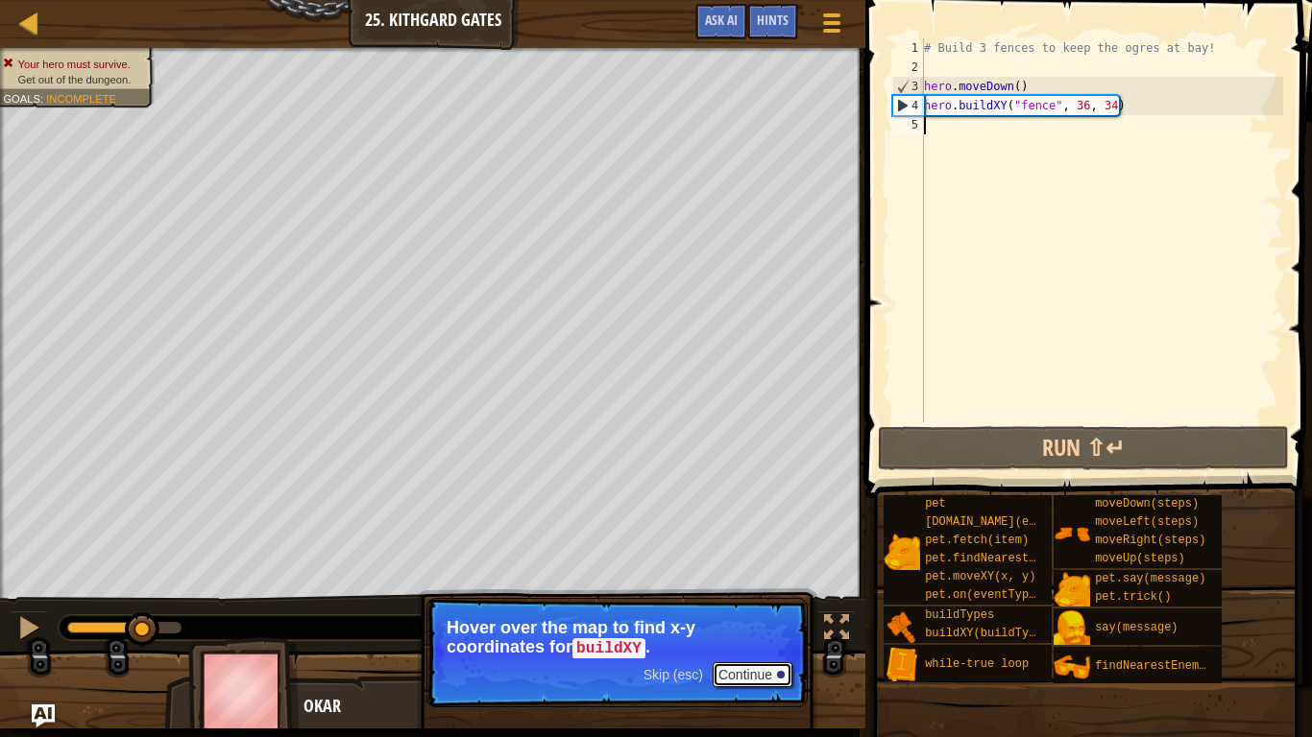
click at [771, 675] on button "Continue" at bounding box center [753, 675] width 80 height 25
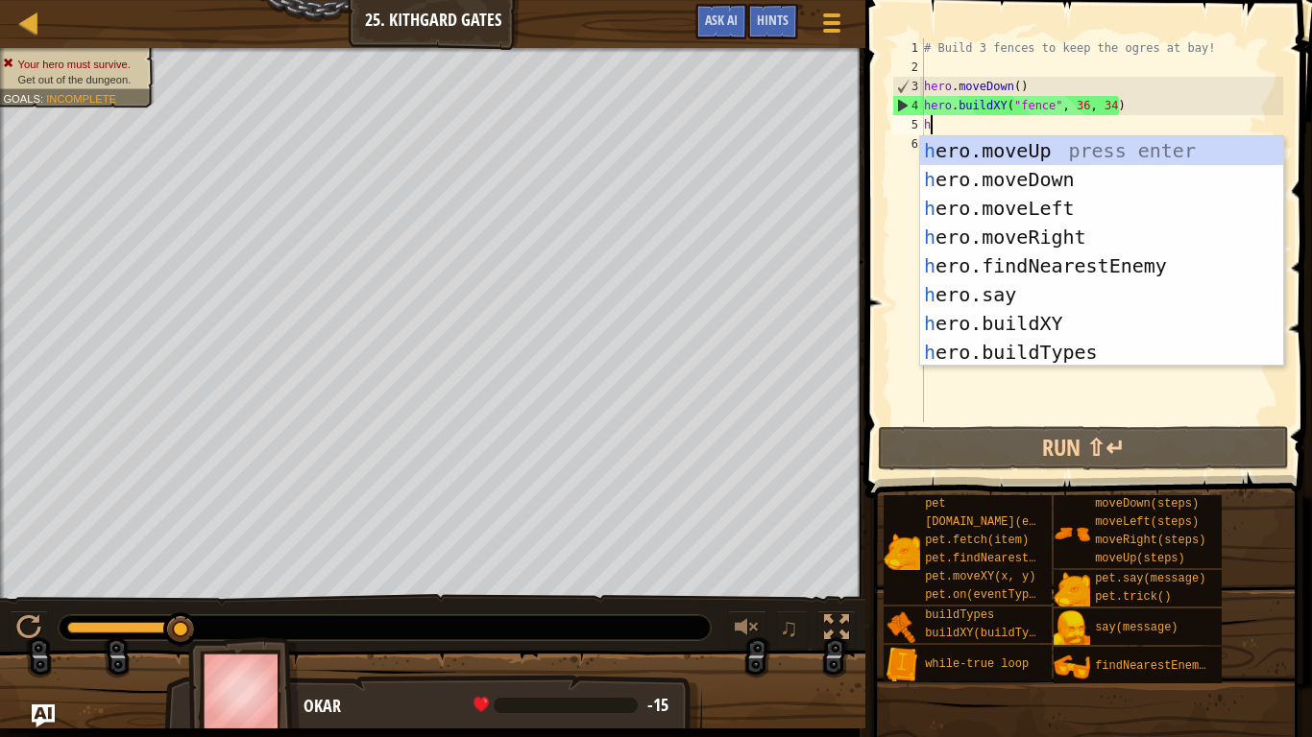
scroll to position [9, 1]
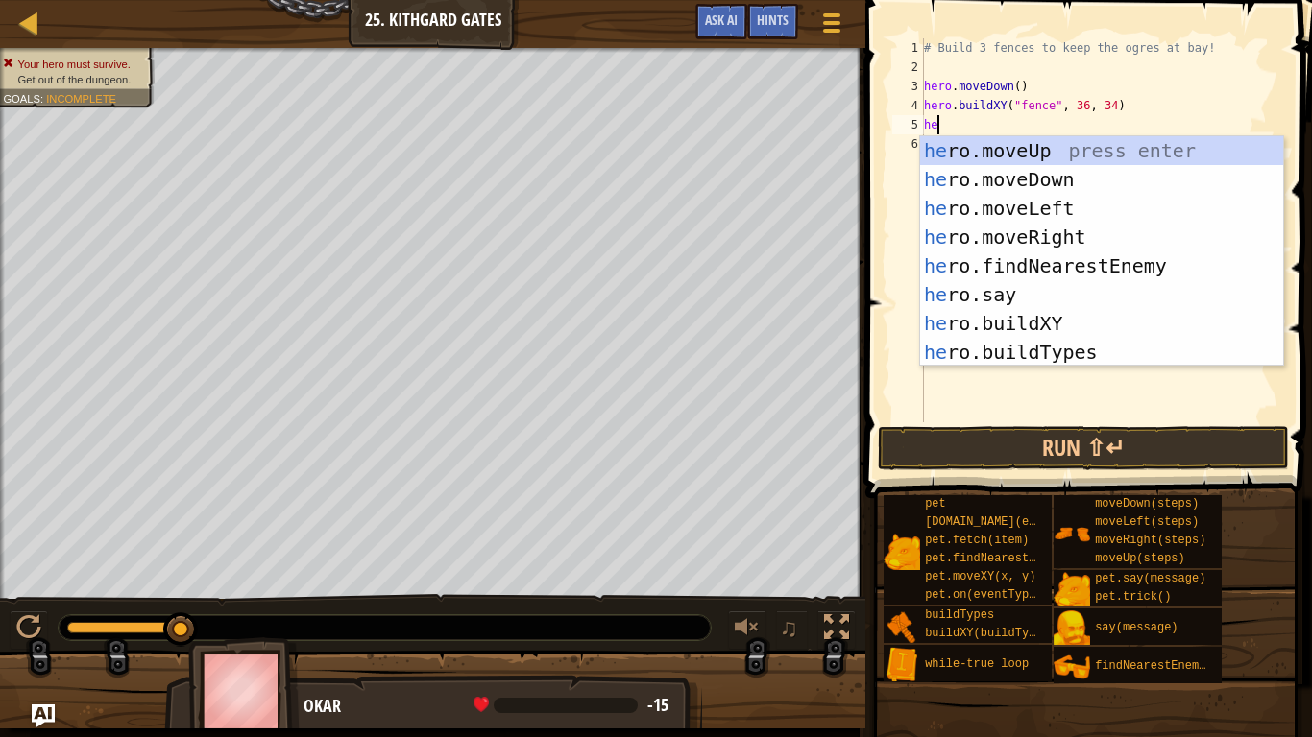
click at [1094, 327] on div "he ro.moveUp press enter he ro.moveDown press enter he ro.moveLeft press enter …" at bounding box center [1101, 280] width 363 height 288
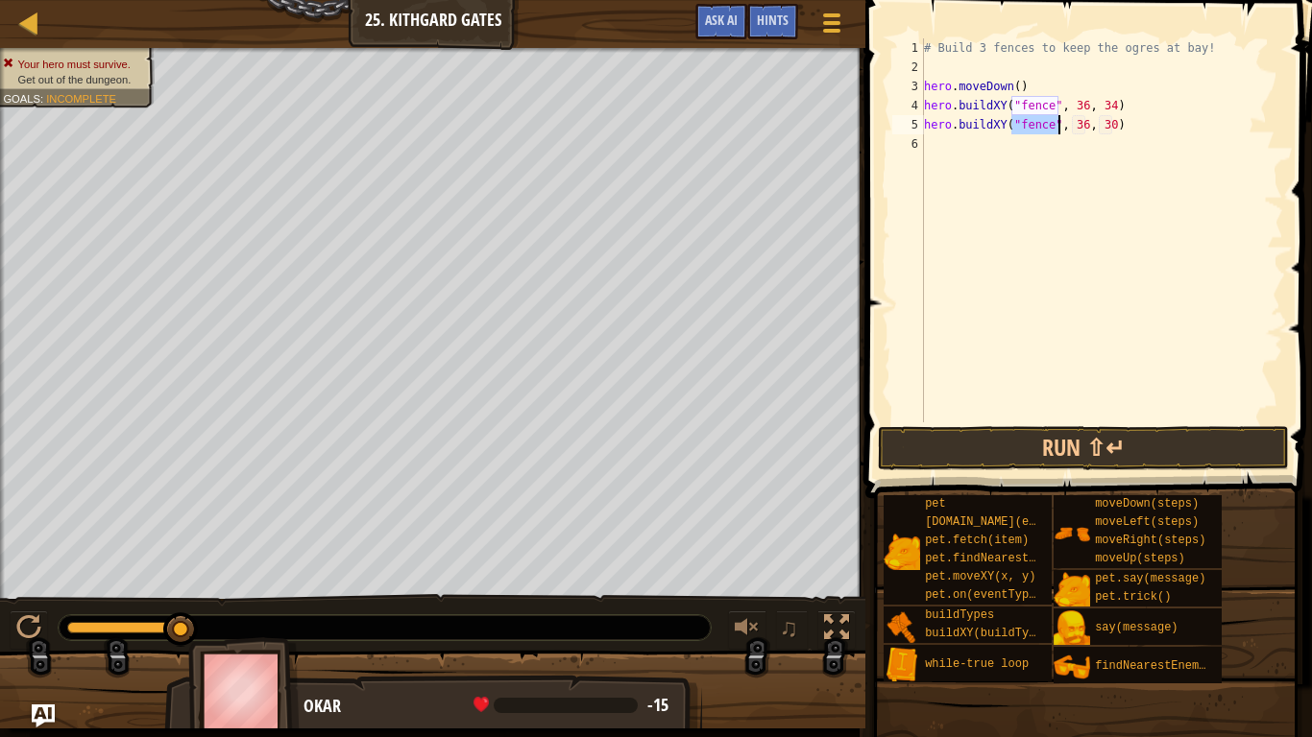
click at [1114, 128] on div "# Build 3 fences to keep the ogres at bay! hero . moveDown ( ) hero . buildXY (…" at bounding box center [1101, 249] width 363 height 423
click at [1088, 124] on div "# Build 3 fences to keep the ogres at bay! hero . moveDown ( ) hero . buildXY (…" at bounding box center [1101, 249] width 363 height 423
click at [1119, 121] on div "# Build 3 fences to keep the ogres at bay! hero . moveDown ( ) hero . buildXY (…" at bounding box center [1101, 249] width 363 height 423
click at [1120, 122] on div "# Build 3 fences to keep the ogres at bay! hero . moveDown ( ) hero . buildXY (…" at bounding box center [1101, 249] width 363 height 423
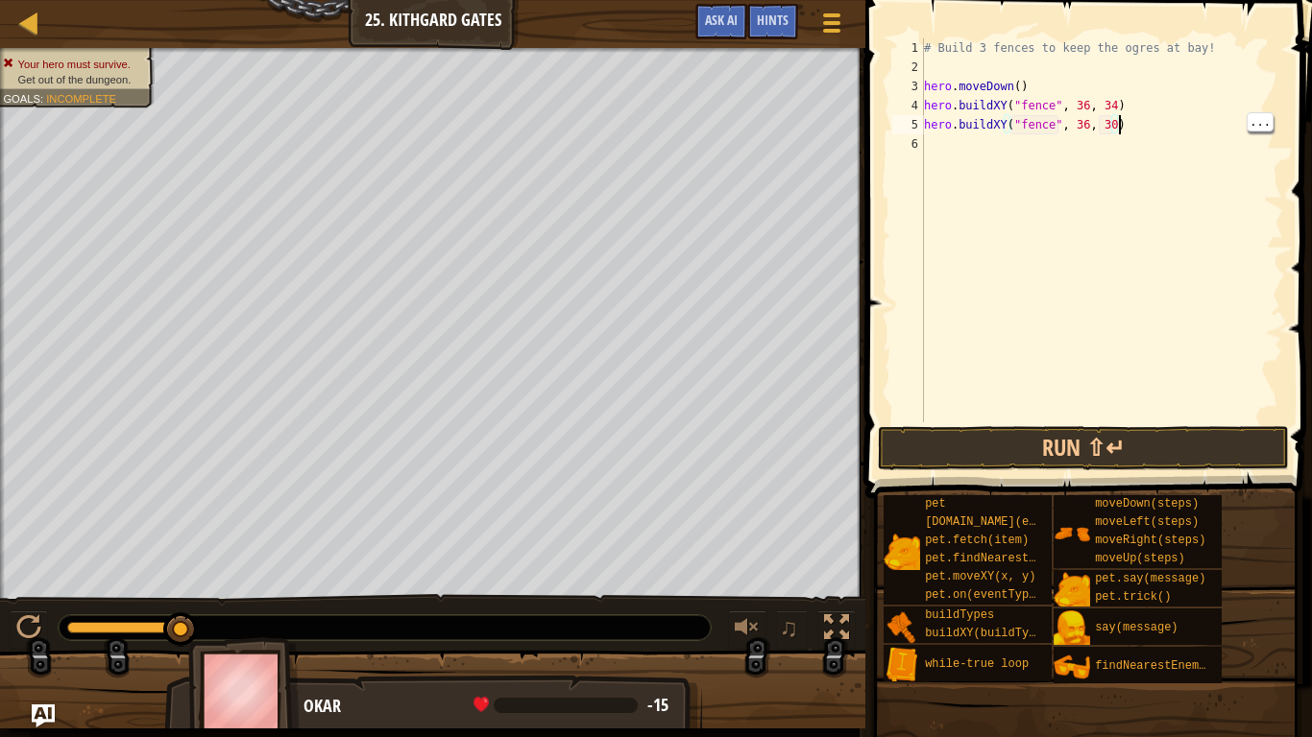
click at [1110, 131] on div "# Build 3 fences to keep the ogres at bay! hero . moveDown ( ) hero . buildXY (…" at bounding box center [1101, 249] width 363 height 423
type textarea "hero.buildXY("fence", 36, 31)"
click at [1129, 462] on button "Run ⇧↵" at bounding box center [1083, 448] width 411 height 44
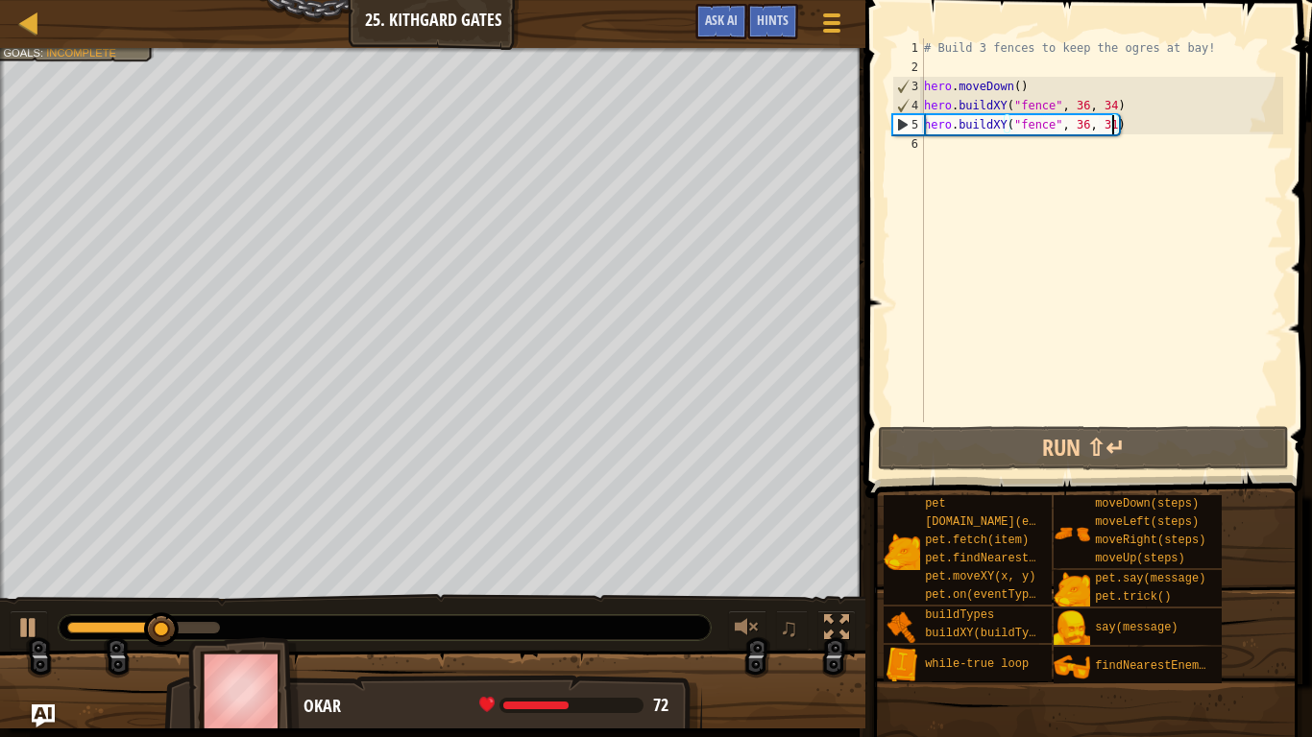
click at [1039, 153] on div "# Build 3 fences to keep the ogres at bay! hero . moveDown ( ) hero . buildXY (…" at bounding box center [1101, 249] width 363 height 423
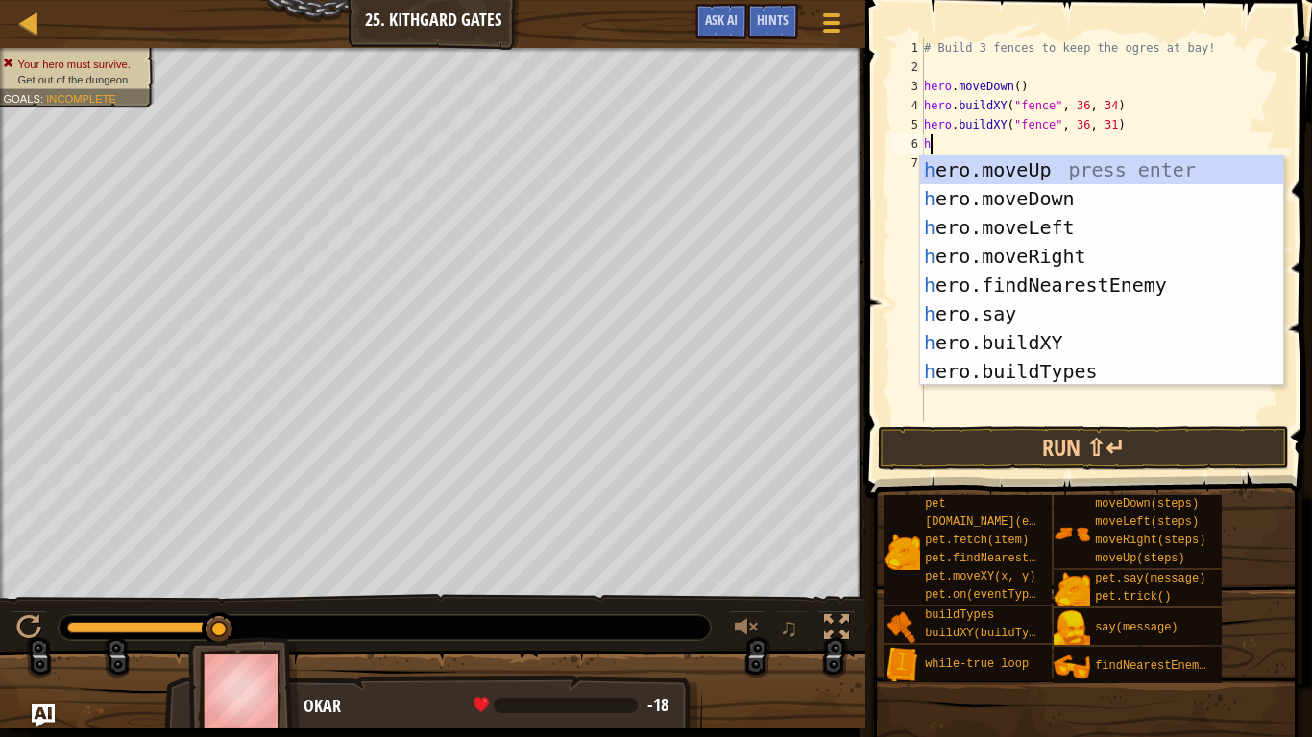
click at [1073, 350] on div "h ero.moveUp press enter h ero.moveDown press enter h ero.moveLeft press enter …" at bounding box center [1101, 300] width 363 height 288
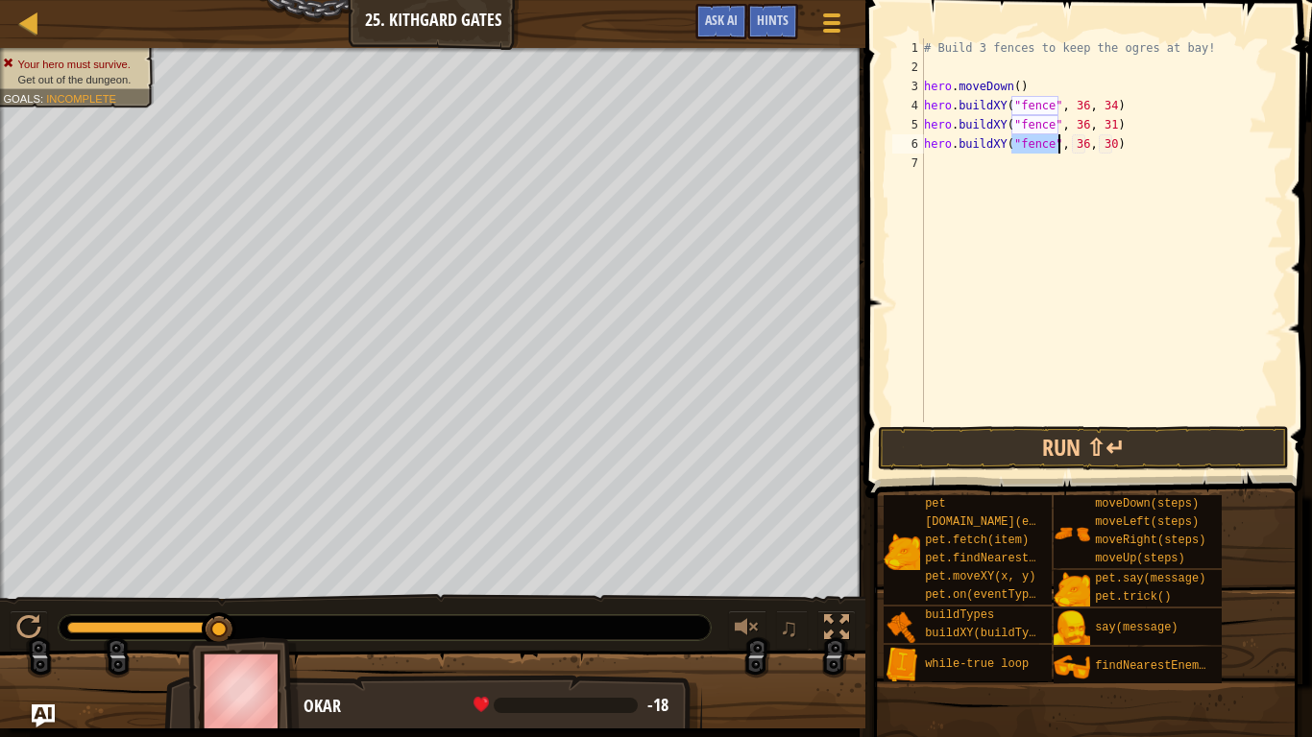
click at [1087, 141] on div "# Build 3 fences to keep the ogres at bay! hero . moveDown ( ) hero . buildXY (…" at bounding box center [1101, 249] width 363 height 423
click at [1117, 144] on div "# Build 3 fences to keep the ogres at bay! hero . moveDown ( ) hero . buildXY (…" at bounding box center [1101, 249] width 363 height 423
click at [1112, 137] on div "# Build 3 fences to keep the ogres at bay! hero . moveDown ( ) hero . buildXY (…" at bounding box center [1101, 249] width 363 height 423
type textarea "hero.buildXY("fence", 36, 27)"
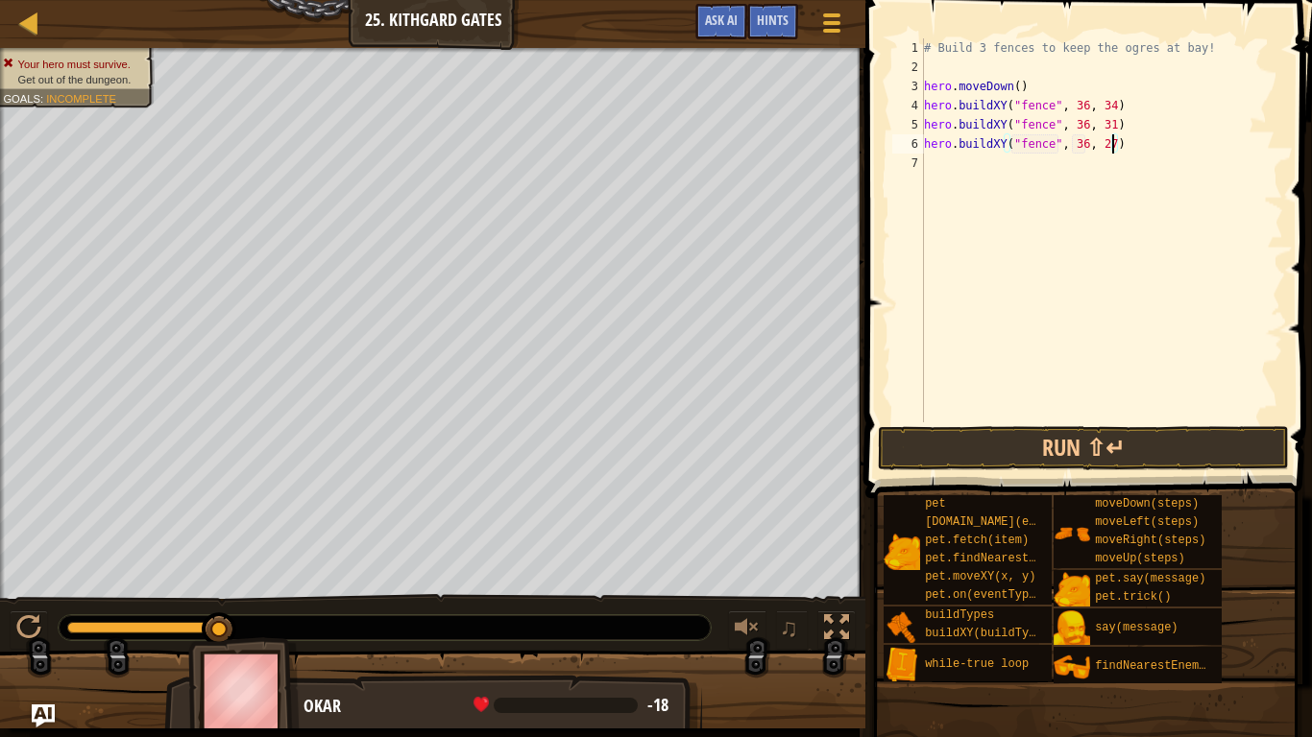
click at [1142, 152] on div "# Build 3 fences to keep the ogres at bay! hero . moveDown ( ) hero . buildXY (…" at bounding box center [1101, 249] width 363 height 423
type textarea "he"
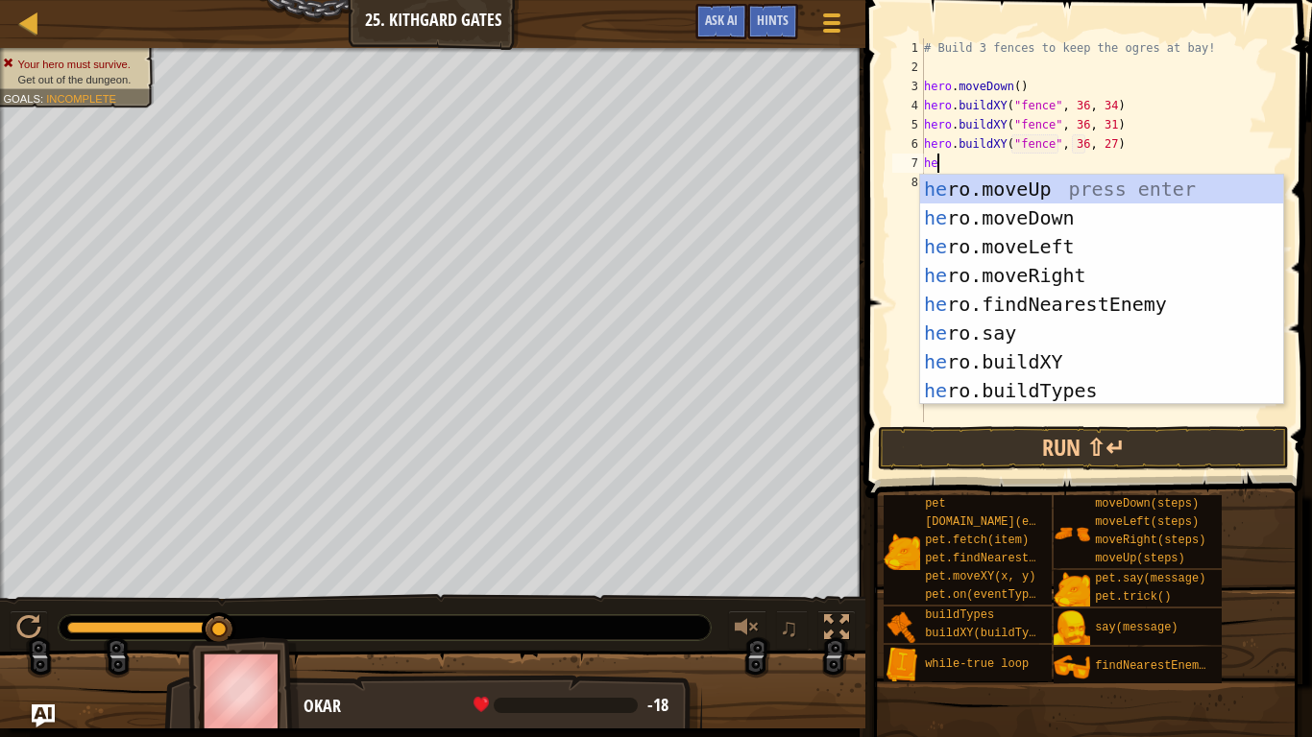
scroll to position [9, 1]
click at [1093, 276] on div "he ro.moveUp press enter he ro.moveDown press enter he ro.moveLeft press enter …" at bounding box center [1101, 319] width 363 height 288
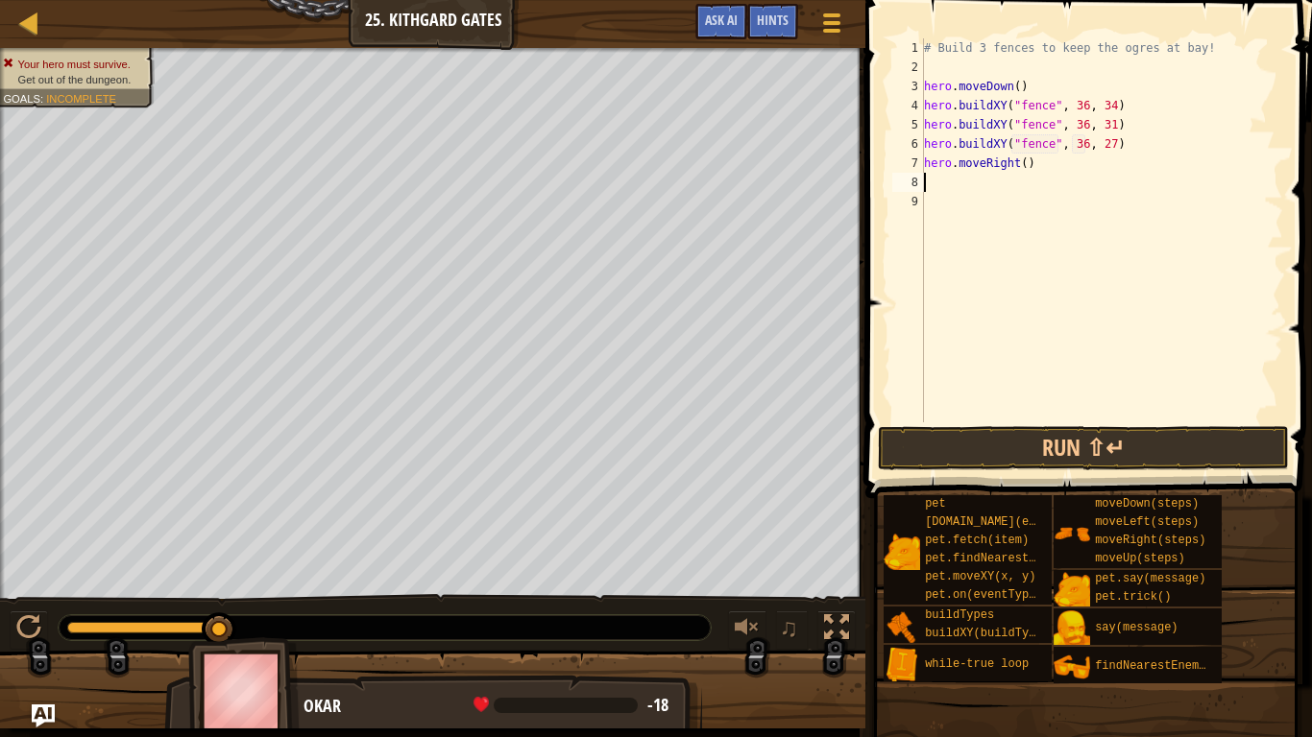
scroll to position [9, 0]
click at [1039, 163] on div "# Build 3 fences to keep the ogres at bay! hero . moveDown ( ) hero . buildXY (…" at bounding box center [1101, 249] width 363 height 423
click at [1029, 161] on div "# Build 3 fences to keep the ogres at bay! hero . moveDown ( ) hero . buildXY (…" at bounding box center [1101, 249] width 363 height 423
click at [1025, 166] on div "# Build 3 fences to keep the ogres at bay! hero . moveDown ( ) hero . buildXY (…" at bounding box center [1101, 249] width 363 height 423
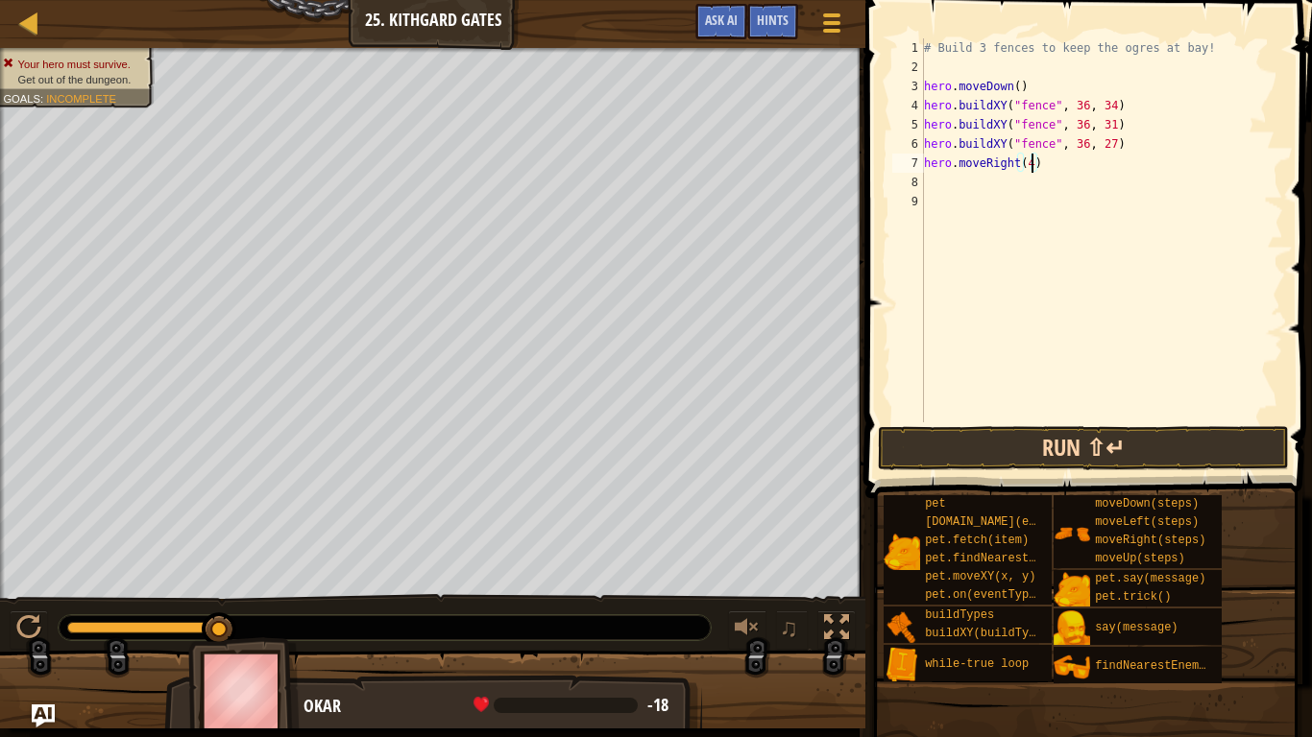
type textarea "hero.moveRight(4)"
click at [1145, 443] on button "Run ⇧↵" at bounding box center [1083, 448] width 411 height 44
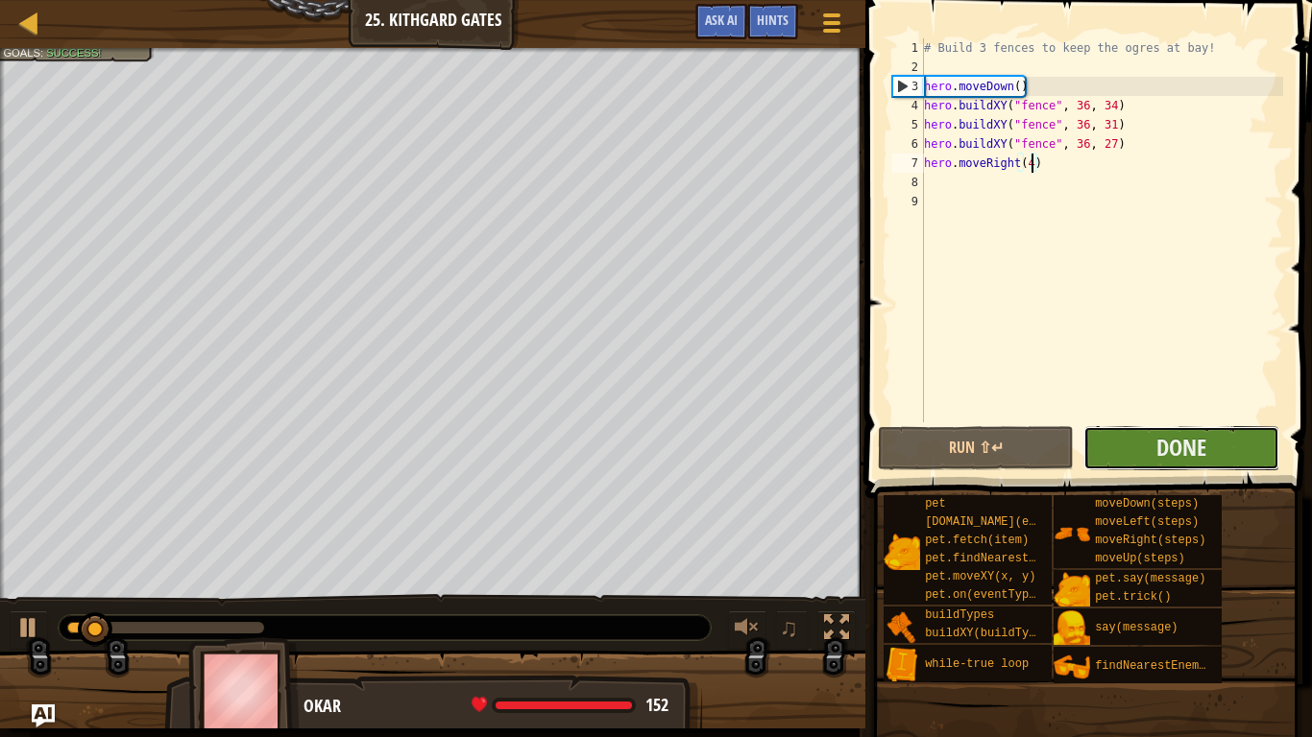
click at [1233, 458] on button "Done" at bounding box center [1181, 448] width 196 height 44
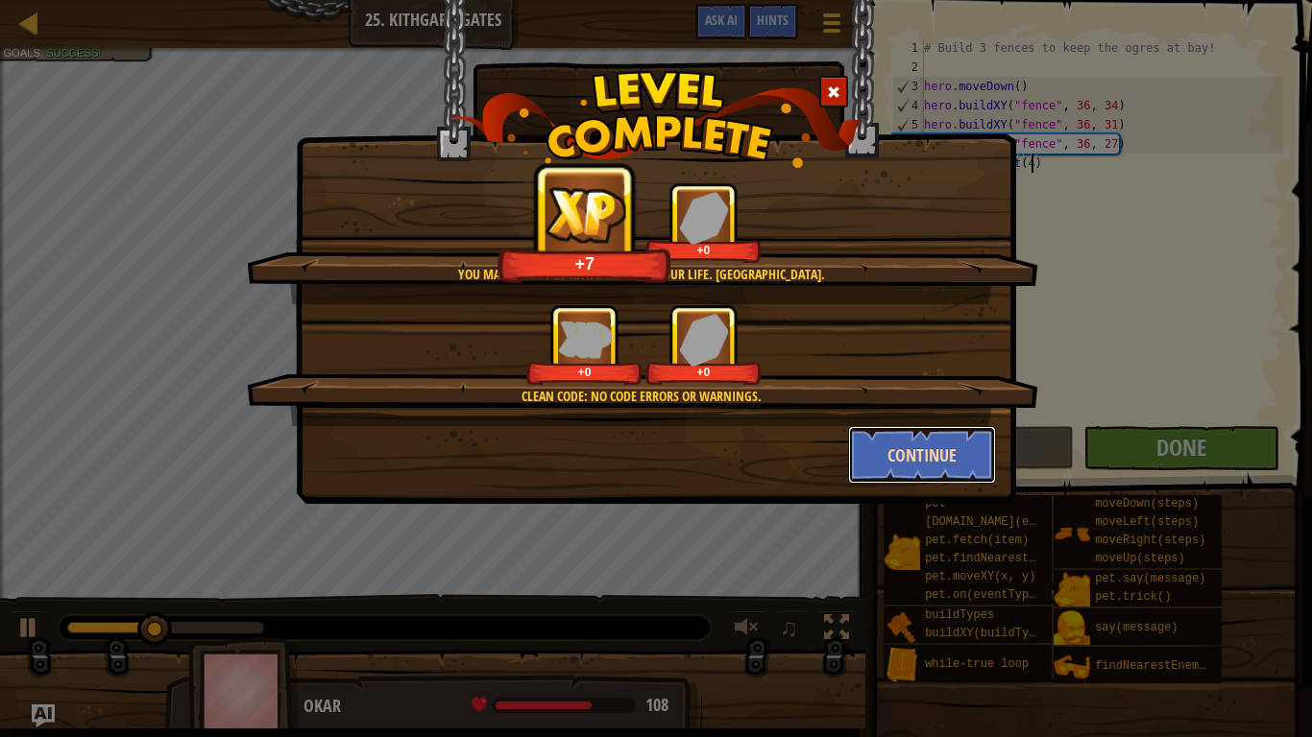
click at [961, 455] on button "Continue" at bounding box center [922, 455] width 149 height 58
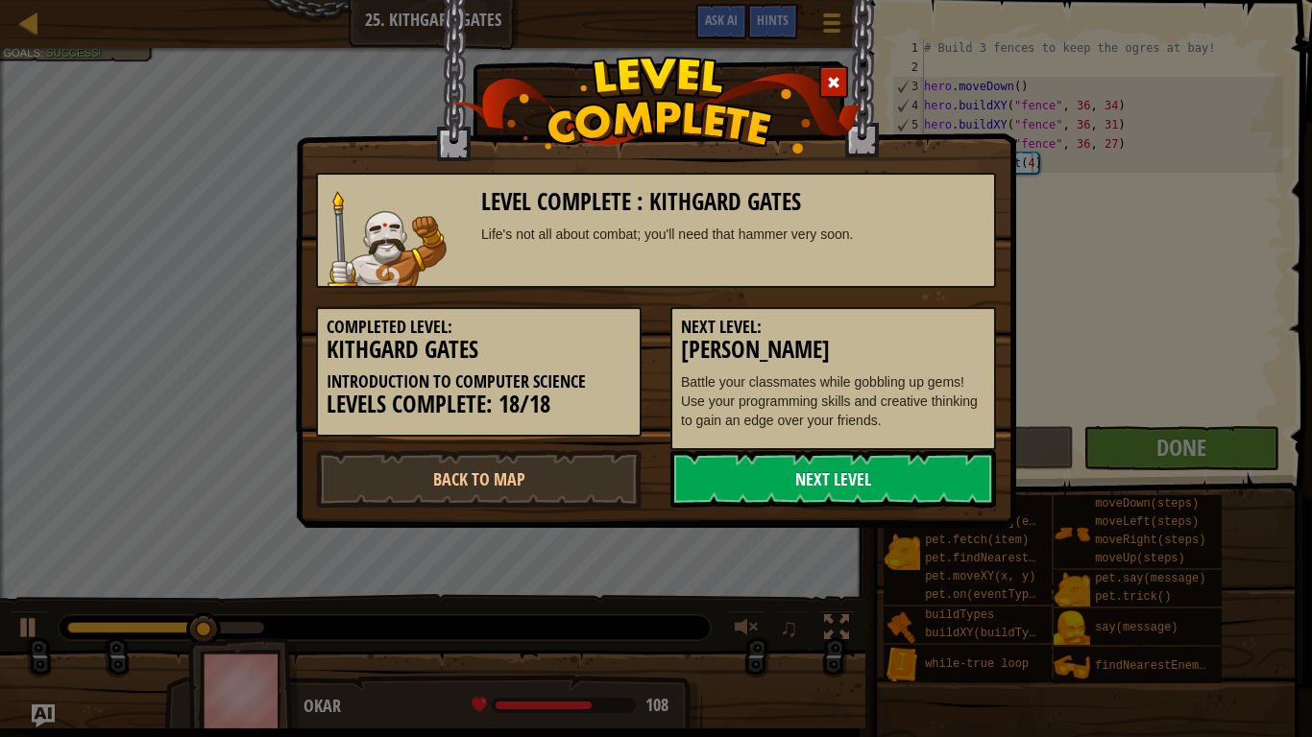
click at [918, 481] on link "Next Level" at bounding box center [833, 479] width 326 height 58
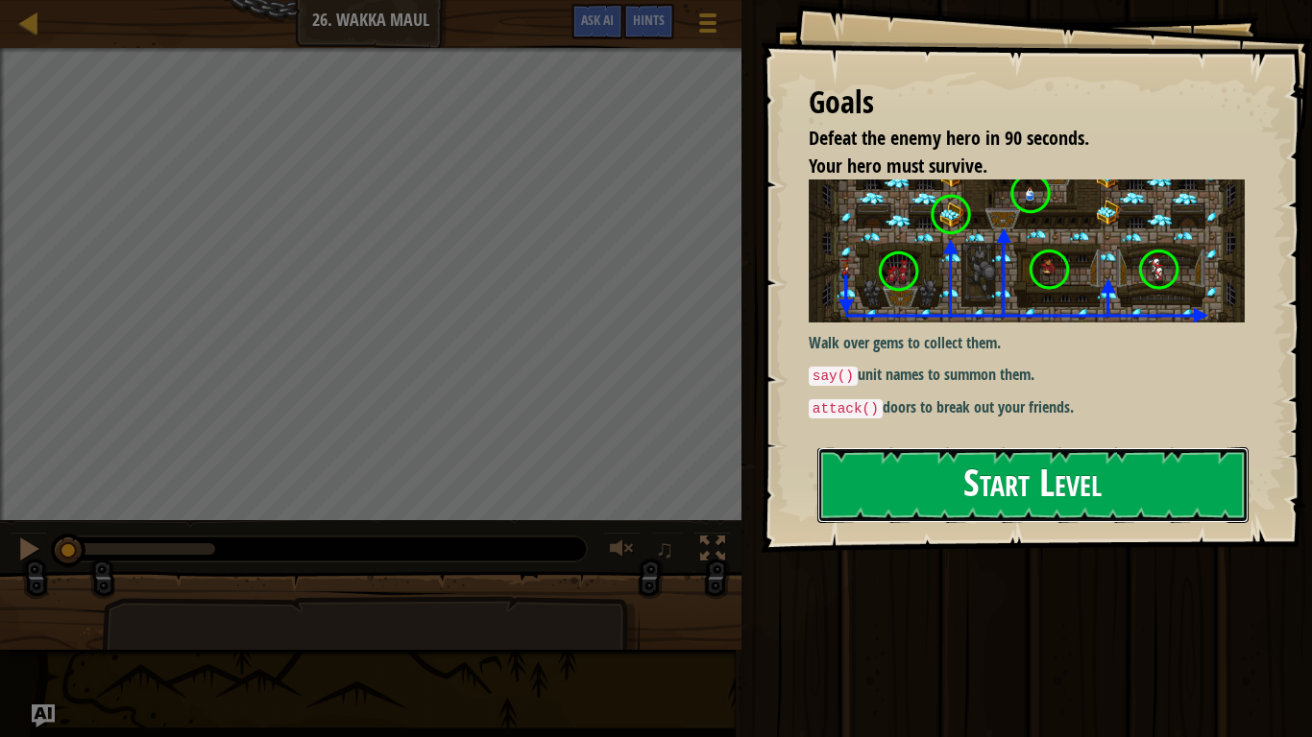
click at [1179, 495] on button "Start Level" at bounding box center [1032, 485] width 431 height 76
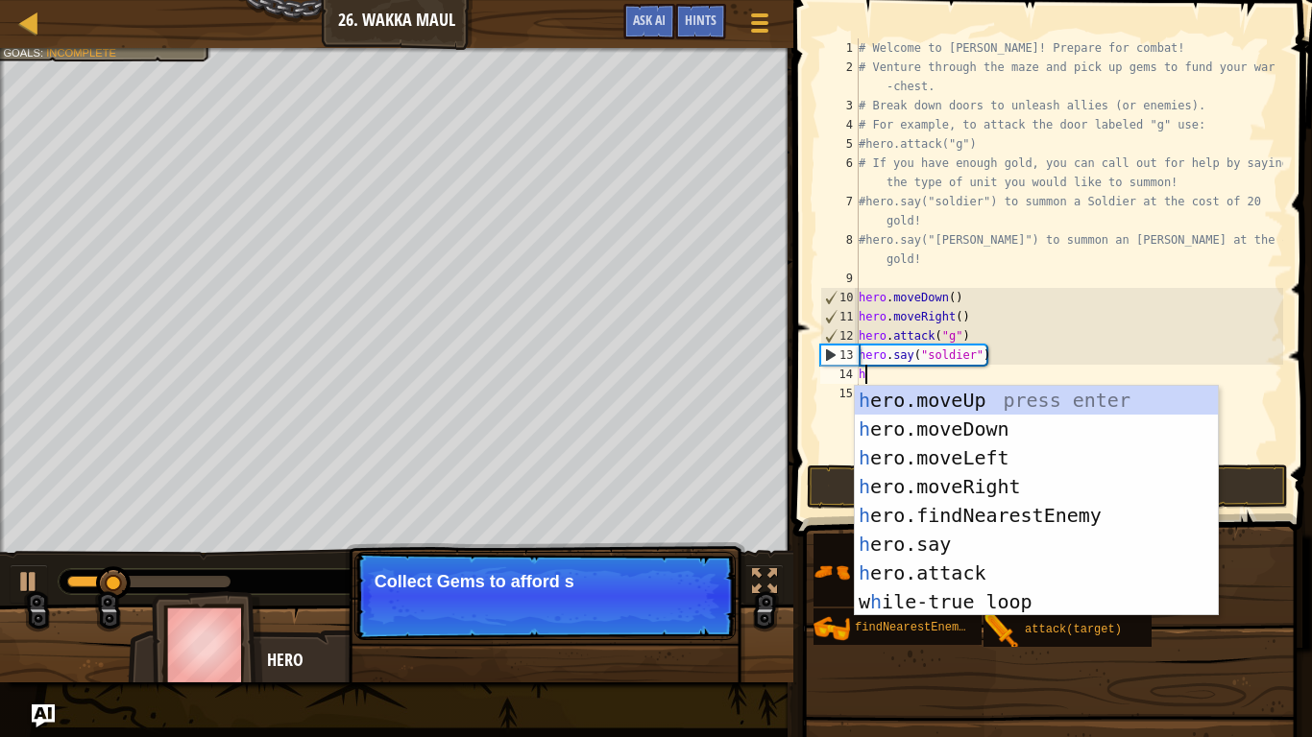
scroll to position [9, 1]
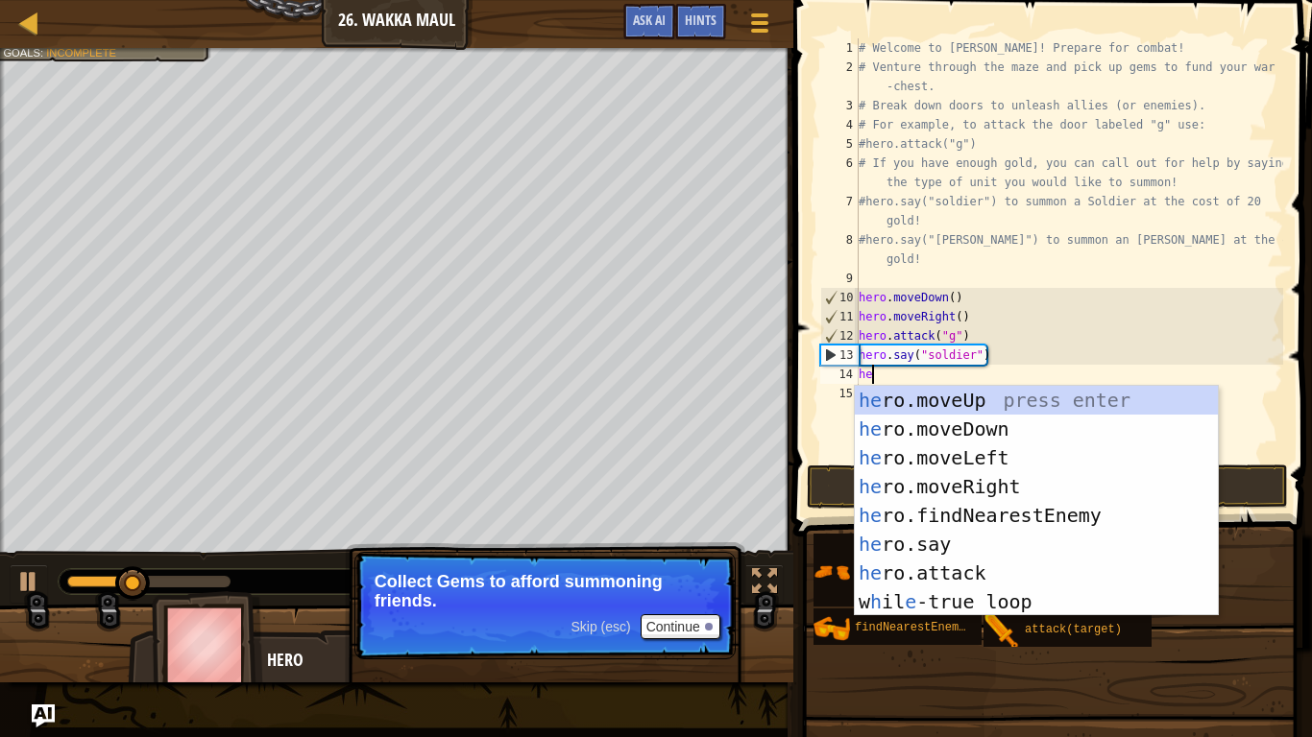
type textarea "he"
click at [699, 635] on p "Skip (esc) Continue Collect Gems to afford summoning friends." at bounding box center [544, 606] width 381 height 108
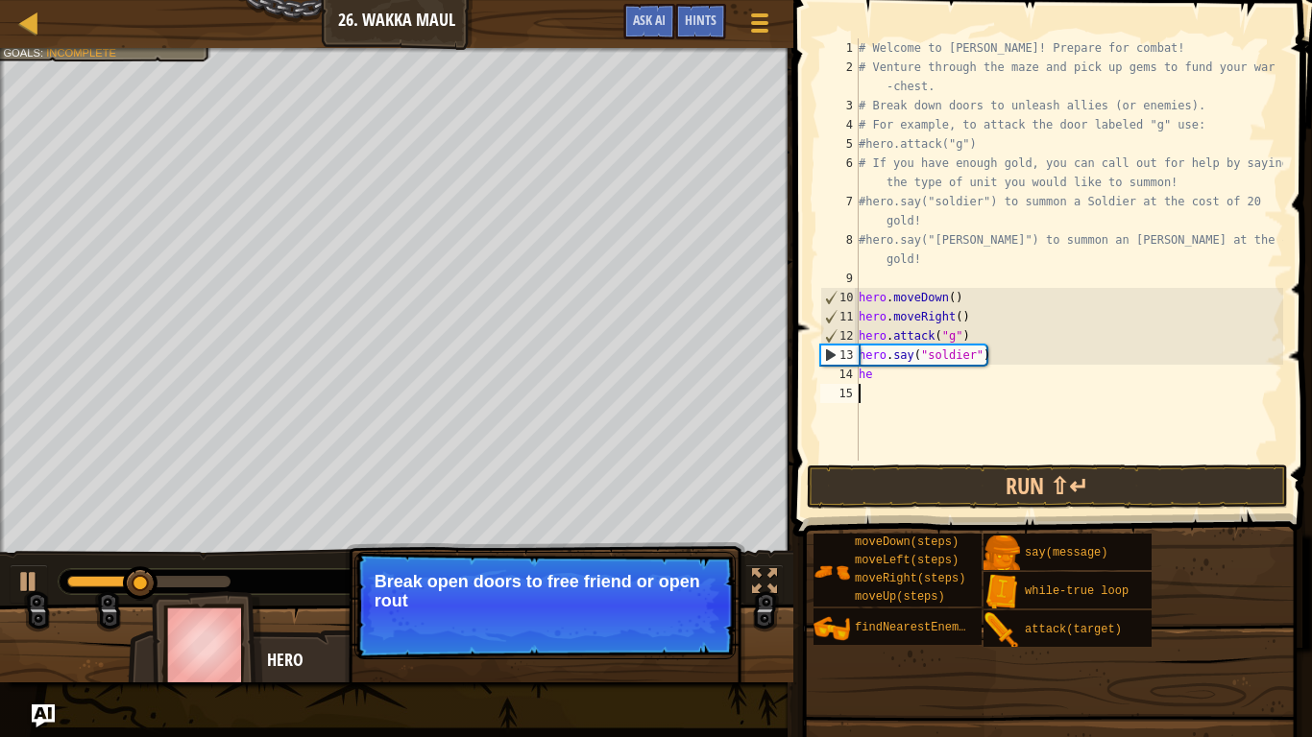
scroll to position [9, 0]
type textarea "he"
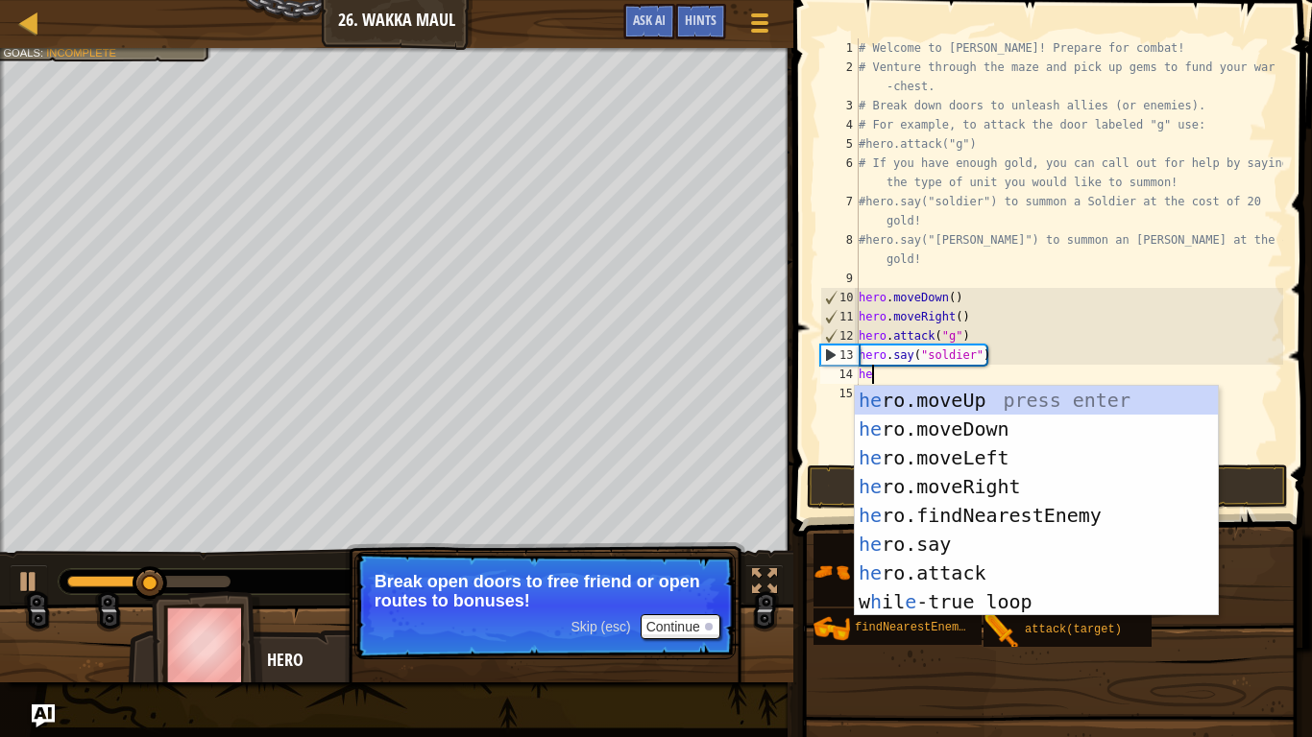
click at [1034, 492] on div "he ro.moveUp press enter he ro.moveDown press enter he ro.moveLeft press enter …" at bounding box center [1036, 530] width 363 height 288
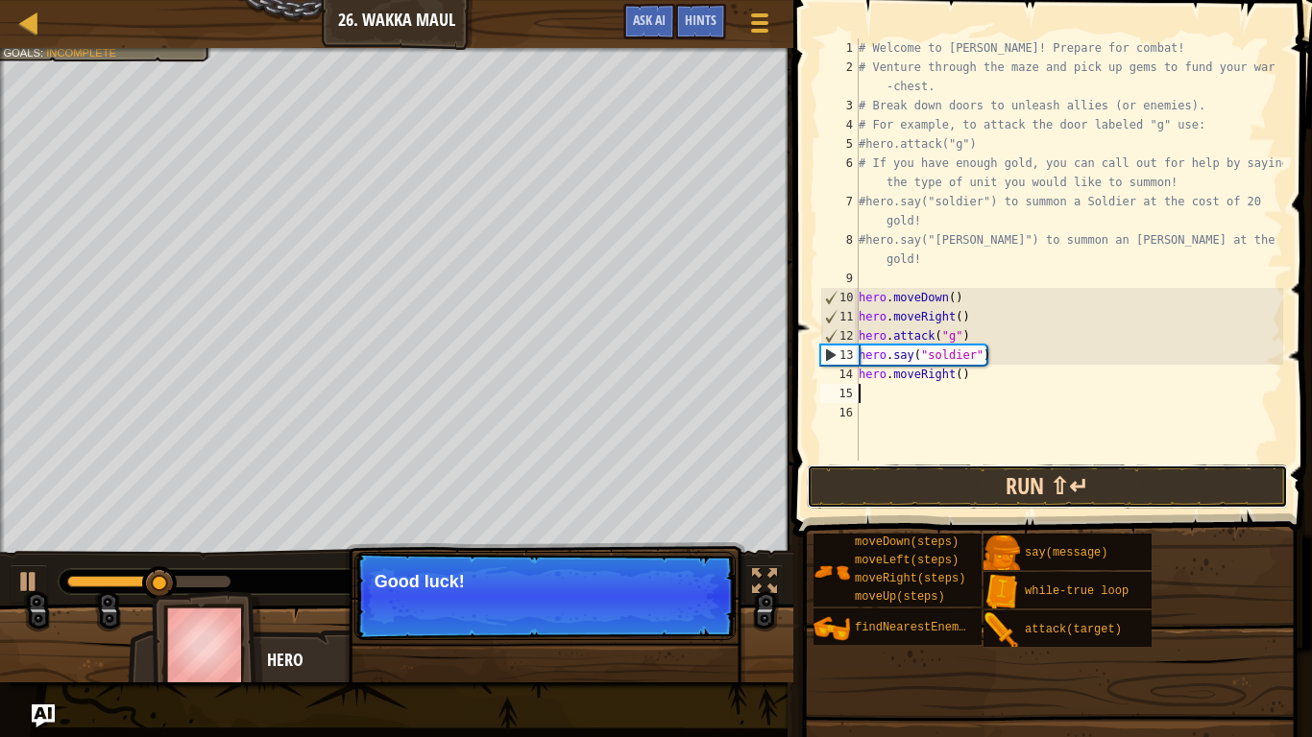
click at [1054, 497] on button "Run ⇧↵" at bounding box center [1047, 487] width 481 height 44
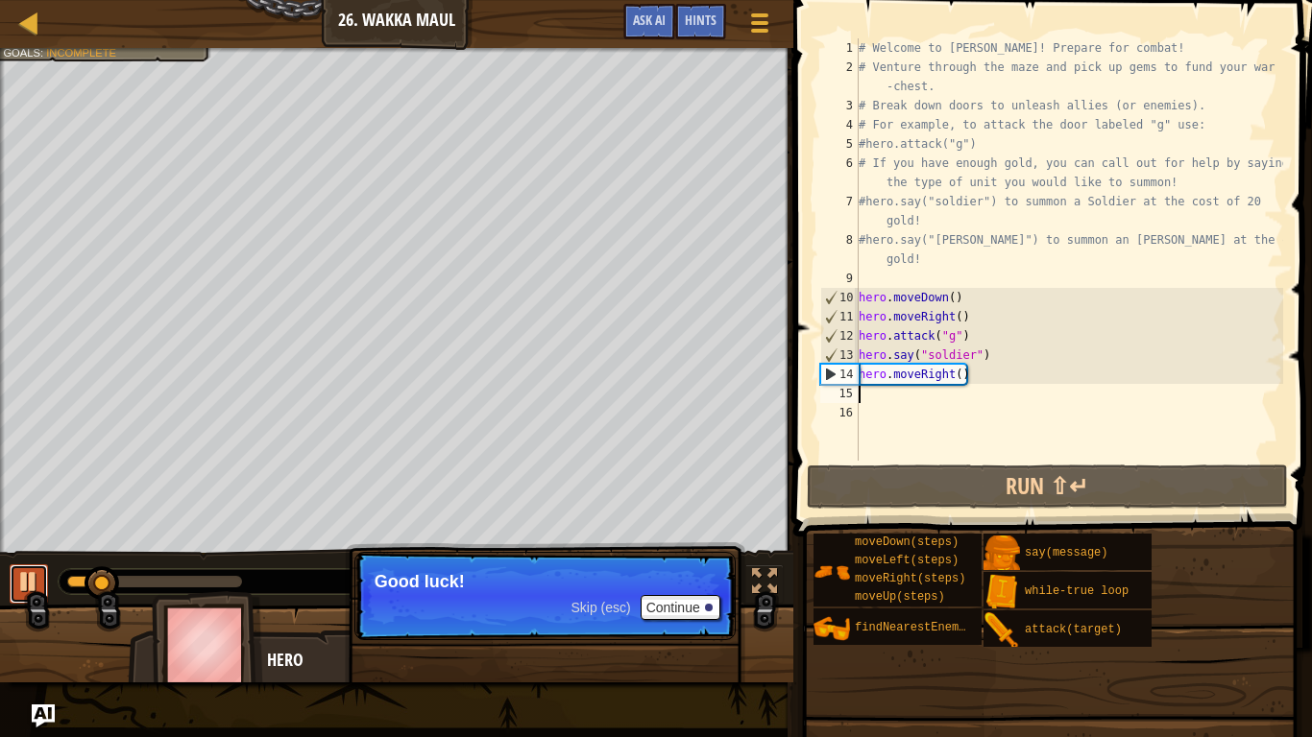
click at [25, 588] on div at bounding box center [28, 581] width 25 height 25
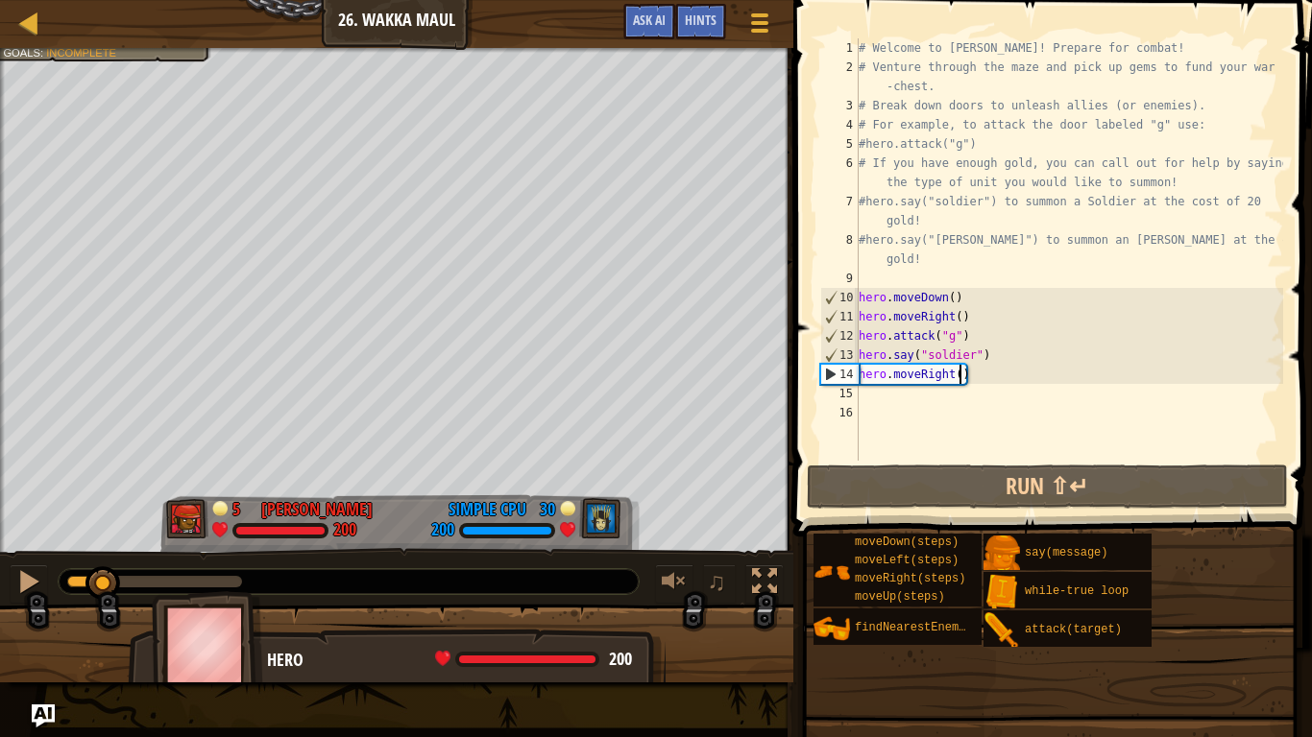
click at [961, 377] on div "# Welcome to Wakka Maul! Prepare for combat! # Venture through the maze and pic…" at bounding box center [1069, 268] width 428 height 461
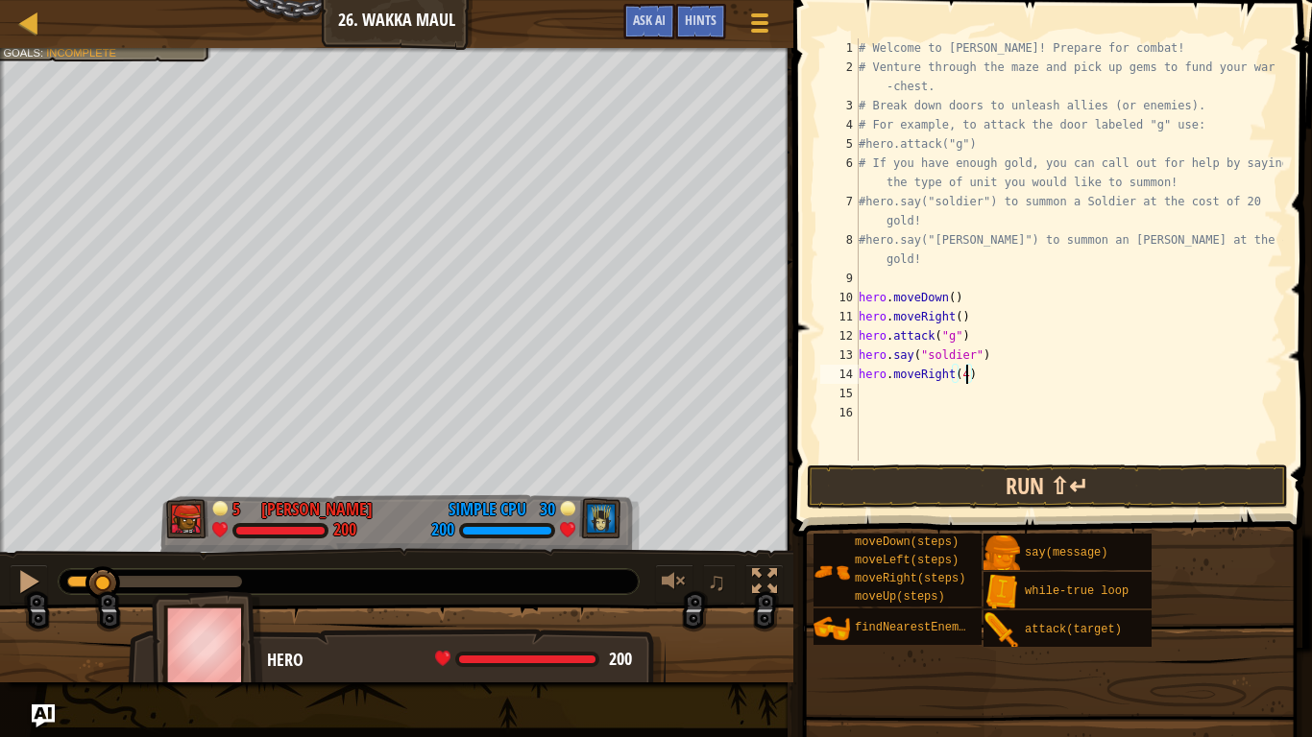
type textarea "hero.moveRight(4)"
click at [1196, 493] on button "Run ⇧↵" at bounding box center [1047, 487] width 481 height 44
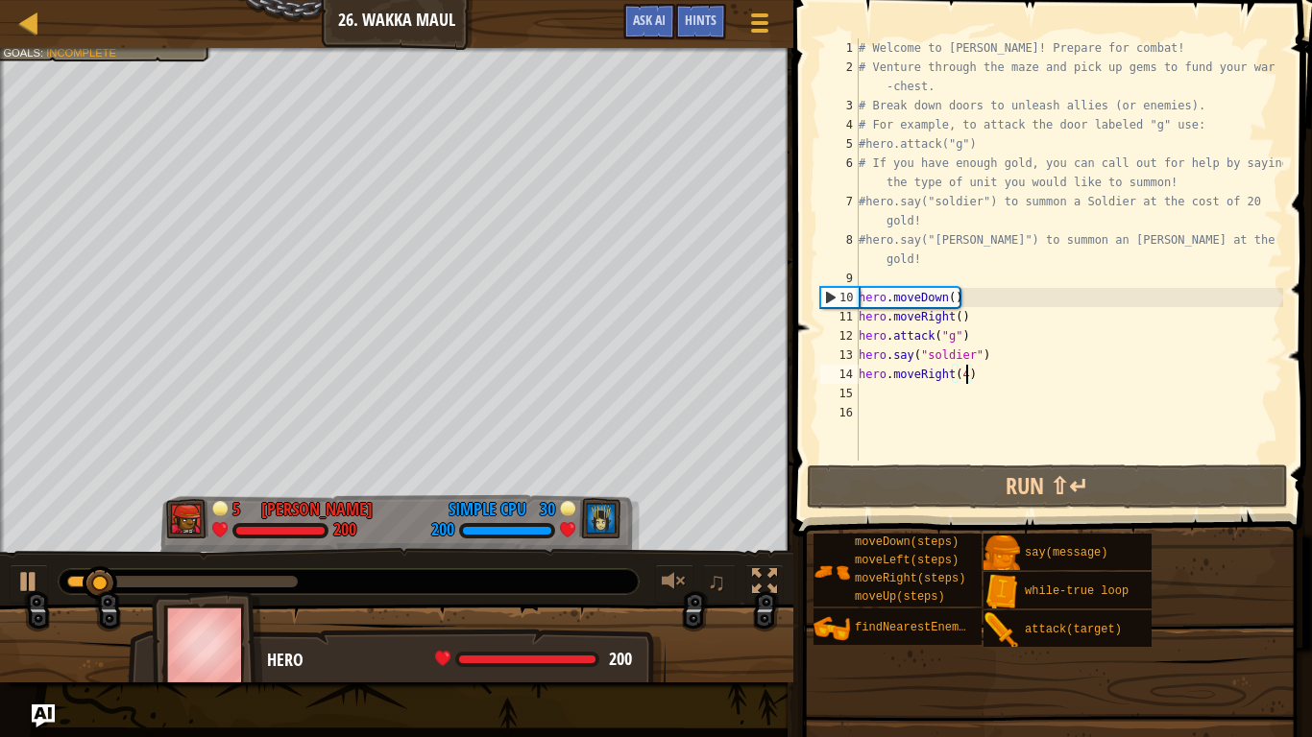
click at [923, 404] on div "# Welcome to Wakka Maul! Prepare for combat! # Venture through the maze and pic…" at bounding box center [1069, 268] width 428 height 461
click at [907, 384] on div "# Welcome to Wakka Maul! Prepare for combat! # Venture through the maze and pic…" at bounding box center [1069, 268] width 428 height 461
type textarea "h"
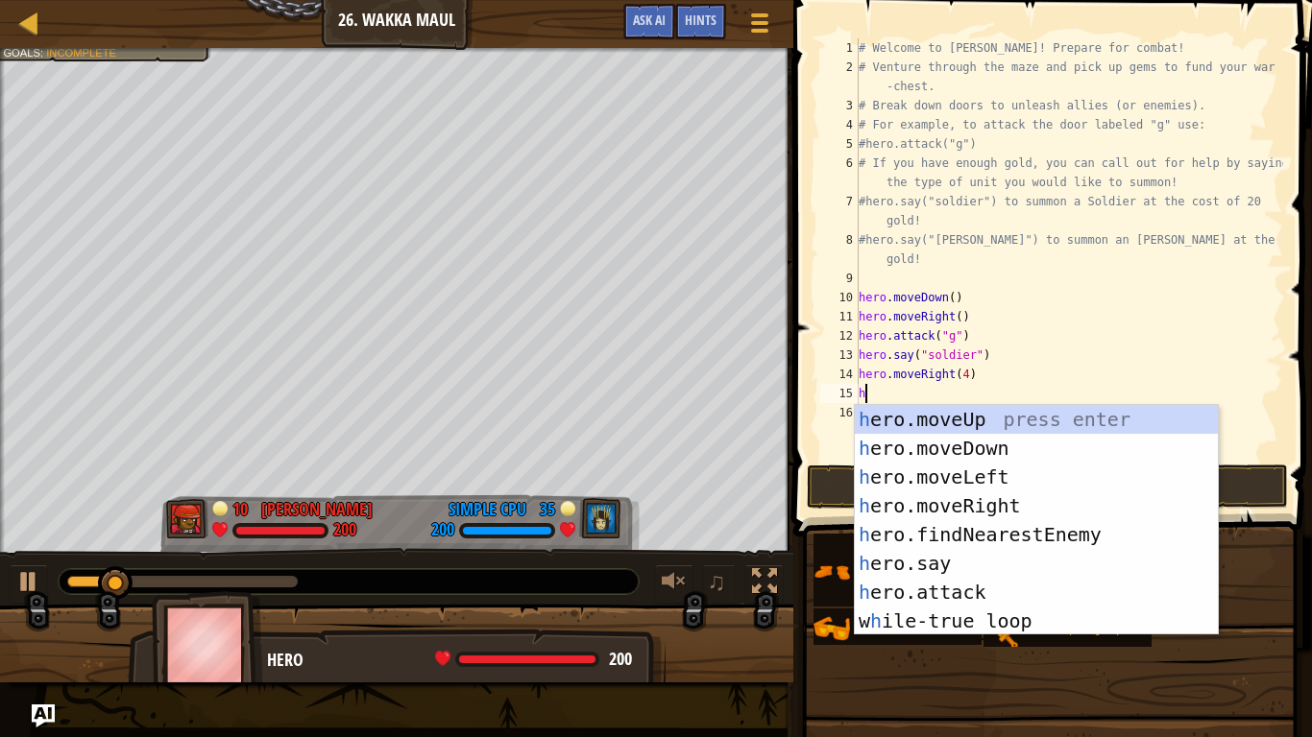
click at [1059, 427] on div "h ero.moveUp press enter h ero.moveDown press enter h ero.moveLeft press enter …" at bounding box center [1036, 549] width 363 height 288
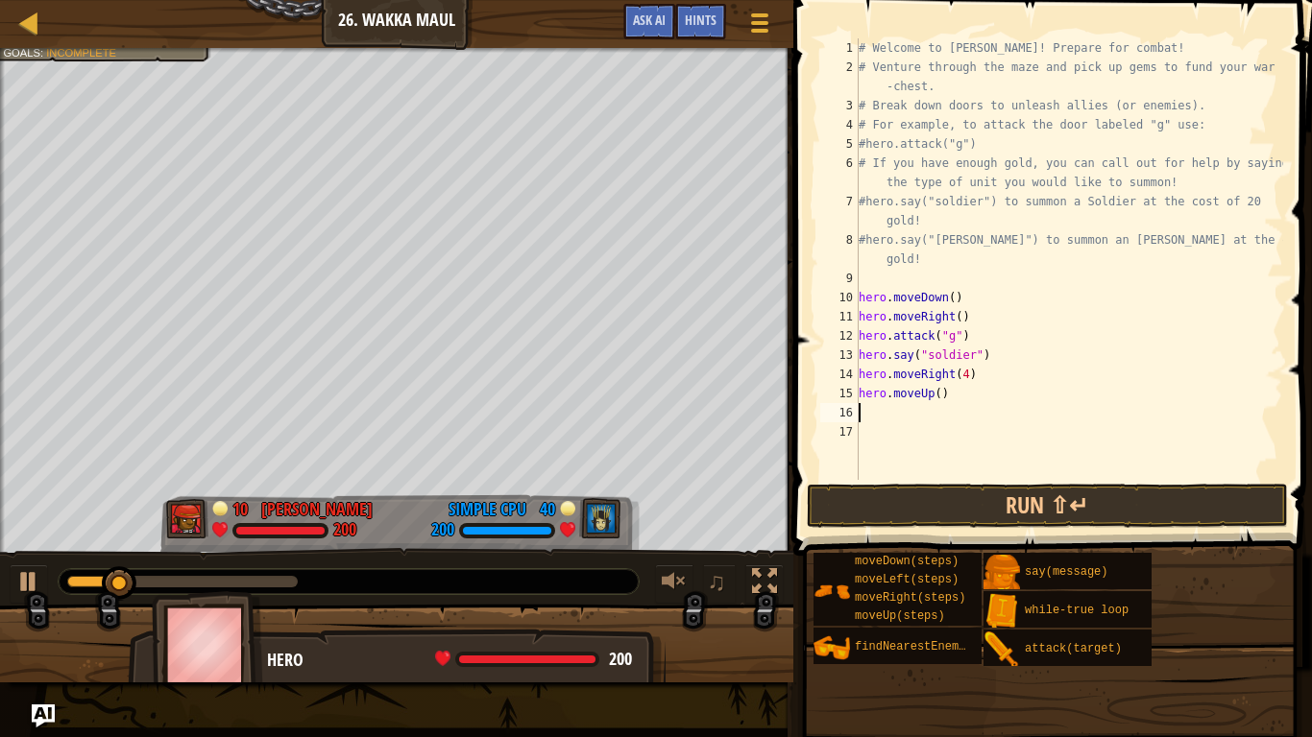
click at [940, 398] on div "# Welcome to Wakka Maul! Prepare for combat! # Venture through the maze and pic…" at bounding box center [1069, 278] width 428 height 480
type textarea "hero.moveUp(1)"
click at [887, 423] on div "# Welcome to Wakka Maul! Prepare for combat! # Venture through the maze and pic…" at bounding box center [1069, 278] width 428 height 480
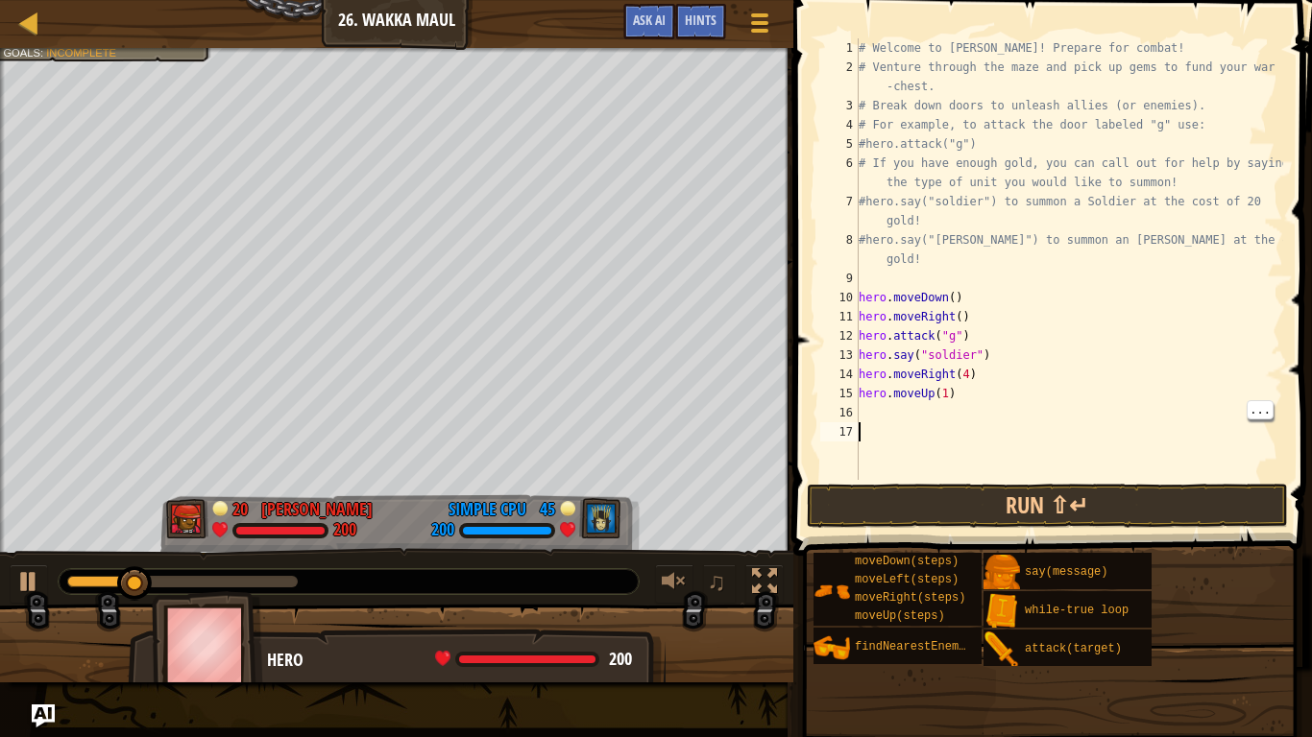
click at [905, 404] on div "# Welcome to Wakka Maul! Prepare for combat! # Venture through the maze and pic…" at bounding box center [1069, 278] width 428 height 480
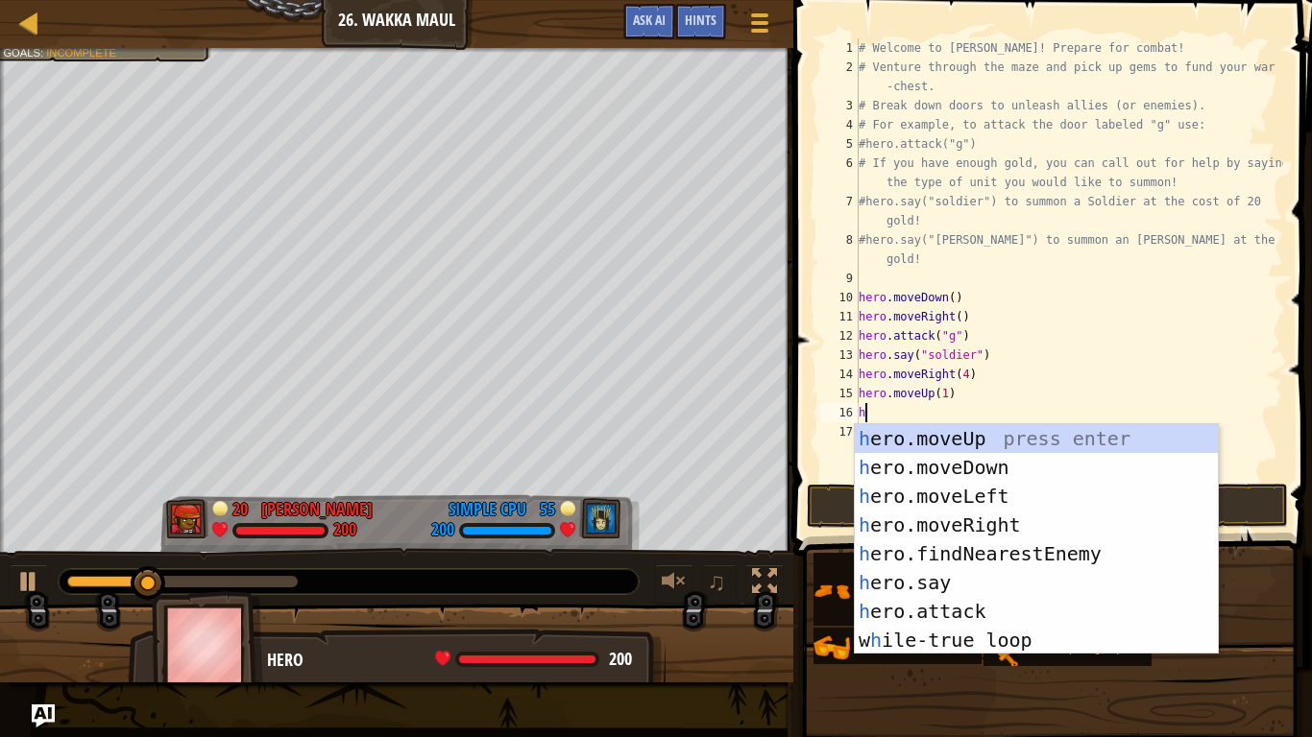
click at [1007, 622] on div "h ero.moveUp press enter h ero.moveDown press enter h ero.moveLeft press enter …" at bounding box center [1036, 568] width 363 height 288
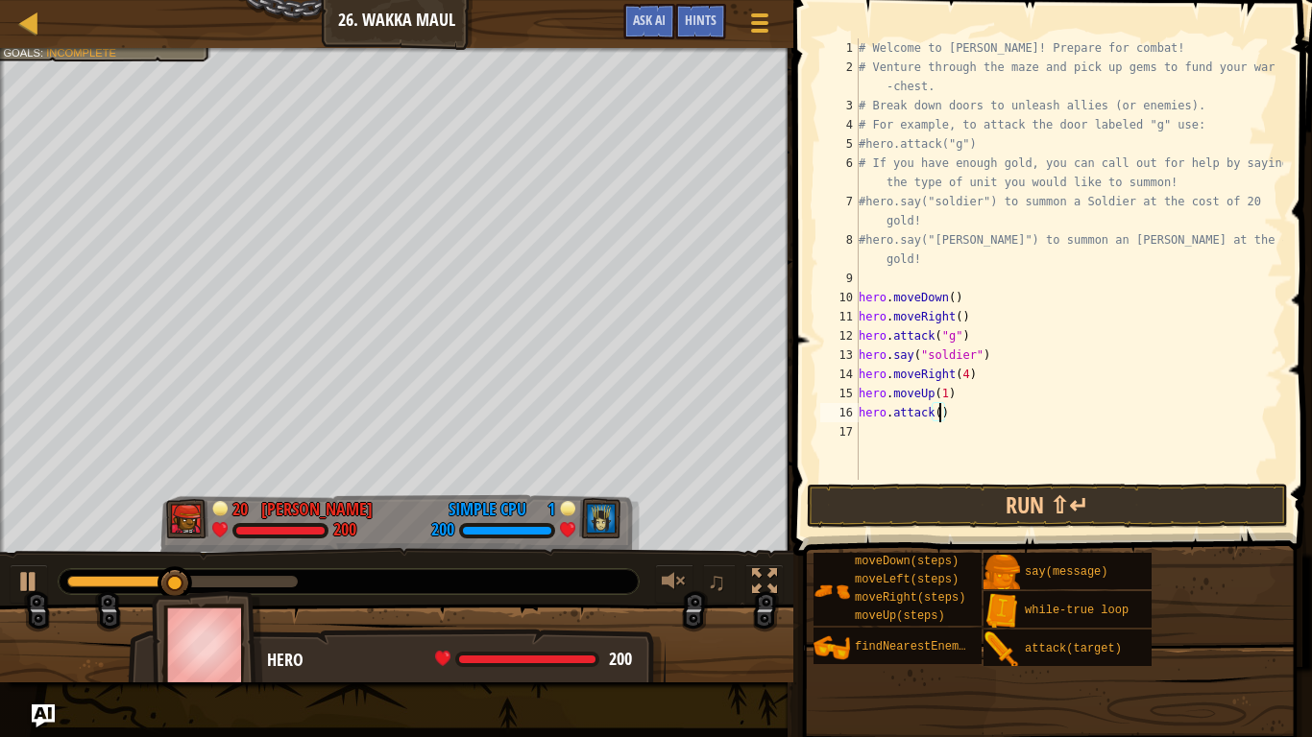
scroll to position [9, 12]
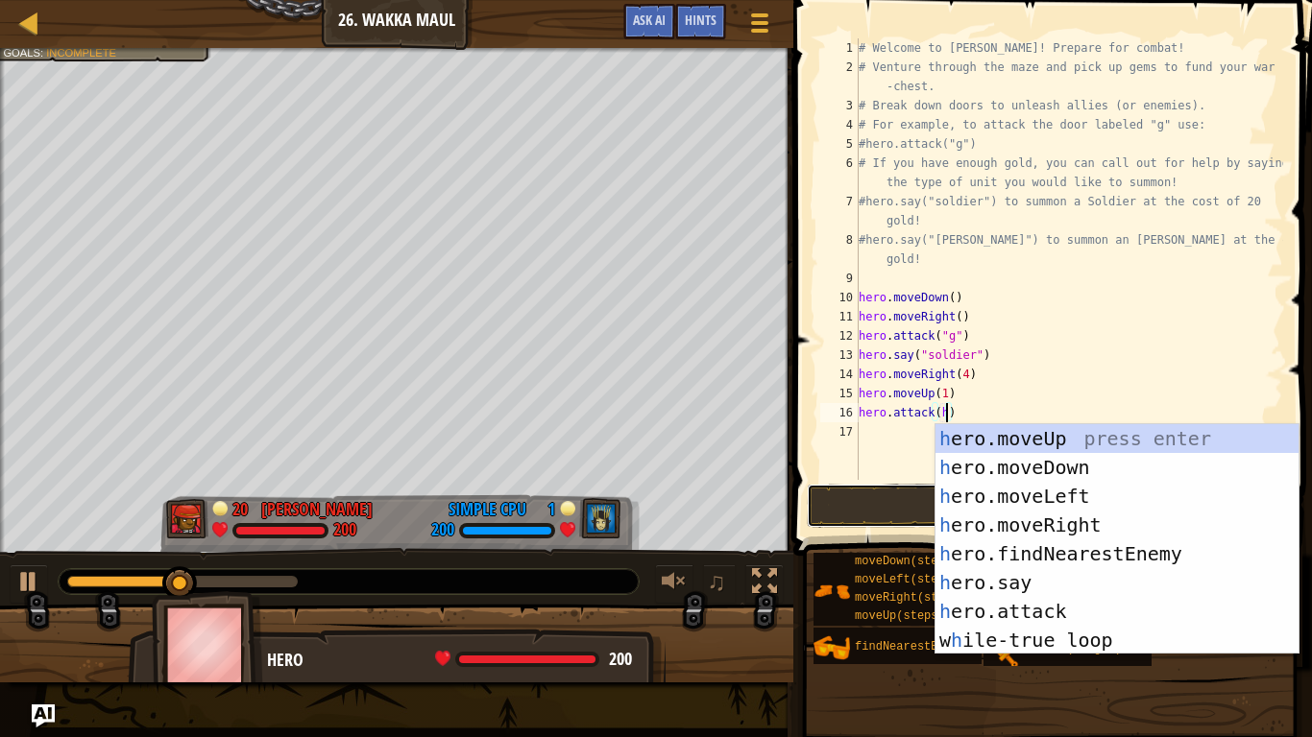
click at [902, 514] on button "Run ⇧↵" at bounding box center [1047, 506] width 481 height 44
click at [886, 493] on button "Run ⇧↵" at bounding box center [1047, 506] width 481 height 44
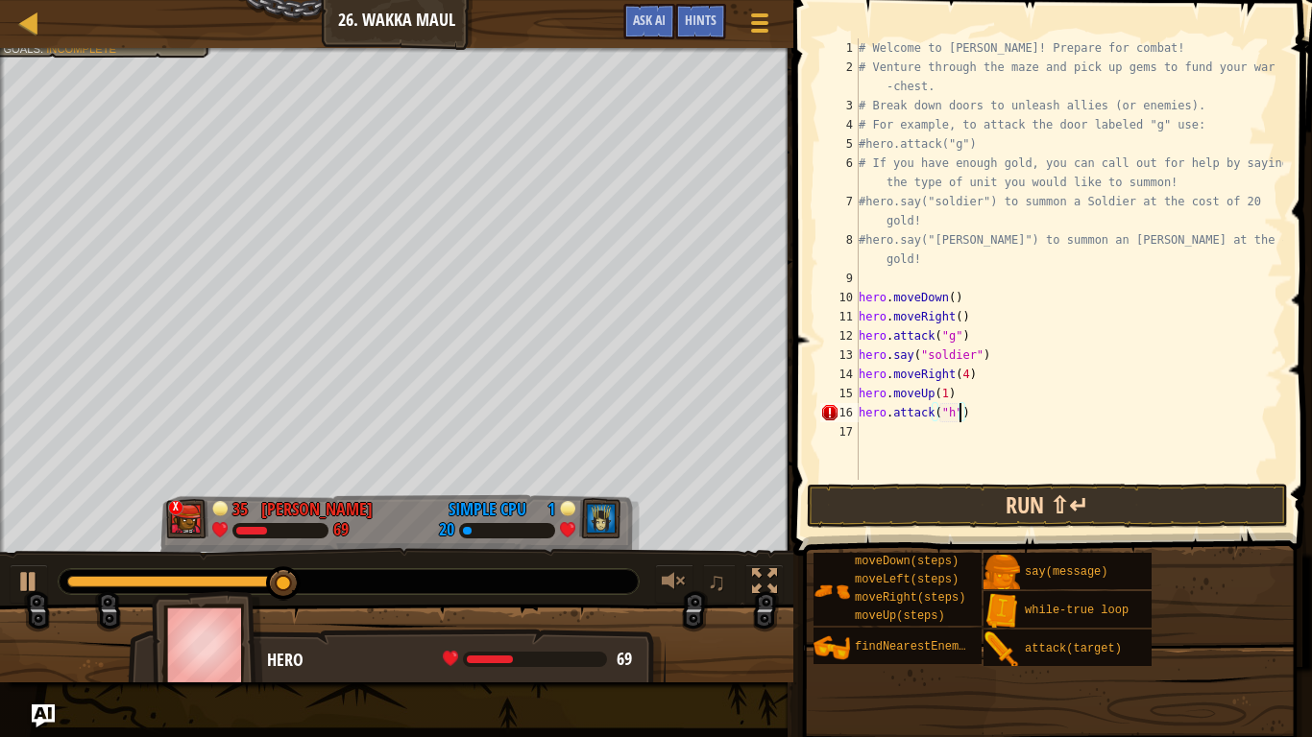
scroll to position [9, 14]
type textarea "hero.attack("h")"
click at [1163, 511] on button "Run ⇧↵" at bounding box center [1047, 506] width 481 height 44
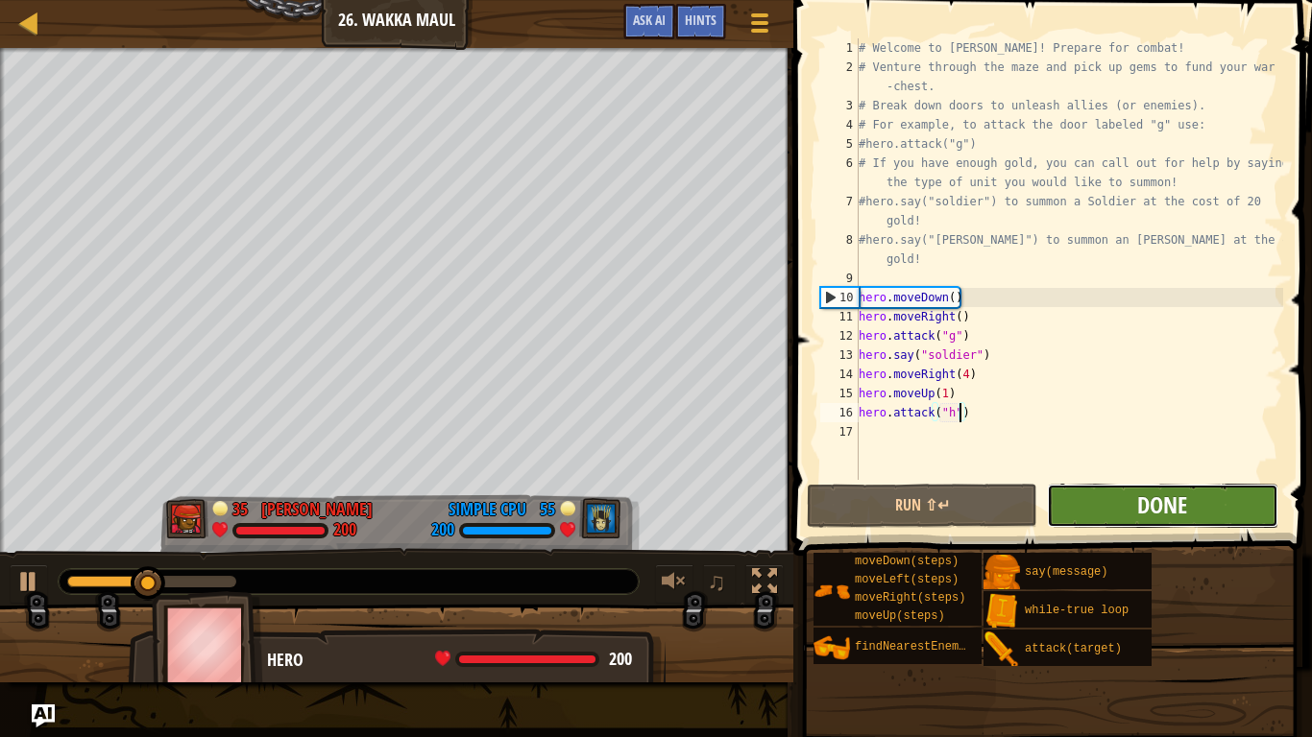
click at [1182, 509] on span "Done" at bounding box center [1162, 505] width 50 height 31
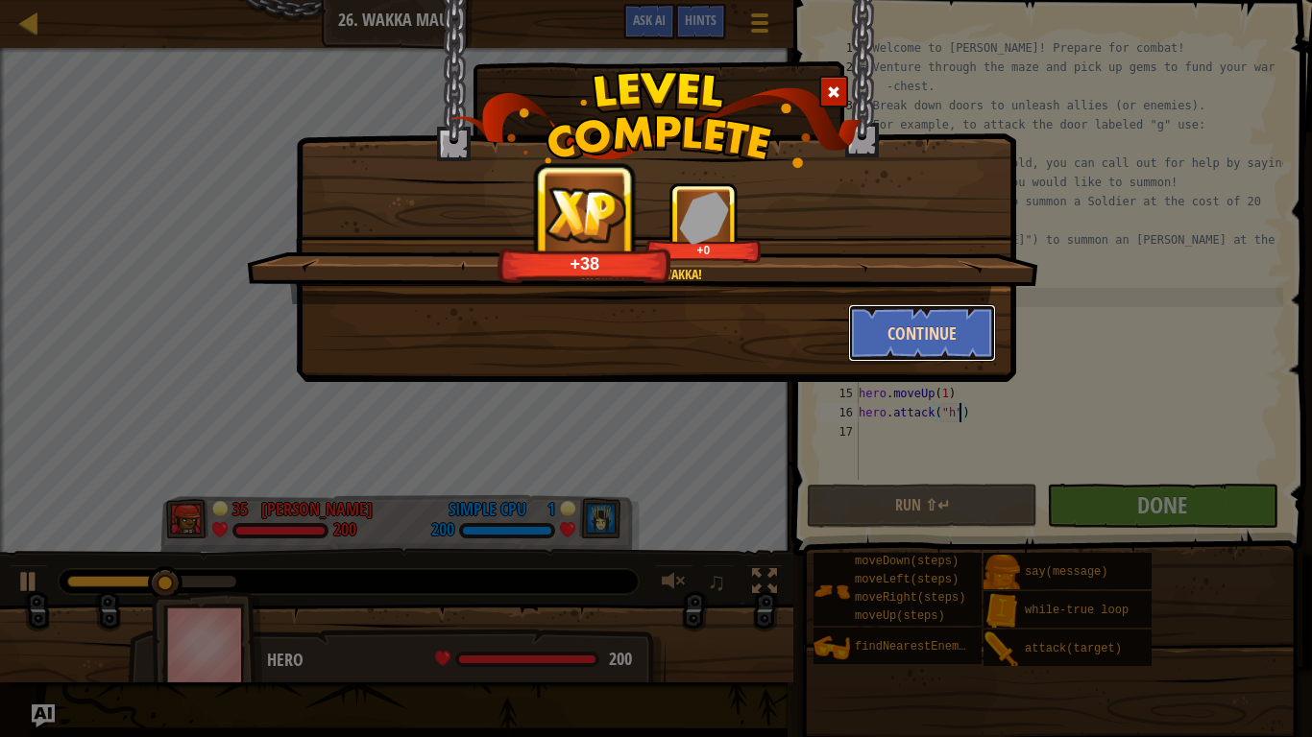
click at [955, 341] on button "Continue" at bounding box center [922, 333] width 149 height 58
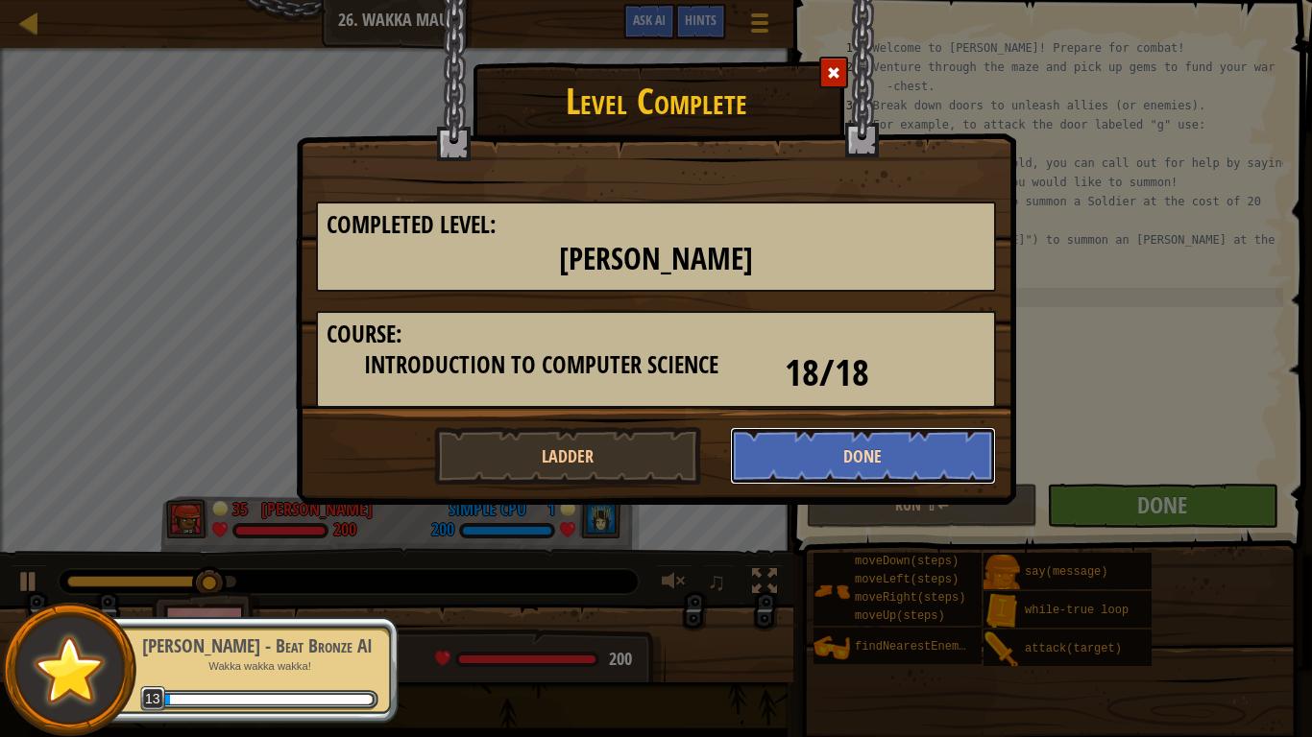
click at [921, 447] on button "Done" at bounding box center [863, 456] width 267 height 58
